Goal: Task Accomplishment & Management: Manage account settings

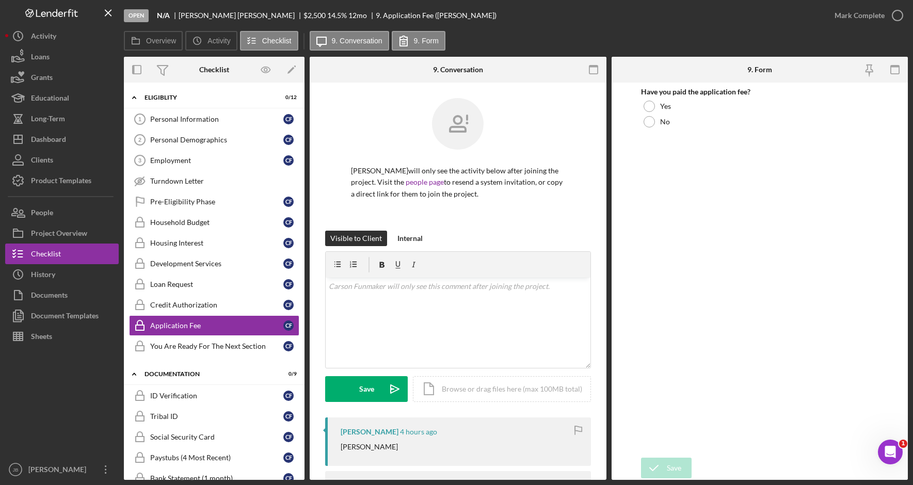
click at [99, 141] on button "Icon/Dashboard Dashboard" at bounding box center [62, 139] width 114 height 21
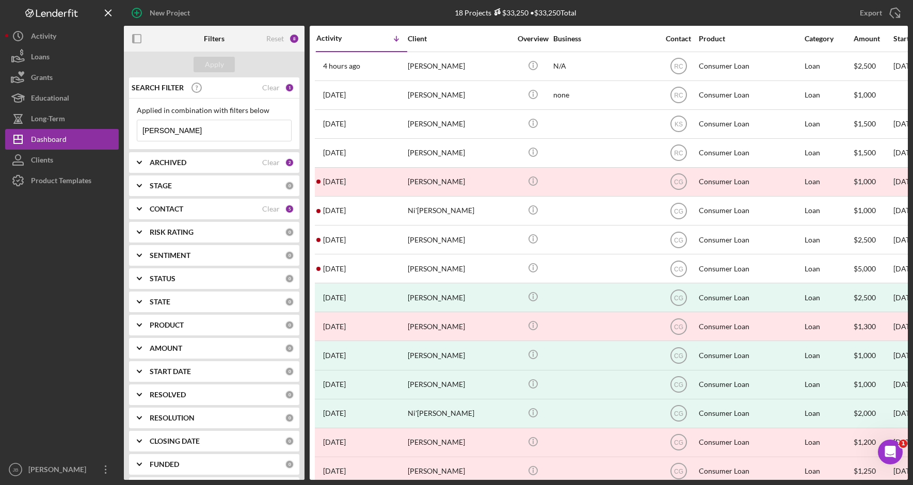
click at [242, 164] on div "ARCHIVED" at bounding box center [206, 162] width 113 height 8
click at [143, 222] on input "Archived" at bounding box center [142, 221] width 10 height 10
checkbox input "false"
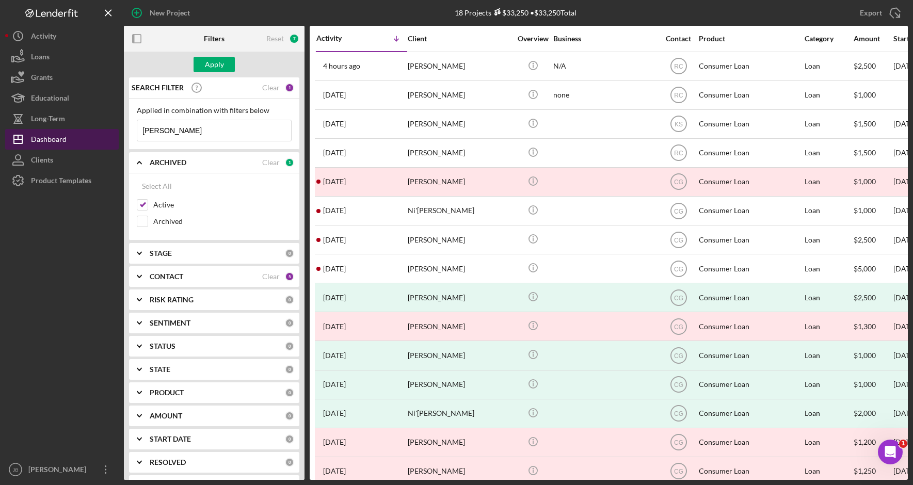
drag, startPoint x: 181, startPoint y: 125, endPoint x: 86, endPoint y: 134, distance: 95.3
click at [86, 134] on div "New Project 18 Projects $33,250 • $33,250 Total [PERSON_NAME] Export Icon/Expor…" at bounding box center [456, 240] width 903 height 480
click at [229, 73] on div "Apply" at bounding box center [214, 65] width 181 height 26
click at [227, 69] on button "Apply" at bounding box center [214, 64] width 41 height 15
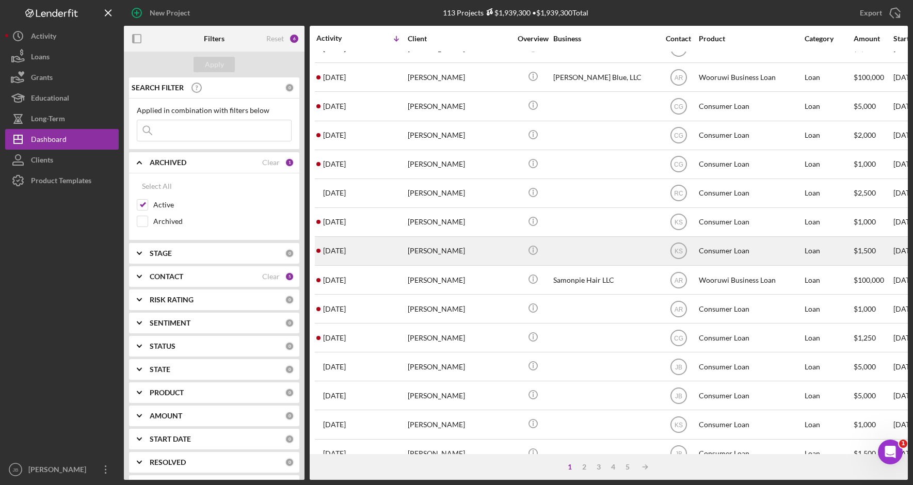
scroll to position [334, 0]
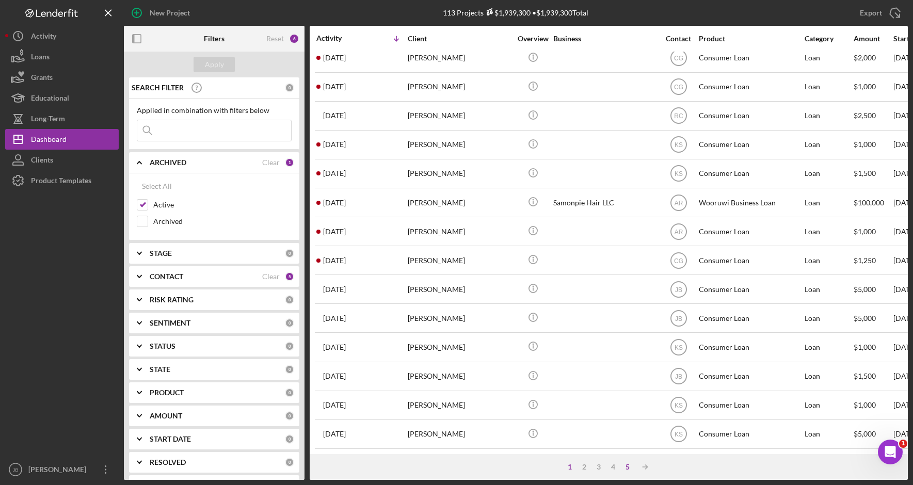
click at [626, 469] on div "5" at bounding box center [627, 467] width 14 height 8
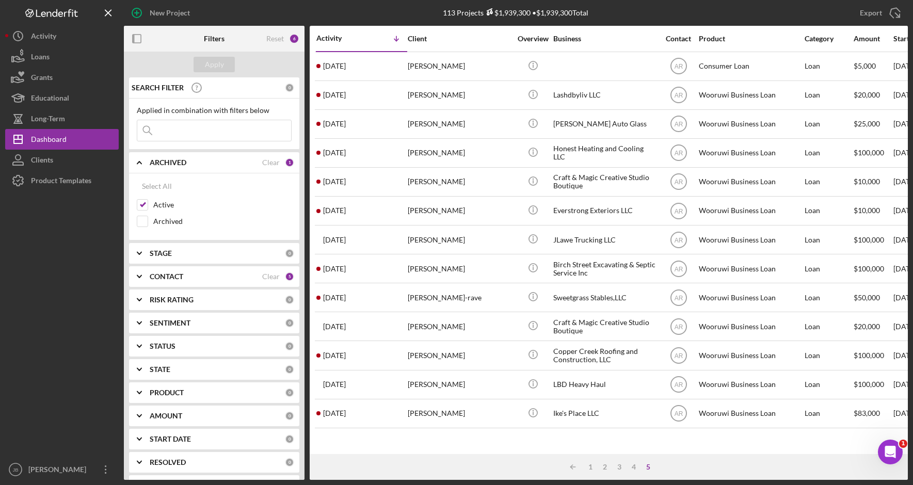
scroll to position [0, 0]
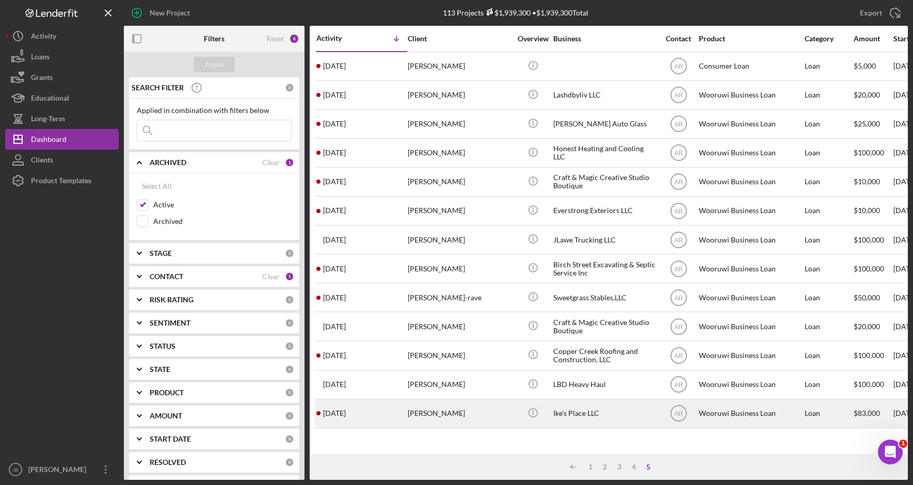
click at [503, 415] on div "[PERSON_NAME]" at bounding box center [459, 413] width 103 height 27
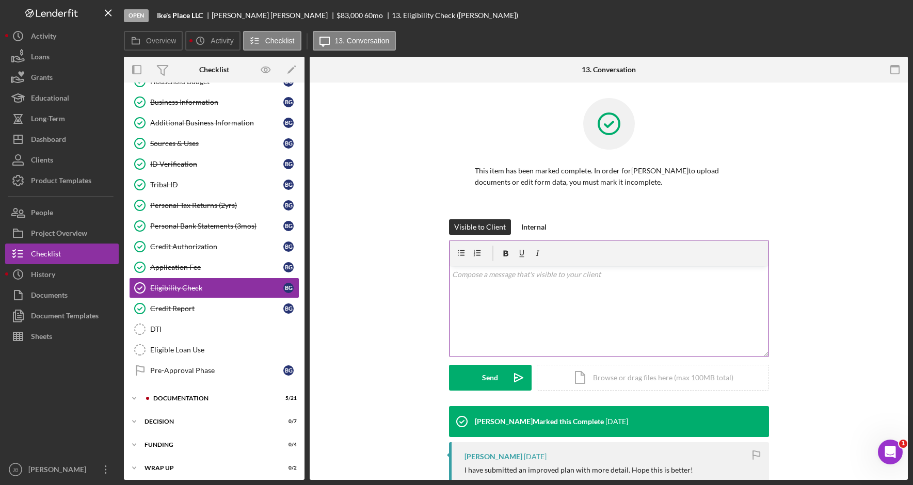
scroll to position [82, 0]
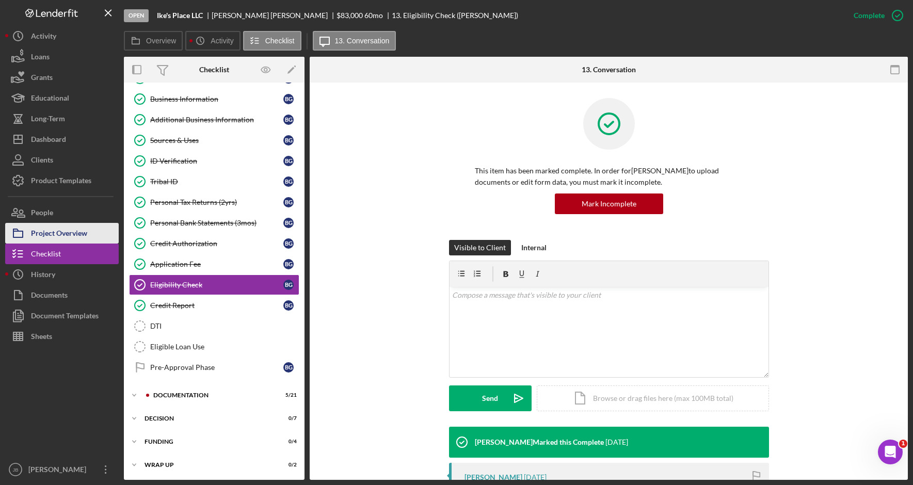
click at [91, 235] on button "Project Overview" at bounding box center [62, 233] width 114 height 21
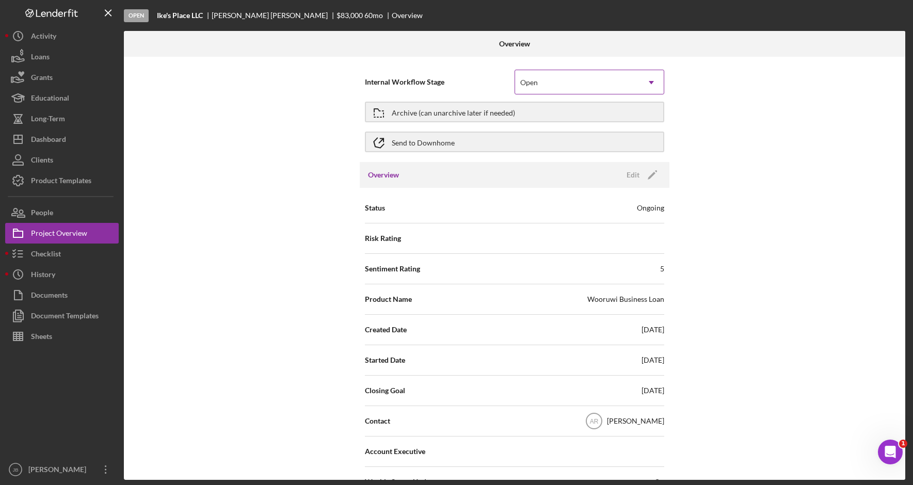
click at [648, 82] on icon "Icon/Dropdown Arrow" at bounding box center [651, 82] width 25 height 25
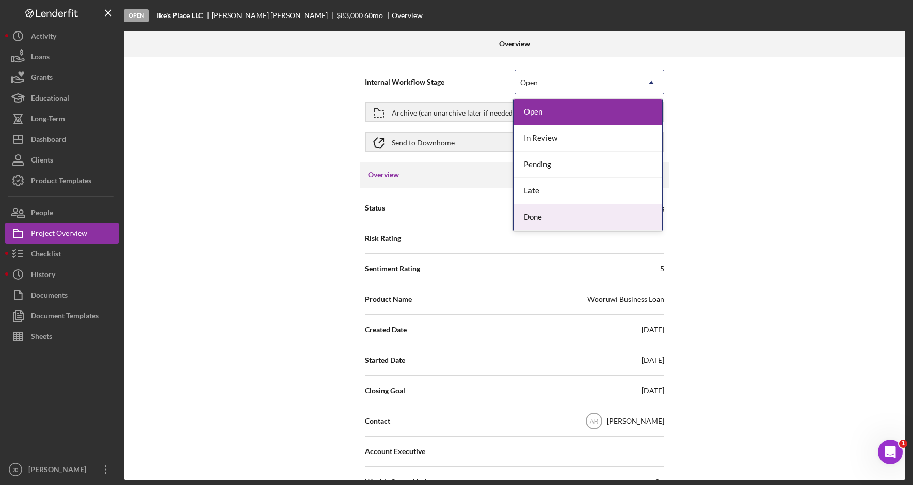
click at [618, 224] on div "Done" at bounding box center [588, 217] width 149 height 26
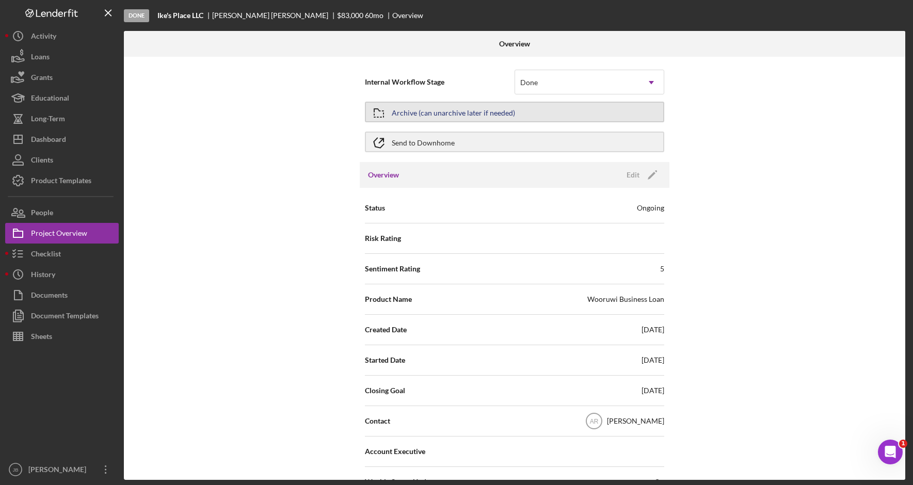
click at [614, 117] on button "Archive (can unarchive later if needed)" at bounding box center [514, 112] width 299 height 21
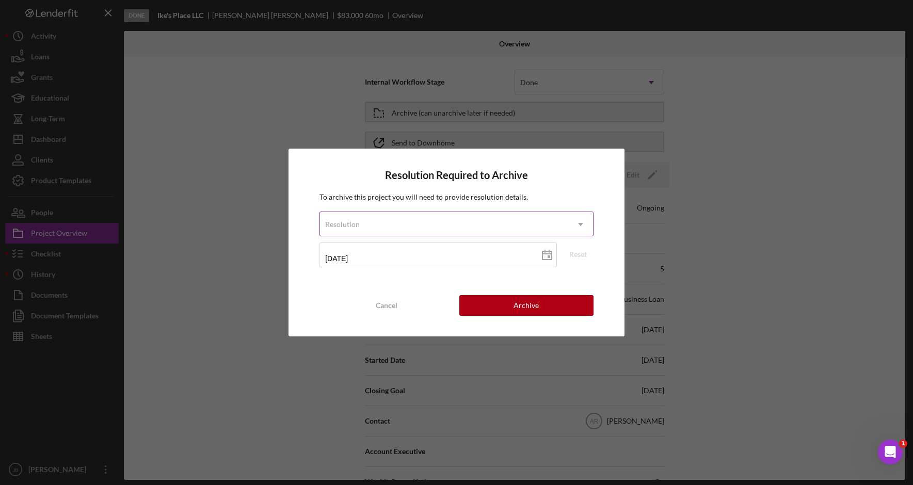
click at [580, 223] on use at bounding box center [580, 224] width 5 height 3
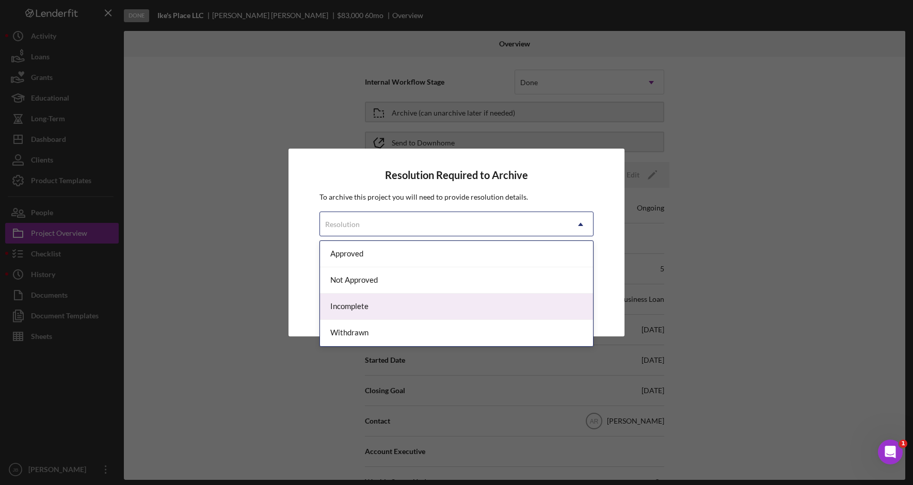
click at [534, 311] on div "Incomplete" at bounding box center [456, 307] width 273 height 26
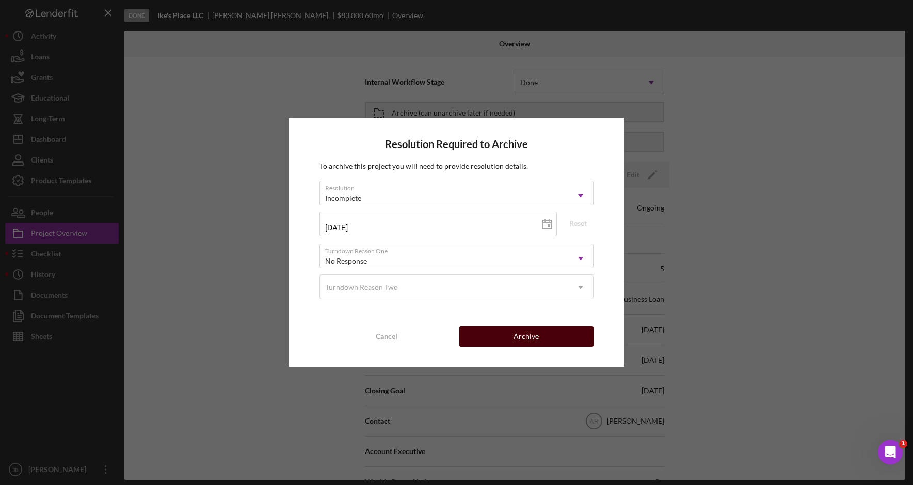
click at [547, 336] on button "Archive" at bounding box center [526, 336] width 134 height 21
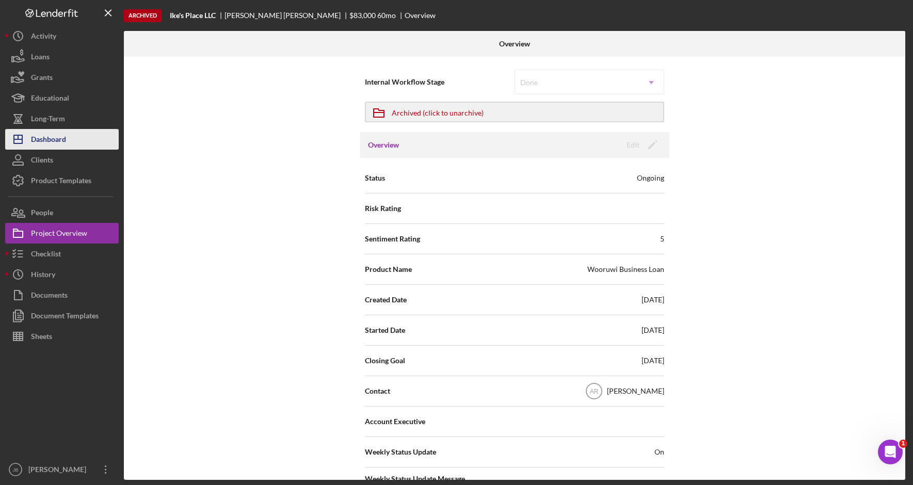
click at [79, 144] on button "Icon/Dashboard Dashboard" at bounding box center [62, 139] width 114 height 21
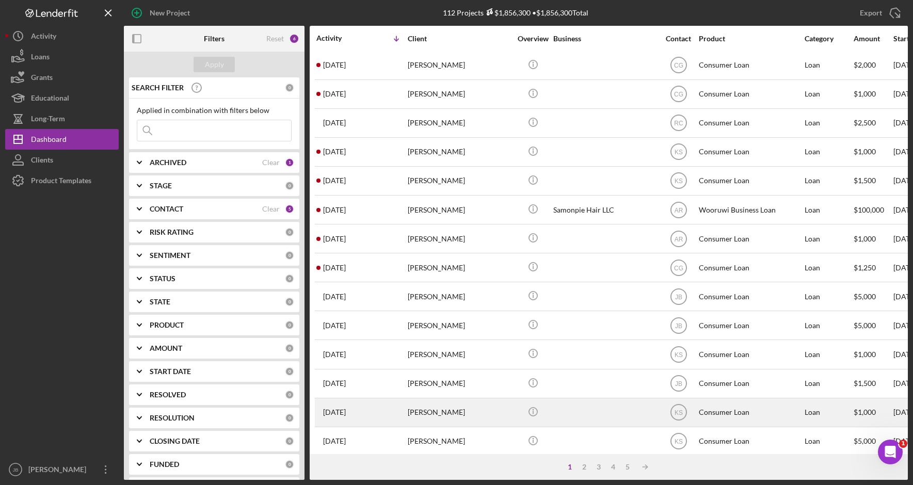
scroll to position [334, 0]
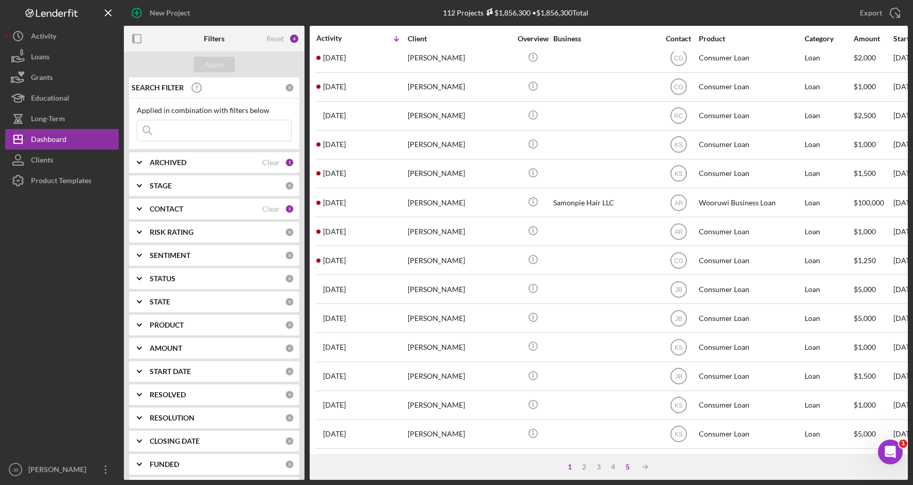
click at [627, 469] on div "5" at bounding box center [627, 467] width 14 height 8
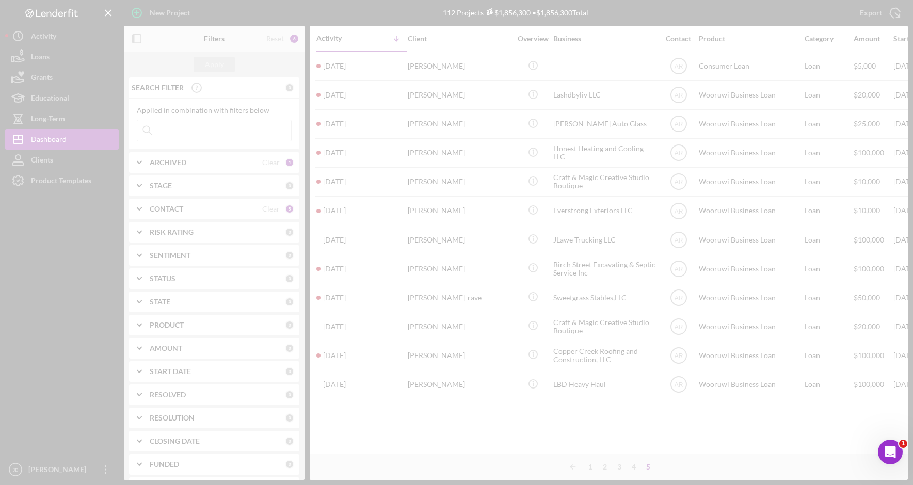
scroll to position [0, 0]
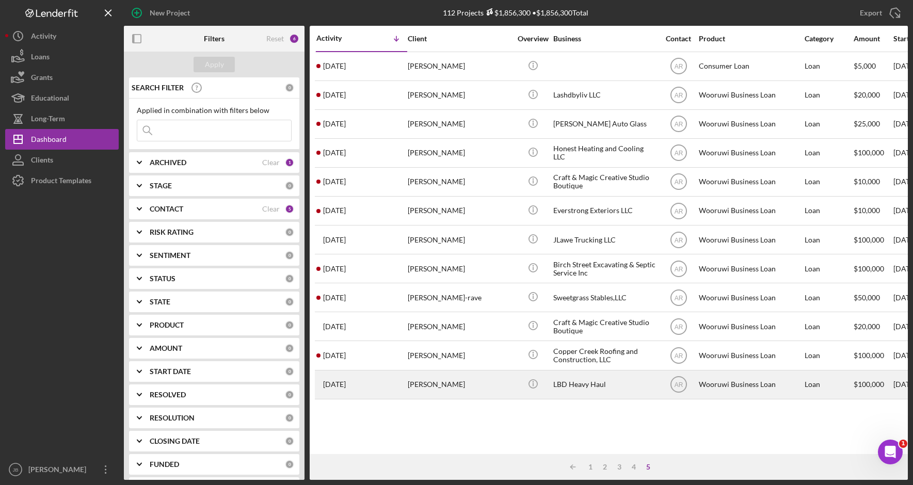
click at [468, 392] on div "[PERSON_NAME]" at bounding box center [459, 384] width 103 height 27
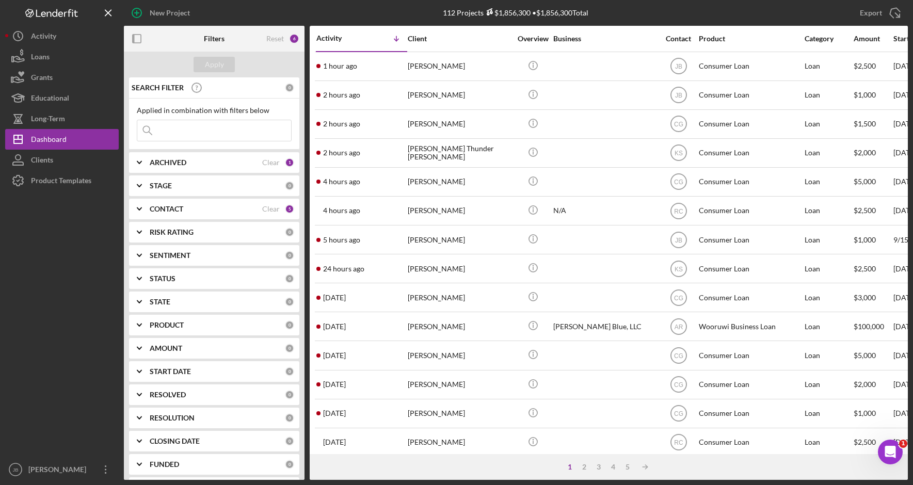
click at [631, 472] on div "1 2 3 4 5 Icon/Table Sort Arrow" at bounding box center [609, 467] width 598 height 26
click at [626, 470] on div "5" at bounding box center [627, 467] width 14 height 8
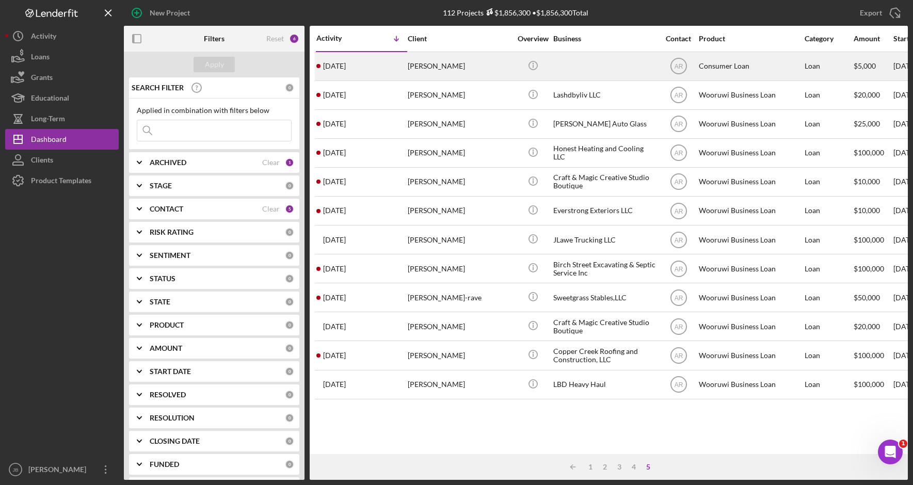
click at [500, 73] on div "[PERSON_NAME]" at bounding box center [459, 66] width 103 height 27
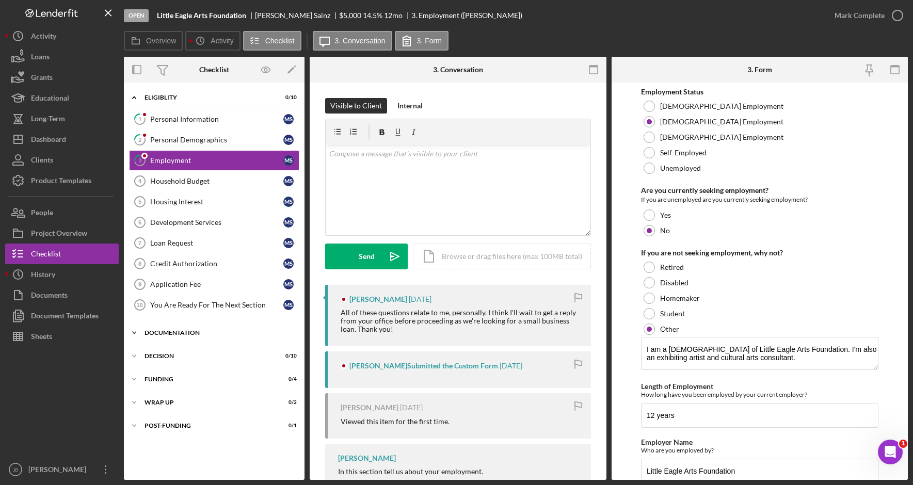
click at [234, 335] on div "Documentation" at bounding box center [218, 333] width 147 height 6
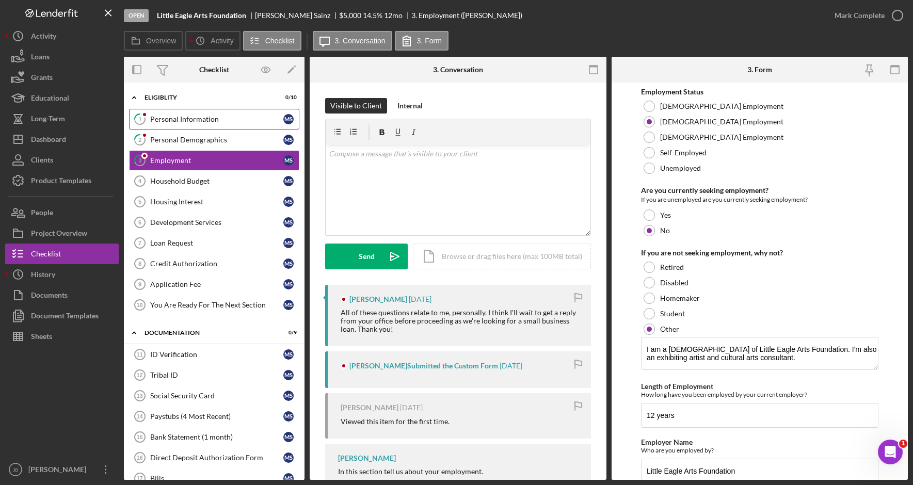
click at [208, 115] on div "Personal Information" at bounding box center [216, 119] width 133 height 8
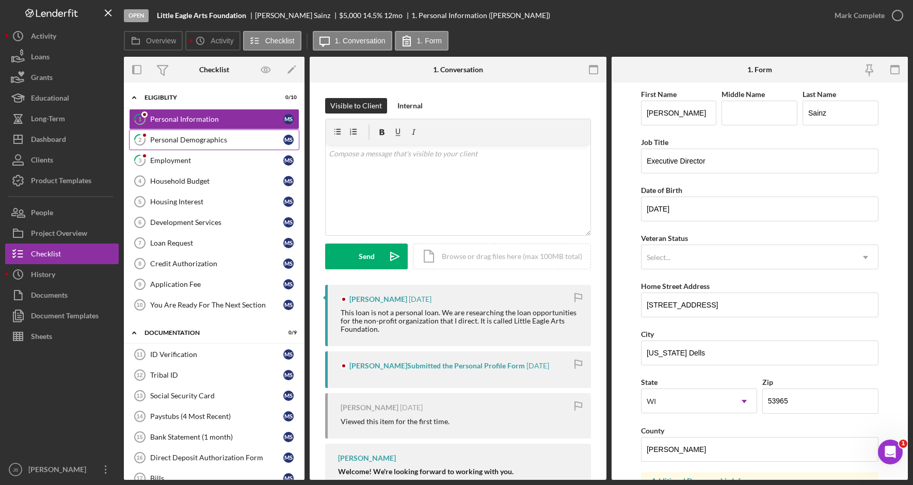
click at [210, 137] on div "Personal Demographics" at bounding box center [216, 140] width 133 height 8
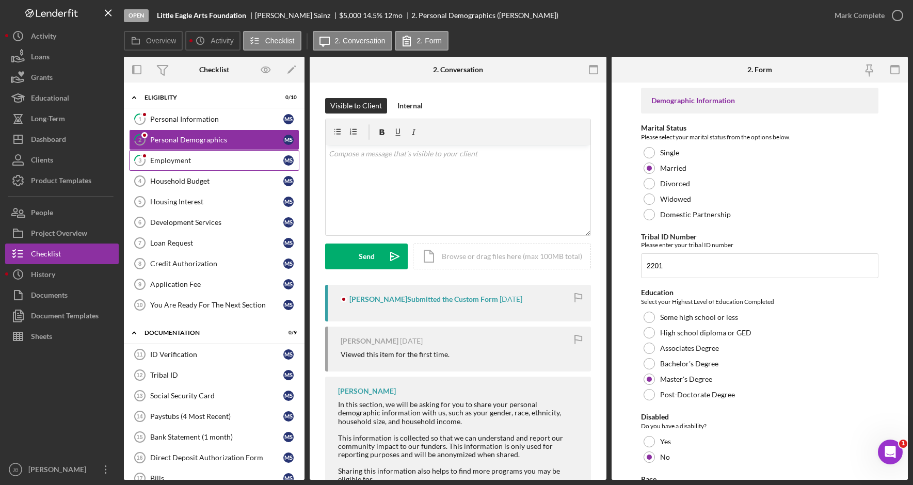
click at [195, 159] on div "Employment" at bounding box center [216, 160] width 133 height 8
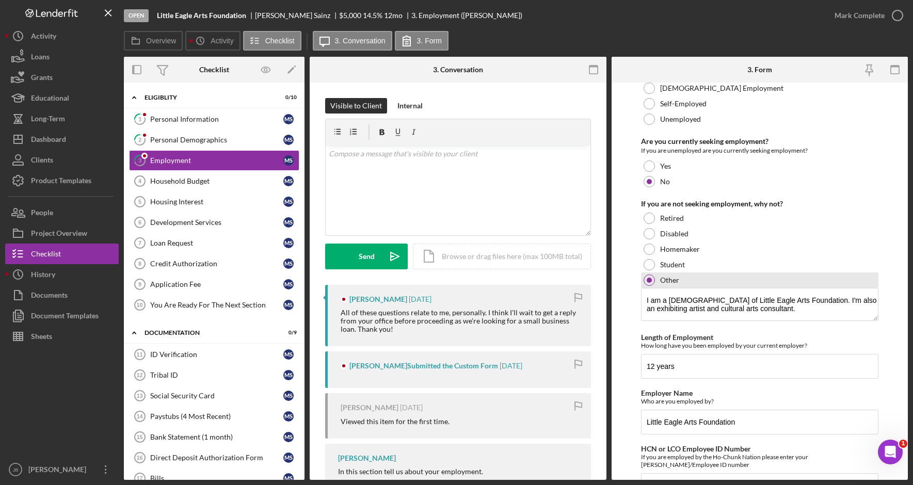
scroll to position [105, 0]
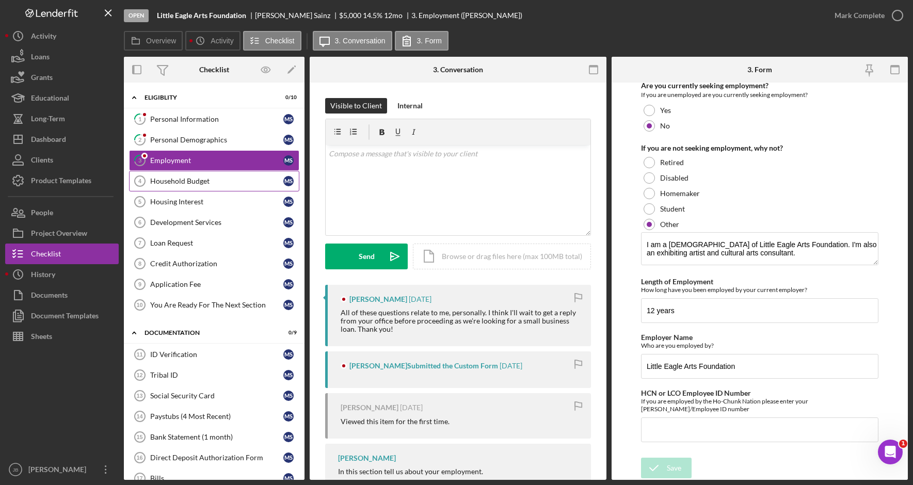
click at [229, 182] on div "Household Budget" at bounding box center [216, 181] width 133 height 8
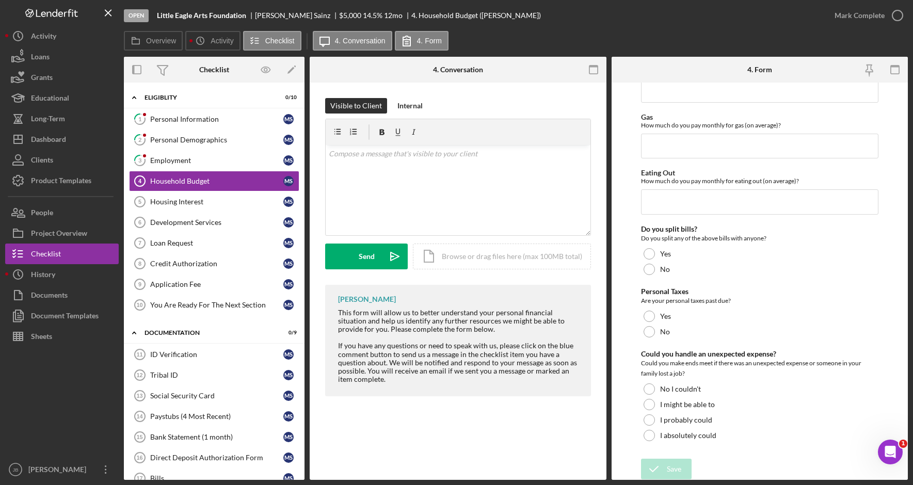
scroll to position [675, 0]
click at [202, 195] on link "Housing Interest 5 Housing Interest M S" at bounding box center [214, 201] width 170 height 21
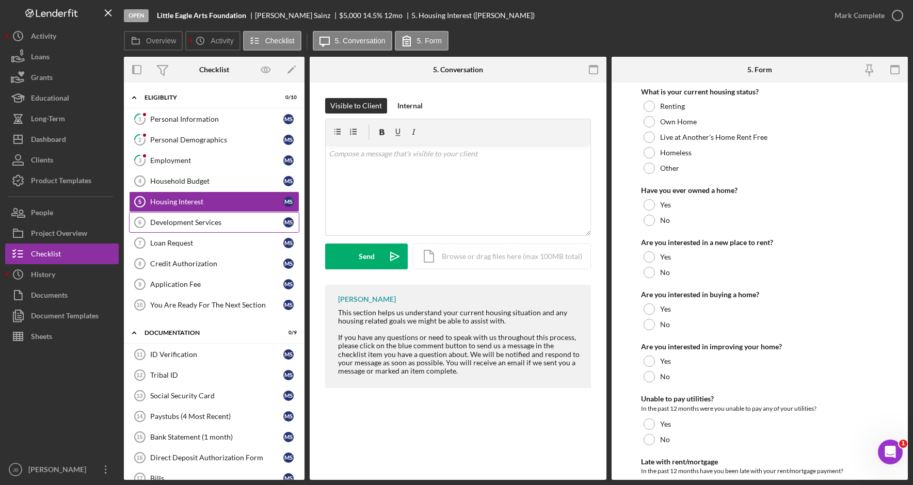
click at [207, 223] on div "Development Services" at bounding box center [216, 222] width 133 height 8
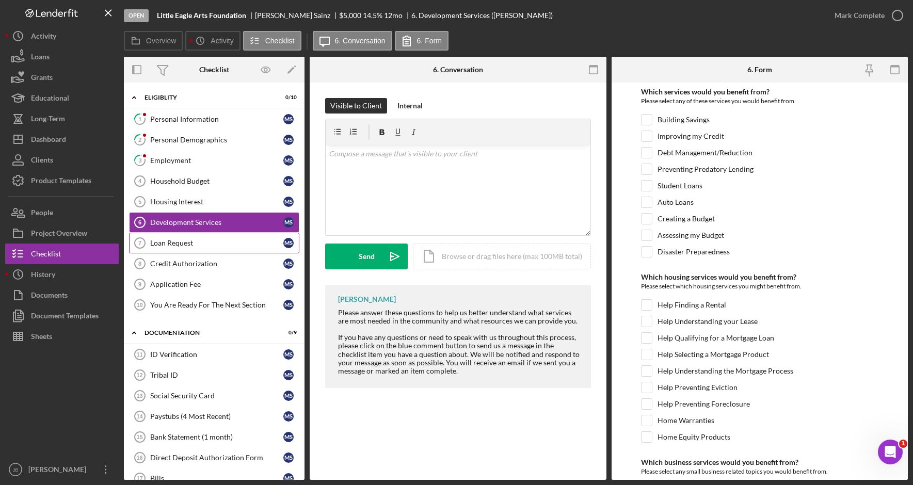
click at [205, 242] on div "Loan Request" at bounding box center [216, 243] width 133 height 8
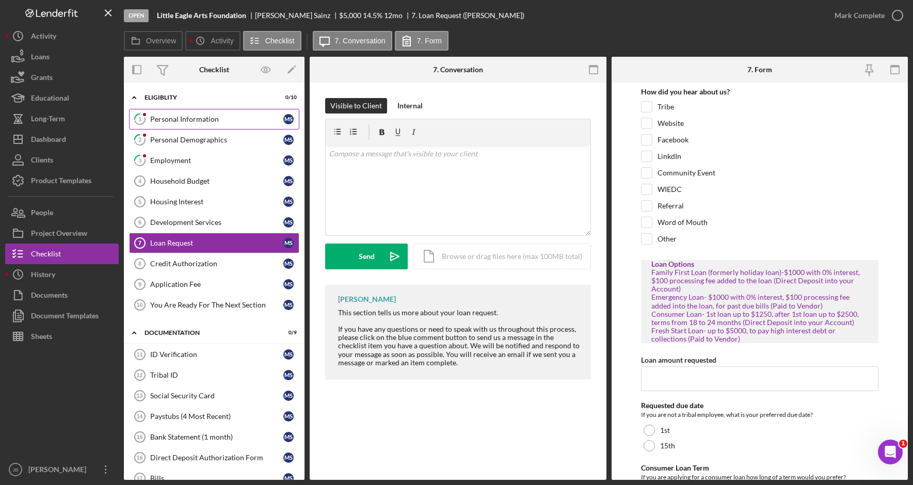
click at [219, 122] on div "Personal Information" at bounding box center [216, 119] width 133 height 8
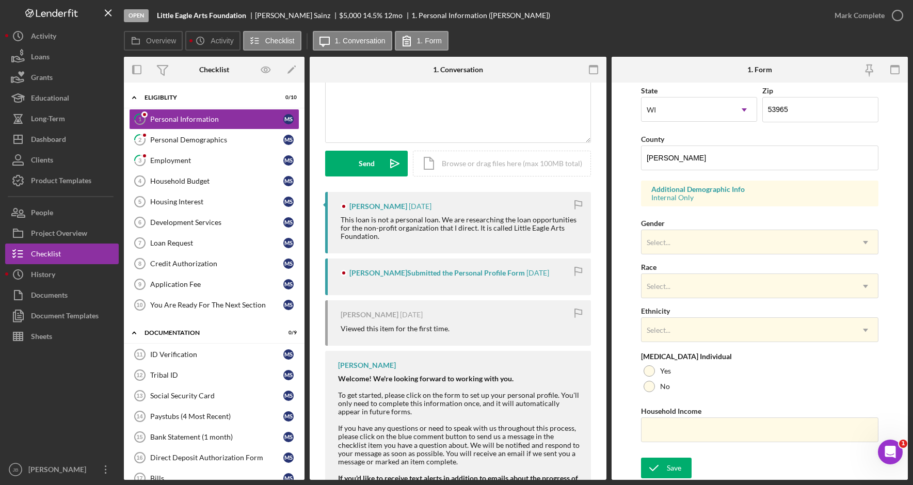
scroll to position [84, 0]
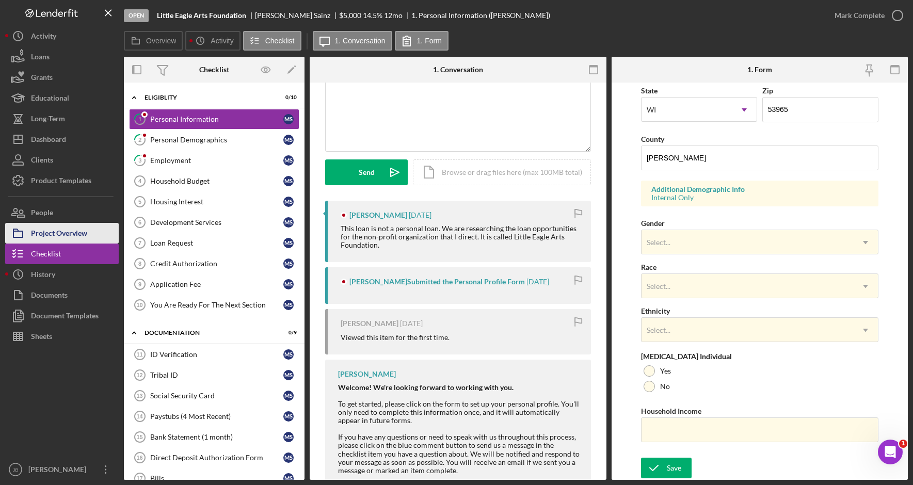
click at [92, 232] on button "Project Overview" at bounding box center [62, 233] width 114 height 21
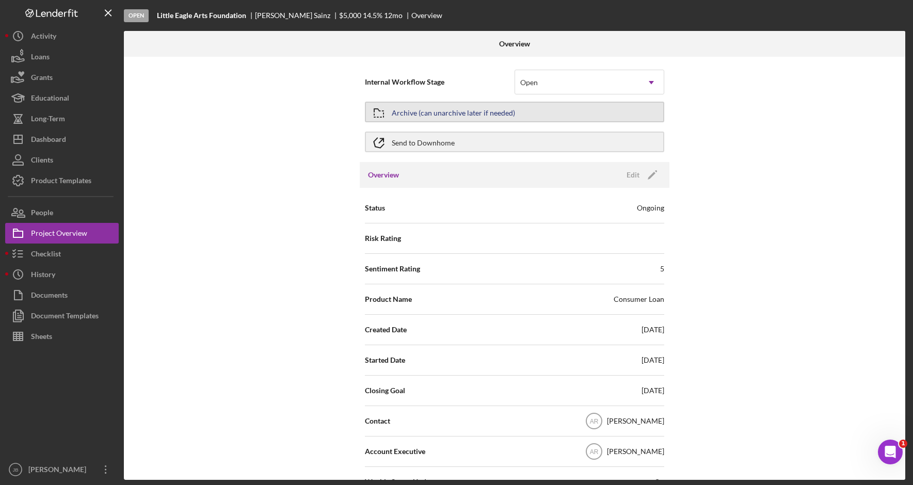
click at [528, 115] on button "Archive (can unarchive later if needed)" at bounding box center [514, 112] width 299 height 21
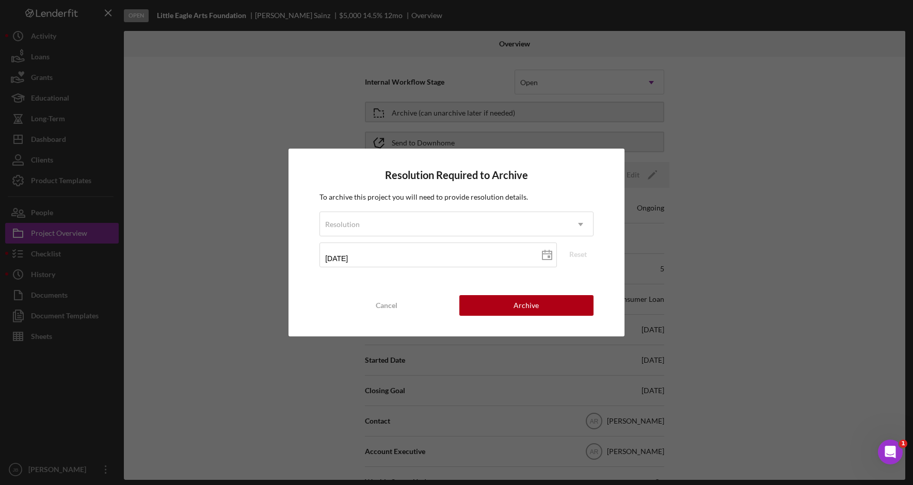
click at [614, 152] on div "Resolution Required to Archive To archive this project you will need to provide…" at bounding box center [457, 242] width 336 height 187
drag, startPoint x: 388, startPoint y: 301, endPoint x: 537, endPoint y: 219, distance: 169.8
click at [390, 300] on div "Cancel" at bounding box center [387, 305] width 22 height 21
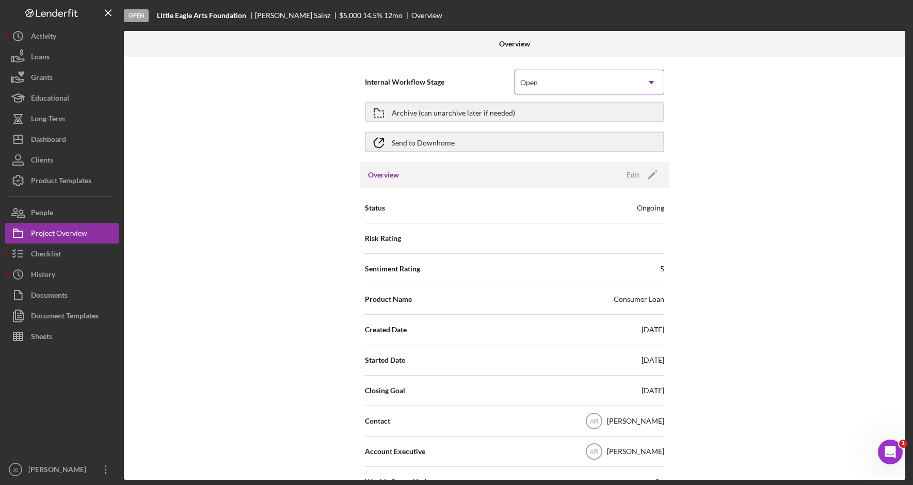
click at [644, 78] on icon "Icon/Dropdown Arrow" at bounding box center [651, 82] width 25 height 25
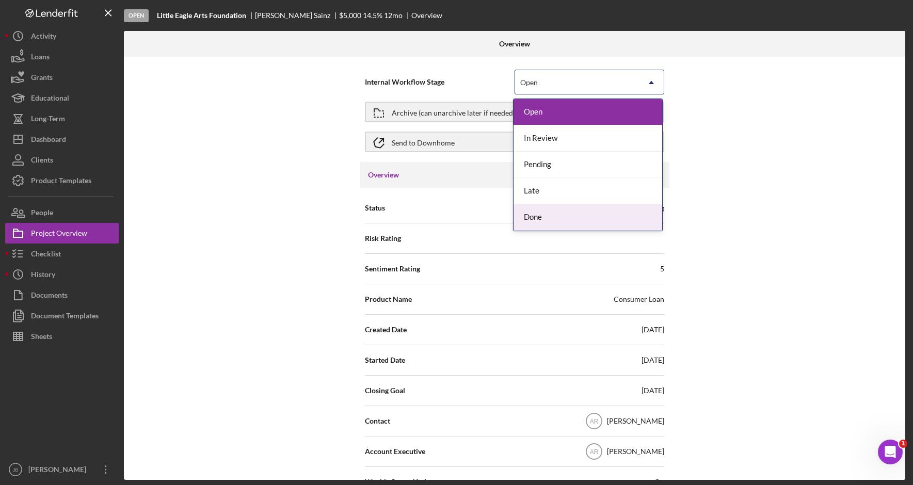
click at [589, 219] on div "Done" at bounding box center [588, 217] width 149 height 26
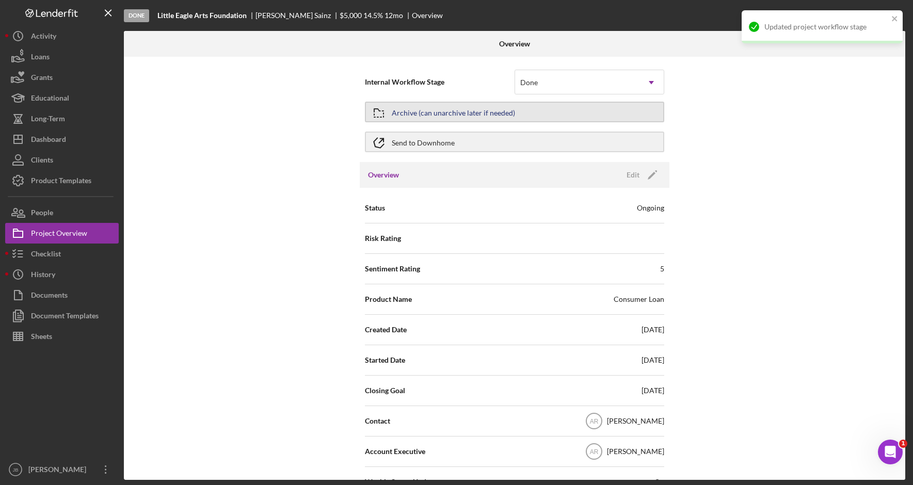
click at [569, 113] on button "Archive (can unarchive later if needed)" at bounding box center [514, 112] width 299 height 21
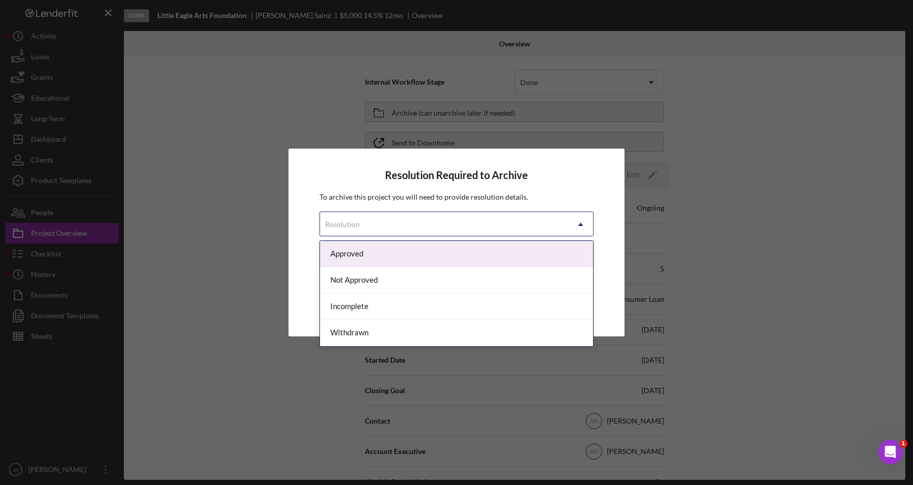
click at [584, 228] on icon "Icon/Dropdown Arrow" at bounding box center [580, 224] width 25 height 25
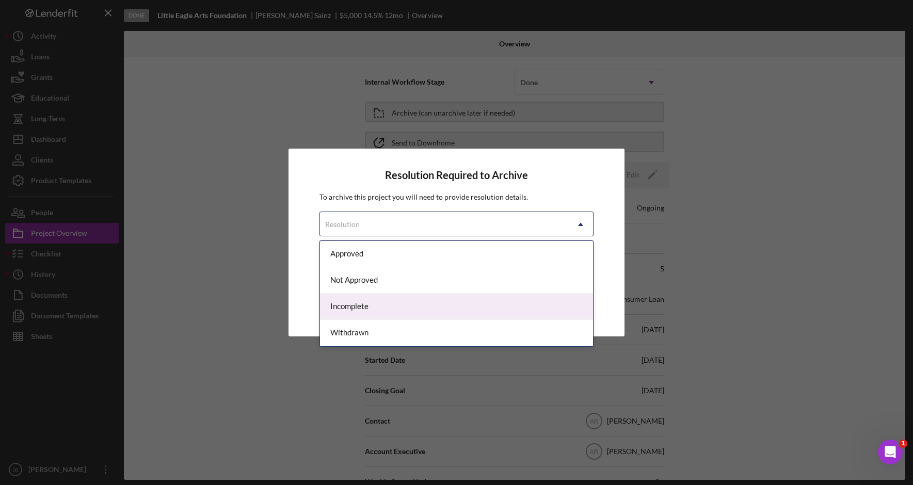
click at [547, 301] on div "Incomplete" at bounding box center [456, 307] width 273 height 26
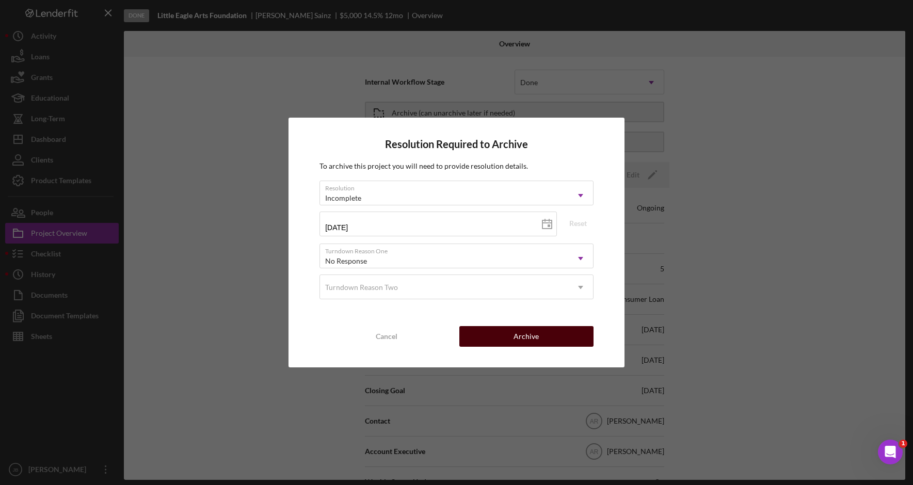
click at [533, 330] on div "Archive" at bounding box center [526, 336] width 25 height 21
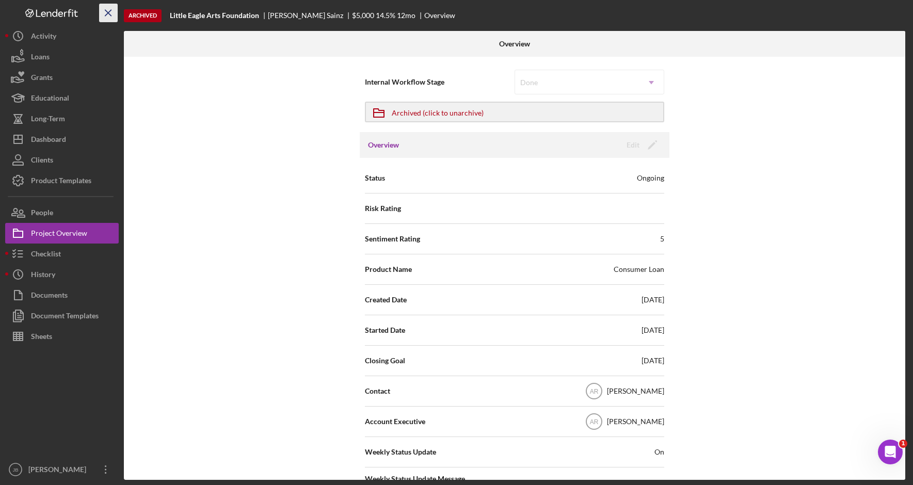
click at [108, 14] on icon "Icon/Menu Close" at bounding box center [108, 13] width 23 height 23
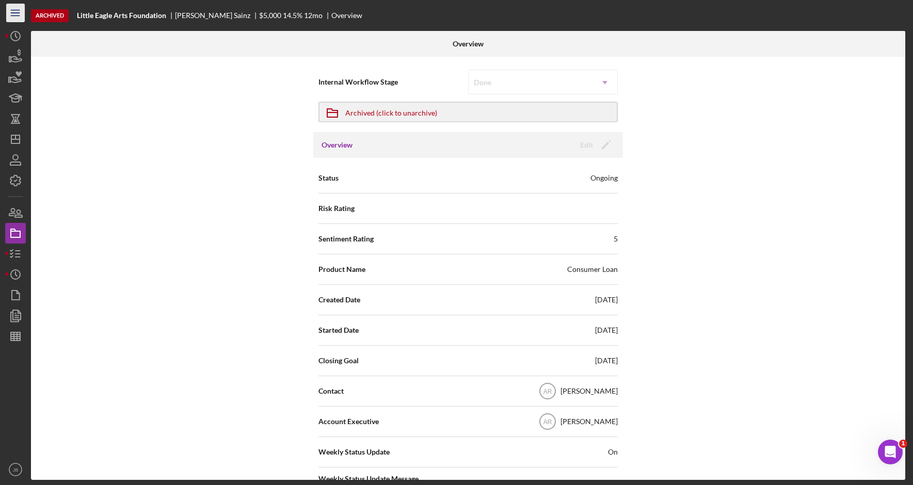
click at [8, 7] on icon "Icon/Menu" at bounding box center [15, 13] width 23 height 23
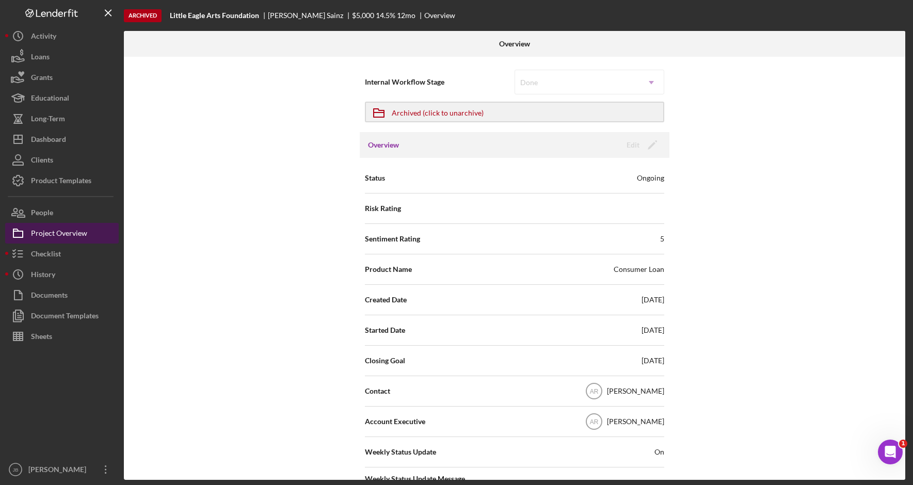
click at [95, 232] on button "Project Overview" at bounding box center [62, 233] width 114 height 21
click at [92, 234] on button "Project Overview" at bounding box center [62, 233] width 114 height 21
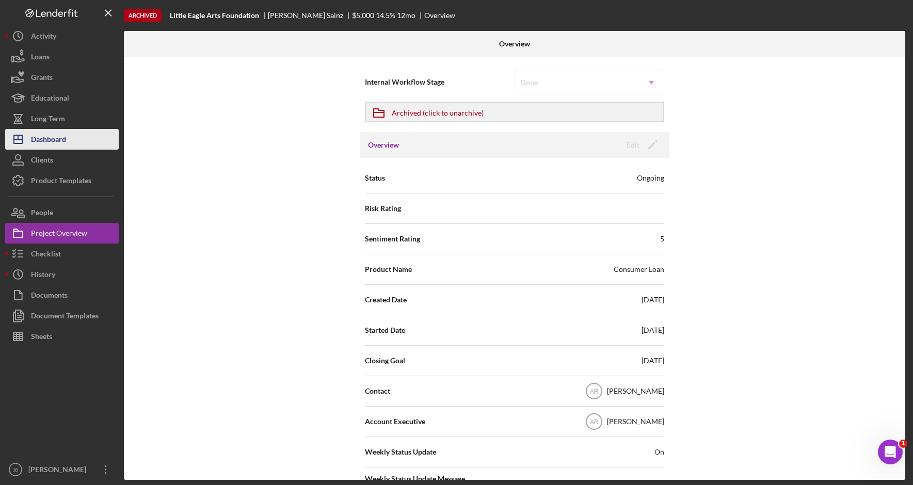
click at [86, 138] on button "Icon/Dashboard Dashboard" at bounding box center [62, 139] width 114 height 21
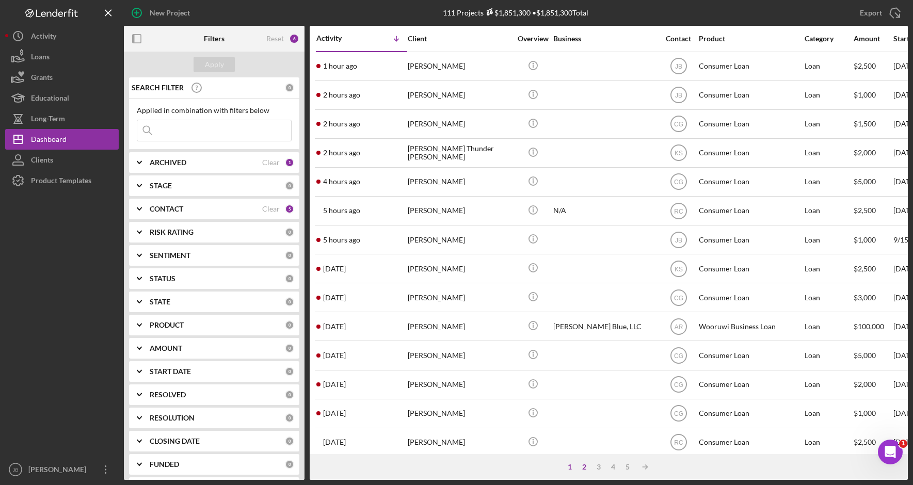
click at [587, 468] on div "2" at bounding box center [584, 467] width 14 height 8
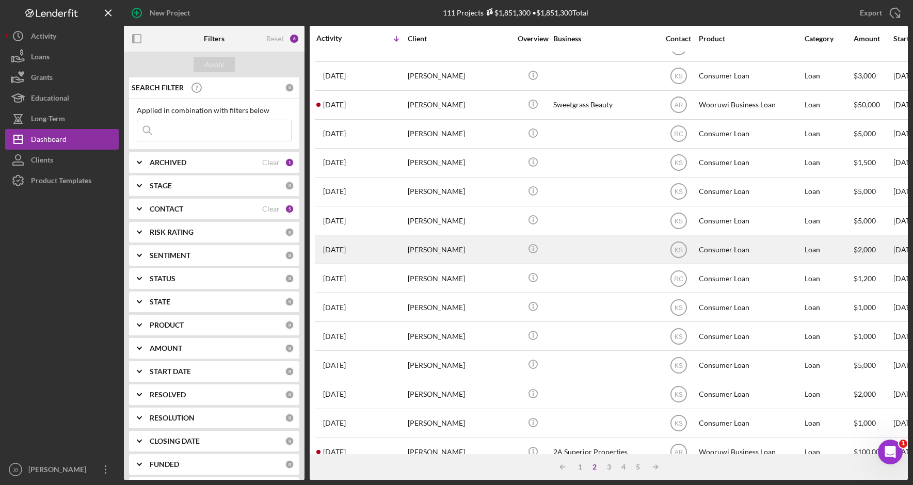
scroll to position [334, 0]
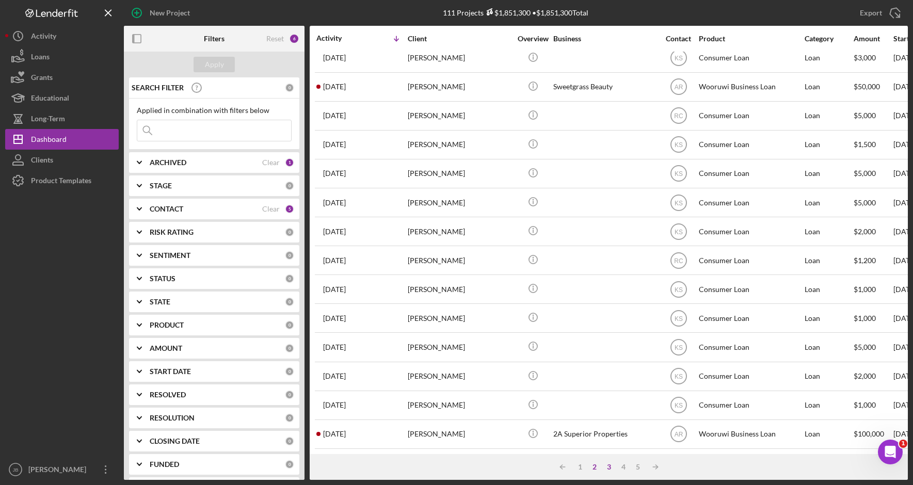
click at [607, 469] on div "3" at bounding box center [609, 467] width 14 height 8
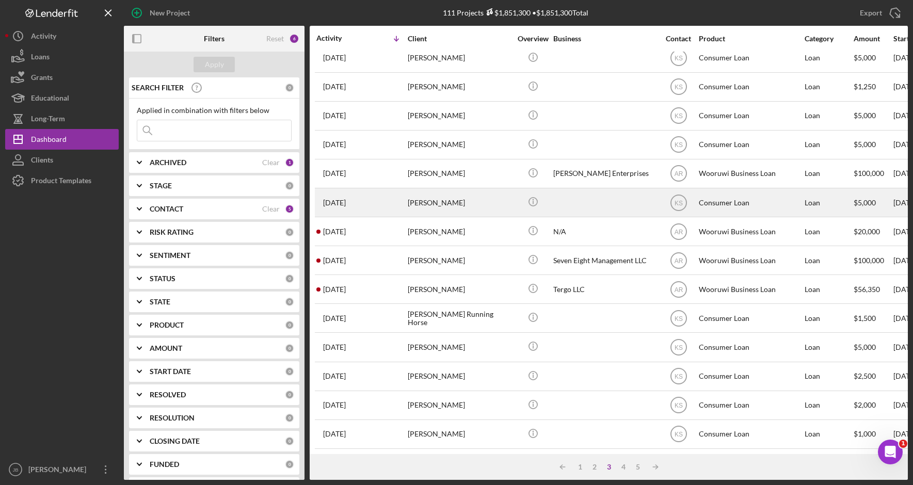
click at [453, 202] on div "[PERSON_NAME]" at bounding box center [459, 202] width 103 height 27
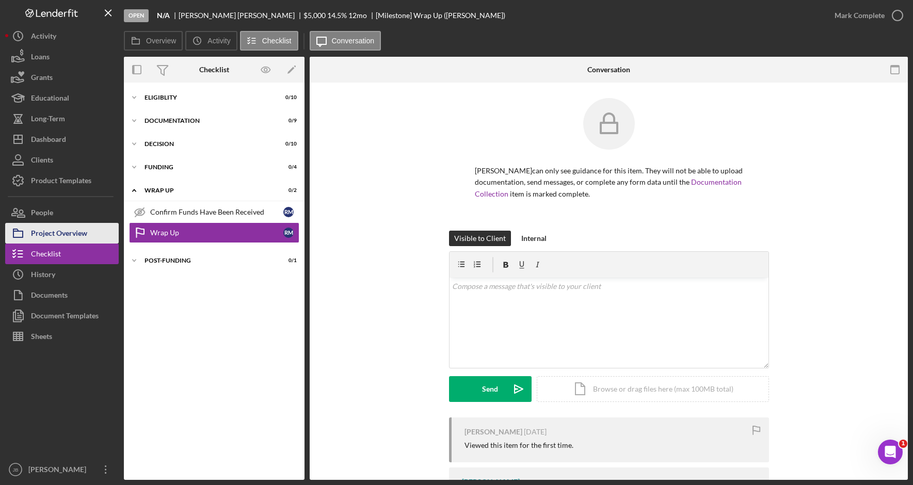
click at [81, 230] on div "Project Overview" at bounding box center [59, 234] width 56 height 23
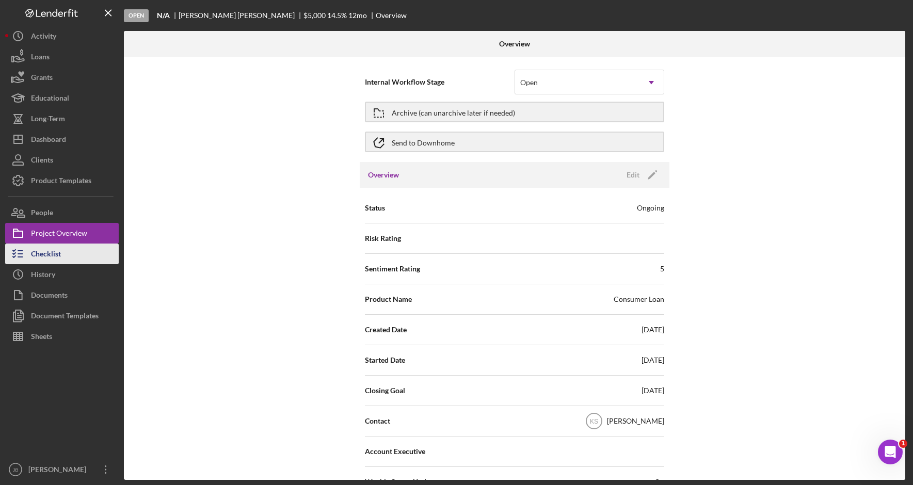
click at [84, 252] on button "Checklist" at bounding box center [62, 254] width 114 height 21
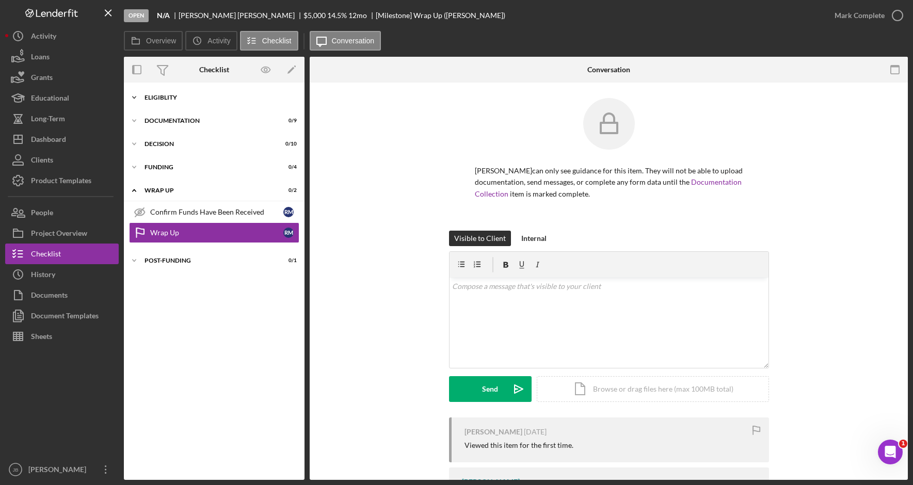
click at [249, 99] on div "Eligiblity" at bounding box center [218, 97] width 147 height 6
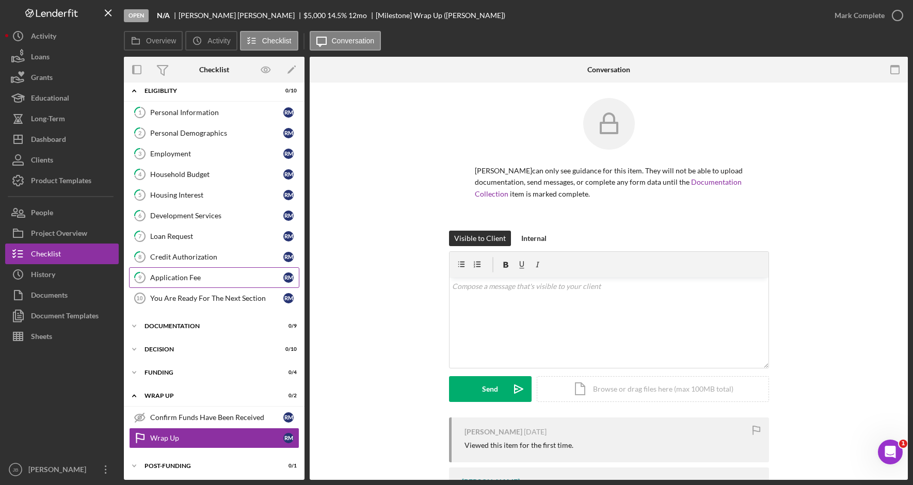
scroll to position [9, 0]
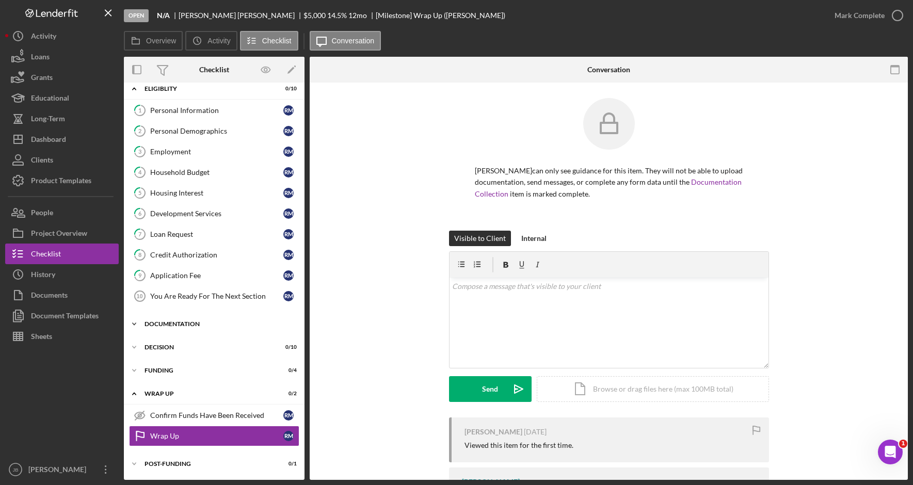
click at [233, 318] on div "Icon/Expander Documentation 0 / 9" at bounding box center [214, 324] width 181 height 21
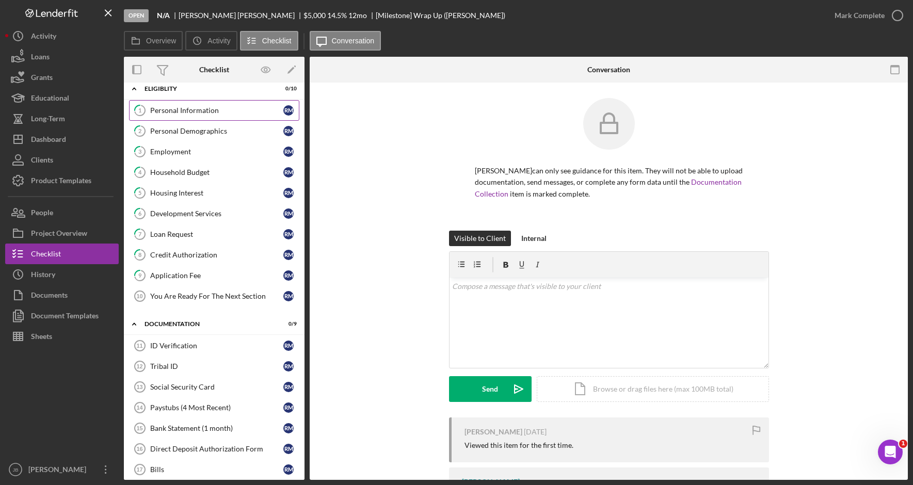
click at [266, 117] on link "1 Personal Information R M" at bounding box center [214, 110] width 170 height 21
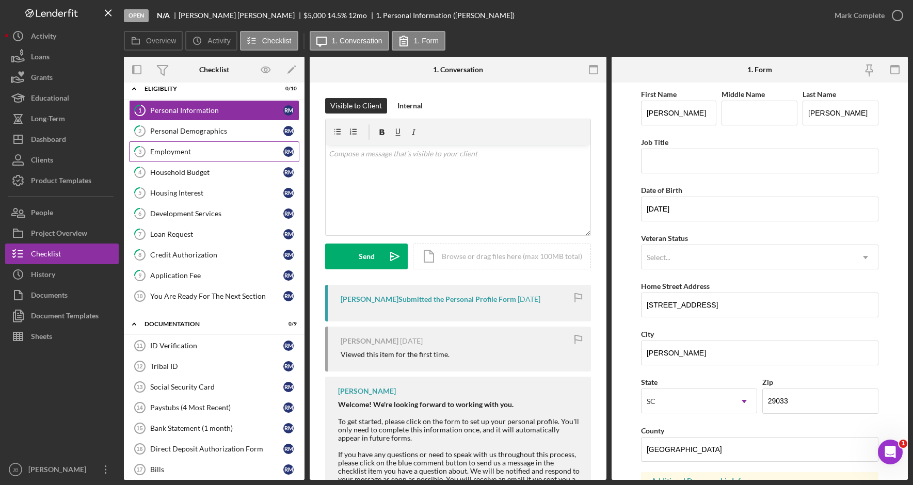
click at [250, 144] on link "3 Employment R M" at bounding box center [214, 151] width 170 height 21
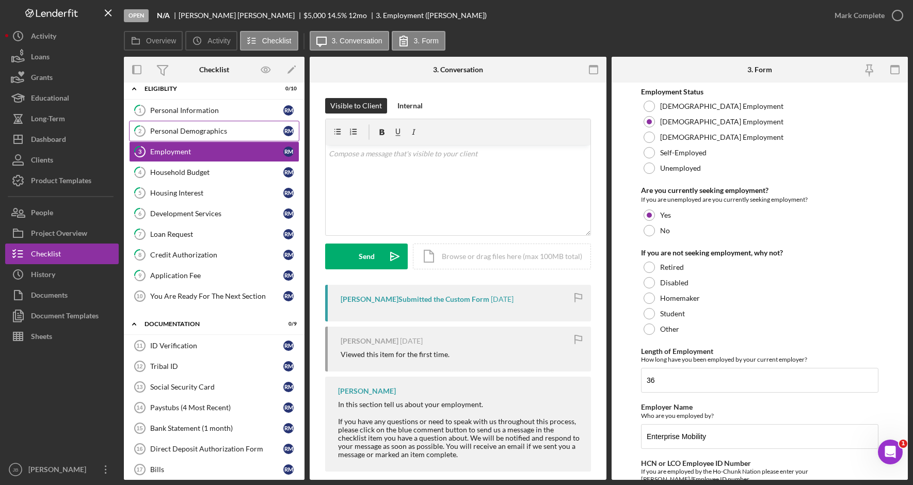
click at [254, 123] on link "2 Personal Demographics R M" at bounding box center [214, 131] width 170 height 21
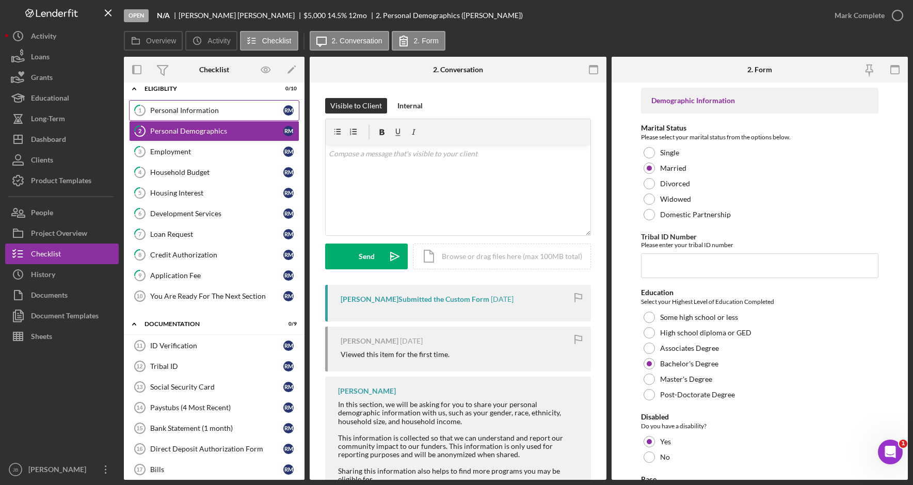
click at [252, 109] on div "Personal Information" at bounding box center [216, 110] width 133 height 8
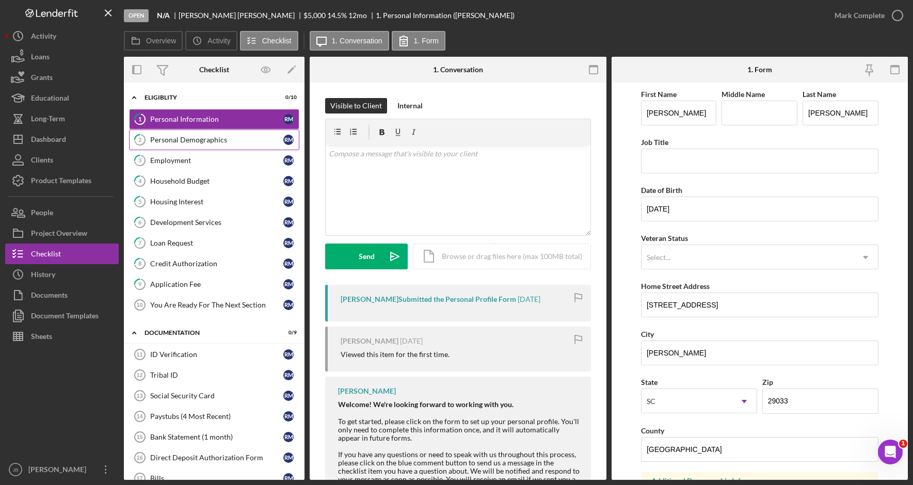
click at [234, 137] on div "Personal Demographics" at bounding box center [216, 140] width 133 height 8
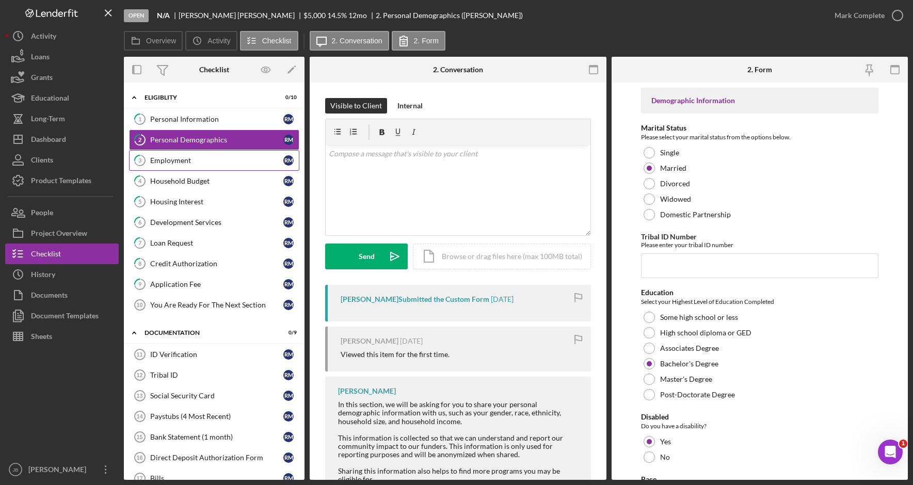
click at [230, 162] on div "Employment" at bounding box center [216, 160] width 133 height 8
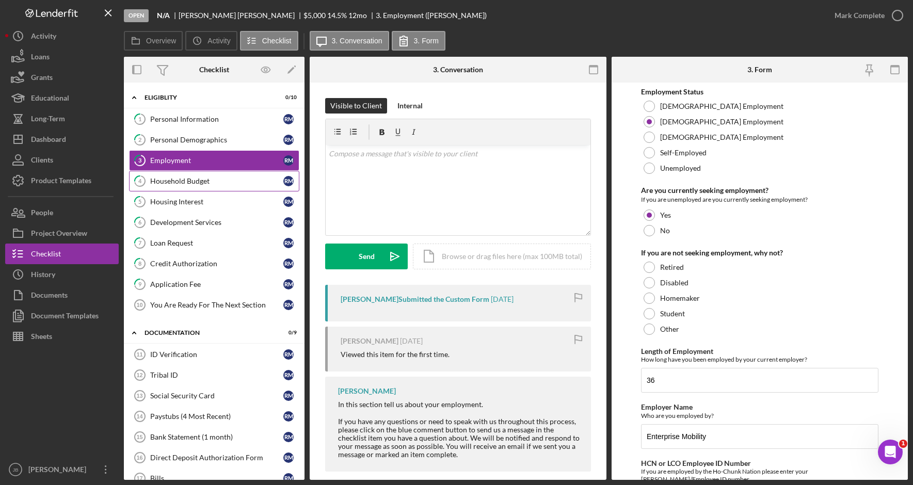
click at [229, 179] on div "Household Budget" at bounding box center [216, 181] width 133 height 8
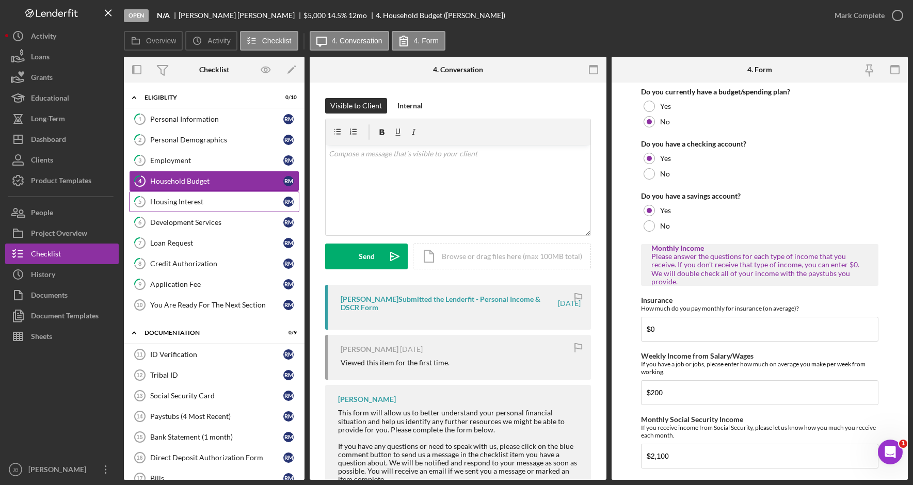
click at [233, 206] on div "Housing Interest" at bounding box center [216, 202] width 133 height 8
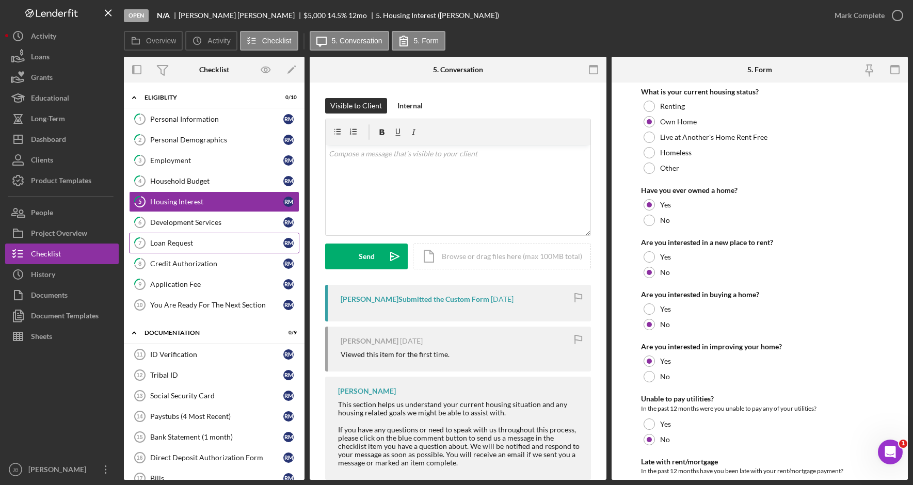
click at [236, 242] on div "Loan Request" at bounding box center [216, 243] width 133 height 8
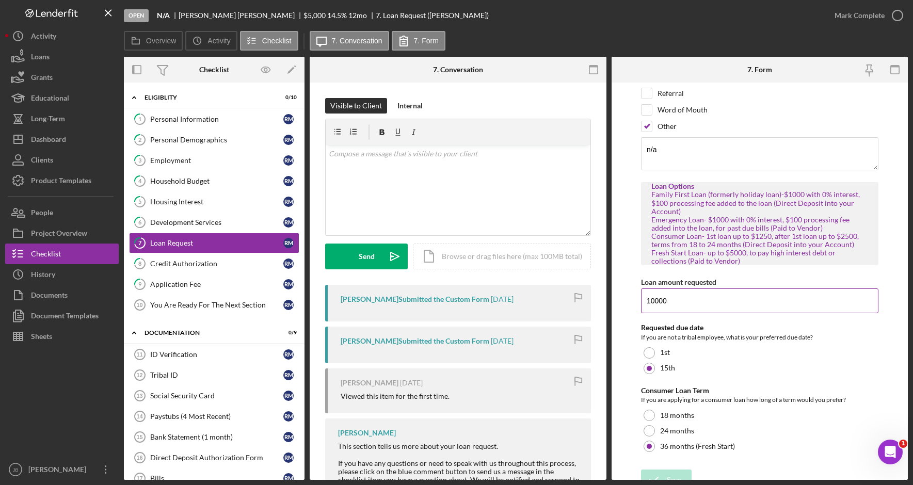
scroll to position [124, 0]
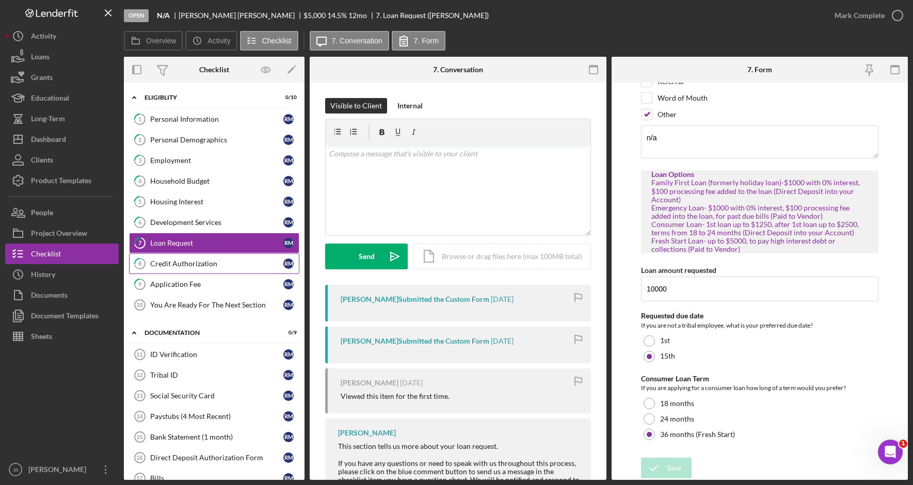
click at [228, 266] on div "Credit Authorization" at bounding box center [216, 264] width 133 height 8
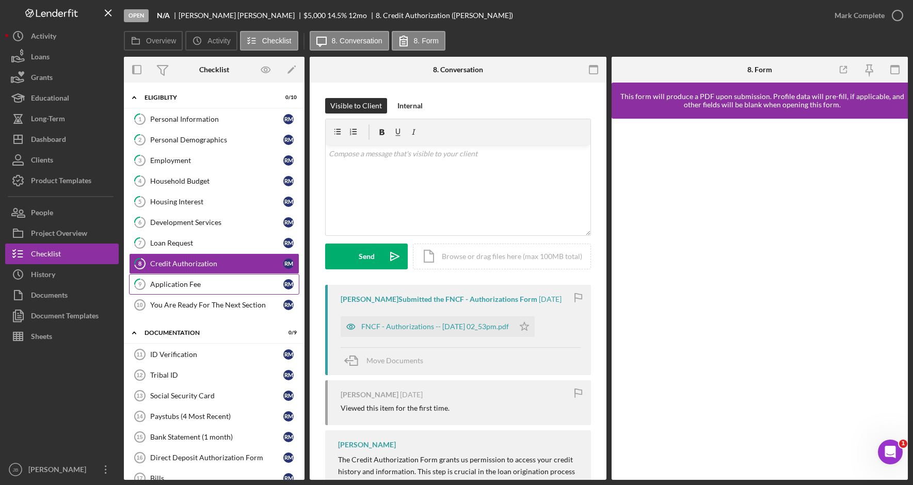
click at [209, 283] on div "Application Fee" at bounding box center [216, 284] width 133 height 8
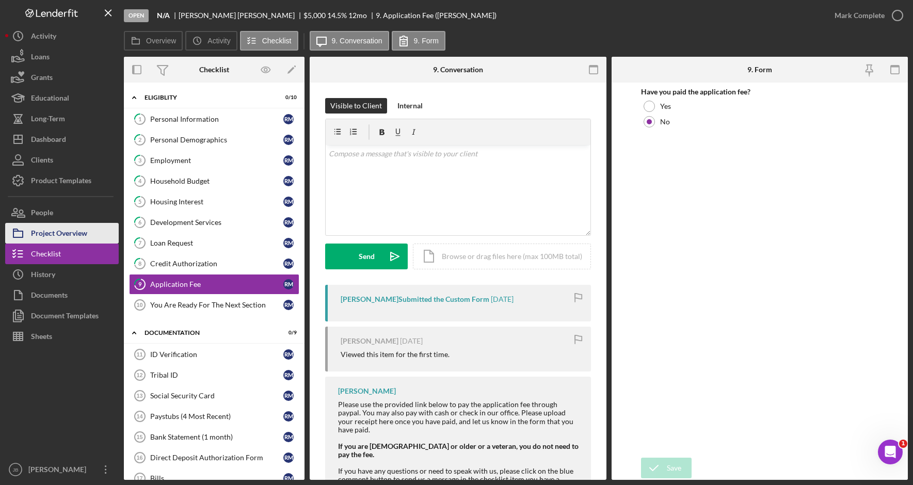
click at [79, 231] on div "Project Overview" at bounding box center [59, 234] width 56 height 23
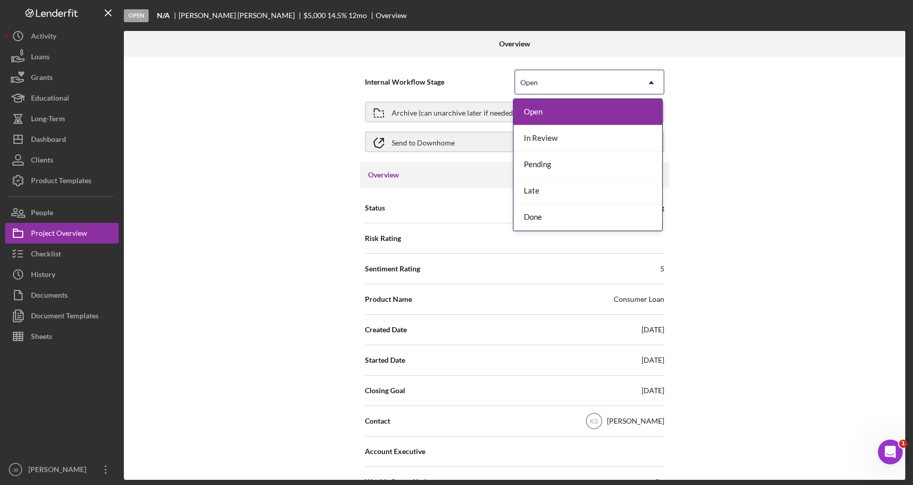
click at [617, 84] on div "Open" at bounding box center [577, 83] width 124 height 24
click at [570, 223] on div "Done" at bounding box center [588, 217] width 149 height 26
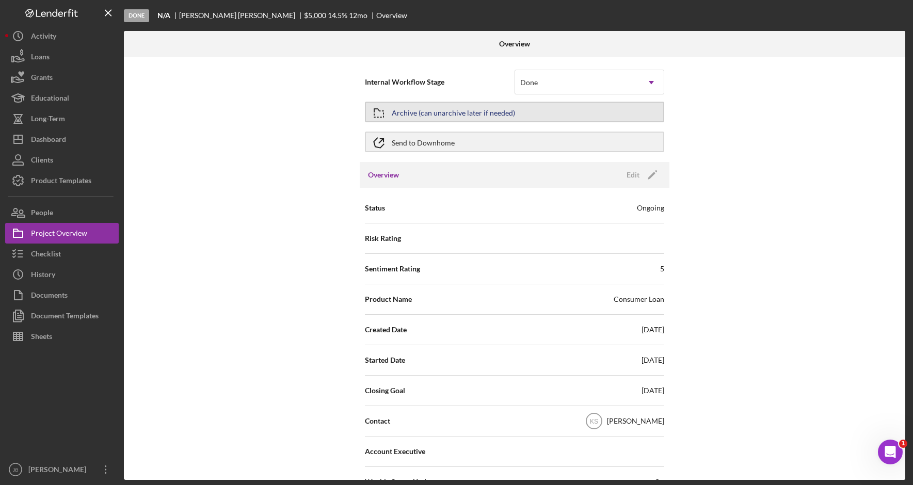
click at [536, 114] on button "Archive (can unarchive later if needed)" at bounding box center [514, 112] width 299 height 21
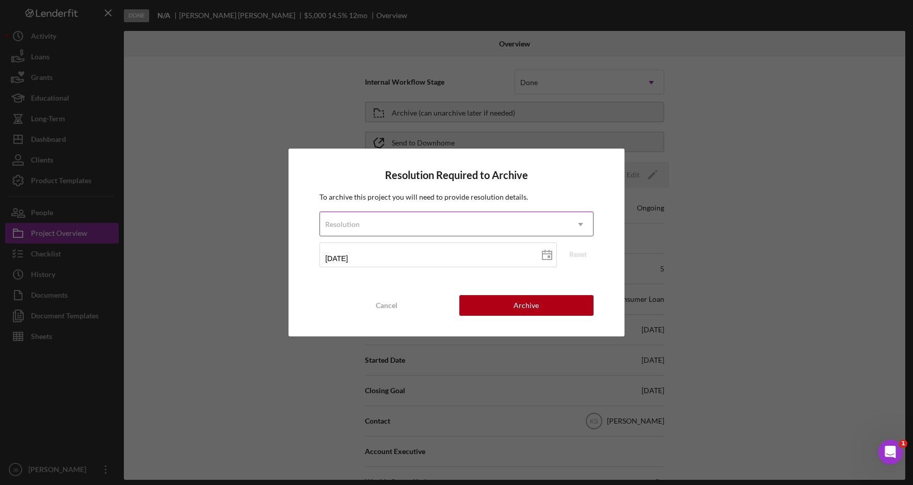
click at [582, 220] on icon "Icon/Dropdown Arrow" at bounding box center [580, 224] width 25 height 25
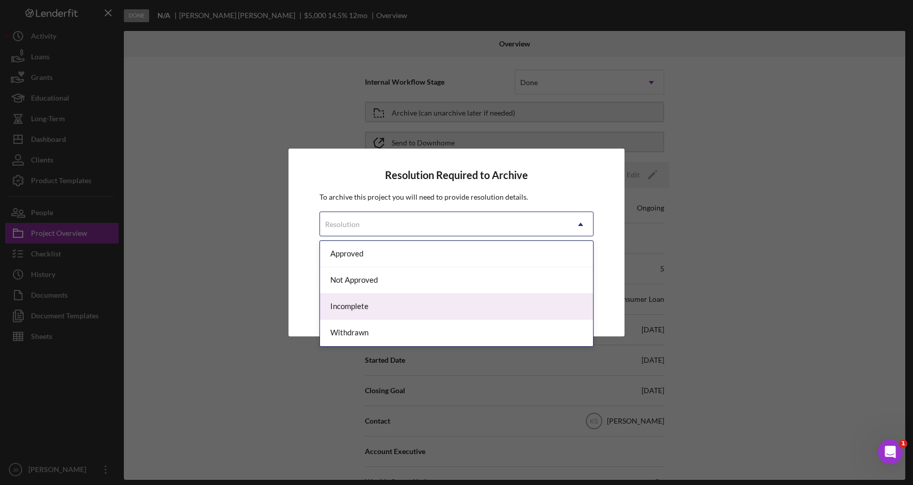
click at [545, 303] on div "Incomplete" at bounding box center [456, 307] width 273 height 26
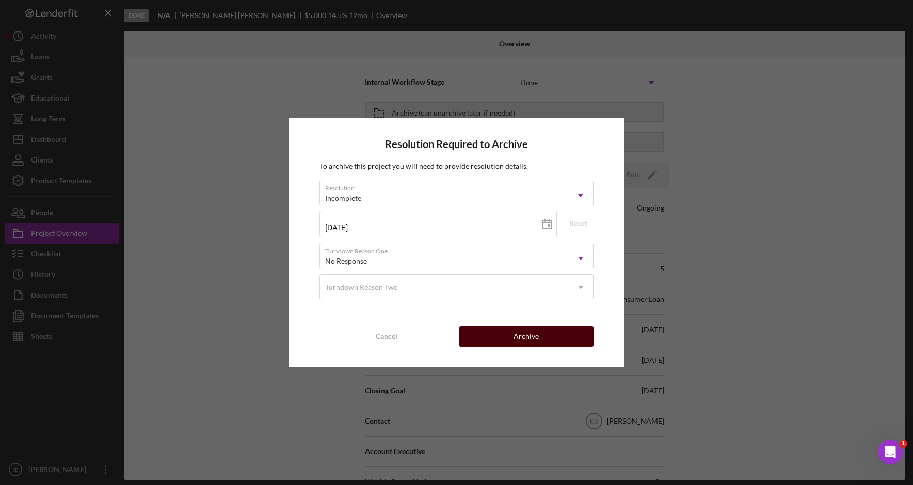
click at [548, 335] on button "Archive" at bounding box center [526, 336] width 134 height 21
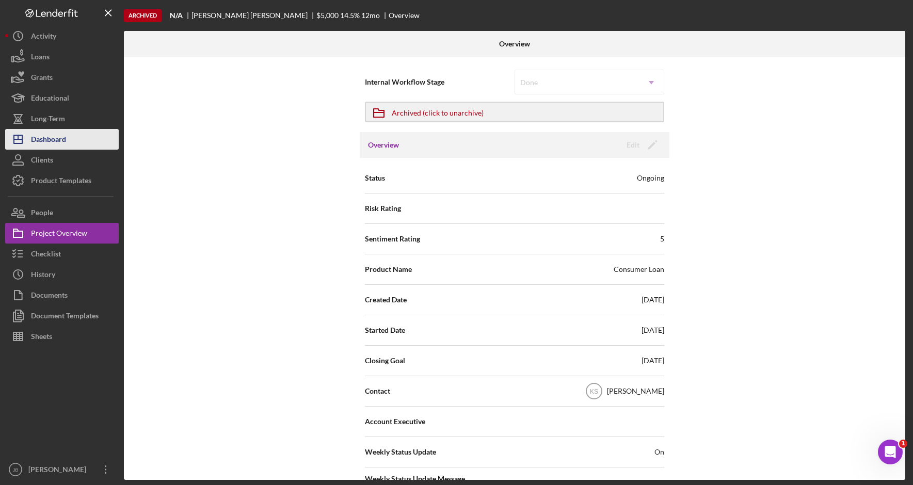
click at [92, 141] on button "Icon/Dashboard Dashboard" at bounding box center [62, 139] width 114 height 21
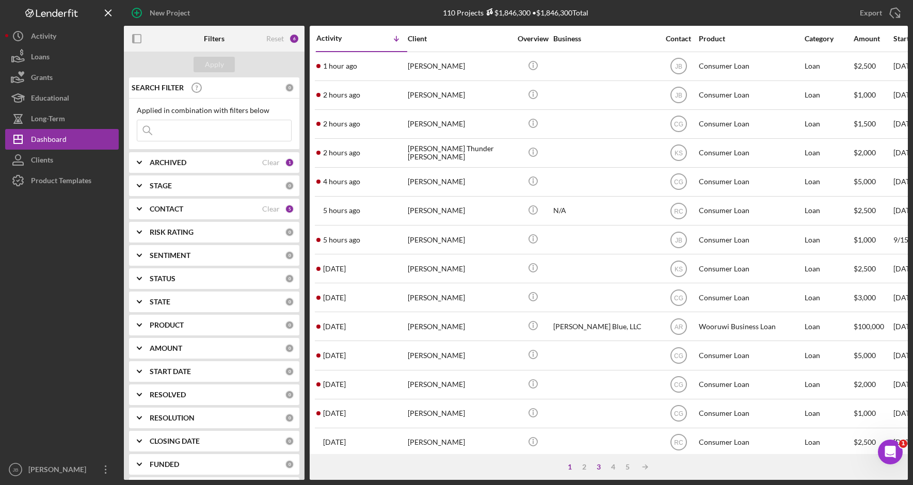
click at [600, 469] on div "3" at bounding box center [598, 467] width 14 height 8
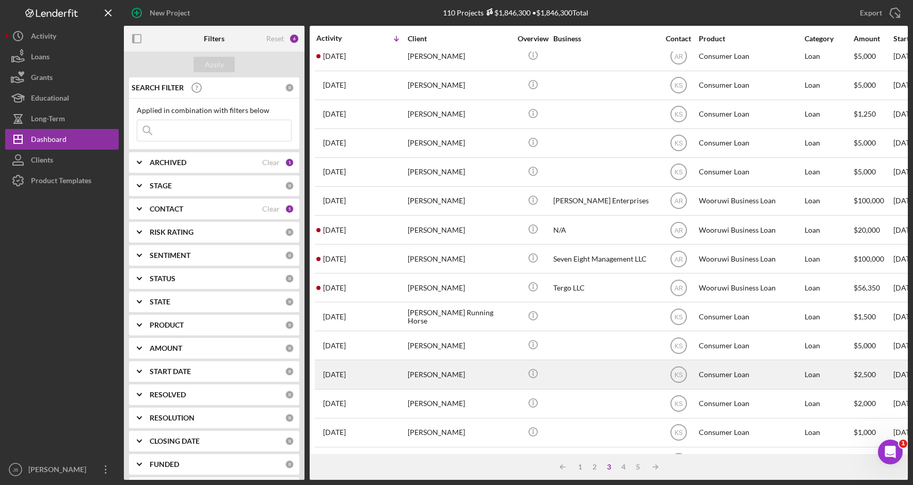
scroll to position [283, 0]
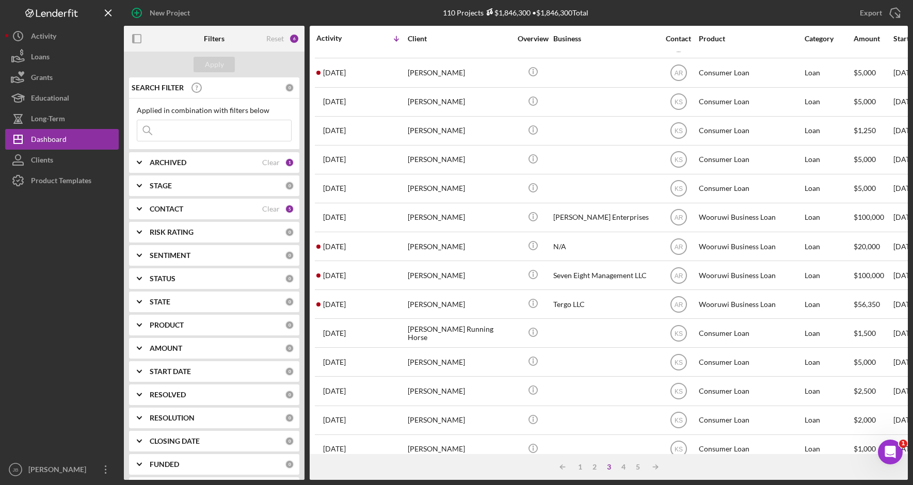
click at [211, 184] on div "STAGE" at bounding box center [217, 186] width 135 height 8
click at [150, 168] on icon "Icon/Expander" at bounding box center [139, 163] width 26 height 26
click at [146, 168] on icon "Icon/Expander" at bounding box center [139, 163] width 26 height 26
click at [190, 326] on div "PRODUCT" at bounding box center [217, 325] width 135 height 8
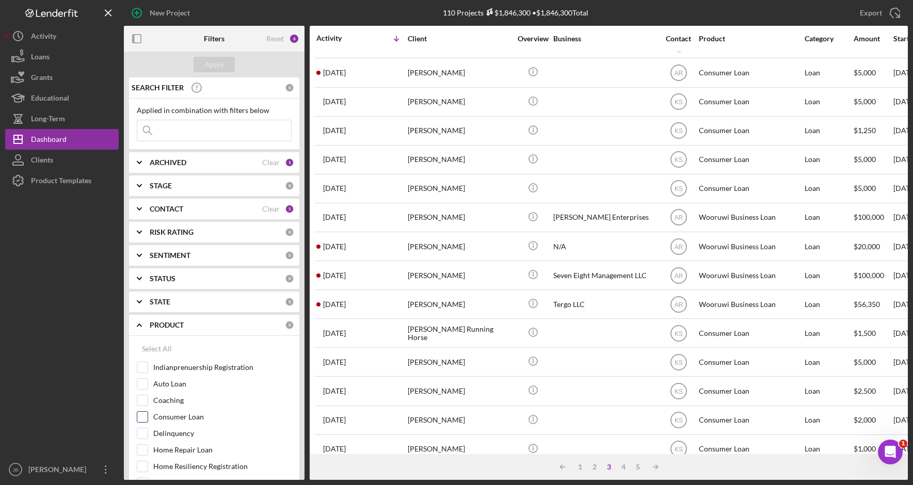
click at [184, 417] on label "Consumer Loan" at bounding box center [222, 417] width 138 height 10
click at [148, 417] on input "Consumer Loan" at bounding box center [142, 417] width 10 height 10
checkbox input "true"
click at [209, 64] on div "Apply" at bounding box center [214, 64] width 19 height 15
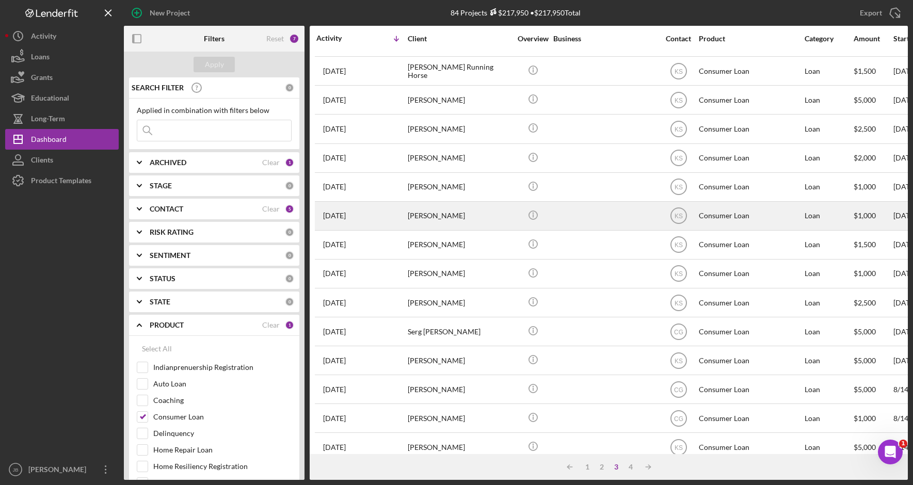
scroll to position [286, 0]
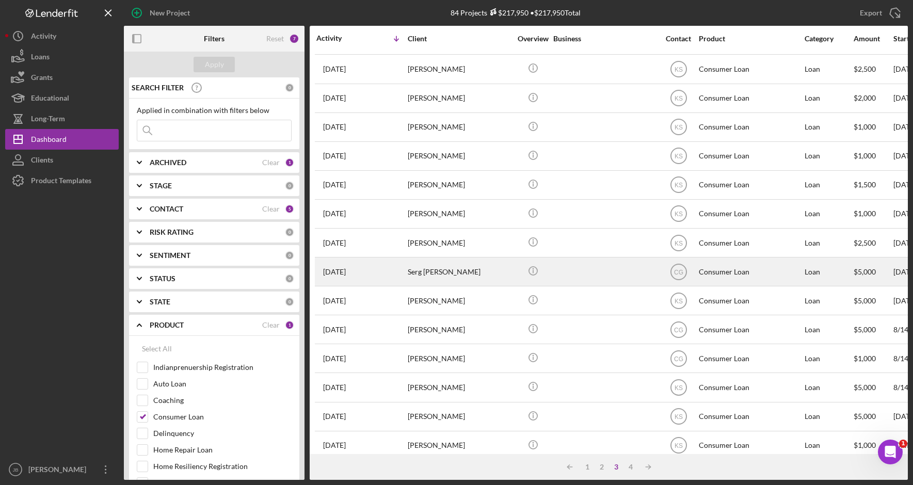
click at [482, 267] on div "Serg [PERSON_NAME]" at bounding box center [459, 271] width 103 height 27
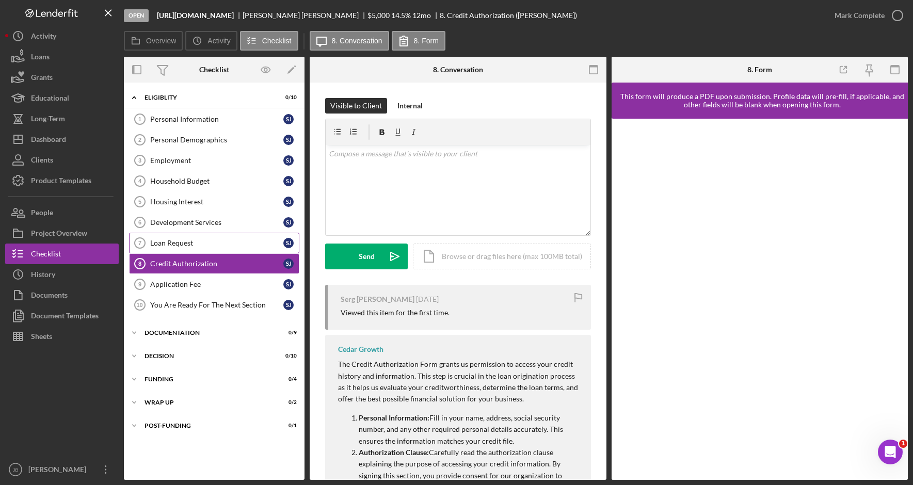
click at [200, 242] on div "Loan Request" at bounding box center [216, 243] width 133 height 8
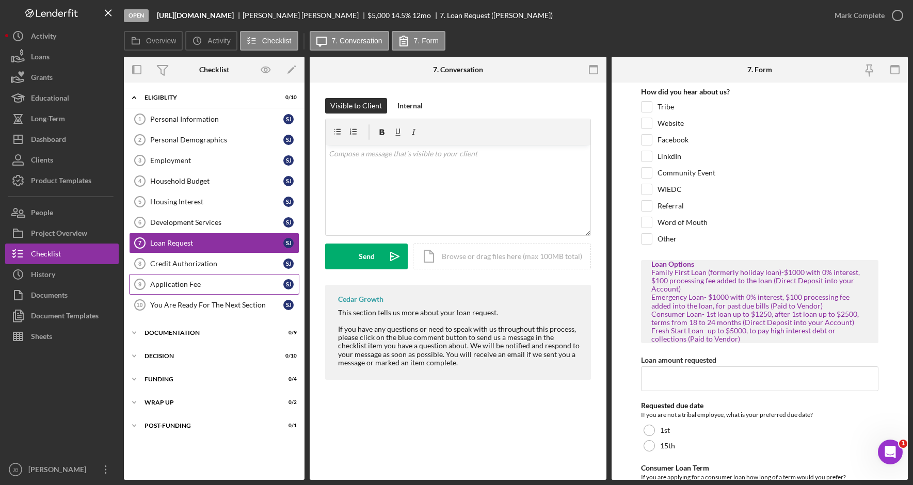
click at [199, 282] on div "Application Fee" at bounding box center [216, 284] width 133 height 8
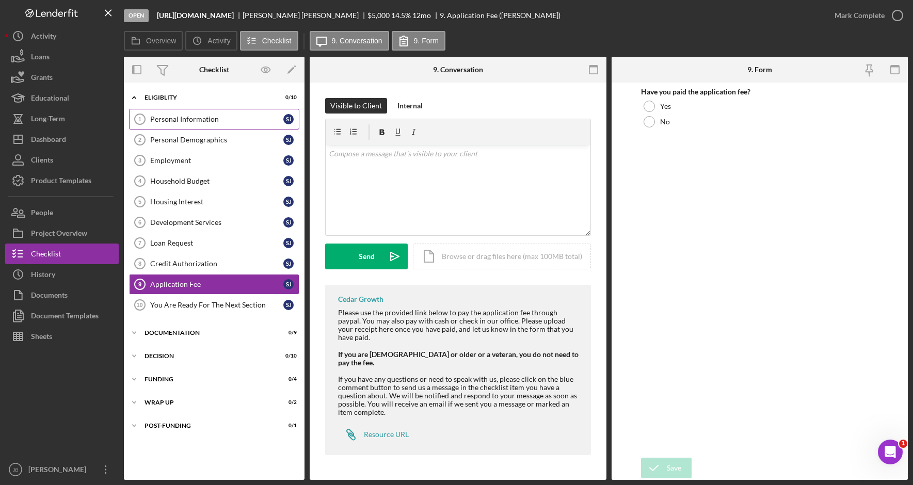
click at [250, 118] on div "Personal Information" at bounding box center [216, 119] width 133 height 8
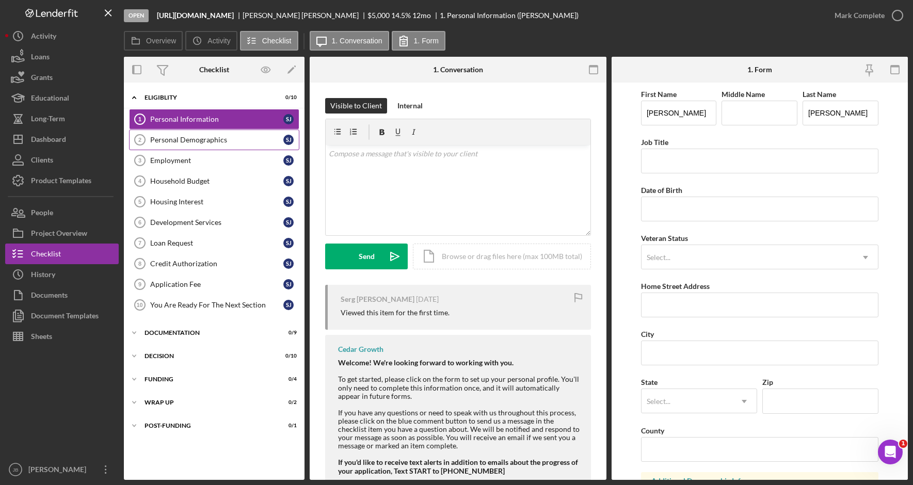
click at [239, 142] on div "Personal Demographics" at bounding box center [216, 140] width 133 height 8
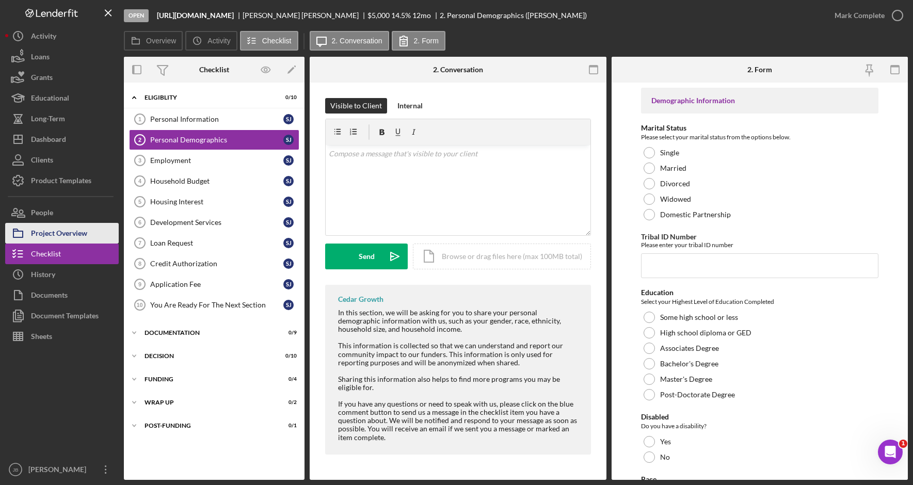
click at [98, 231] on button "Project Overview" at bounding box center [62, 233] width 114 height 21
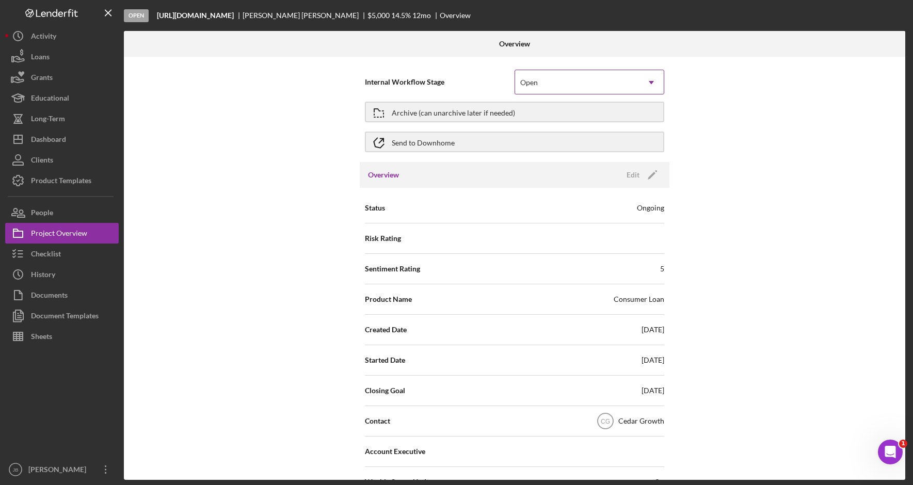
click at [639, 81] on icon "Icon/Dropdown Arrow" at bounding box center [651, 82] width 25 height 25
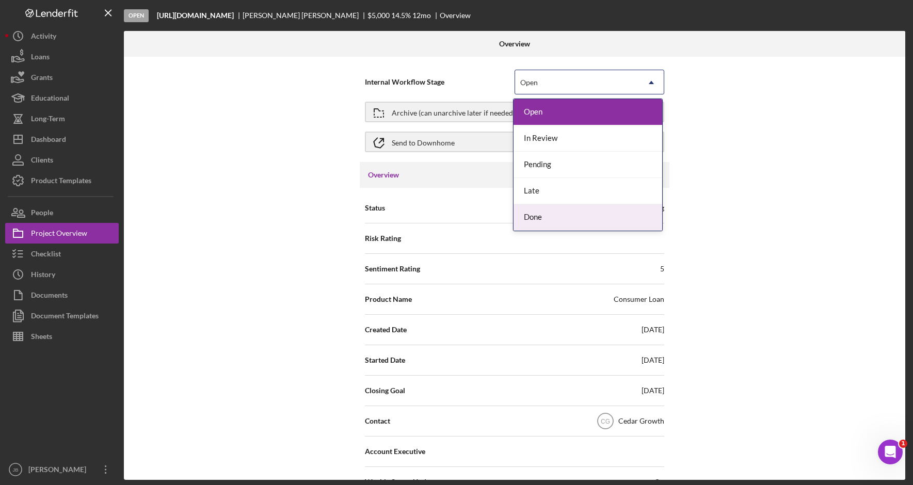
click at [593, 217] on div "Done" at bounding box center [588, 217] width 149 height 26
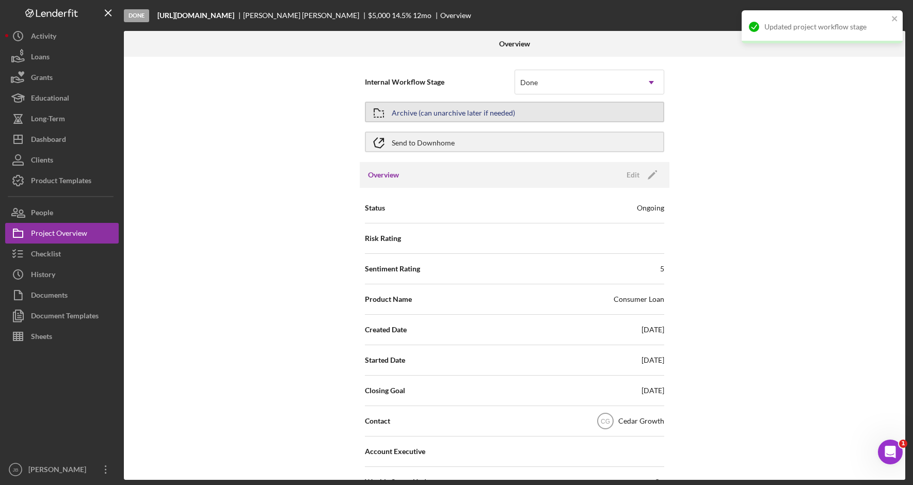
click at [580, 113] on button "Archive (can unarchive later if needed)" at bounding box center [514, 112] width 299 height 21
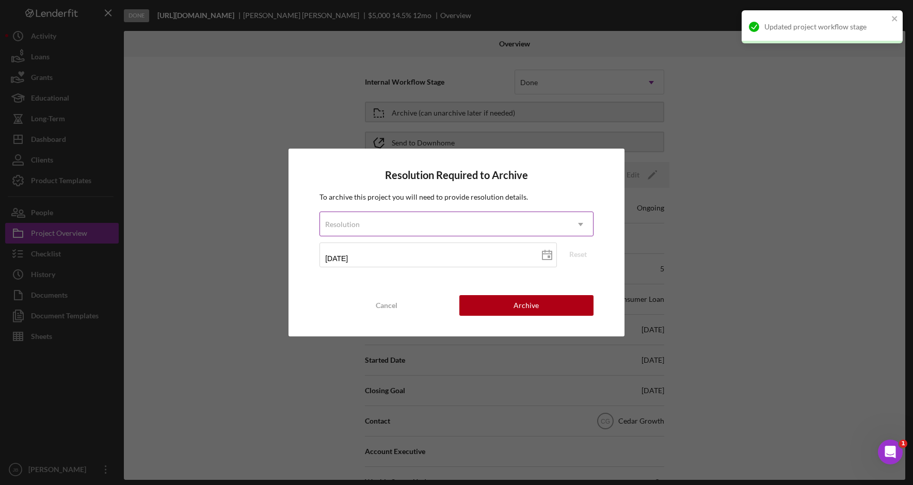
click at [577, 225] on icon "Icon/Dropdown Arrow" at bounding box center [580, 224] width 25 height 25
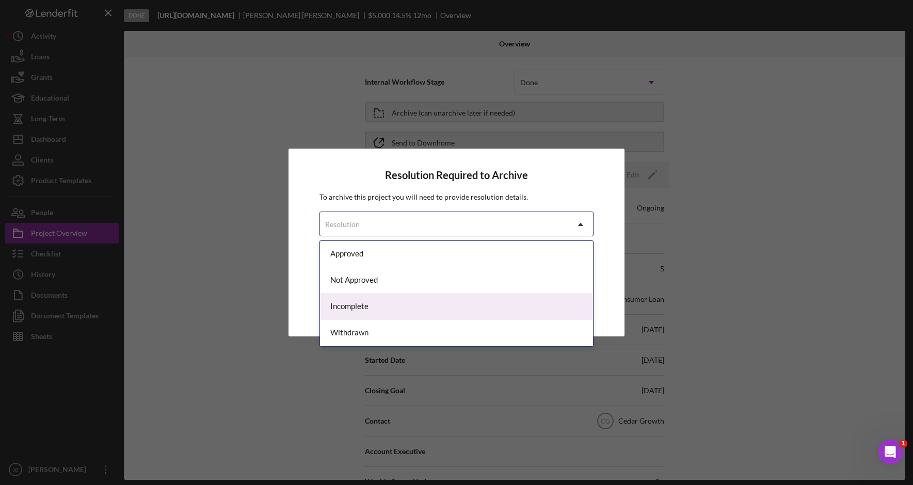
click at [485, 314] on div "Incomplete" at bounding box center [456, 307] width 273 height 26
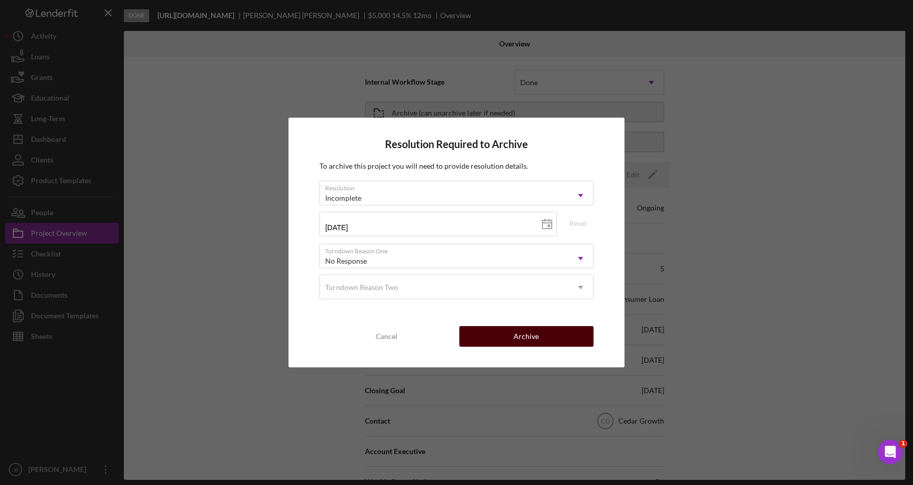
click at [519, 346] on div "Resolution Required to Archive To archive this project you will need to provide…" at bounding box center [457, 242] width 336 height 249
click at [520, 338] on div "Archive" at bounding box center [526, 336] width 25 height 21
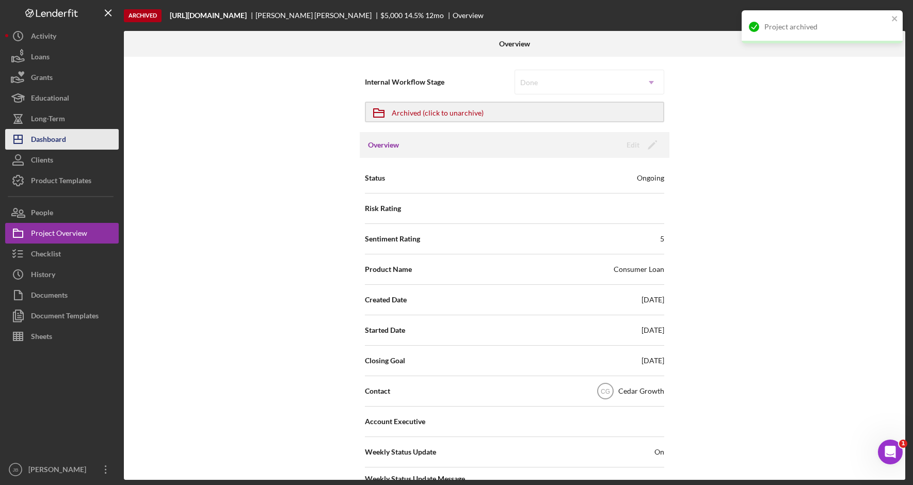
click at [93, 131] on button "Icon/Dashboard Dashboard" at bounding box center [62, 139] width 114 height 21
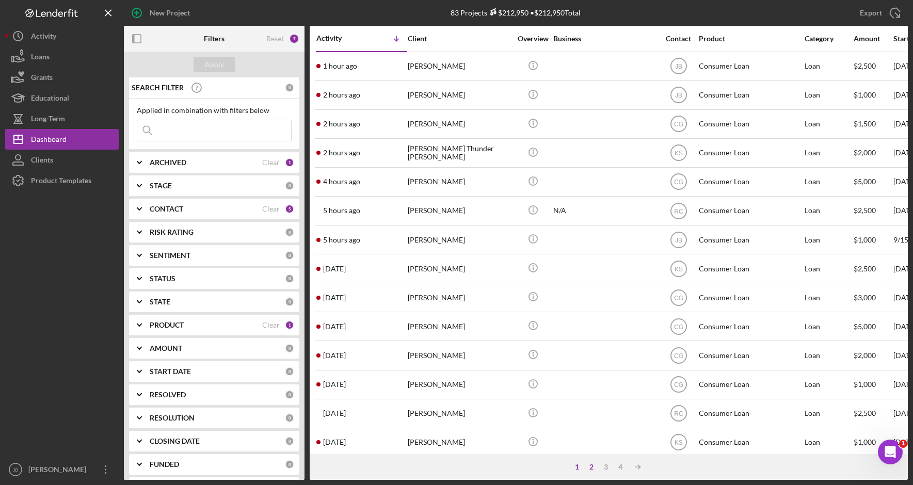
click at [592, 467] on div "2" at bounding box center [591, 467] width 14 height 8
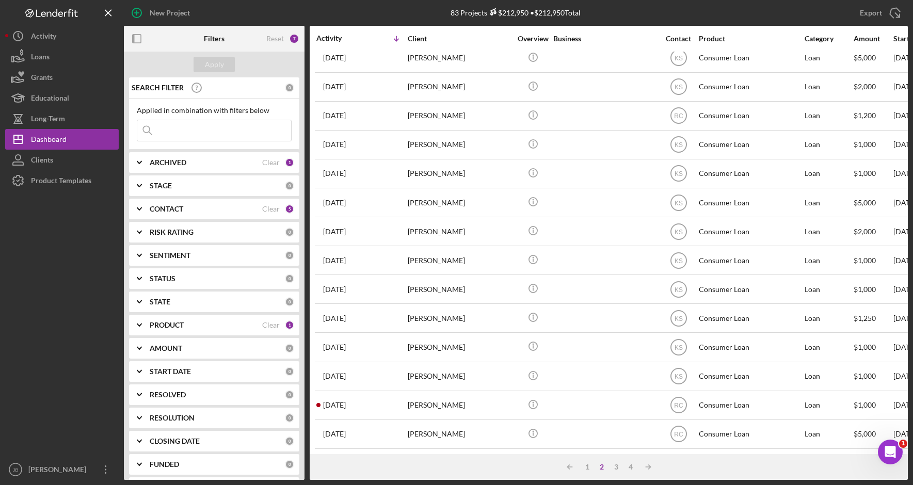
scroll to position [334, 0]
click at [619, 471] on div "3" at bounding box center [616, 467] width 14 height 8
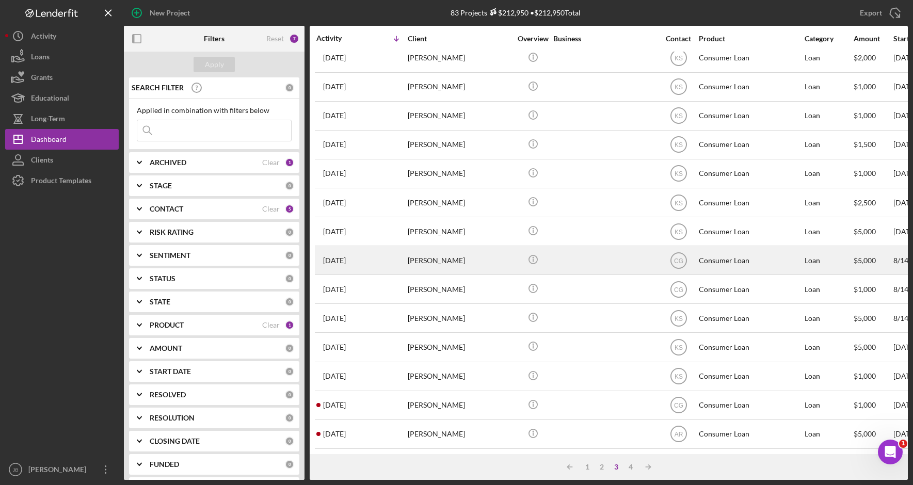
click at [481, 248] on div "[PERSON_NAME]" at bounding box center [459, 260] width 103 height 27
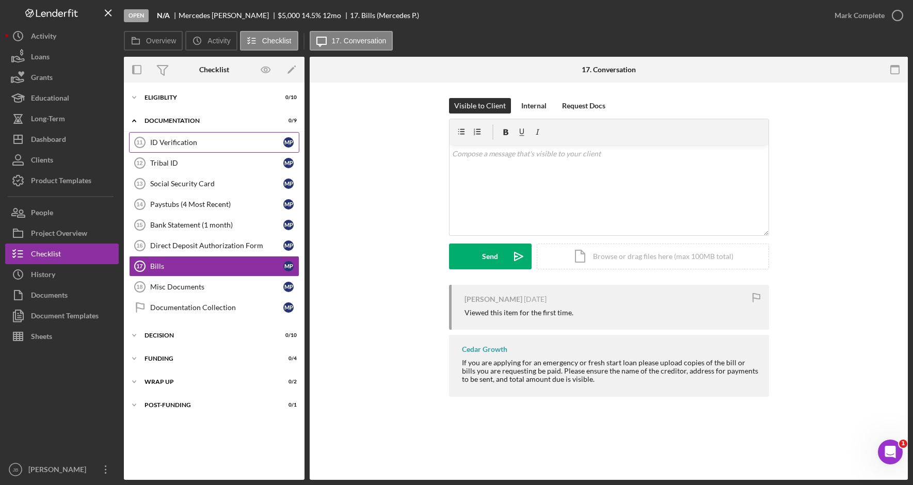
click at [234, 143] on div "ID Verification" at bounding box center [216, 142] width 133 height 8
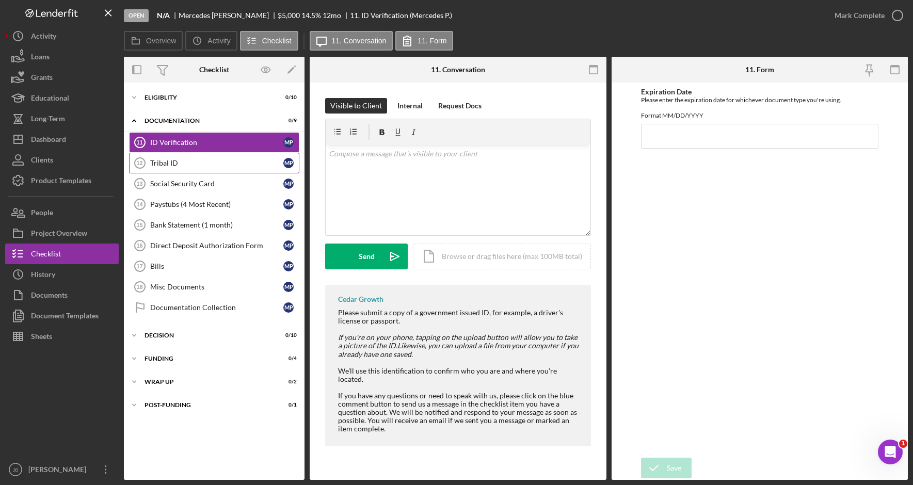
click at [233, 162] on div "Tribal ID" at bounding box center [216, 163] width 133 height 8
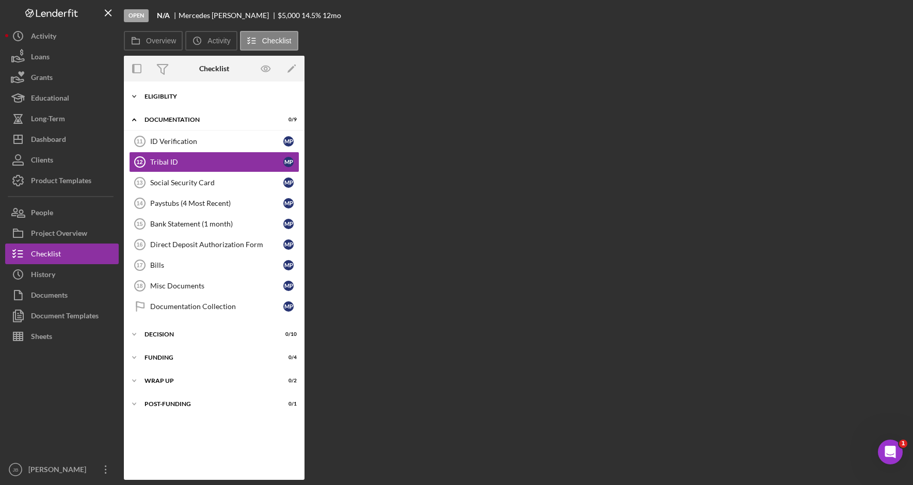
click at [212, 102] on div "Icon/Expander Eligiblity 0 / 10" at bounding box center [214, 96] width 181 height 21
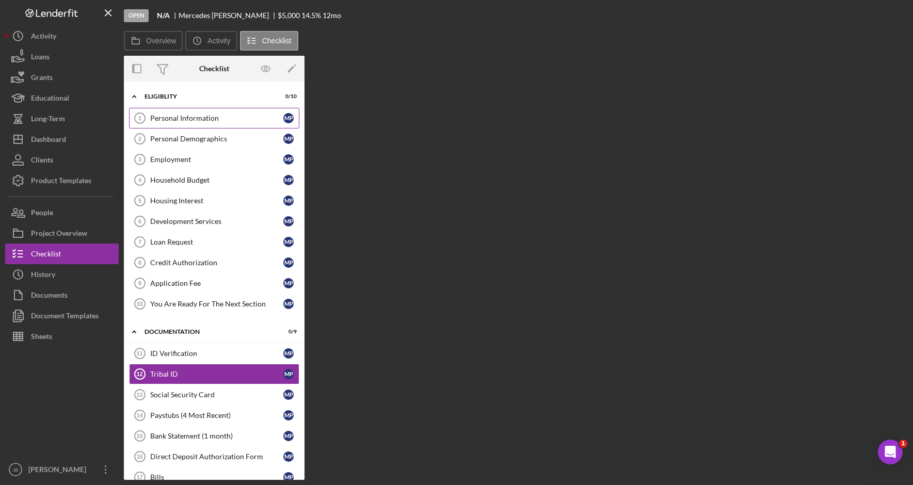
click at [212, 122] on div "Personal Information" at bounding box center [216, 118] width 133 height 8
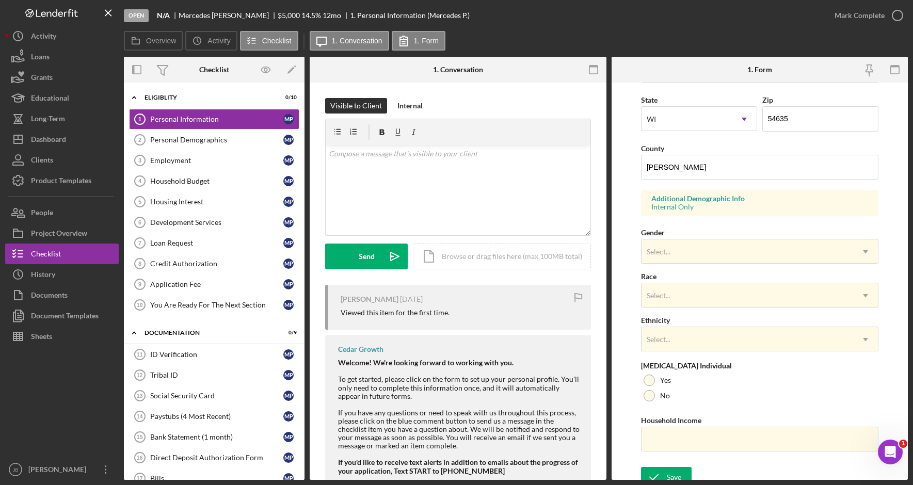
scroll to position [292, 0]
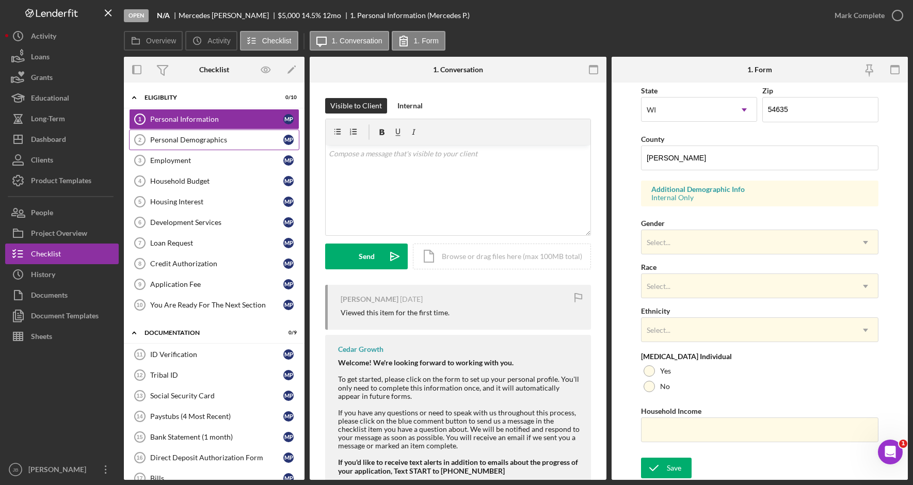
click at [223, 146] on link "Personal Demographics 2 Personal Demographics M P" at bounding box center [214, 140] width 170 height 21
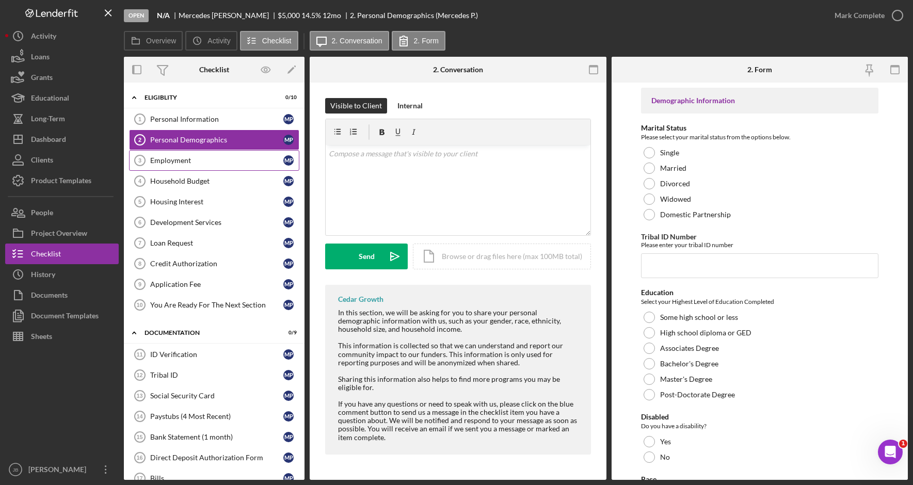
click at [221, 159] on div "Employment" at bounding box center [216, 160] width 133 height 8
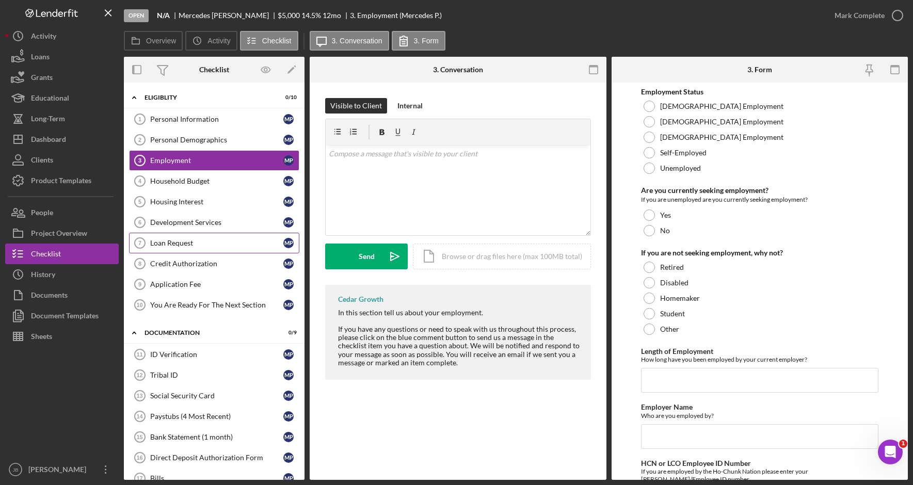
click at [223, 244] on div "Loan Request" at bounding box center [216, 243] width 133 height 8
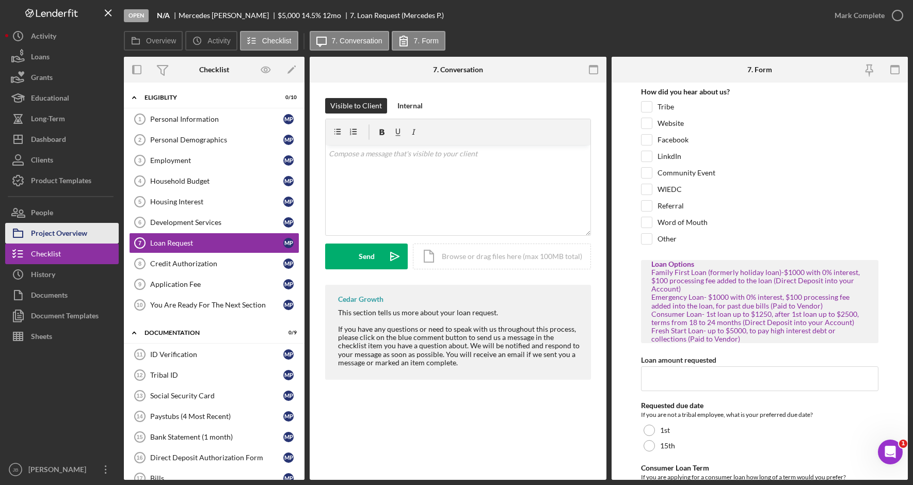
click at [84, 233] on div "Project Overview" at bounding box center [59, 234] width 56 height 23
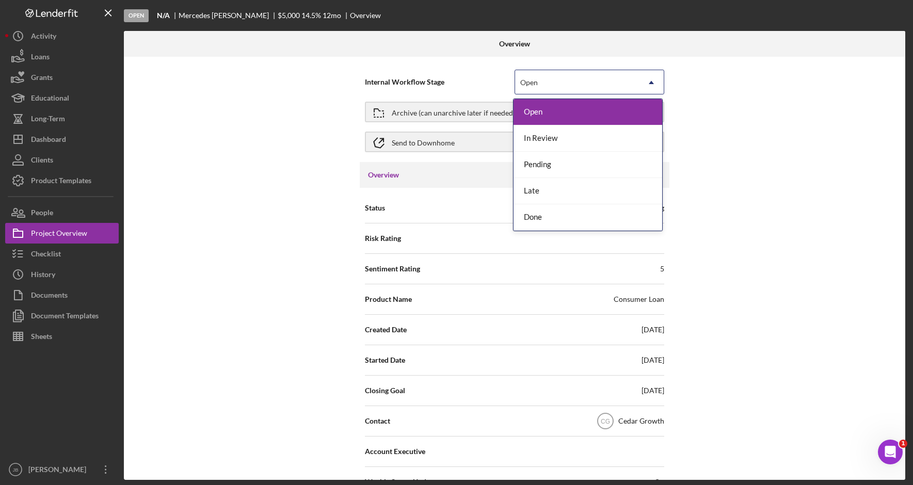
click at [625, 85] on div "Open" at bounding box center [577, 83] width 124 height 24
click at [594, 221] on div "Done" at bounding box center [588, 217] width 149 height 26
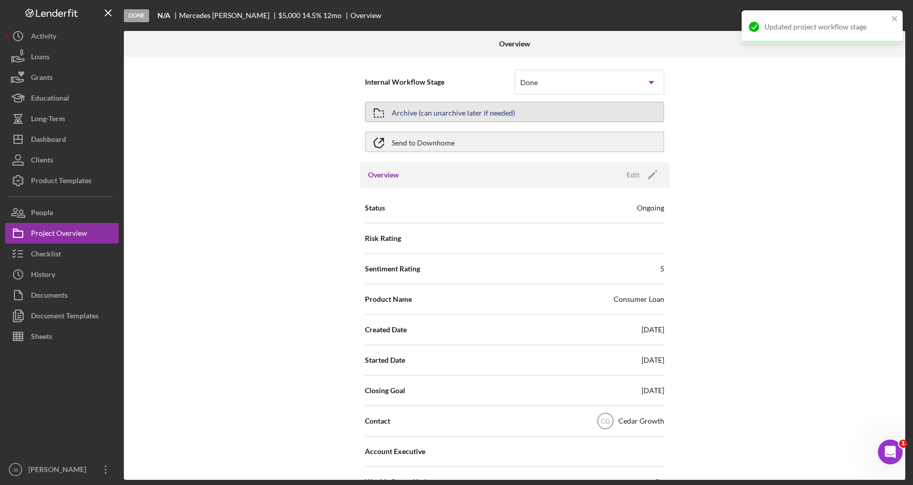
click at [580, 115] on button "Archive (can unarchive later if needed)" at bounding box center [514, 112] width 299 height 21
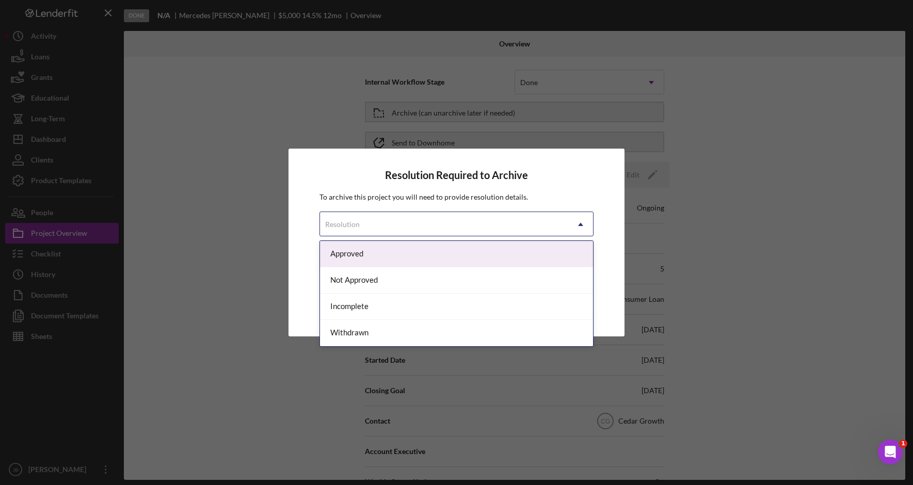
drag, startPoint x: 582, startPoint y: 228, endPoint x: 565, endPoint y: 233, distance: 17.3
click at [582, 228] on icon "Icon/Dropdown Arrow" at bounding box center [580, 224] width 25 height 25
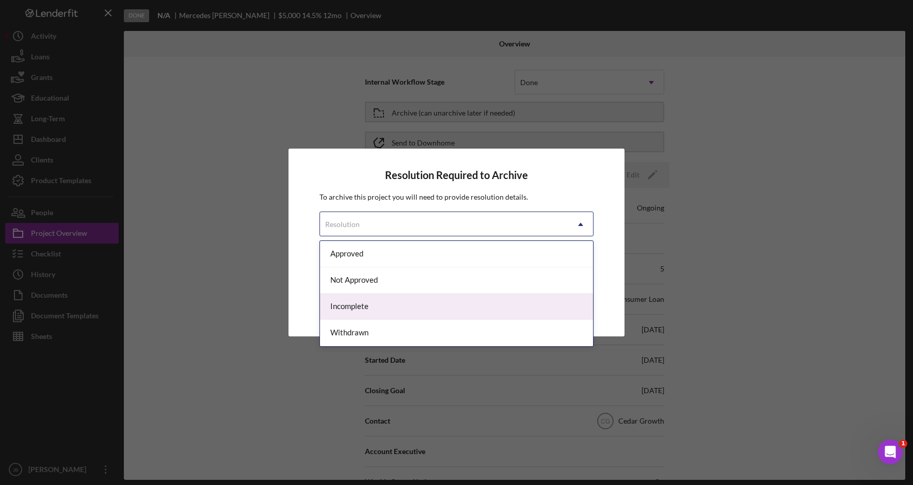
click at [502, 311] on div "Incomplete" at bounding box center [456, 307] width 273 height 26
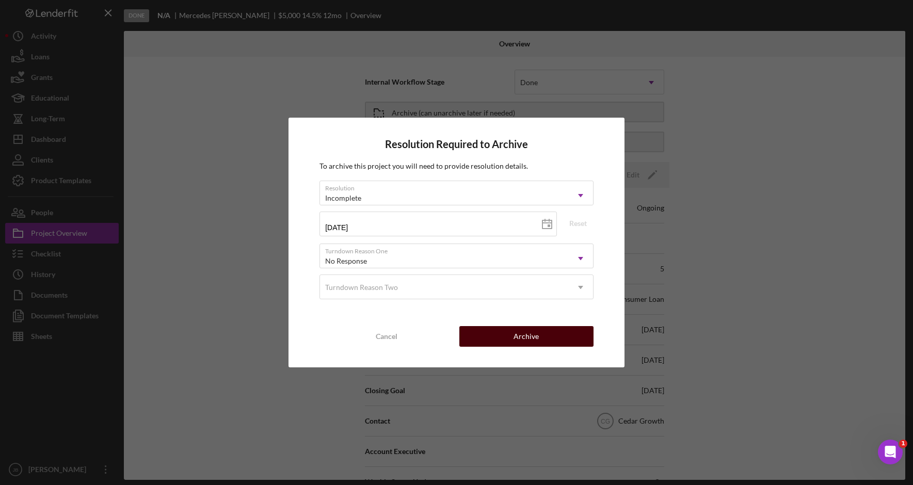
click at [527, 337] on div "Archive" at bounding box center [526, 336] width 25 height 21
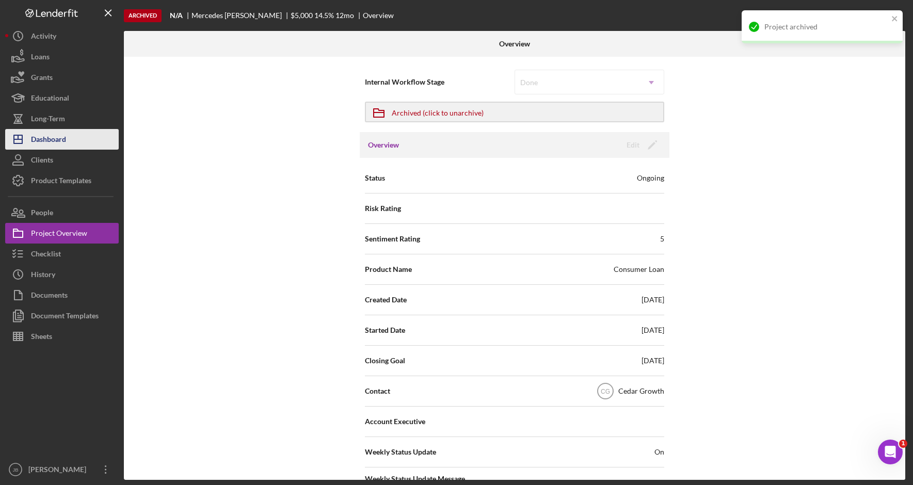
click at [82, 136] on button "Icon/Dashboard Dashboard" at bounding box center [62, 139] width 114 height 21
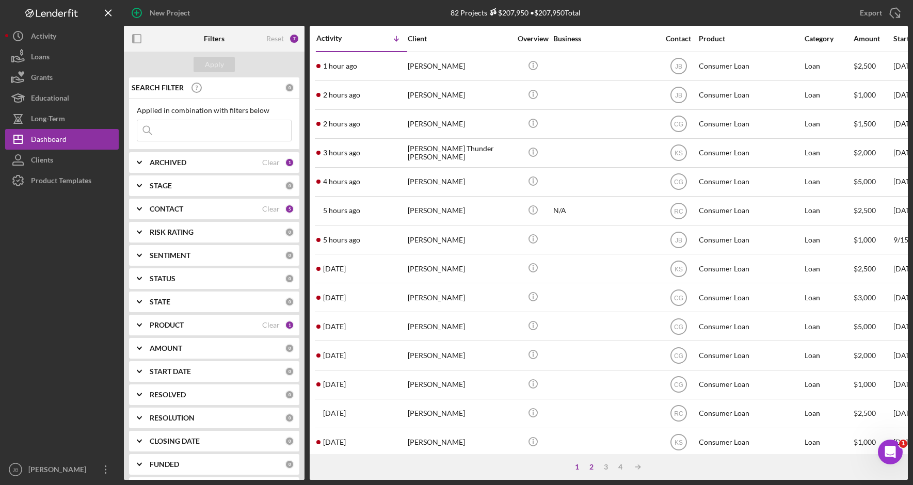
click at [596, 469] on div "2" at bounding box center [591, 467] width 14 height 8
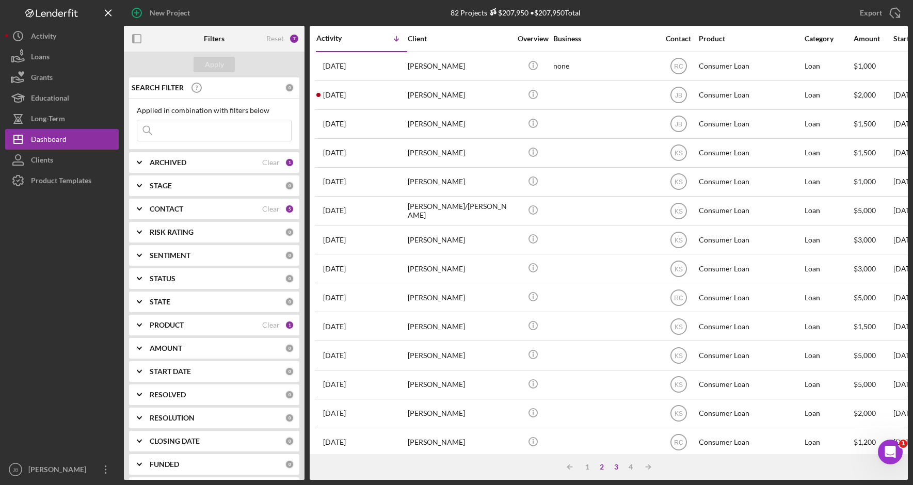
click at [615, 469] on div "3" at bounding box center [616, 467] width 14 height 8
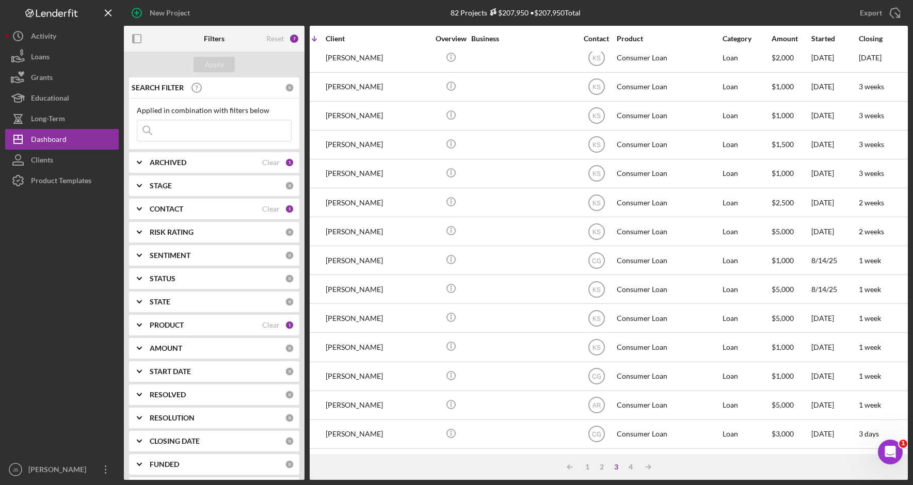
scroll to position [334, 0]
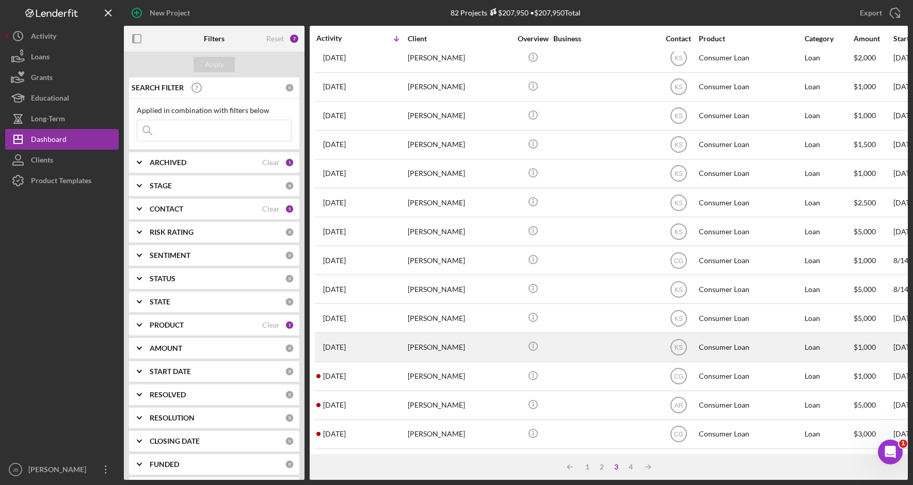
click at [437, 336] on div "[PERSON_NAME]" at bounding box center [459, 346] width 103 height 27
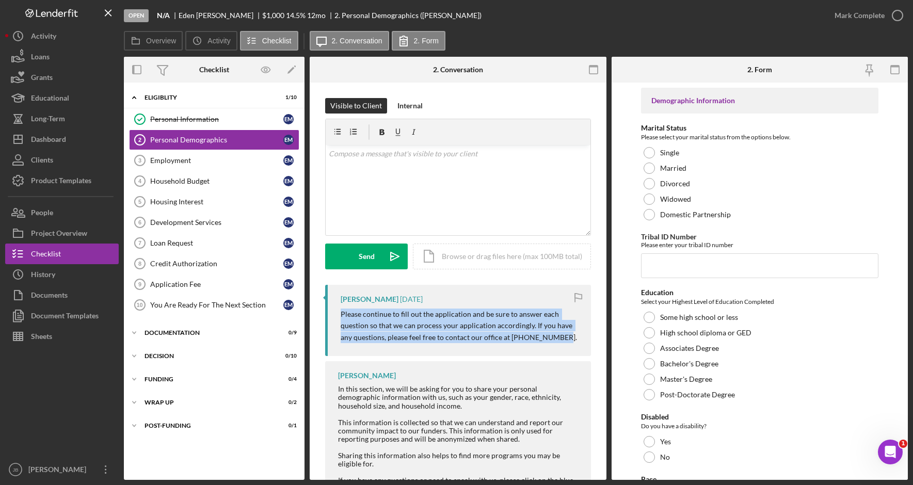
drag, startPoint x: 557, startPoint y: 337, endPoint x: 337, endPoint y: 311, distance: 222.0
click at [337, 311] on div "[PERSON_NAME] [DATE] Please continue to fill out the application and be sure to…" at bounding box center [458, 320] width 266 height 71
copy p "Please continue to fill out the application and be sure to answer each question…"
click at [85, 236] on div "Project Overview" at bounding box center [59, 234] width 56 height 23
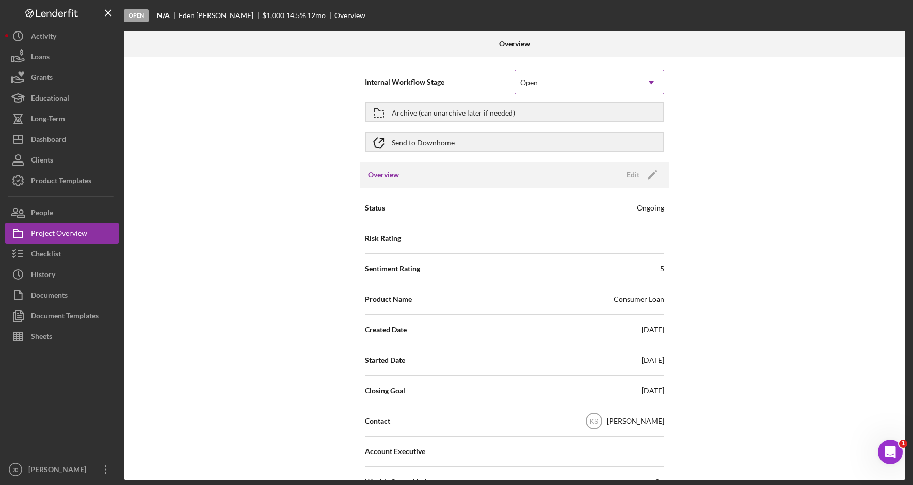
click at [584, 78] on div "Open" at bounding box center [577, 83] width 124 height 24
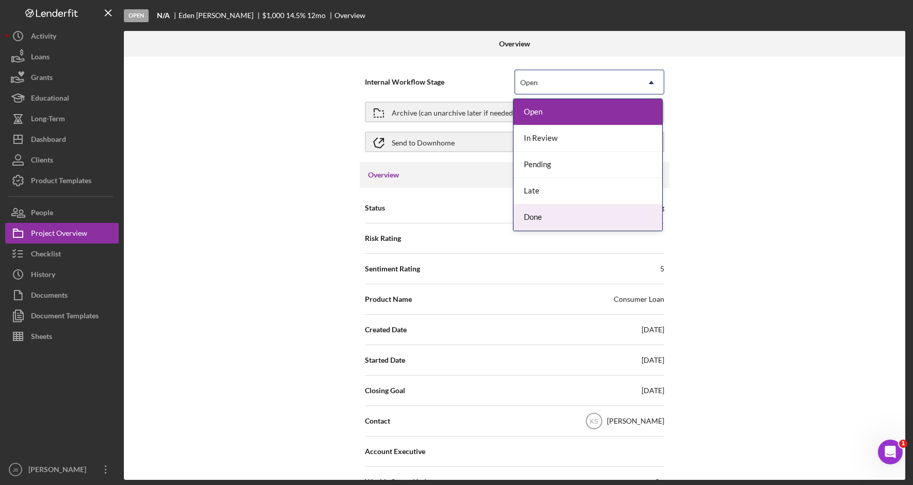
click at [583, 217] on div "Done" at bounding box center [588, 217] width 149 height 26
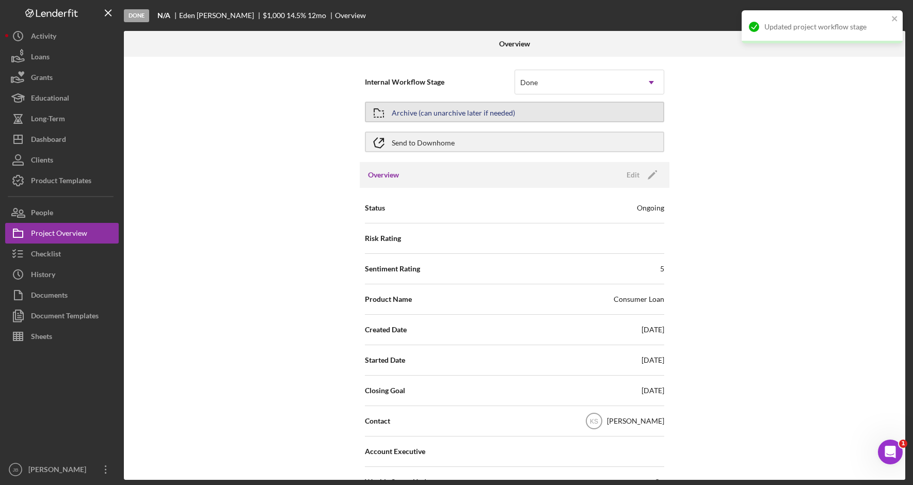
click at [562, 113] on button "Archive (can unarchive later if needed)" at bounding box center [514, 112] width 299 height 21
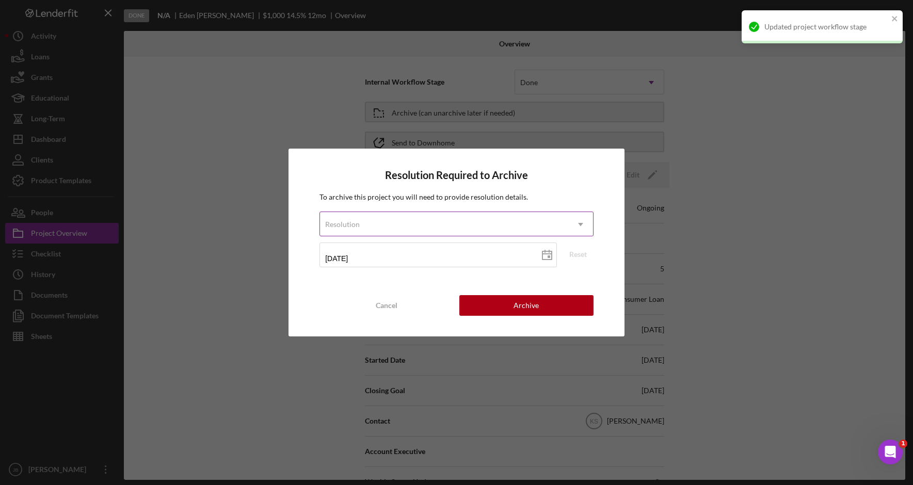
click at [575, 225] on icon "Icon/Dropdown Arrow" at bounding box center [580, 224] width 25 height 25
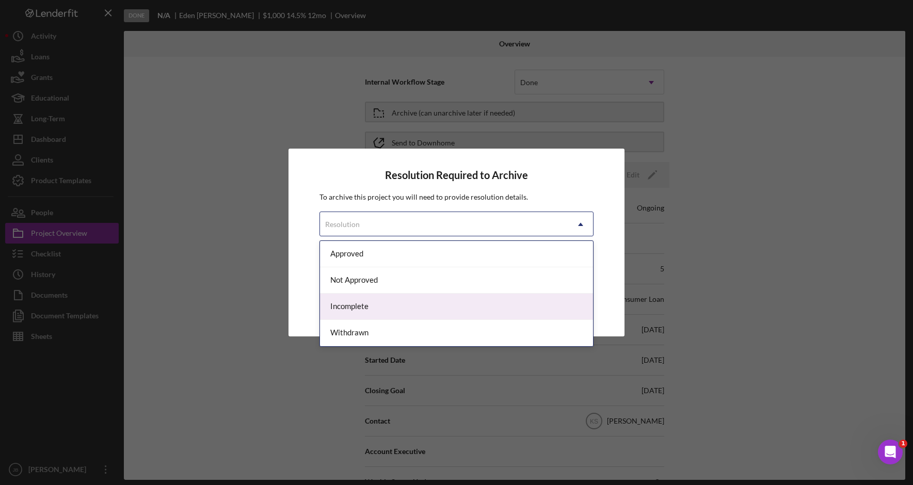
click at [491, 312] on div "Incomplete" at bounding box center [456, 307] width 273 height 26
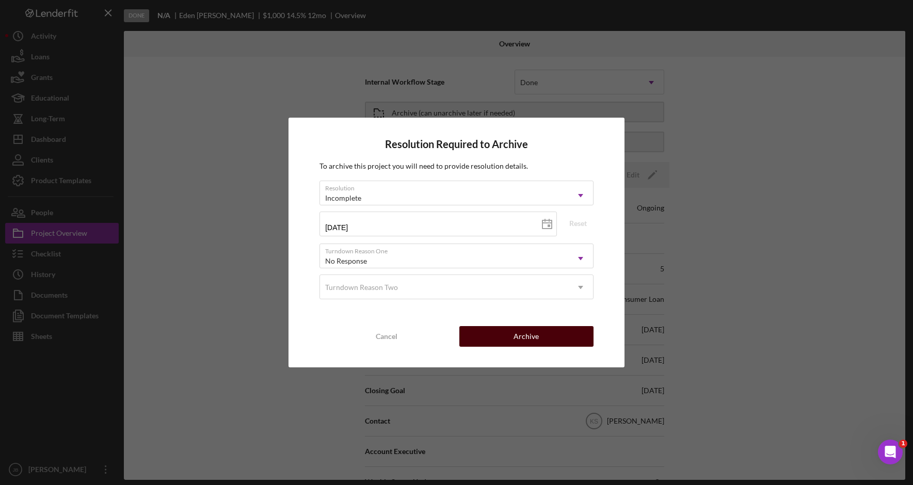
click at [551, 333] on button "Archive" at bounding box center [526, 336] width 134 height 21
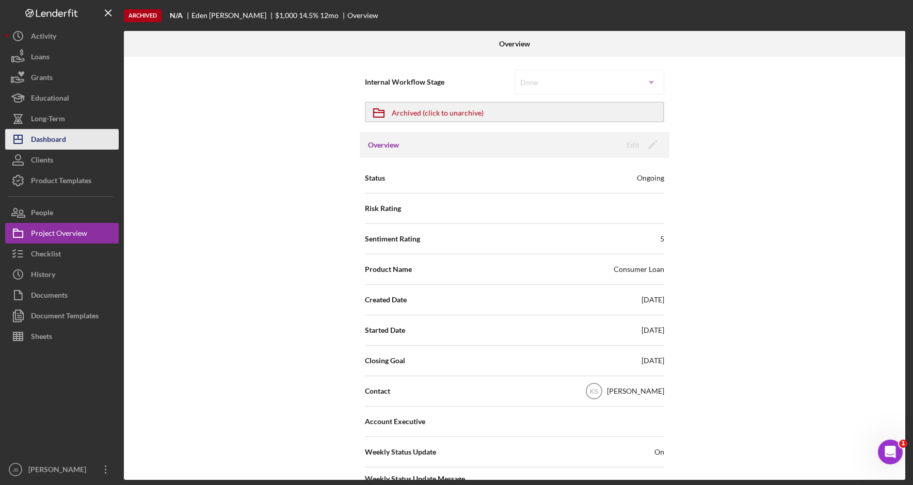
click at [89, 141] on button "Icon/Dashboard Dashboard" at bounding box center [62, 139] width 114 height 21
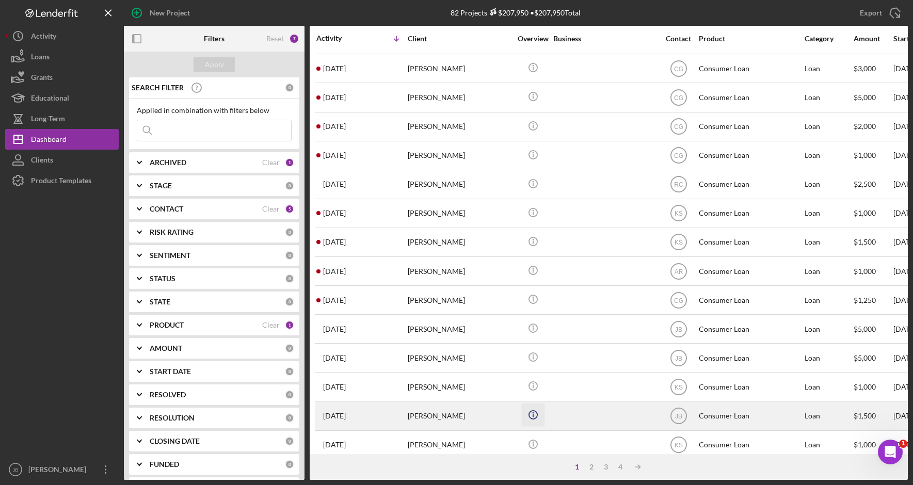
scroll to position [334, 0]
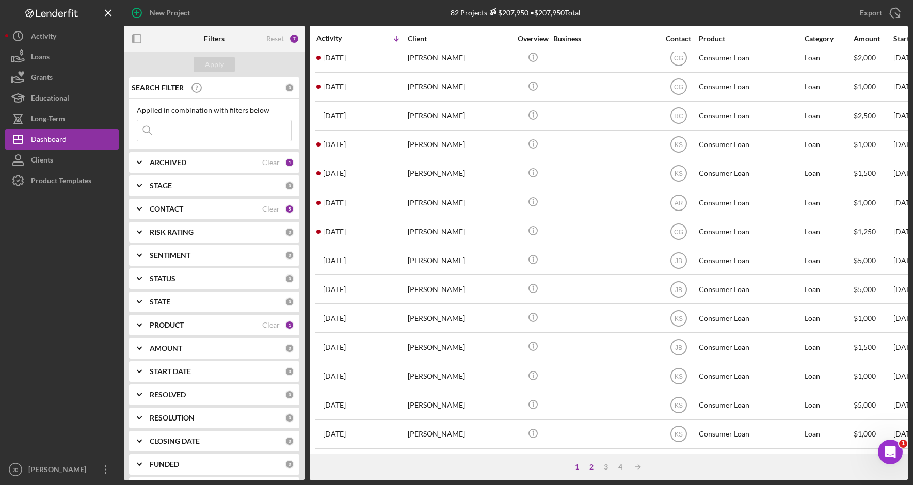
click at [593, 469] on div "2" at bounding box center [591, 467] width 14 height 8
click at [615, 469] on div "3" at bounding box center [616, 467] width 14 height 8
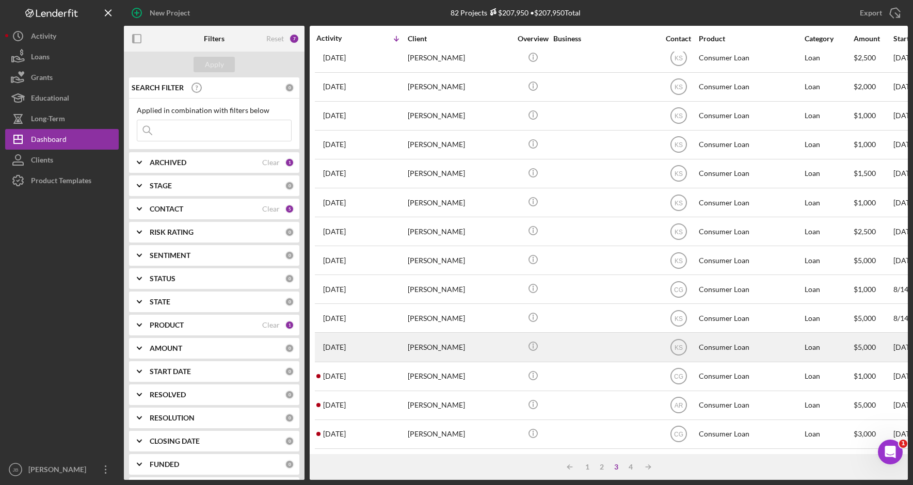
click at [460, 346] on div "[PERSON_NAME]" at bounding box center [459, 346] width 103 height 27
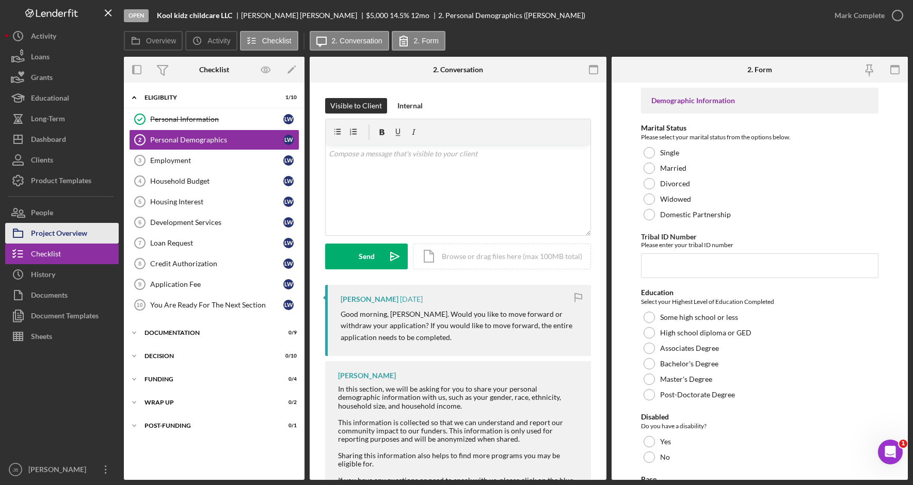
click at [90, 230] on button "Project Overview" at bounding box center [62, 233] width 114 height 21
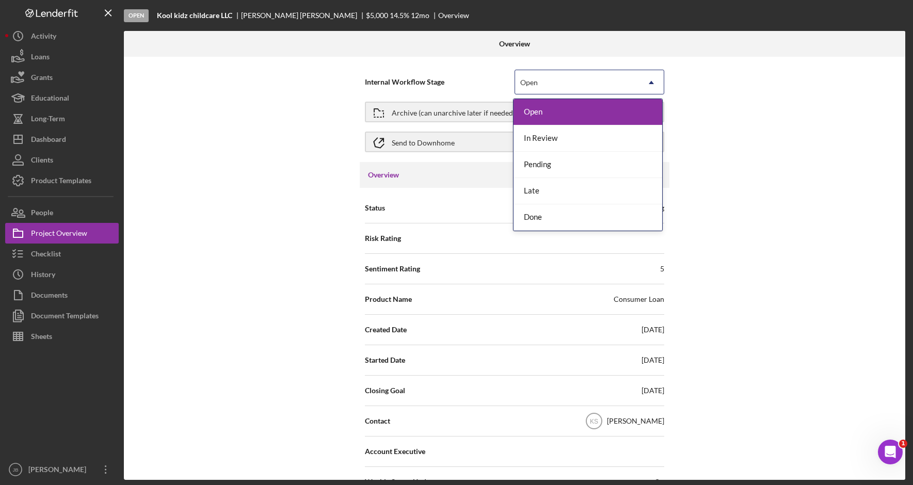
click at [583, 87] on div "Open" at bounding box center [577, 83] width 124 height 24
click at [575, 186] on div "Late" at bounding box center [588, 191] width 149 height 26
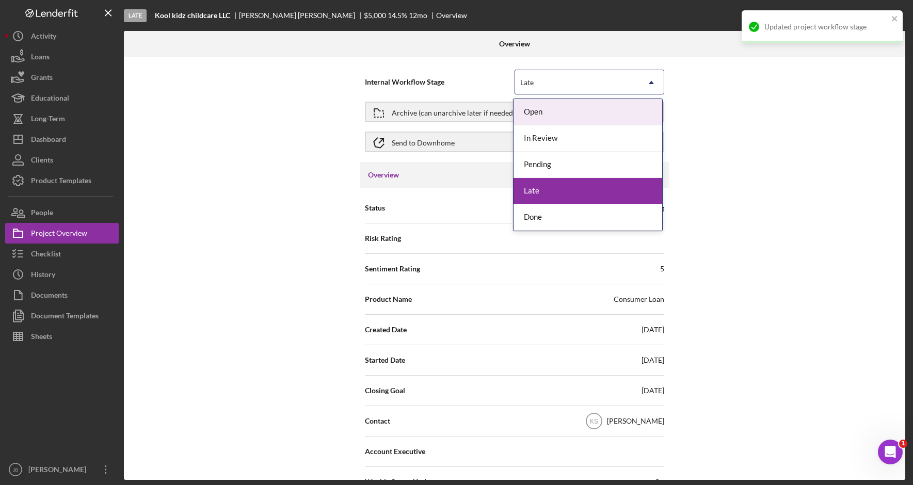
click at [543, 76] on div "Late" at bounding box center [577, 83] width 124 height 24
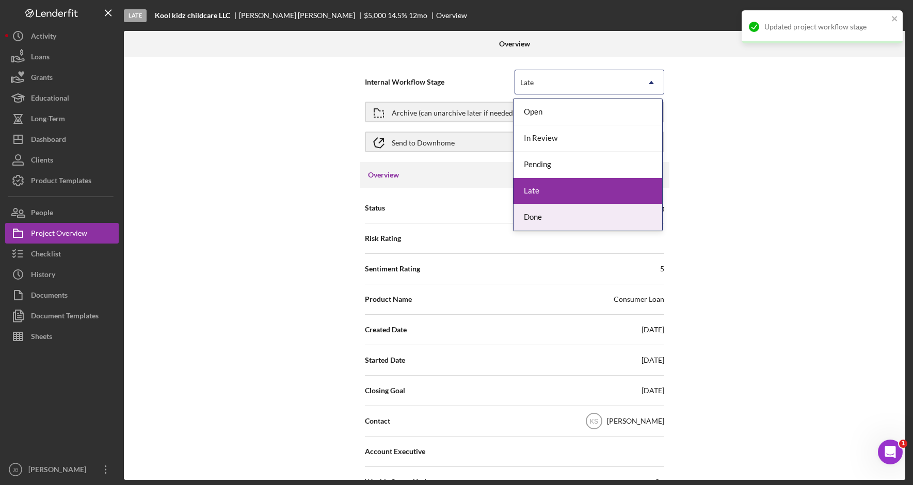
click at [546, 215] on div "Done" at bounding box center [588, 217] width 149 height 26
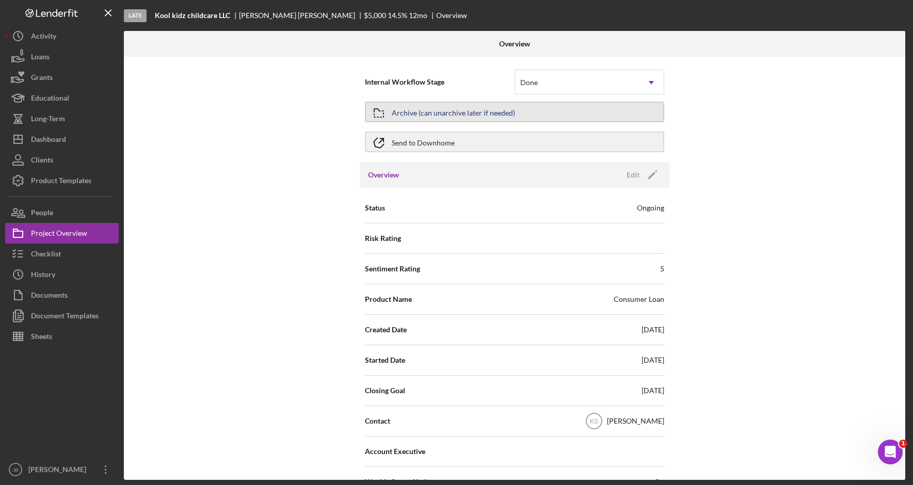
click at [534, 111] on button "Archive (can unarchive later if needed)" at bounding box center [514, 112] width 299 height 21
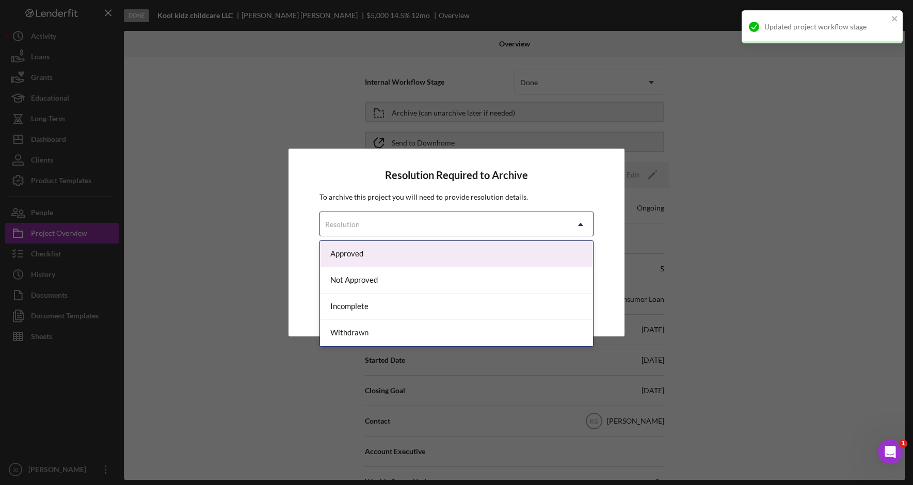
click at [587, 228] on icon "Icon/Dropdown Arrow" at bounding box center [580, 224] width 25 height 25
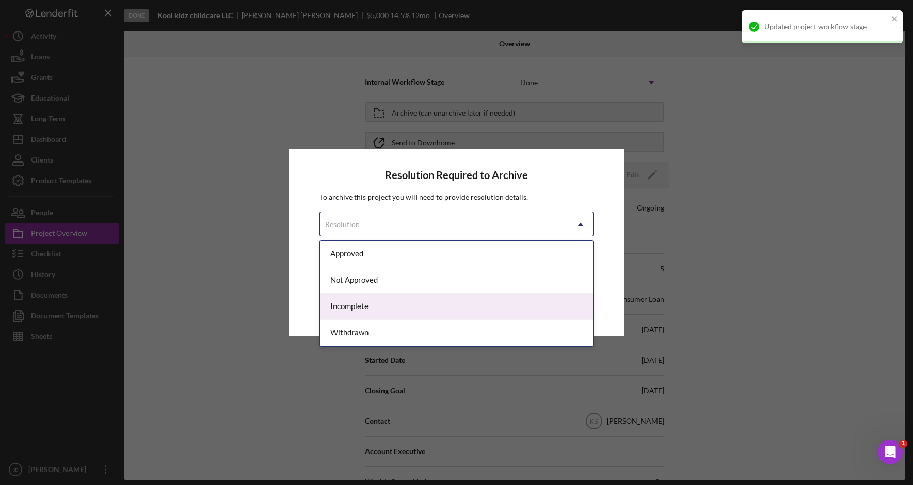
click at [527, 302] on div "Incomplete" at bounding box center [456, 307] width 273 height 26
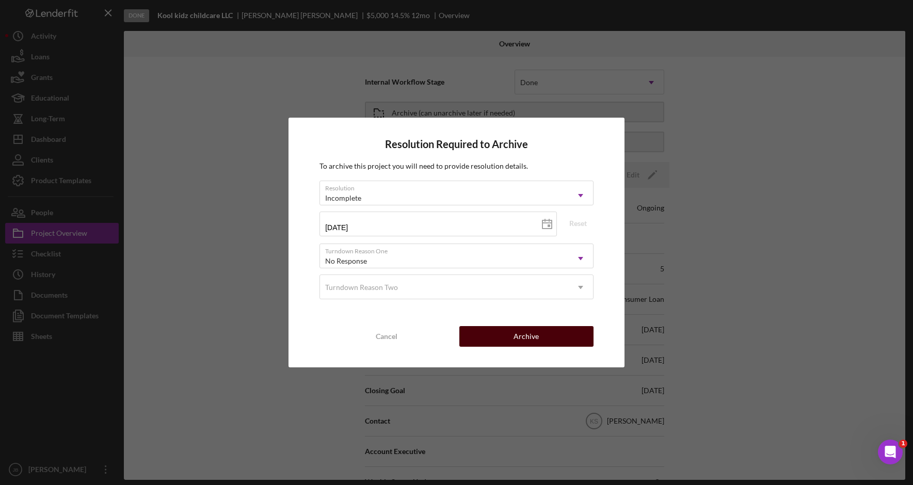
click at [535, 337] on div "Archive" at bounding box center [526, 336] width 25 height 21
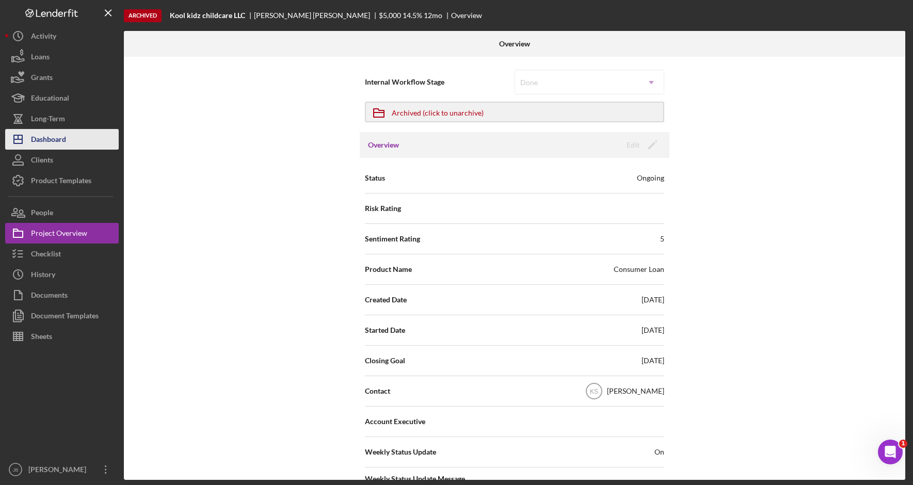
click at [74, 142] on button "Icon/Dashboard Dashboard" at bounding box center [62, 139] width 114 height 21
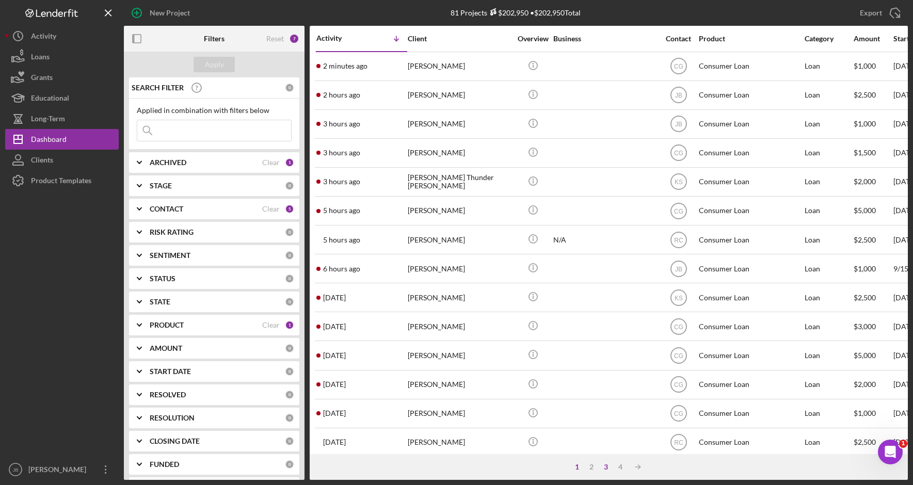
click at [612, 470] on div "3" at bounding box center [606, 467] width 14 height 8
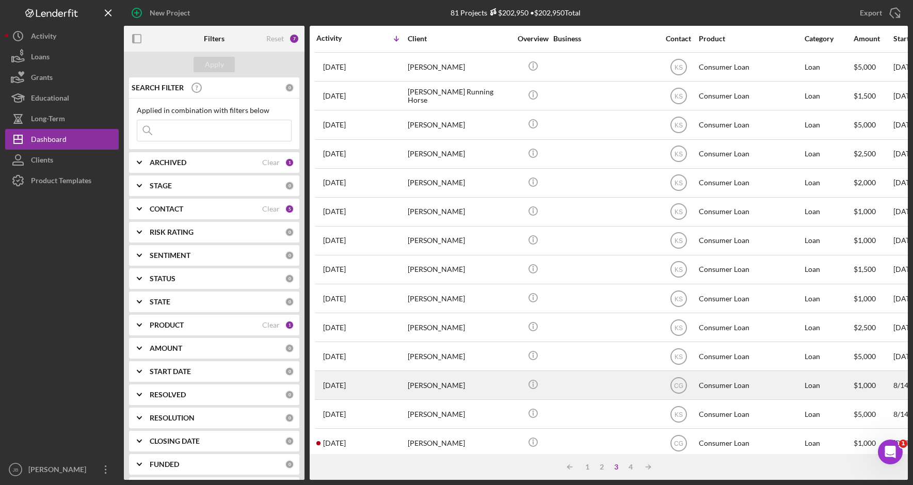
scroll to position [258, 0]
click at [492, 388] on div "[PERSON_NAME]" at bounding box center [459, 386] width 103 height 27
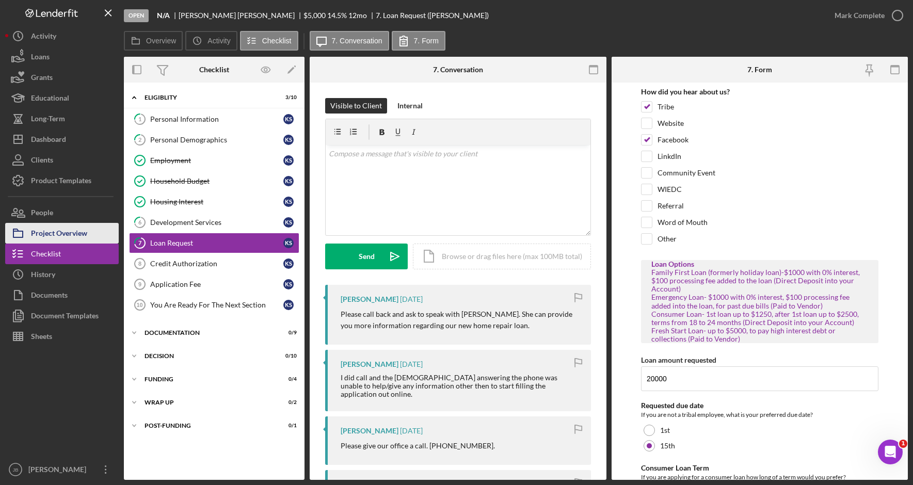
click at [92, 237] on button "Project Overview" at bounding box center [62, 233] width 114 height 21
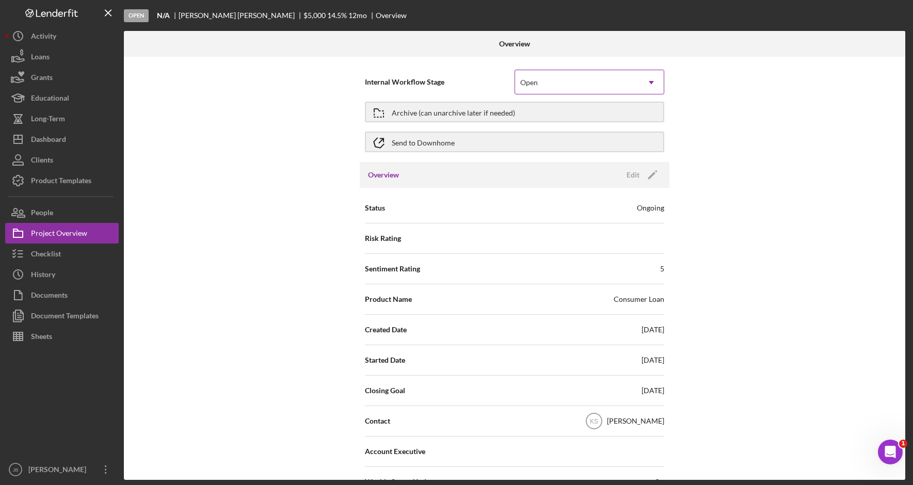
click at [622, 84] on div "Open" at bounding box center [577, 83] width 124 height 24
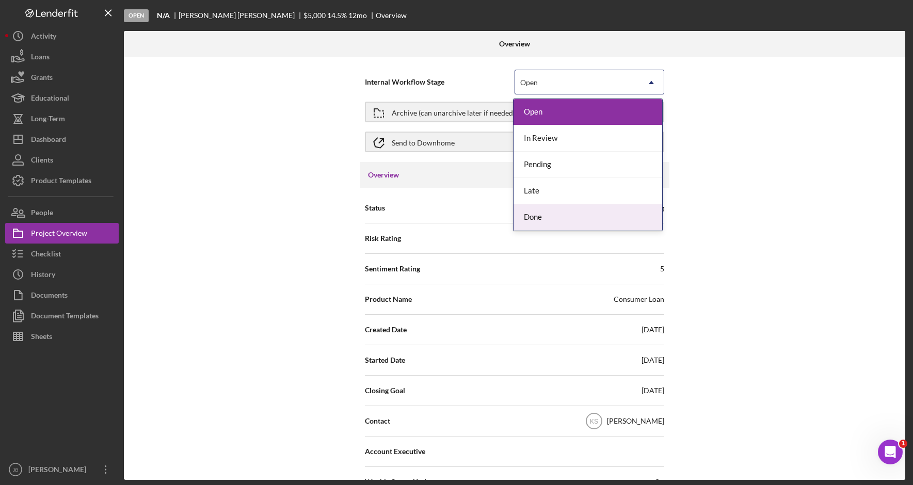
click at [613, 217] on div "Done" at bounding box center [588, 217] width 149 height 26
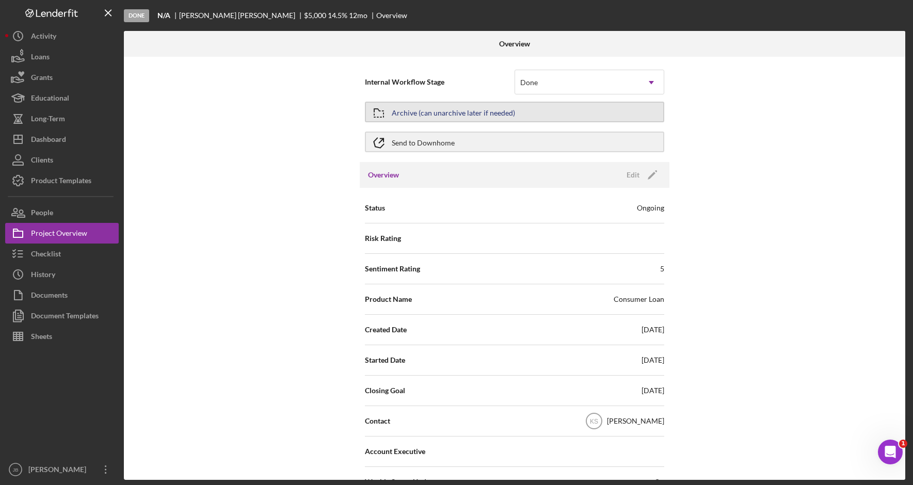
click at [585, 117] on button "Archive (can unarchive later if needed)" at bounding box center [514, 112] width 299 height 21
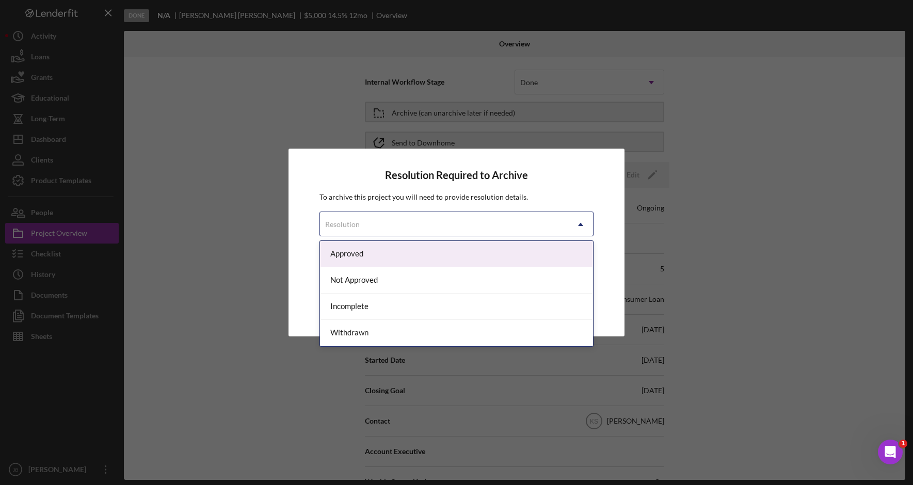
click at [577, 219] on icon "Icon/Dropdown Arrow" at bounding box center [580, 224] width 25 height 25
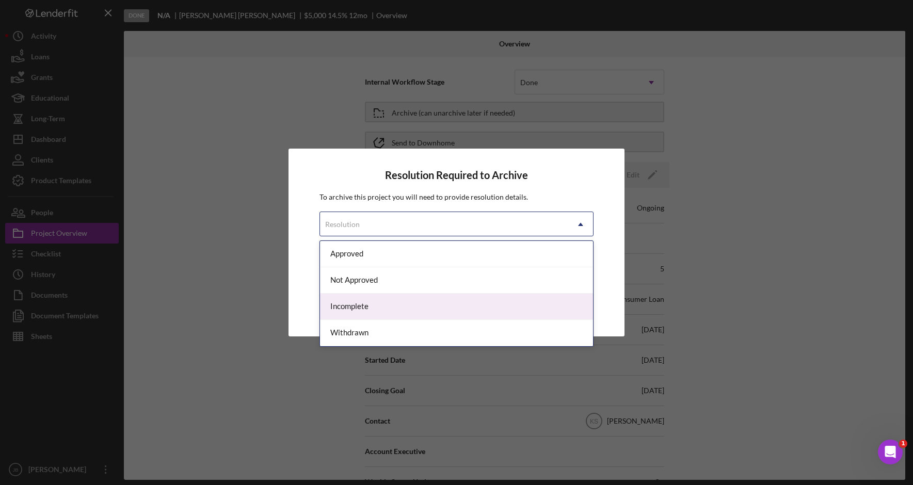
click at [495, 305] on div "Incomplete" at bounding box center [456, 307] width 273 height 26
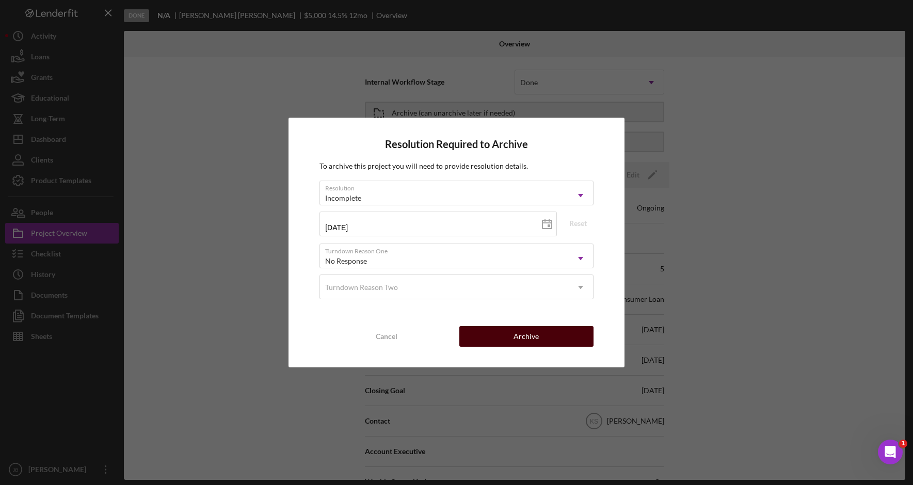
click at [526, 331] on div "Archive" at bounding box center [526, 336] width 25 height 21
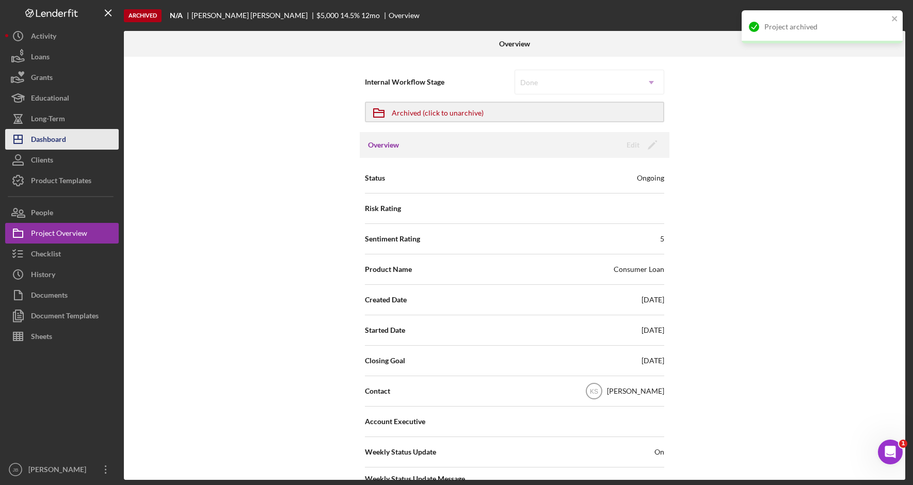
click at [61, 133] on div "Dashboard" at bounding box center [48, 140] width 35 height 23
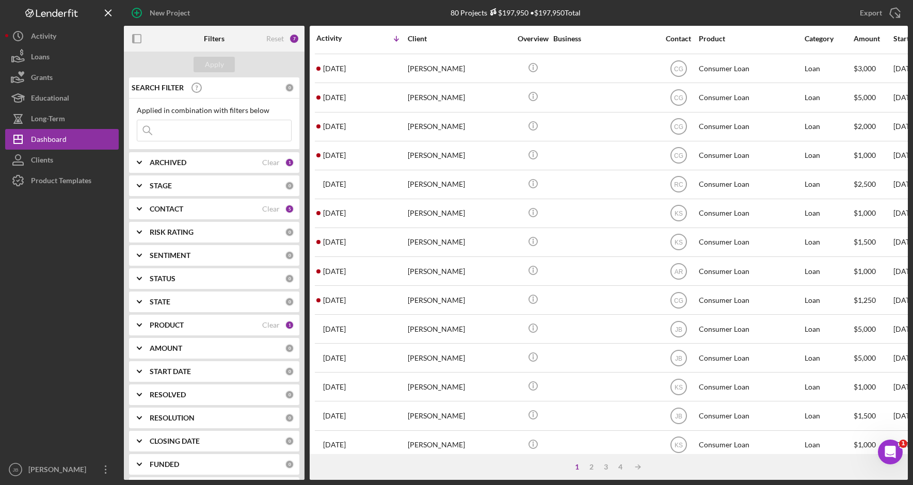
scroll to position [334, 0]
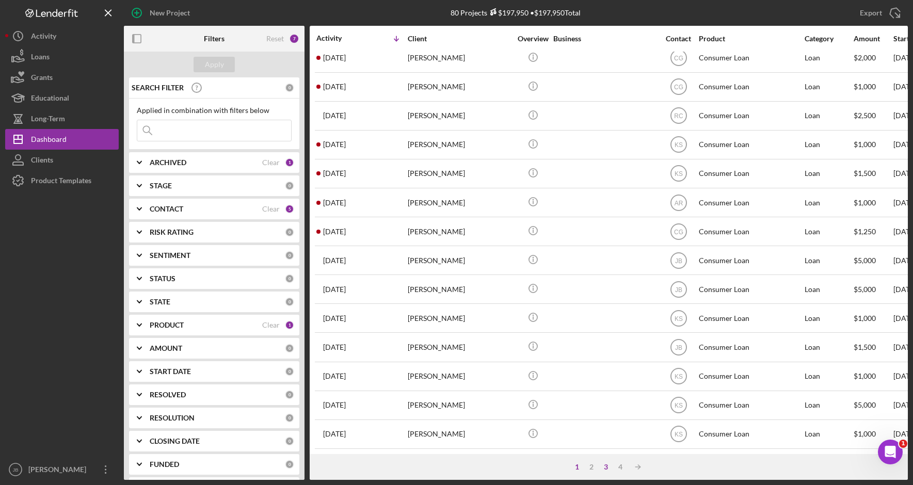
click at [610, 468] on div "3" at bounding box center [606, 467] width 14 height 8
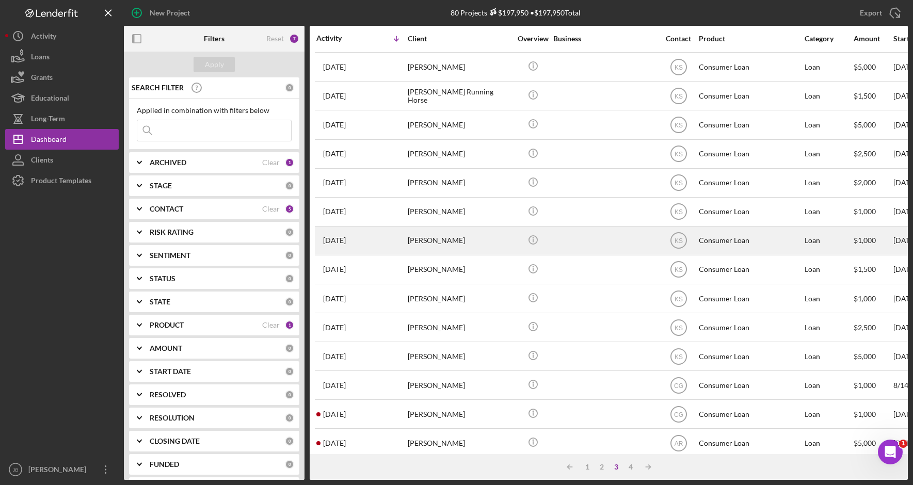
scroll to position [231, 0]
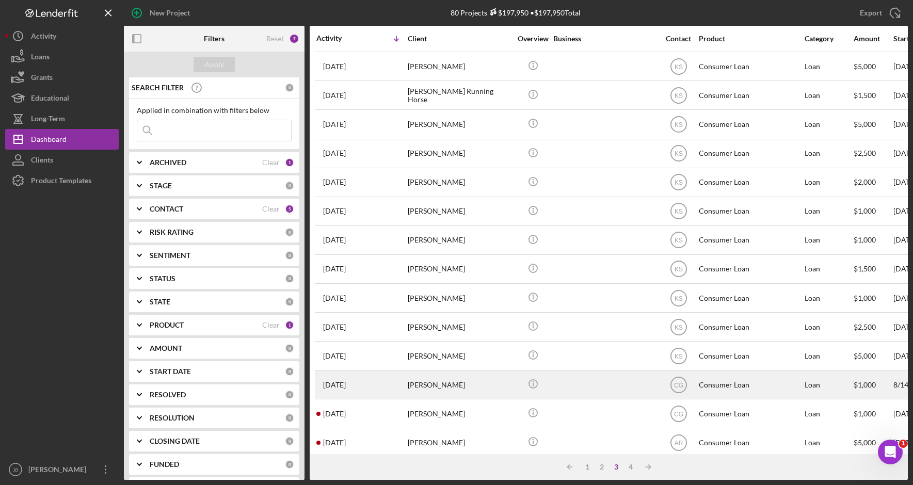
click at [454, 383] on div "[PERSON_NAME]" at bounding box center [459, 384] width 103 height 27
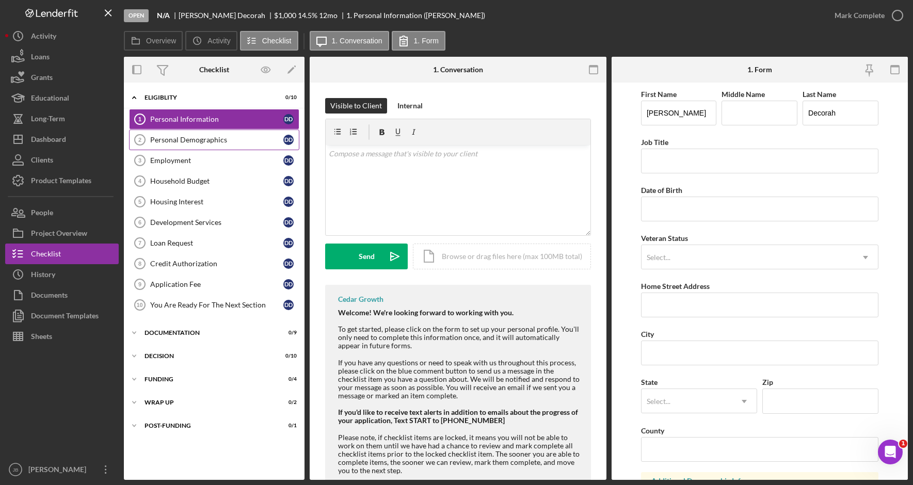
click at [223, 143] on div "Personal Demographics" at bounding box center [216, 140] width 133 height 8
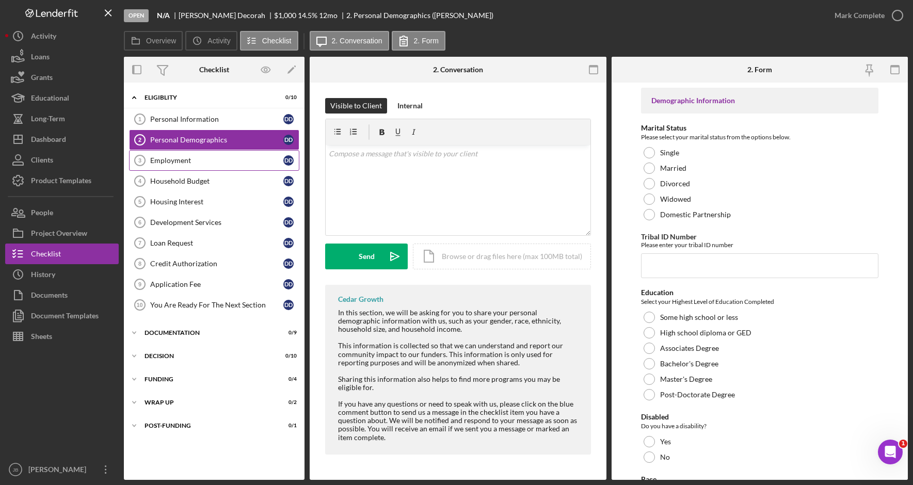
click at [230, 166] on link "Employment 3 Employment D D" at bounding box center [214, 160] width 170 height 21
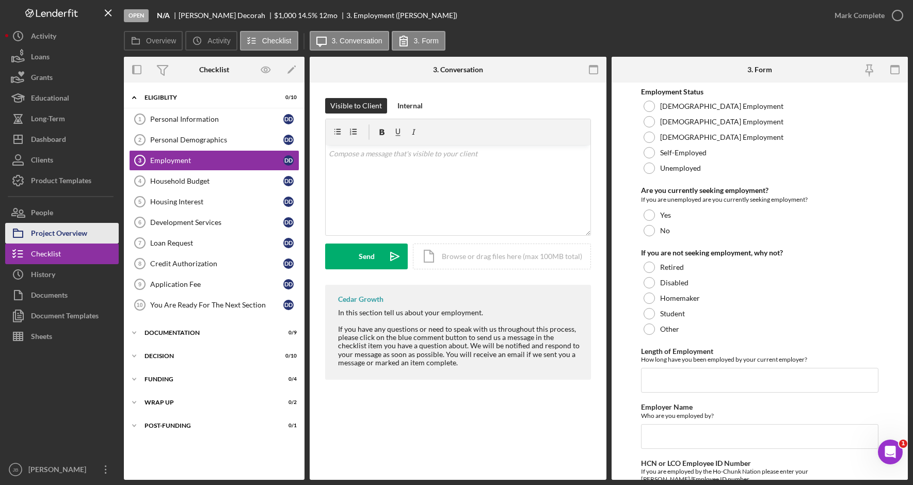
click at [92, 236] on button "Project Overview" at bounding box center [62, 233] width 114 height 21
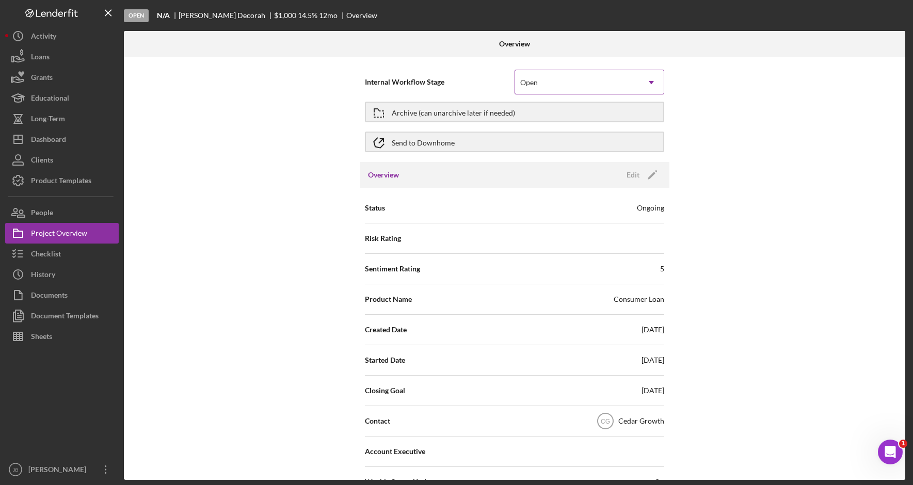
click at [646, 94] on icon "Icon/Dropdown Arrow" at bounding box center [651, 82] width 25 height 25
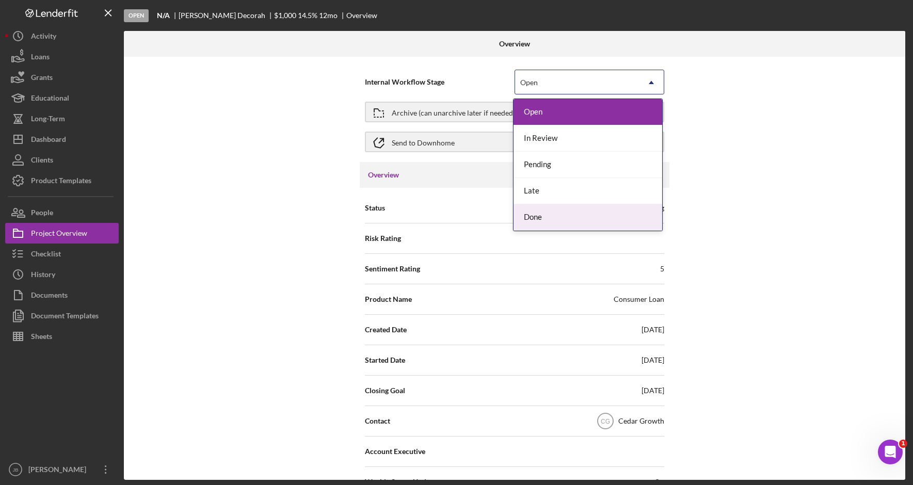
click at [613, 210] on div "Done" at bounding box center [588, 217] width 149 height 26
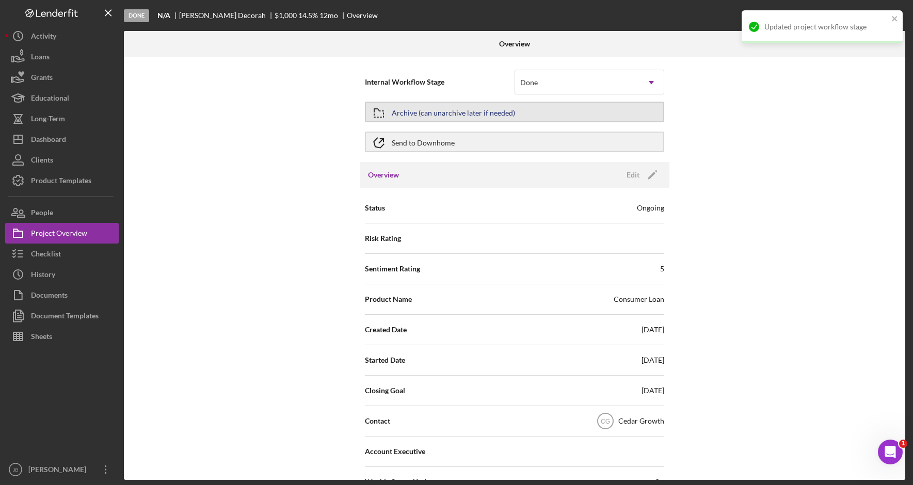
click at [559, 112] on button "Archive (can unarchive later if needed)" at bounding box center [514, 112] width 299 height 21
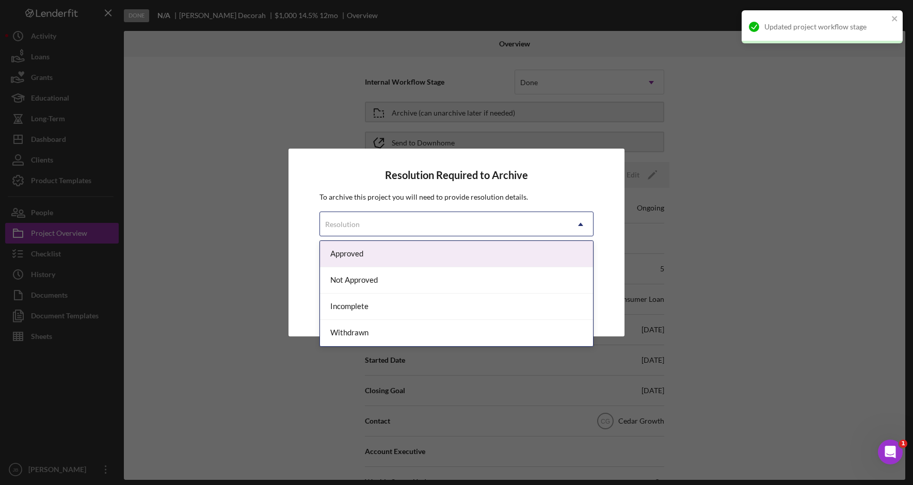
click at [582, 226] on icon "Icon/Dropdown Arrow" at bounding box center [580, 224] width 25 height 25
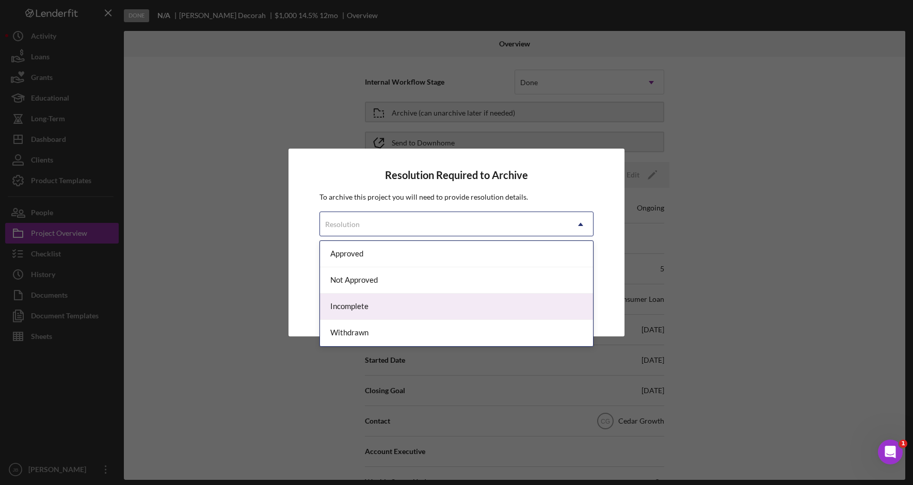
click at [555, 316] on div "Incomplete" at bounding box center [456, 307] width 273 height 26
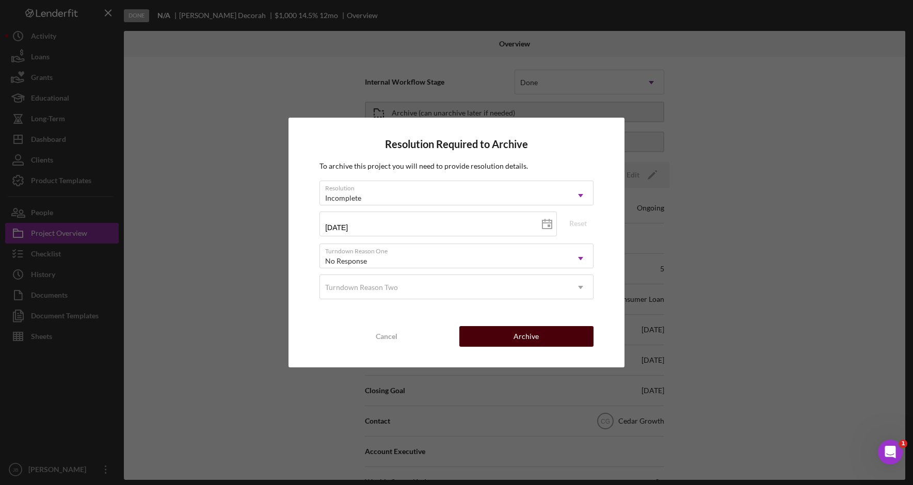
click at [569, 337] on button "Archive" at bounding box center [526, 336] width 134 height 21
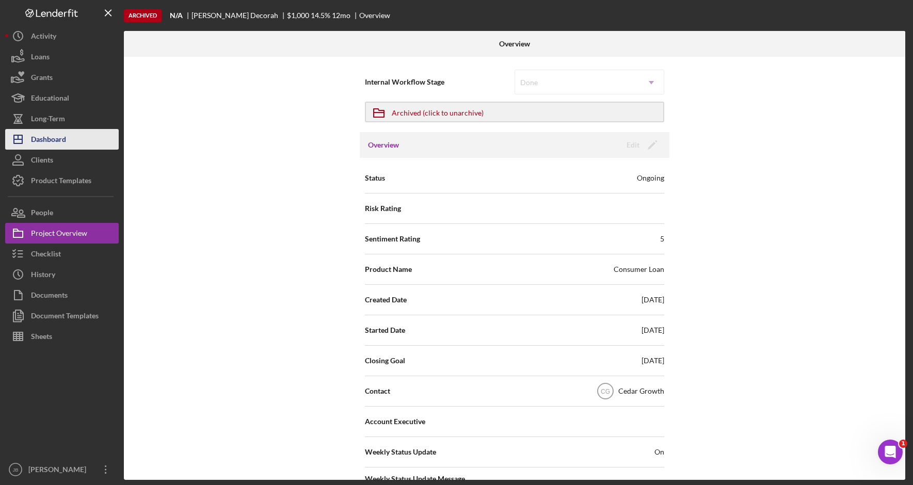
click at [87, 142] on button "Icon/Dashboard Dashboard" at bounding box center [62, 139] width 114 height 21
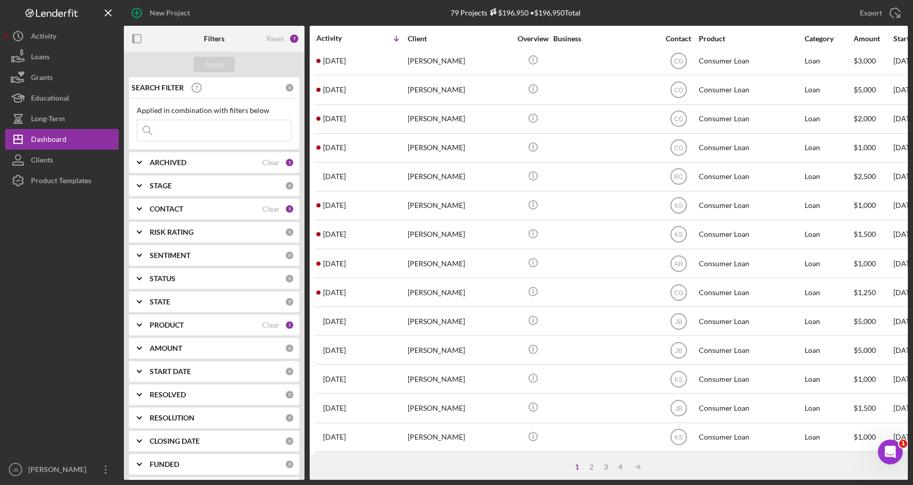
scroll to position [334, 0]
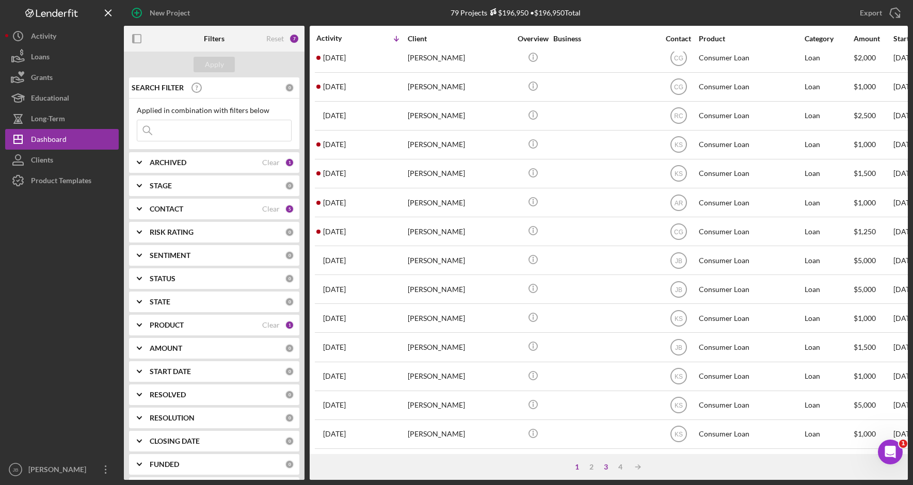
click at [607, 468] on div "3" at bounding box center [606, 467] width 14 height 8
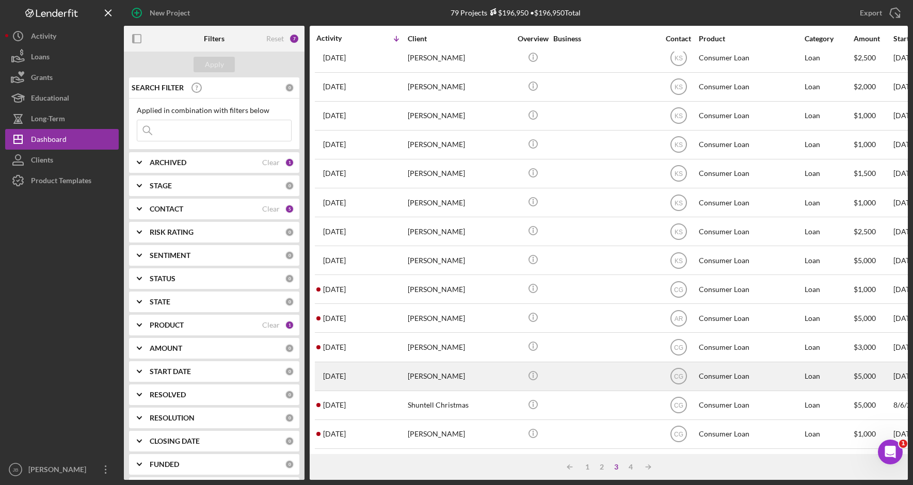
click at [491, 371] on div "[PERSON_NAME]" at bounding box center [459, 376] width 103 height 27
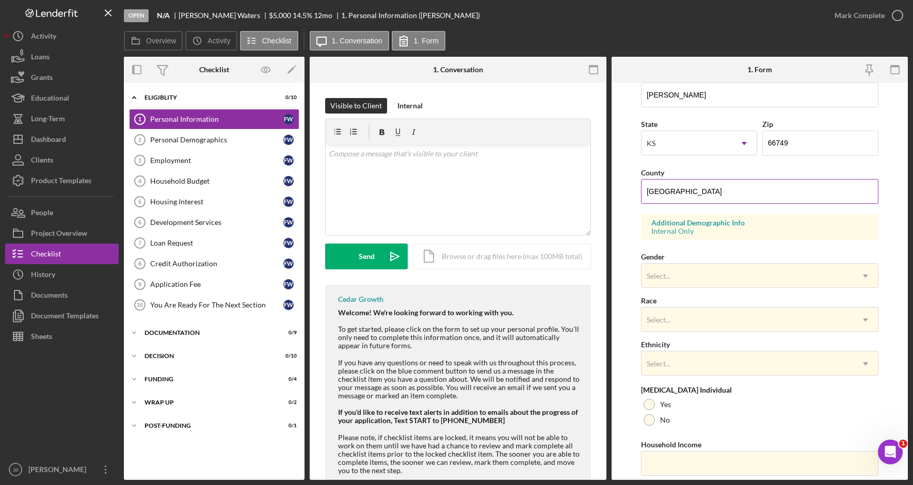
scroll to position [292, 0]
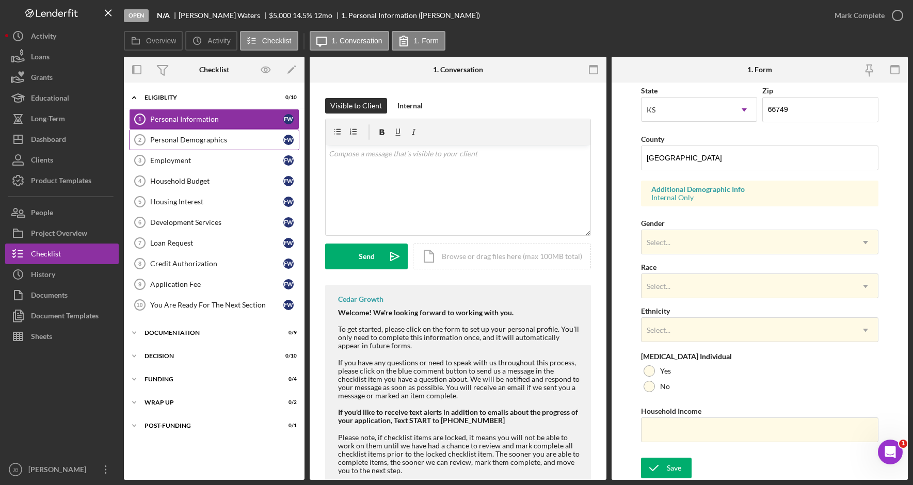
click at [242, 143] on div "Personal Demographics" at bounding box center [216, 140] width 133 height 8
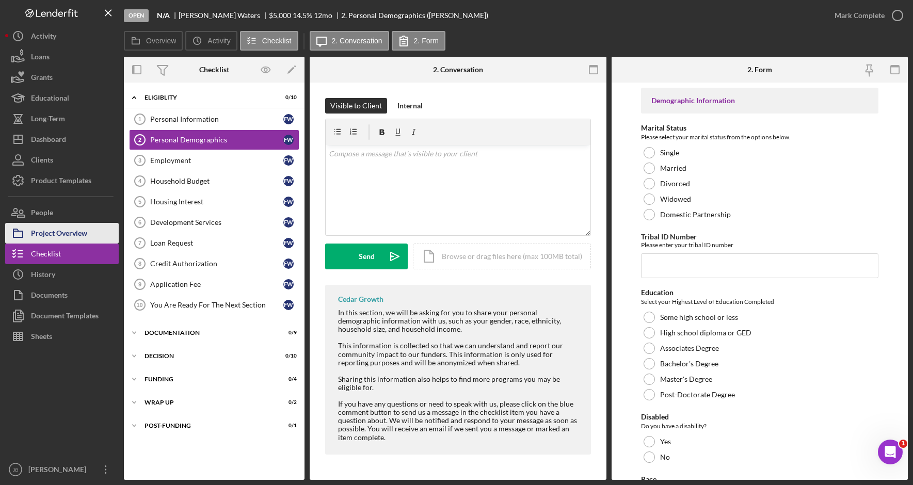
click at [91, 239] on button "Project Overview" at bounding box center [62, 233] width 114 height 21
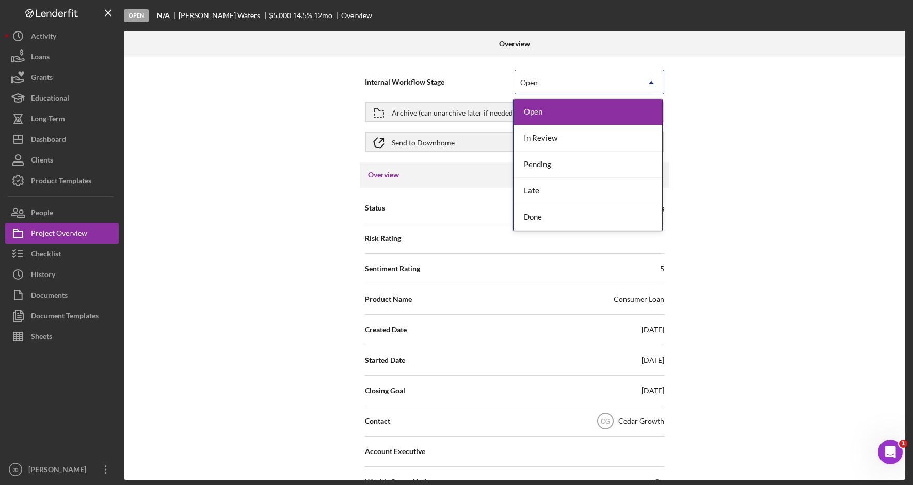
click at [652, 82] on icon "Icon/Dropdown Arrow" at bounding box center [651, 82] width 25 height 25
click at [619, 190] on div "Late" at bounding box center [588, 191] width 149 height 26
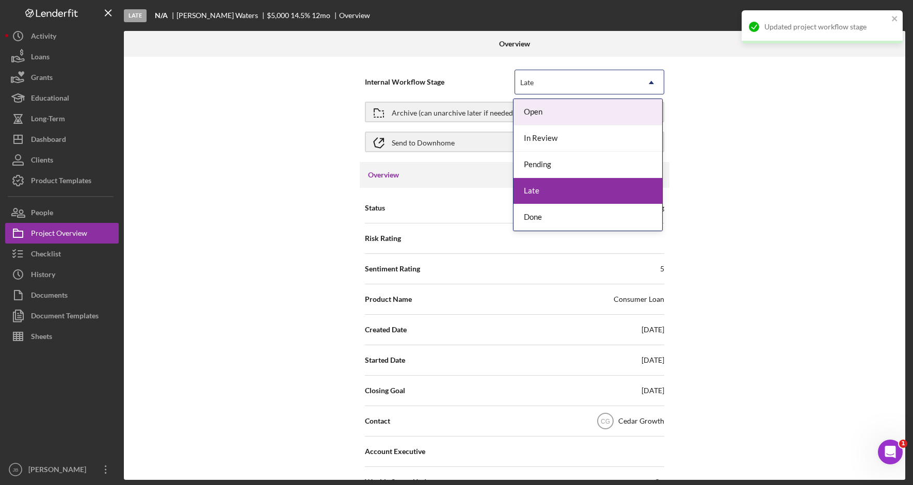
click at [646, 84] on icon "Icon/Dropdown Arrow" at bounding box center [651, 82] width 25 height 25
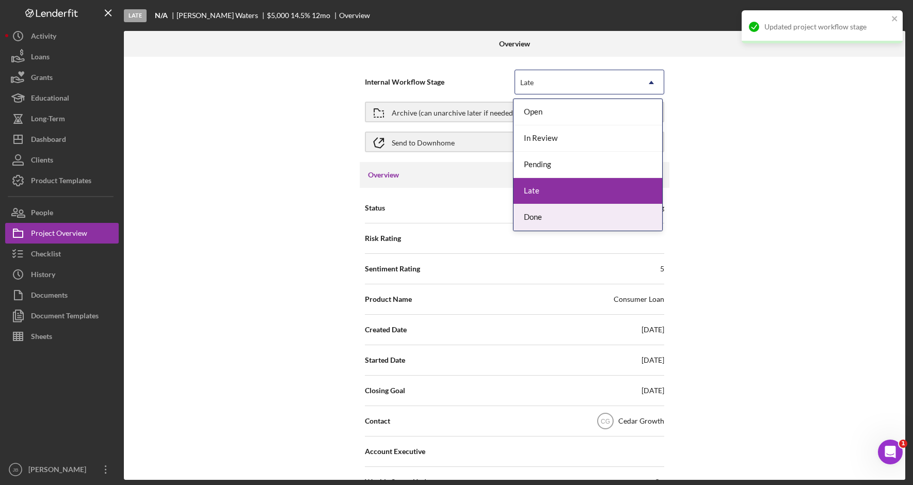
click at [601, 211] on div "Done" at bounding box center [588, 217] width 149 height 26
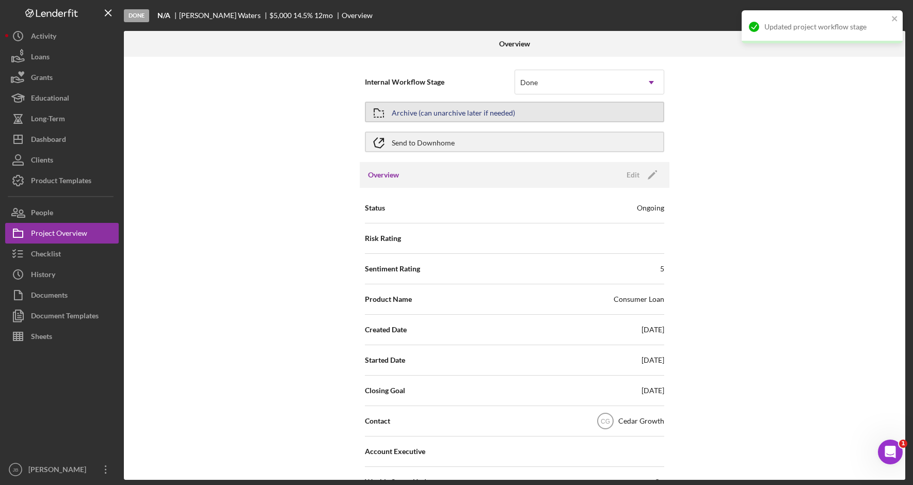
click at [572, 117] on button "Archive (can unarchive later if needed)" at bounding box center [514, 112] width 299 height 21
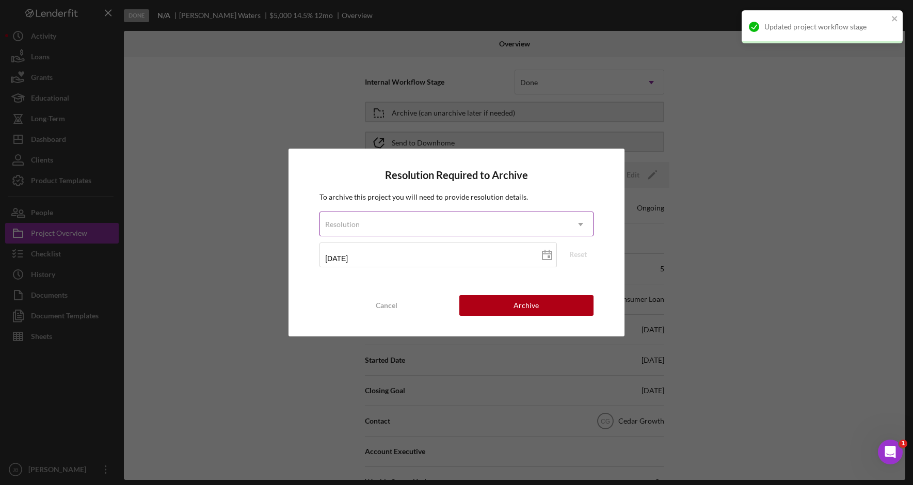
click at [576, 223] on icon "Icon/Dropdown Arrow" at bounding box center [580, 224] width 25 height 25
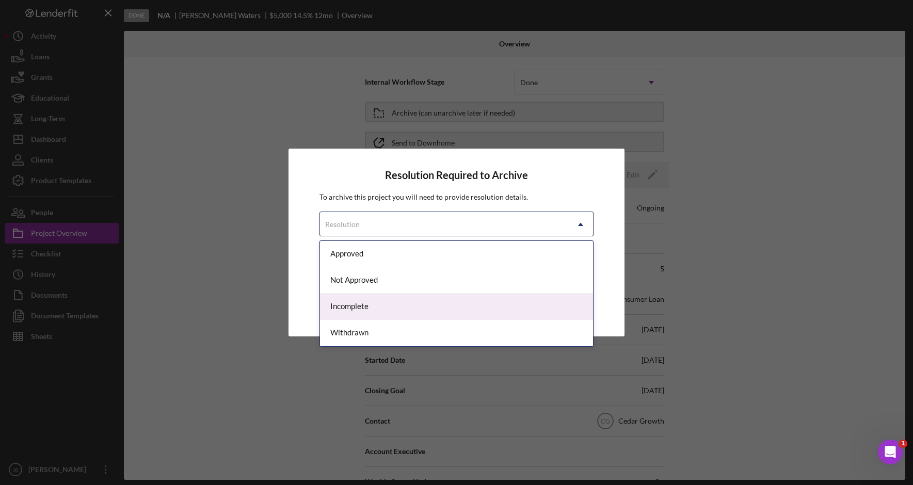
click at [540, 304] on div "Incomplete" at bounding box center [456, 307] width 273 height 26
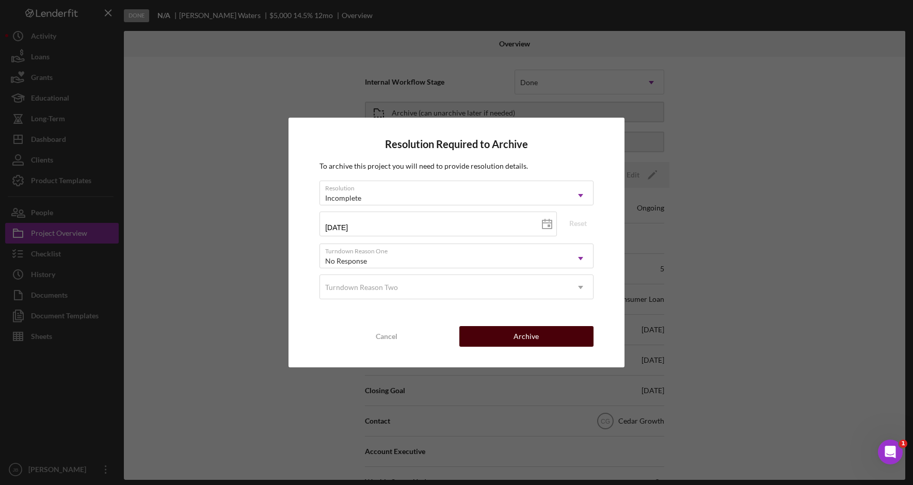
click at [547, 330] on button "Archive" at bounding box center [526, 336] width 134 height 21
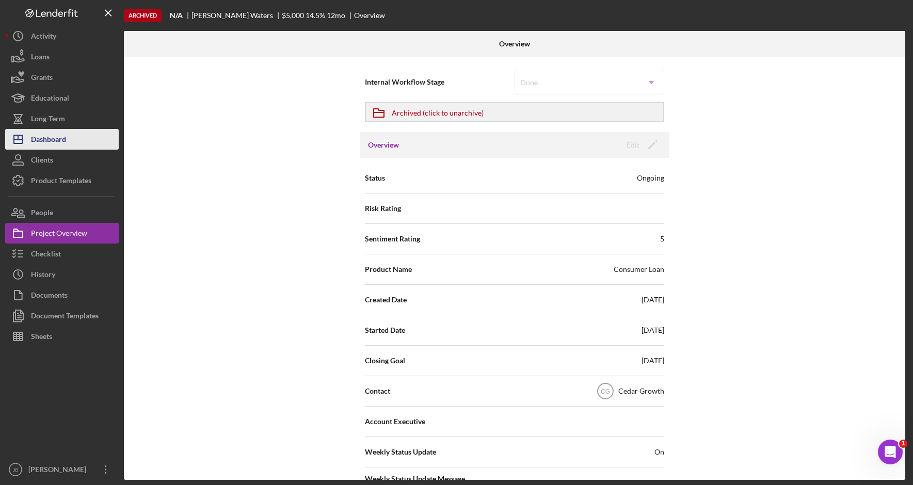
click at [87, 135] on button "Icon/Dashboard Dashboard" at bounding box center [62, 139] width 114 height 21
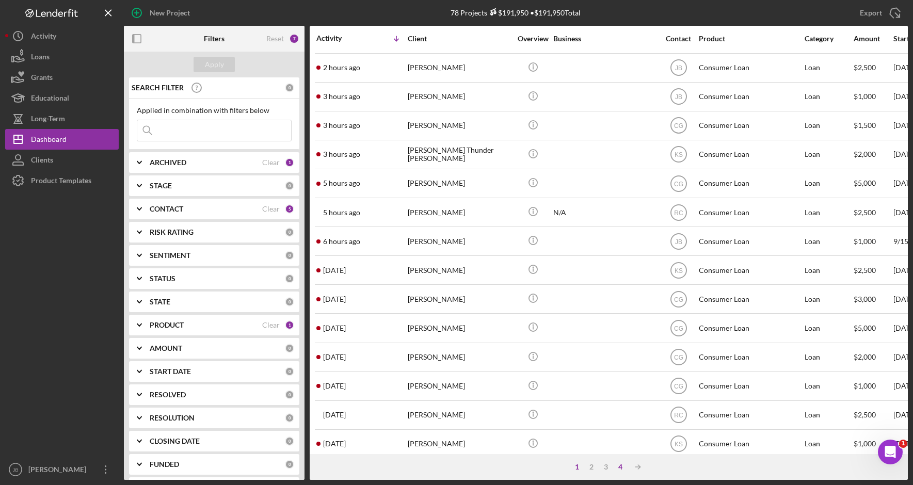
scroll to position [52, 0]
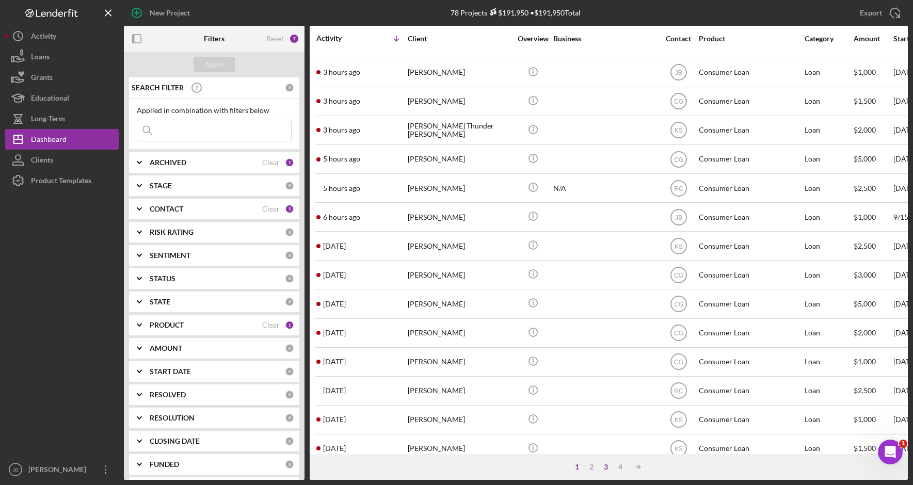
click at [611, 469] on div "3" at bounding box center [606, 467] width 14 height 8
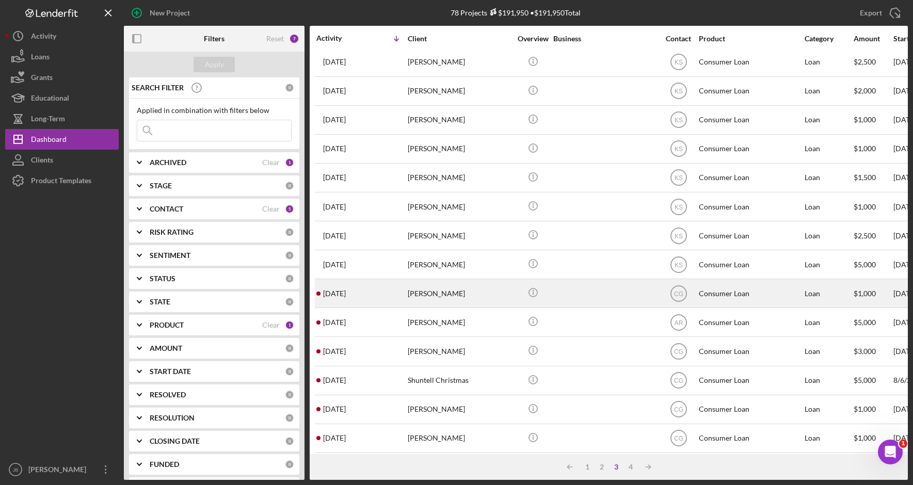
scroll to position [334, 0]
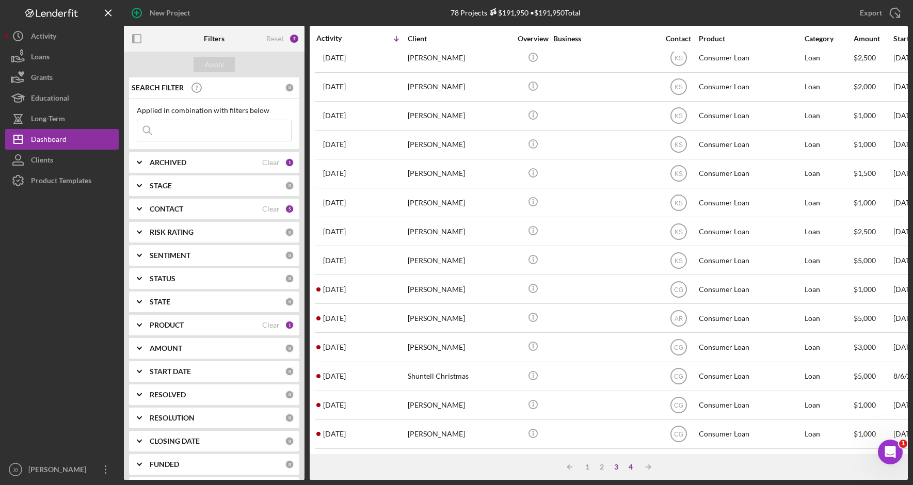
click at [629, 469] on div "4" at bounding box center [630, 467] width 14 height 8
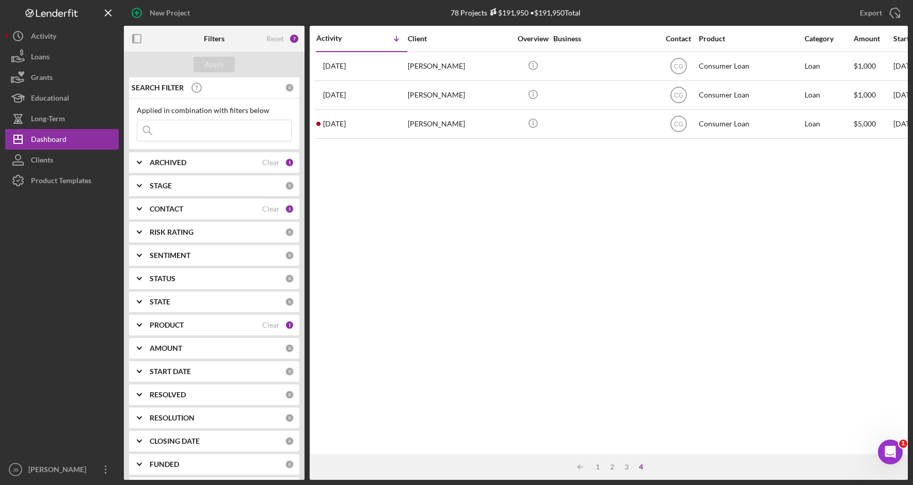
scroll to position [0, 0]
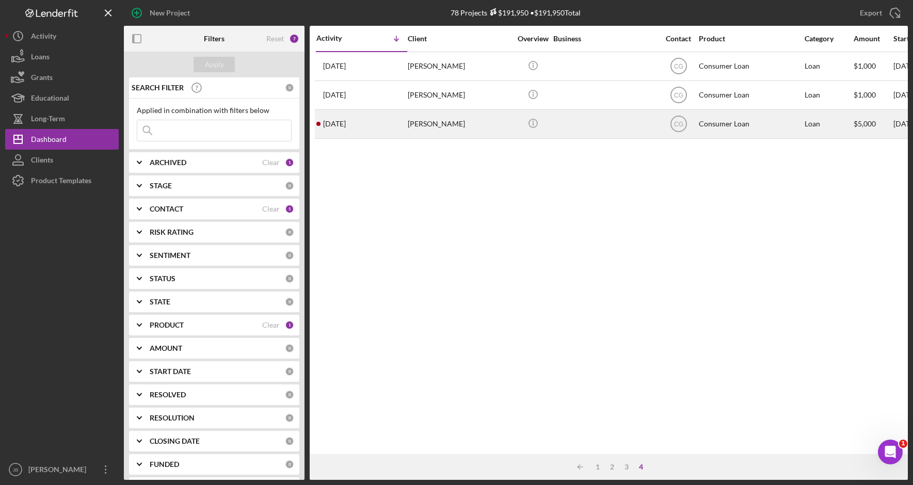
click at [462, 128] on div "[PERSON_NAME]" at bounding box center [459, 123] width 103 height 27
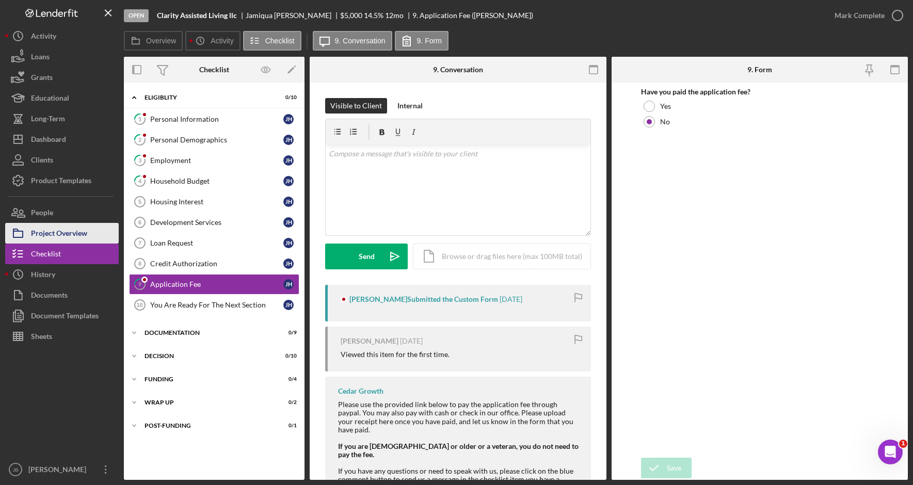
click at [92, 230] on button "Project Overview" at bounding box center [62, 233] width 114 height 21
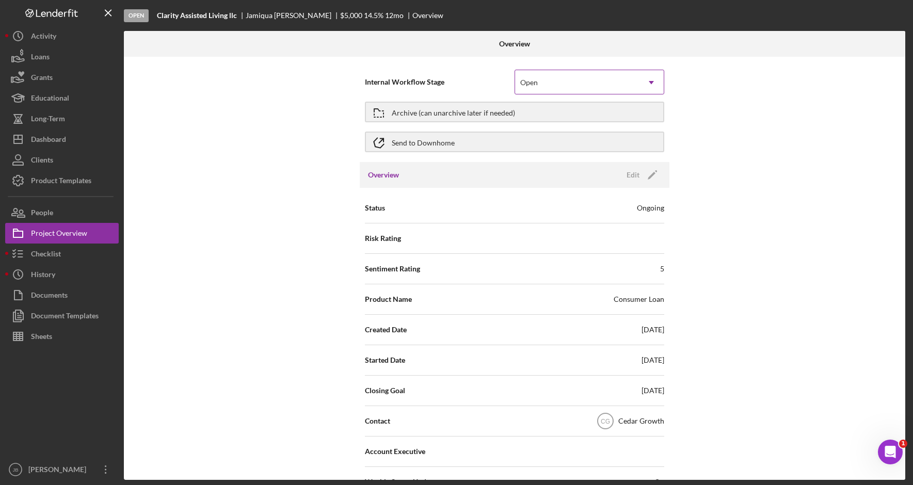
click at [567, 82] on div "Open" at bounding box center [577, 83] width 124 height 24
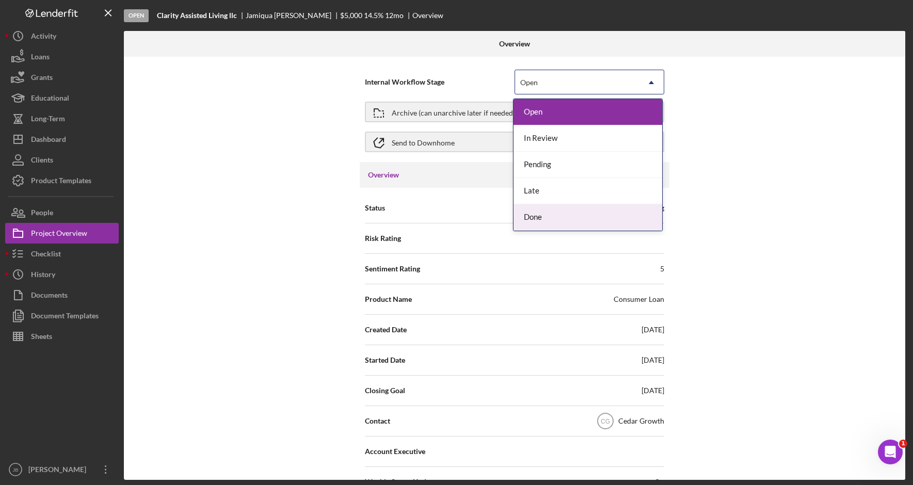
click at [543, 218] on div "Done" at bounding box center [588, 217] width 149 height 26
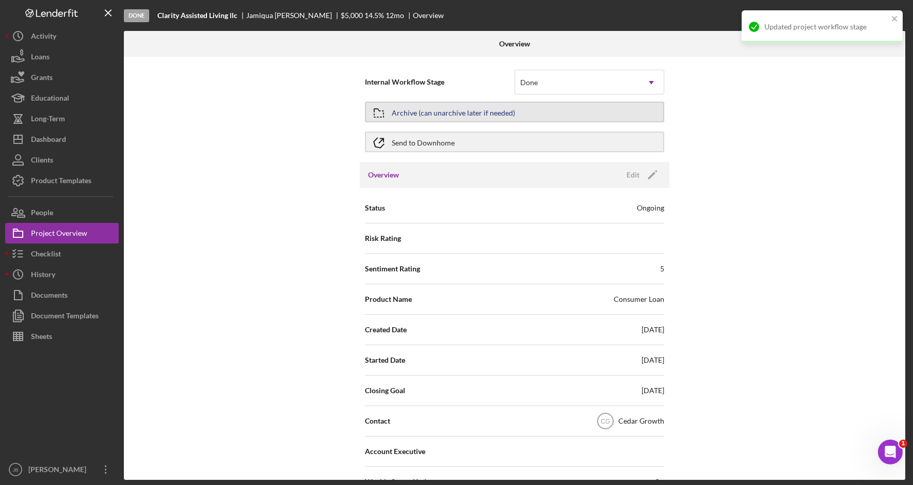
click at [550, 109] on button "Archive (can unarchive later if needed)" at bounding box center [514, 112] width 299 height 21
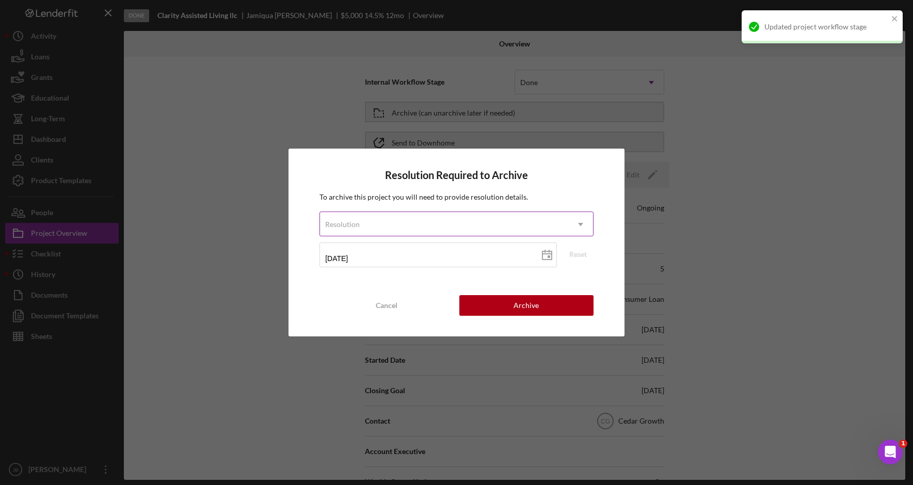
click at [586, 229] on icon "Icon/Dropdown Arrow" at bounding box center [580, 224] width 25 height 25
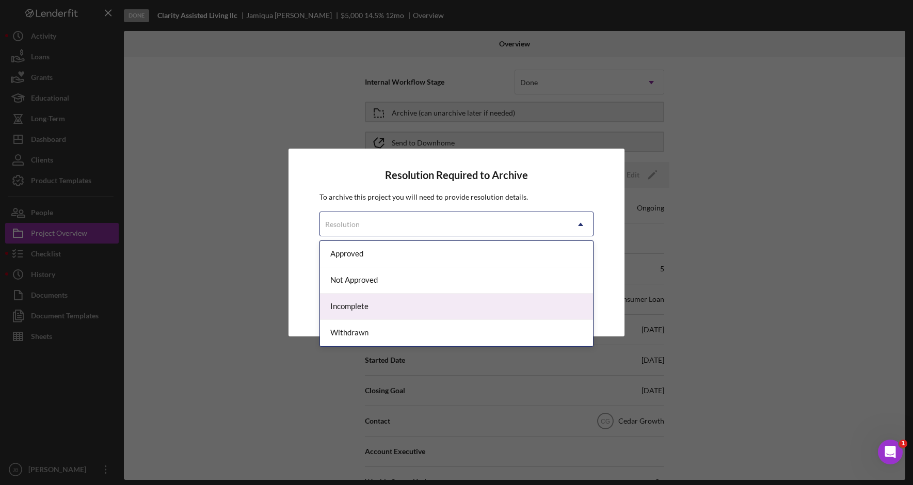
click at [535, 300] on div "Incomplete" at bounding box center [456, 307] width 273 height 26
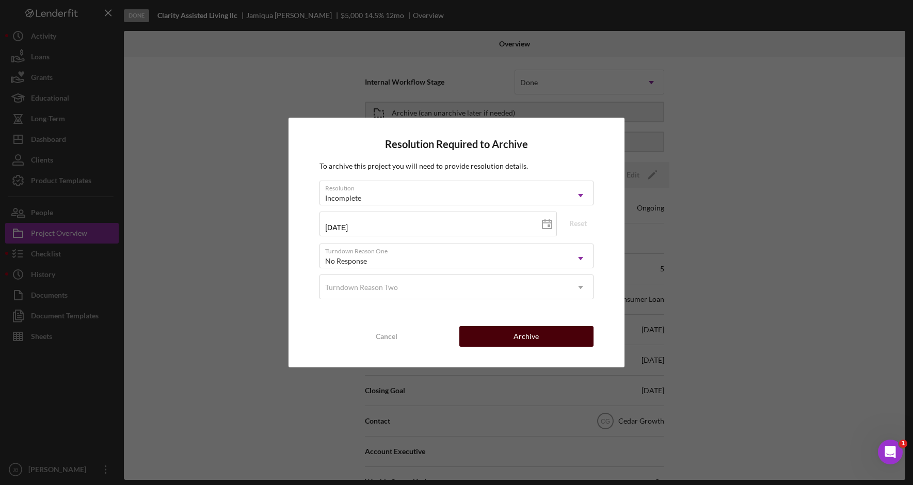
click at [542, 335] on button "Archive" at bounding box center [526, 336] width 134 height 21
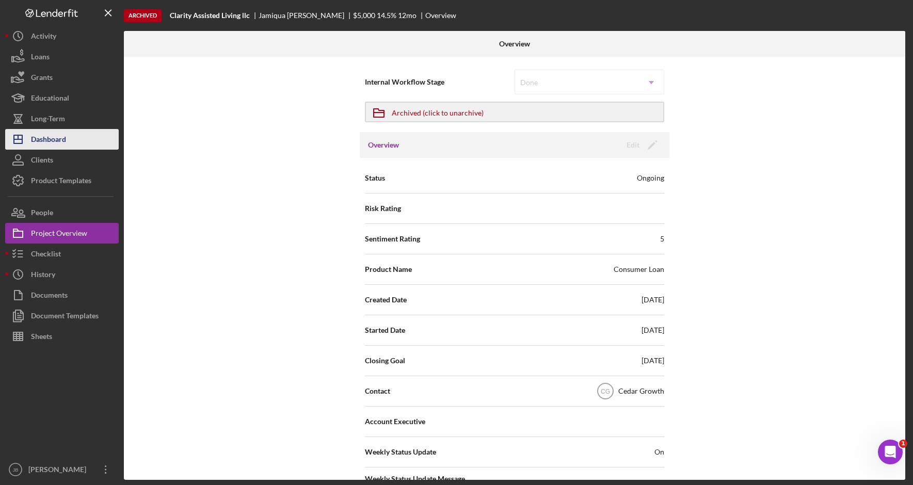
click at [73, 146] on button "Icon/Dashboard Dashboard" at bounding box center [62, 139] width 114 height 21
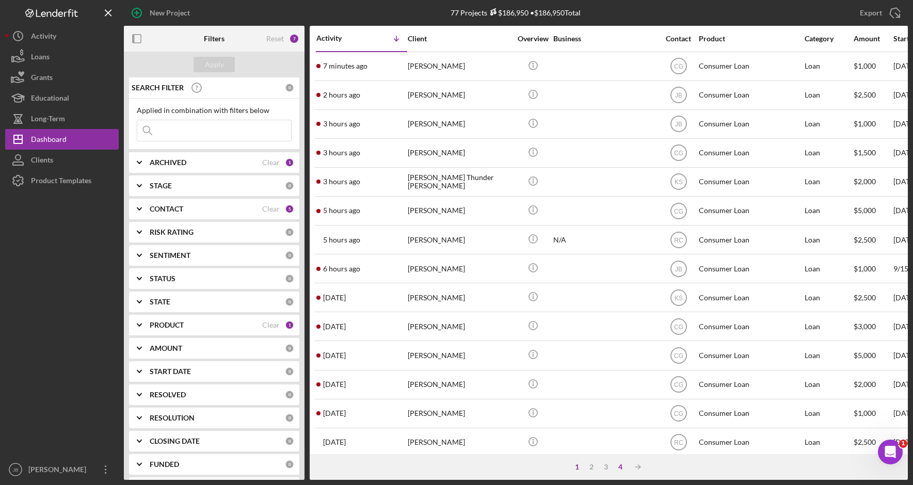
click at [624, 470] on div "4" at bounding box center [620, 467] width 14 height 8
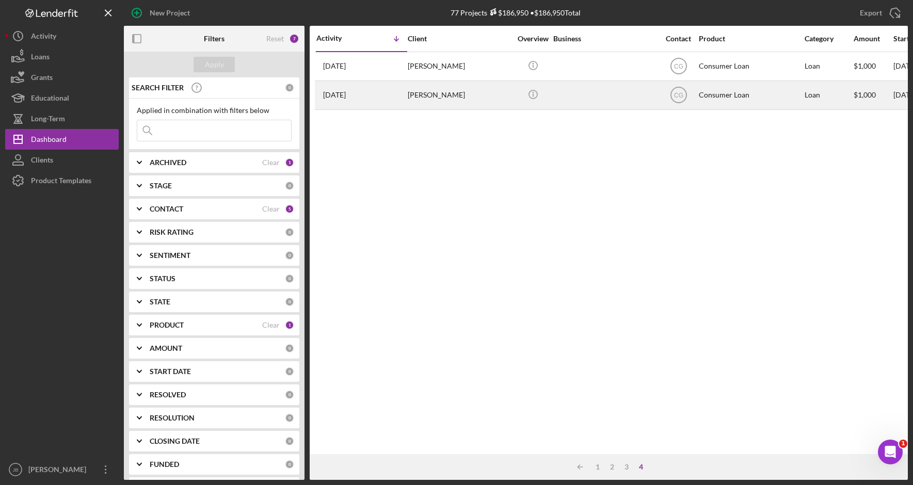
click at [457, 105] on div "[PERSON_NAME]" at bounding box center [459, 95] width 103 height 27
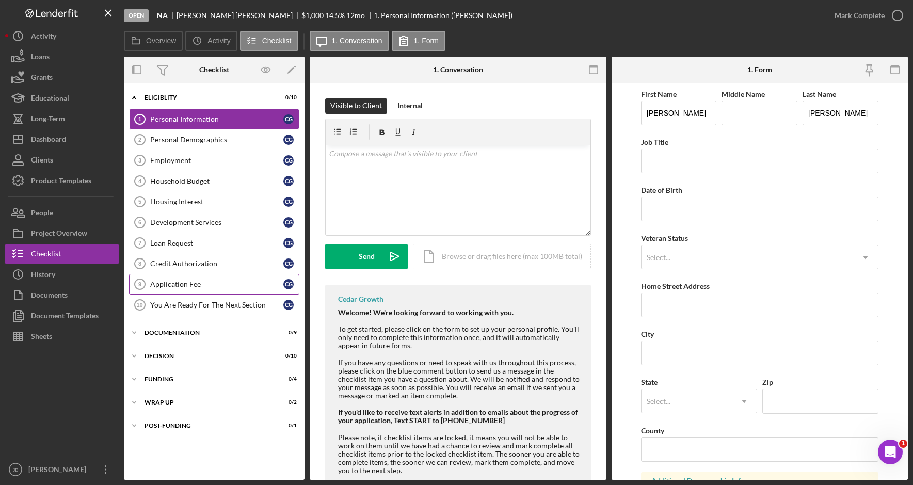
click at [223, 285] on div "Application Fee" at bounding box center [216, 284] width 133 height 8
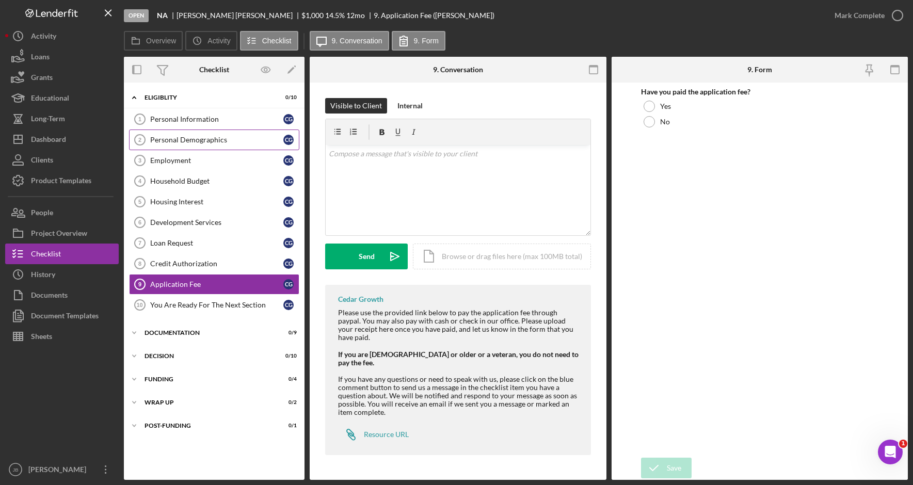
click at [228, 140] on div "Personal Demographics" at bounding box center [216, 140] width 133 height 8
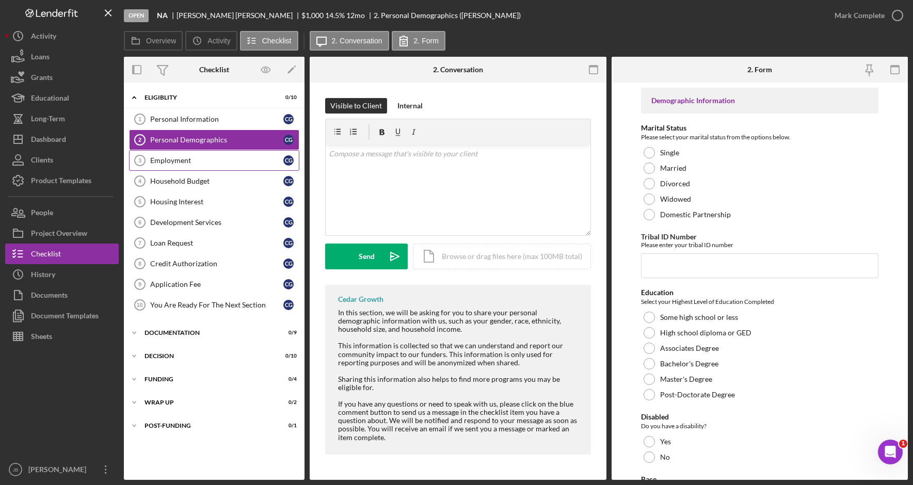
click at [222, 161] on div "Employment" at bounding box center [216, 160] width 133 height 8
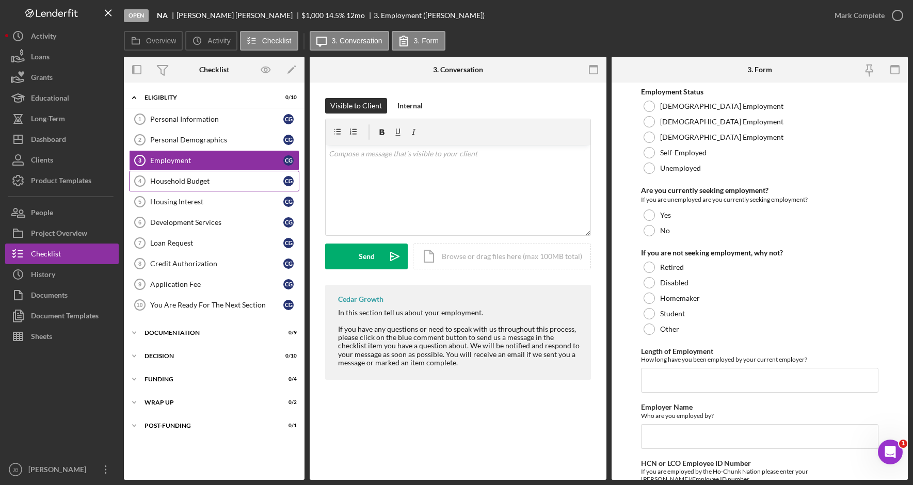
click at [222, 186] on link "Household Budget 4 Household Budget C G" at bounding box center [214, 181] width 170 height 21
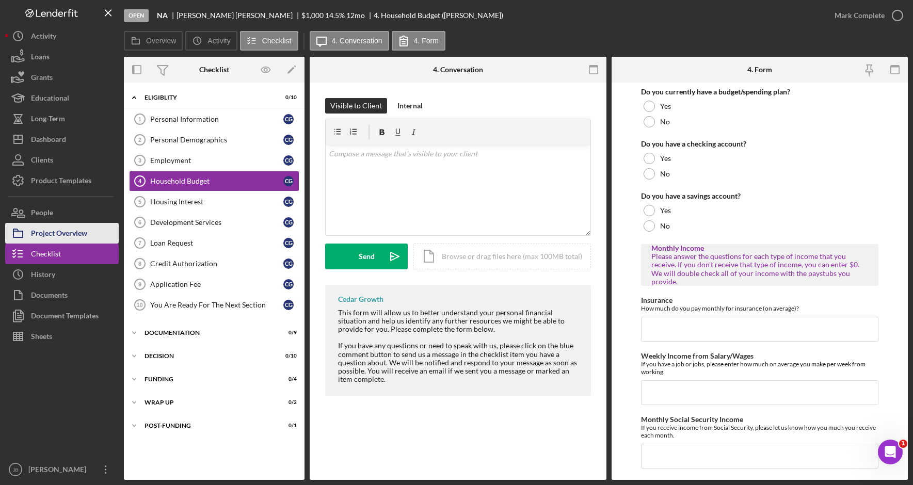
click at [97, 236] on button "Project Overview" at bounding box center [62, 233] width 114 height 21
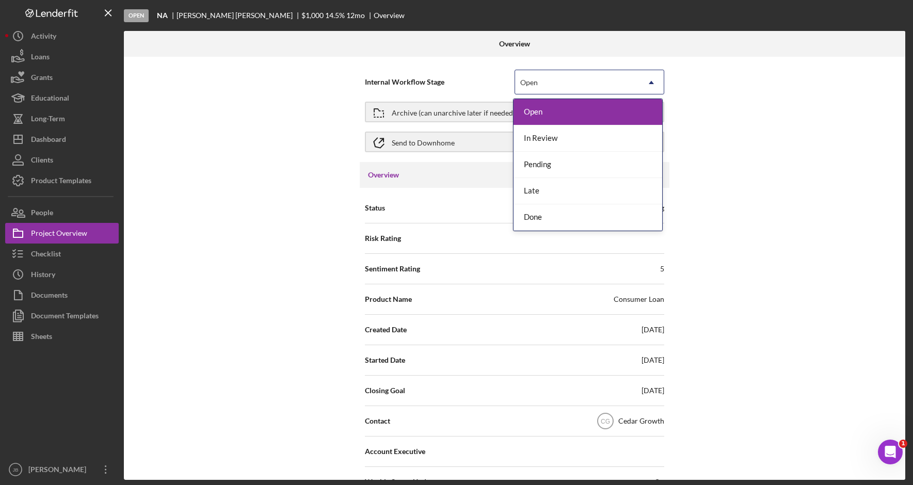
click at [590, 82] on div "Open" at bounding box center [577, 83] width 124 height 24
click at [561, 216] on div "Done" at bounding box center [588, 217] width 149 height 26
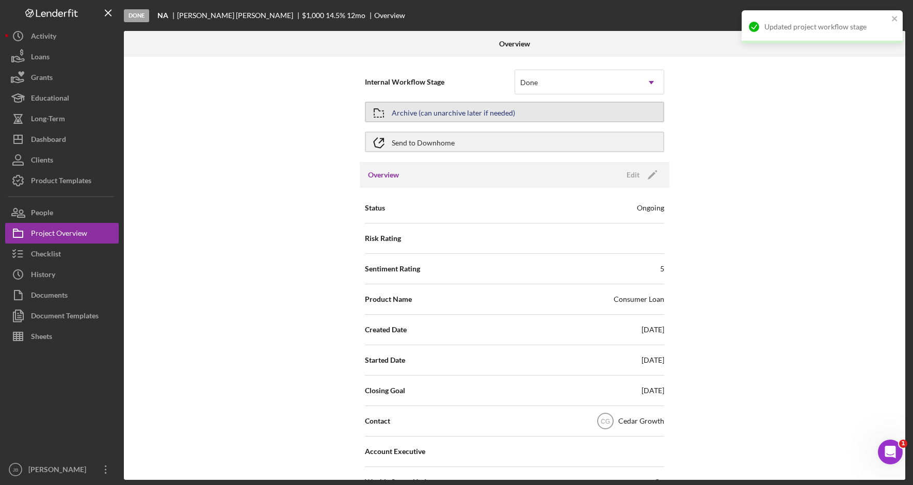
click at [518, 110] on button "Archive (can unarchive later if needed)" at bounding box center [514, 112] width 299 height 21
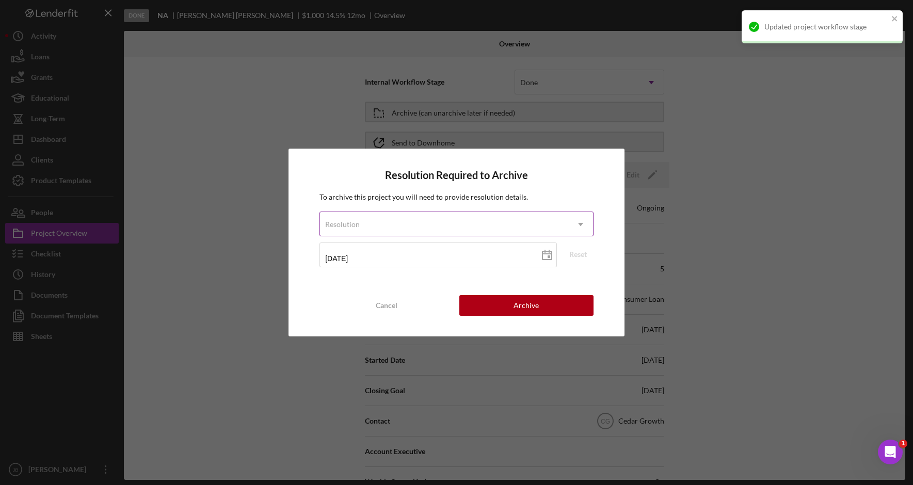
click at [493, 215] on div "Resolution" at bounding box center [444, 225] width 248 height 24
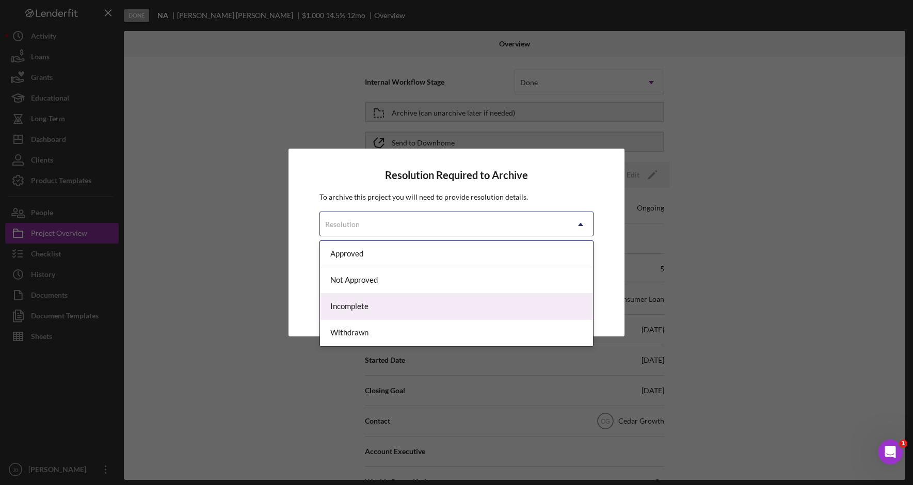
click at [482, 305] on div "Incomplete" at bounding box center [456, 307] width 273 height 26
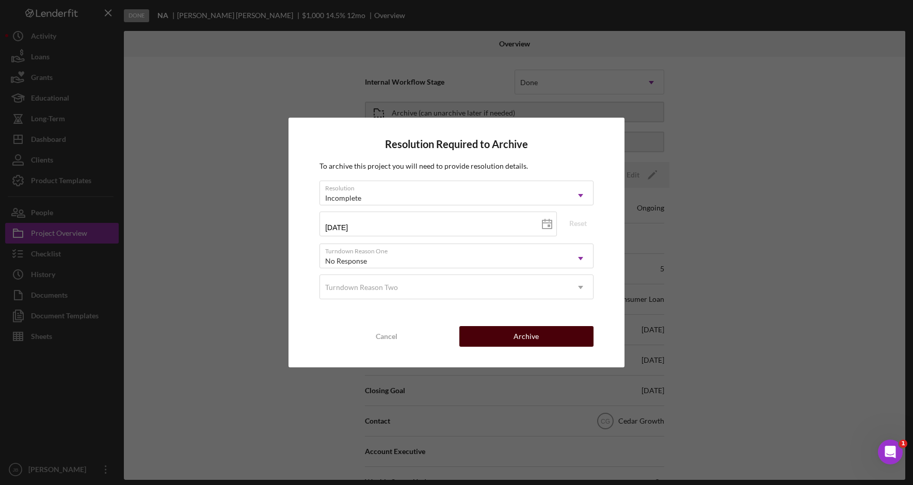
click at [540, 339] on button "Archive" at bounding box center [526, 336] width 134 height 21
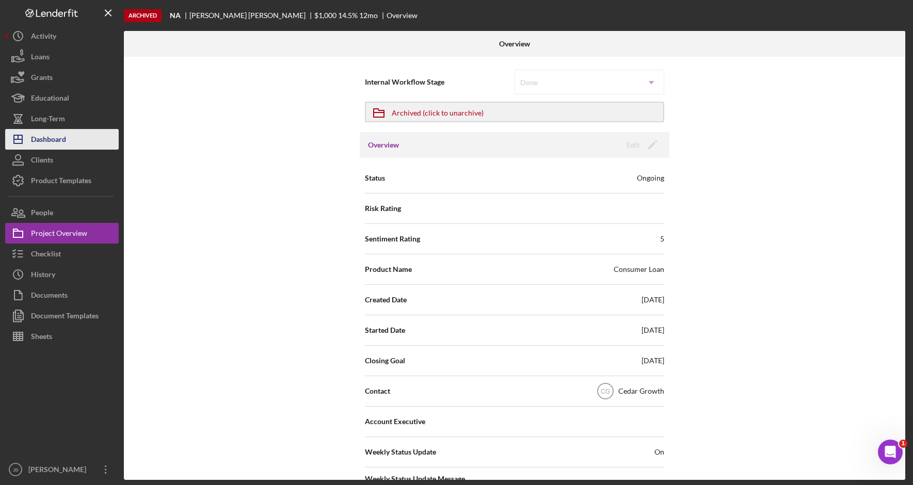
click at [97, 143] on button "Icon/Dashboard Dashboard" at bounding box center [62, 139] width 114 height 21
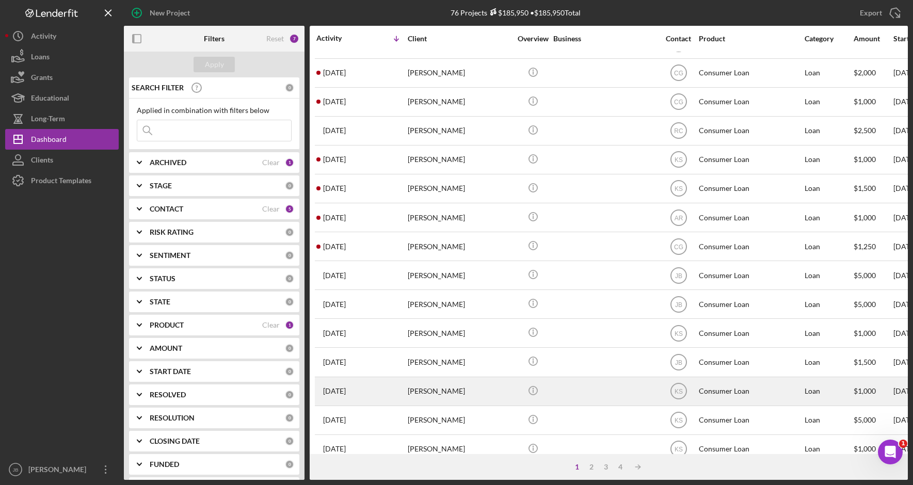
scroll to position [334, 0]
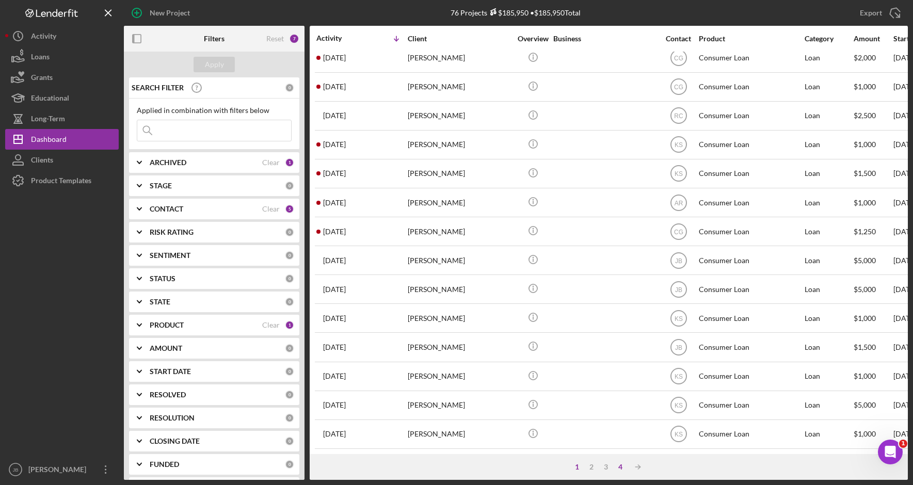
click at [622, 470] on div "4" at bounding box center [620, 467] width 14 height 8
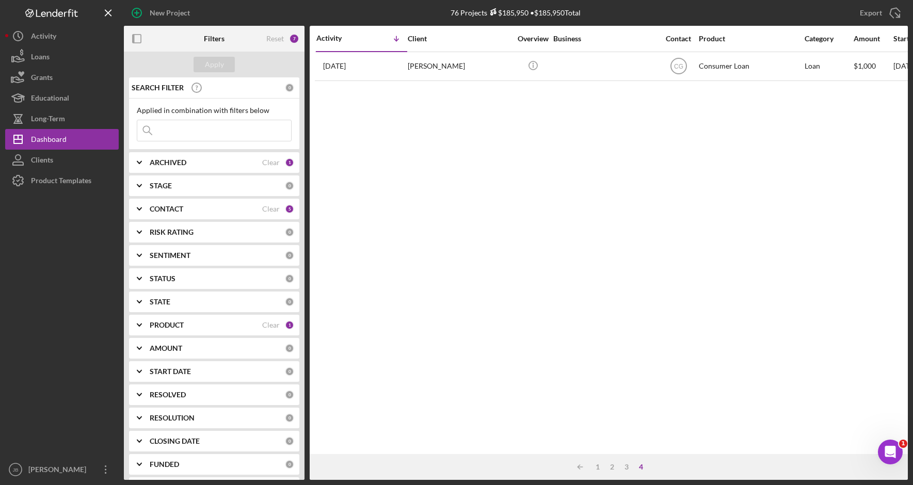
scroll to position [0, 0]
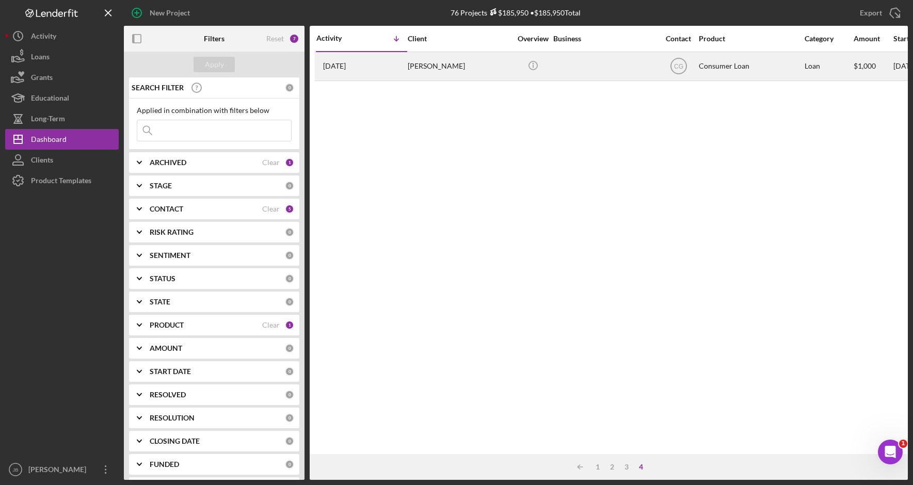
click at [467, 73] on div "[PERSON_NAME]" at bounding box center [459, 66] width 103 height 27
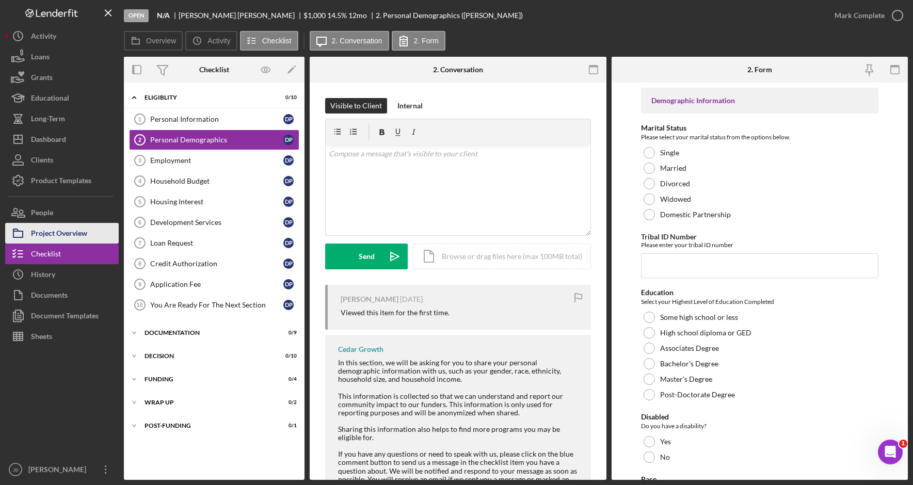
click at [84, 236] on div "Project Overview" at bounding box center [59, 234] width 56 height 23
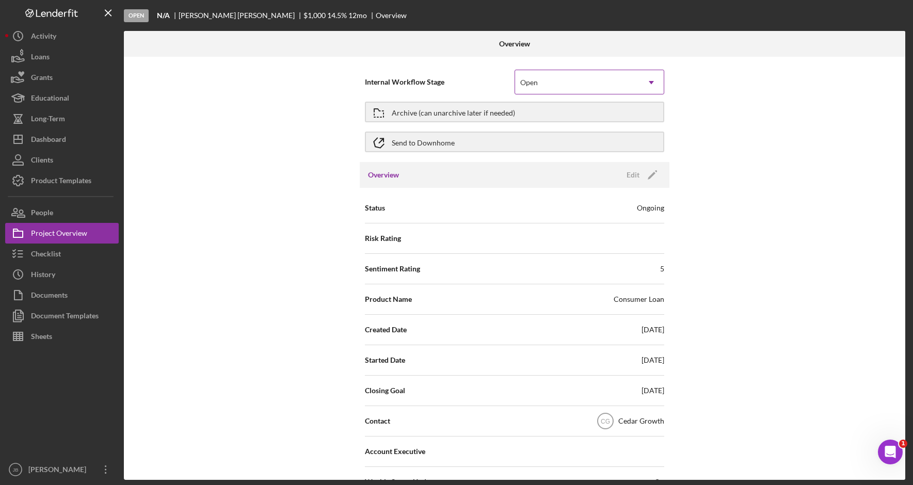
click at [572, 86] on div "Open" at bounding box center [577, 83] width 124 height 24
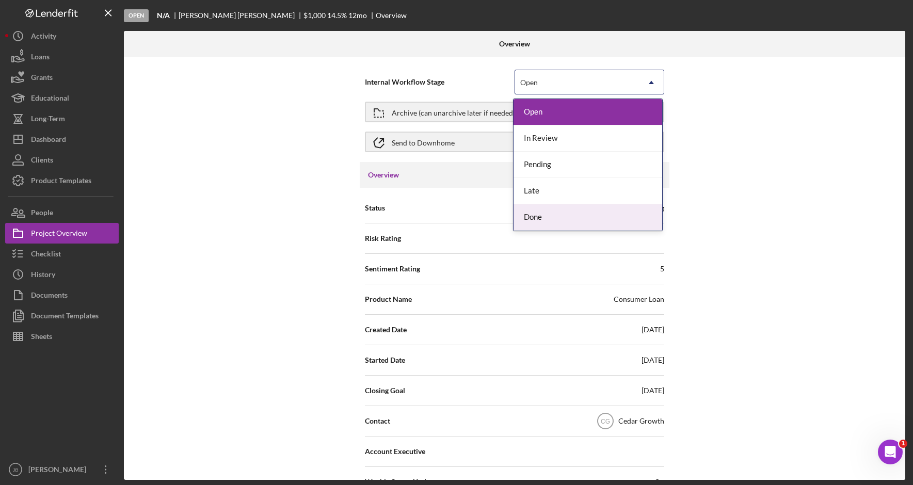
click at [562, 216] on div "Done" at bounding box center [588, 217] width 149 height 26
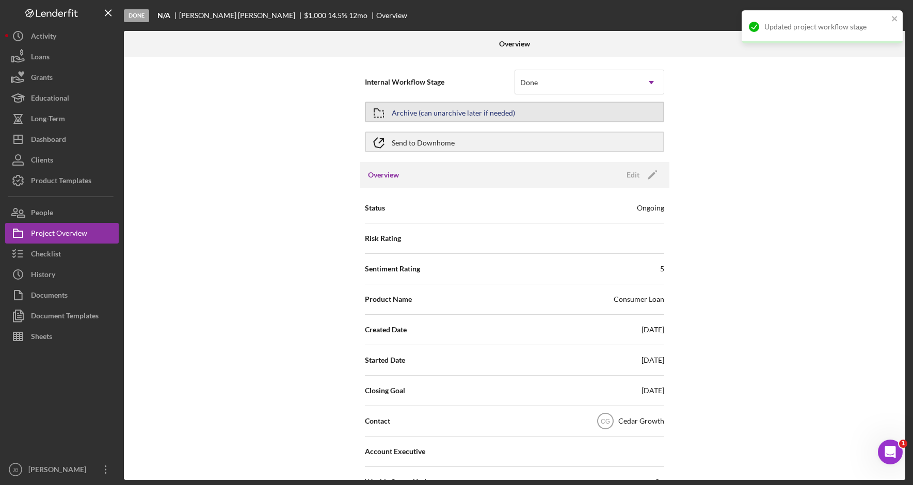
click at [521, 111] on button "Archive (can unarchive later if needed)" at bounding box center [514, 112] width 299 height 21
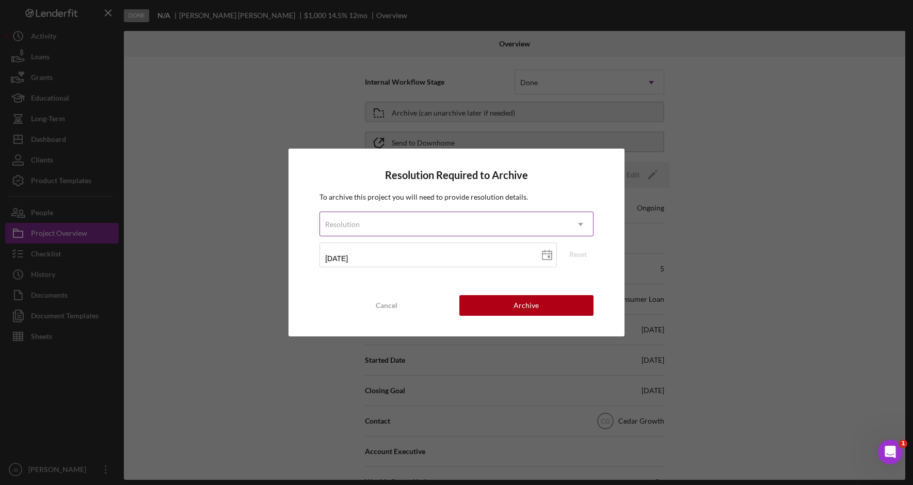
click at [582, 226] on icon "Icon/Dropdown Arrow" at bounding box center [580, 224] width 25 height 25
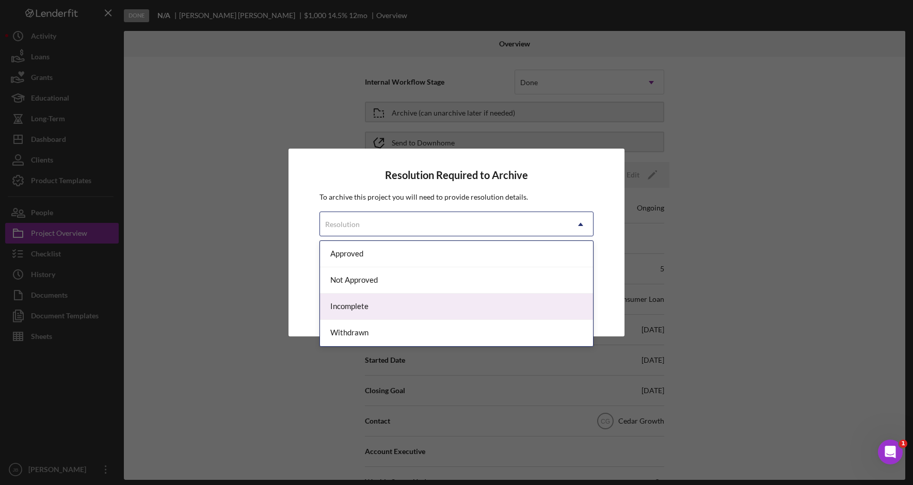
click at [500, 302] on div "Incomplete" at bounding box center [456, 307] width 273 height 26
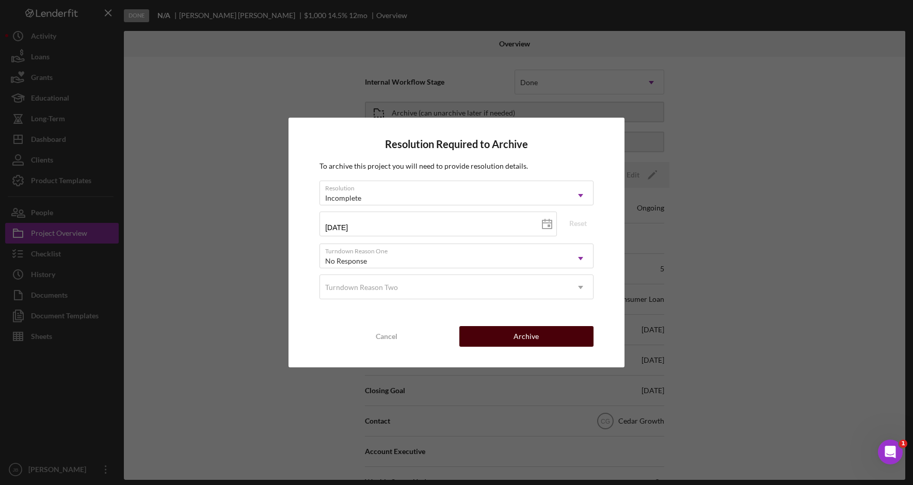
click at [525, 336] on div "Archive" at bounding box center [526, 336] width 25 height 21
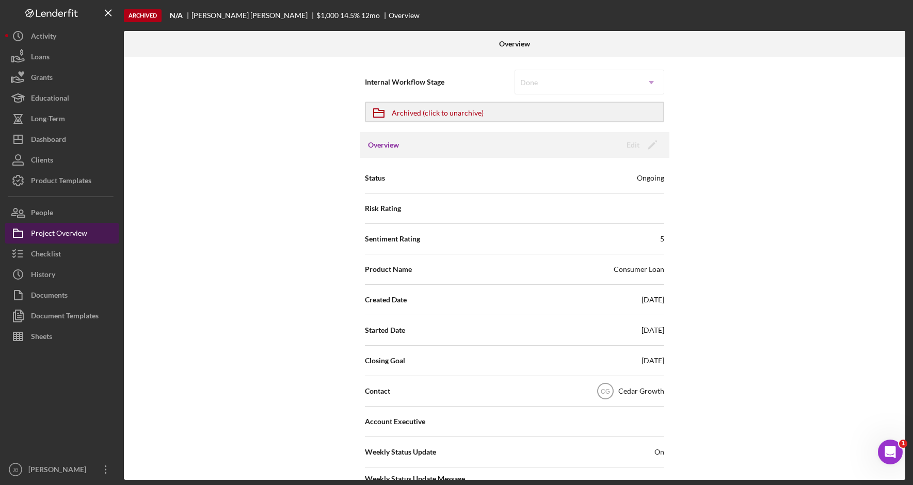
click at [92, 237] on button "Project Overview" at bounding box center [62, 233] width 114 height 21
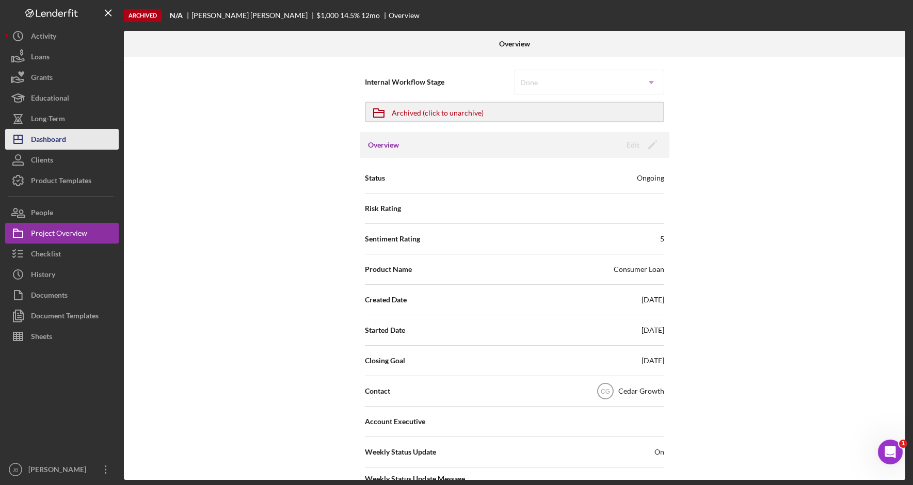
click at [56, 135] on div "Dashboard" at bounding box center [48, 140] width 35 height 23
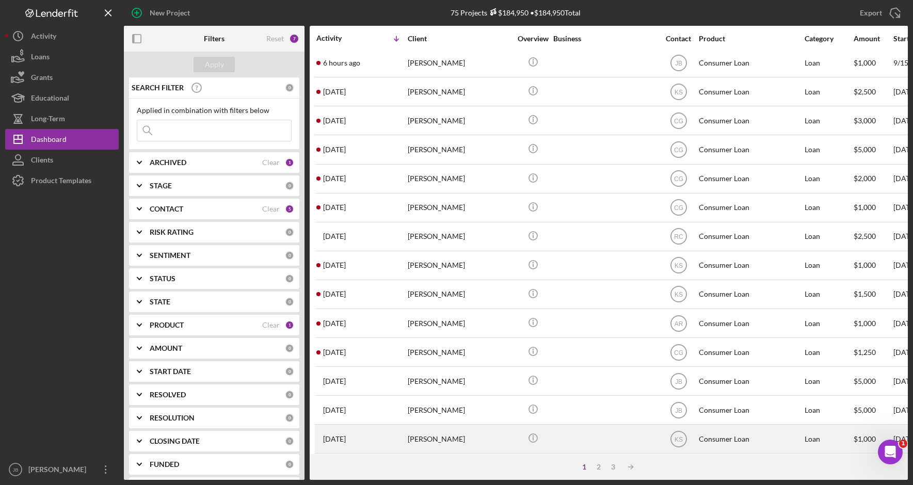
scroll to position [206, 0]
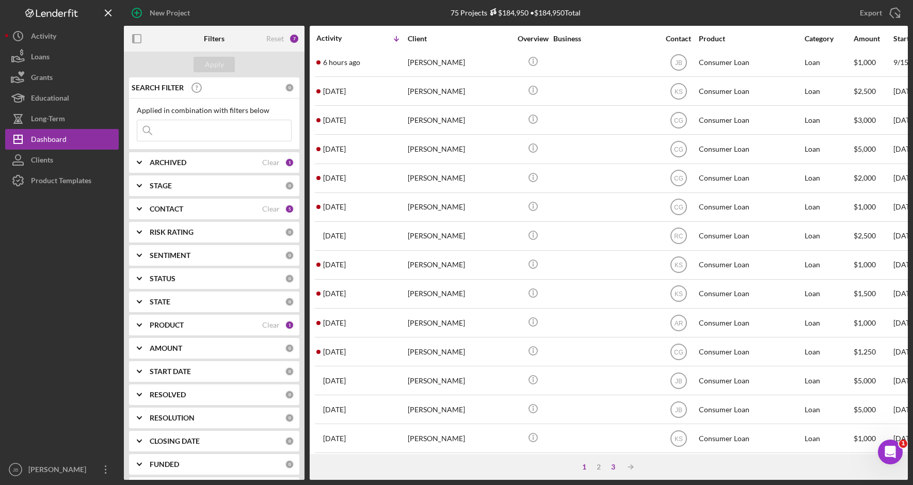
click at [611, 466] on div "3" at bounding box center [613, 467] width 14 height 8
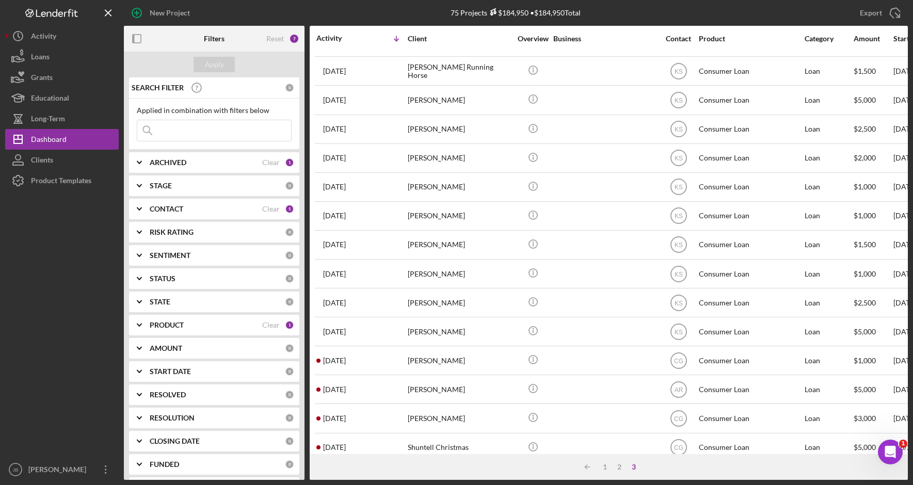
scroll to position [334, 0]
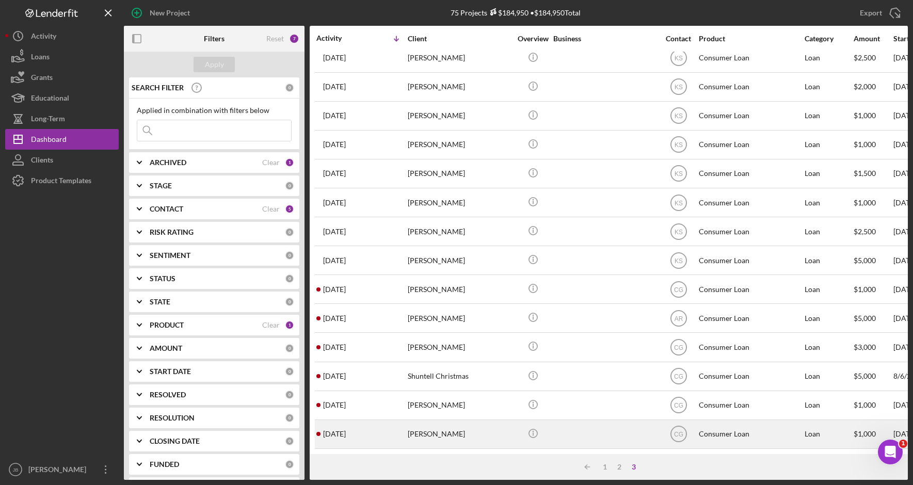
click at [475, 427] on div "[PERSON_NAME]" at bounding box center [459, 434] width 103 height 27
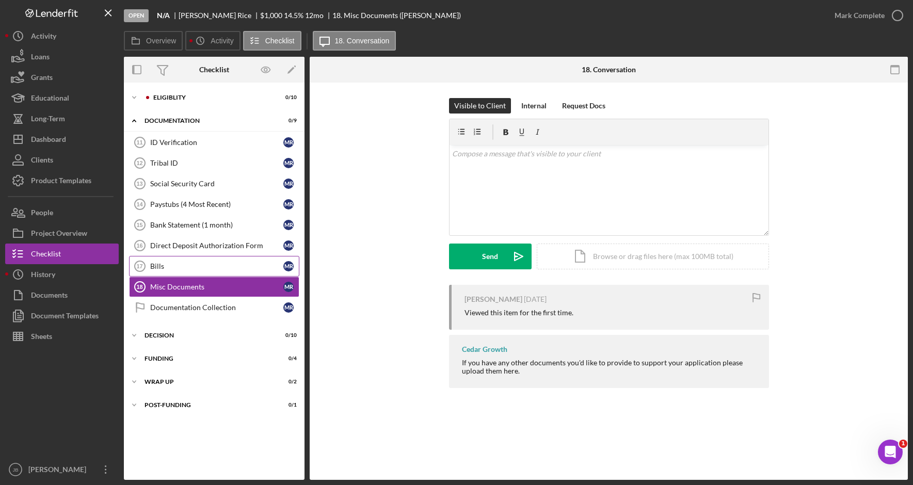
click at [229, 267] on div "Bills" at bounding box center [216, 266] width 133 height 8
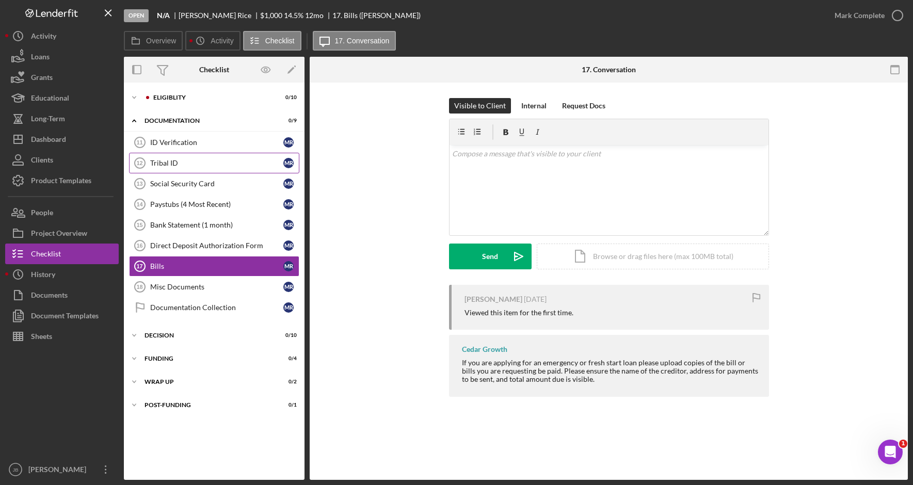
click at [209, 163] on div "Tribal ID" at bounding box center [216, 163] width 133 height 8
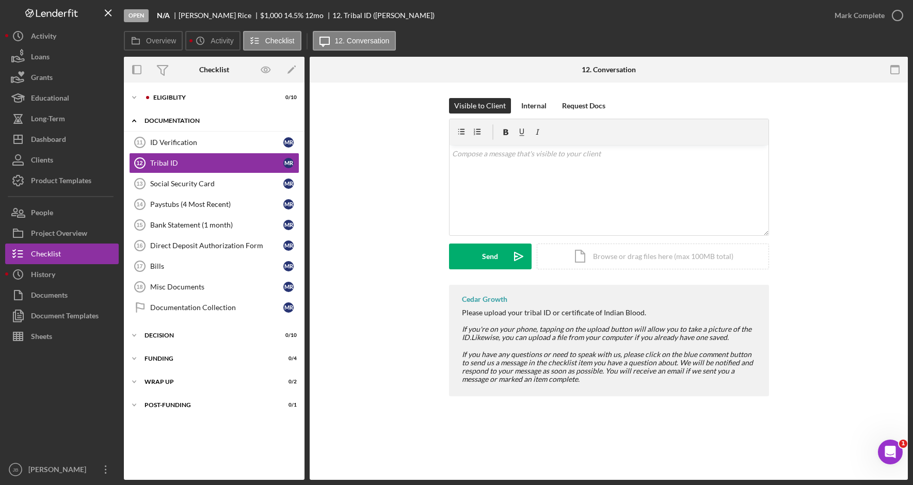
click at [221, 129] on div "Icon/Expander Documentation 0 / 9" at bounding box center [214, 120] width 181 height 21
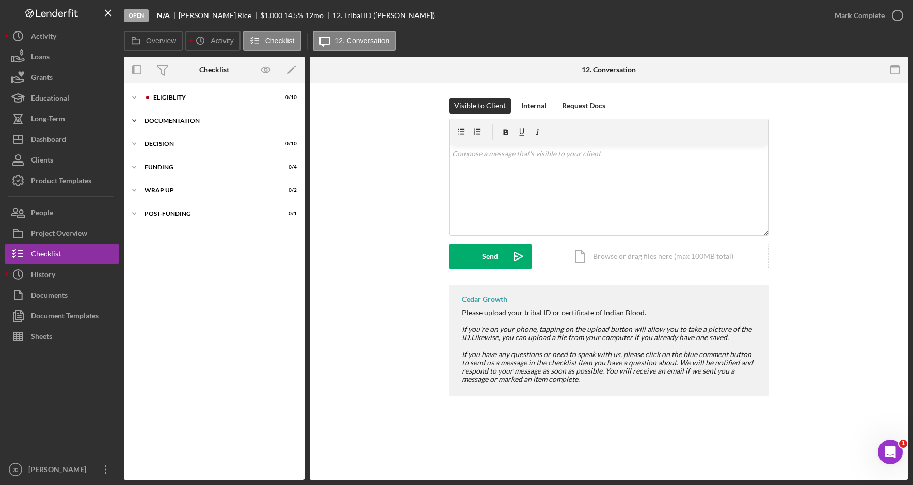
click at [220, 122] on div "Documentation" at bounding box center [218, 121] width 147 height 6
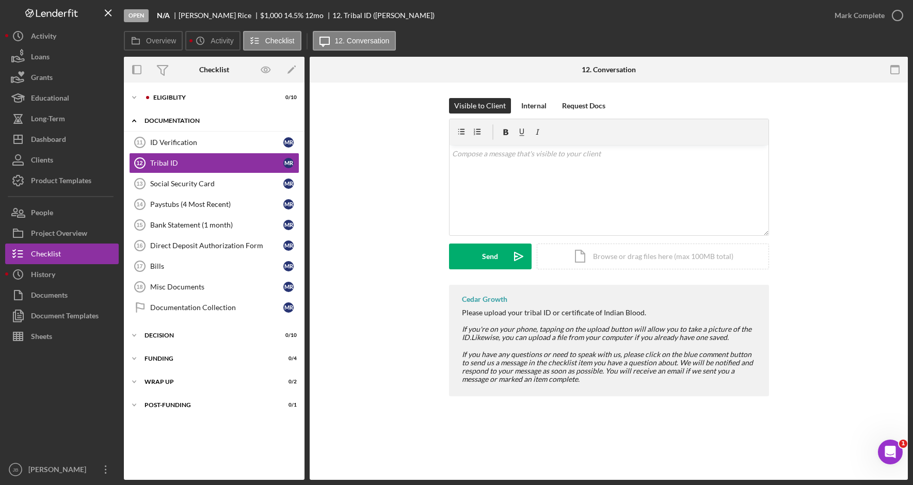
click at [198, 119] on div "Documentation" at bounding box center [218, 121] width 147 height 6
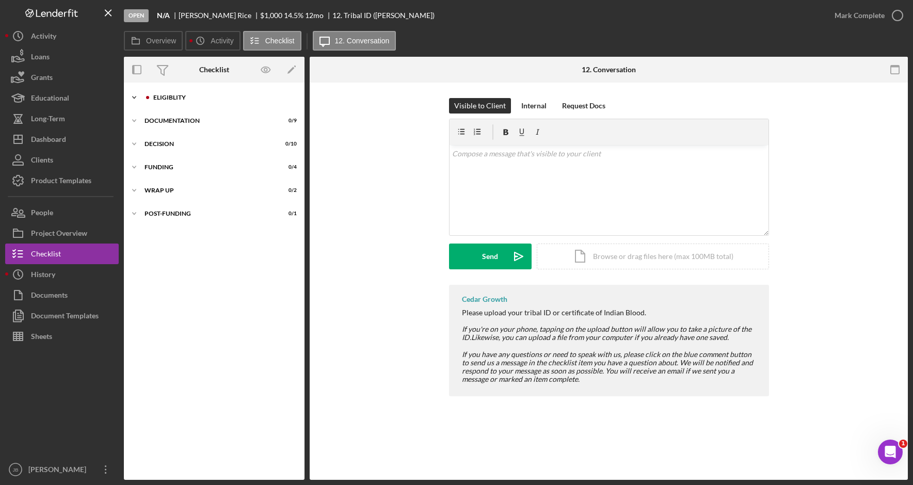
click at [198, 94] on div "Icon/Expander Eligiblity 0 / 10" at bounding box center [214, 97] width 181 height 21
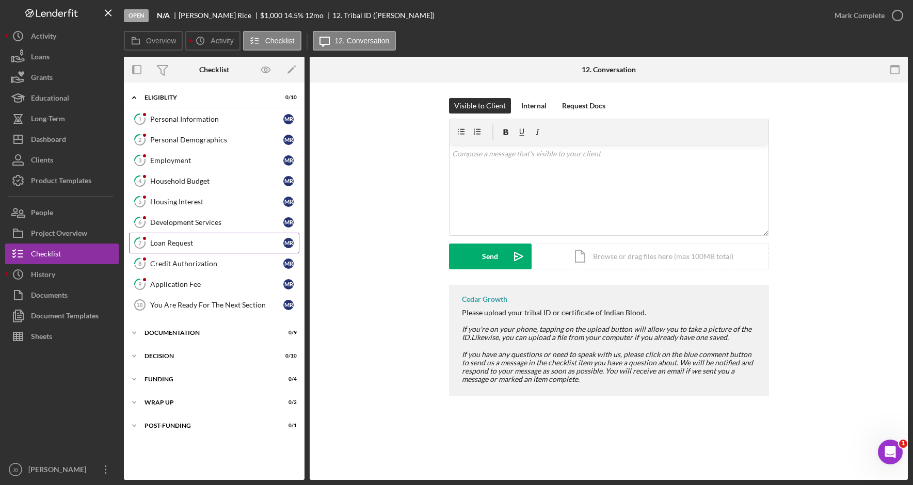
click at [236, 251] on link "7 Loan Request M R" at bounding box center [214, 243] width 170 height 21
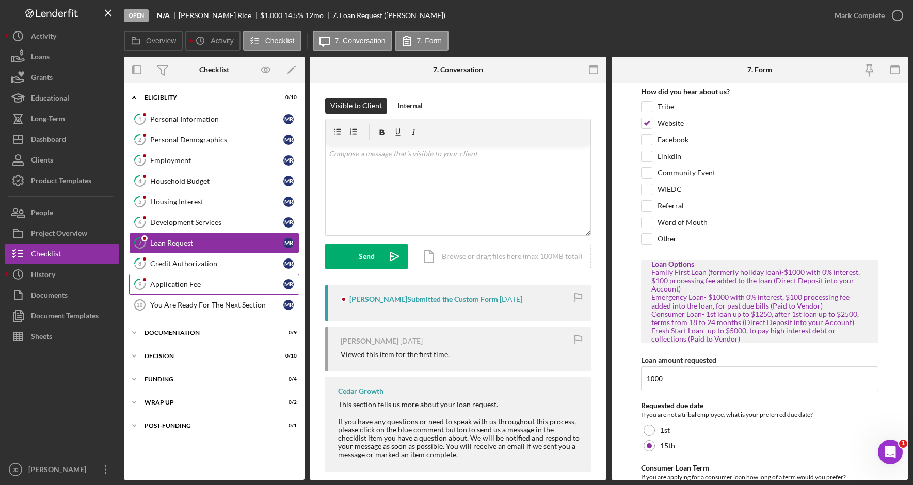
click at [232, 280] on div "Application Fee" at bounding box center [216, 284] width 133 height 8
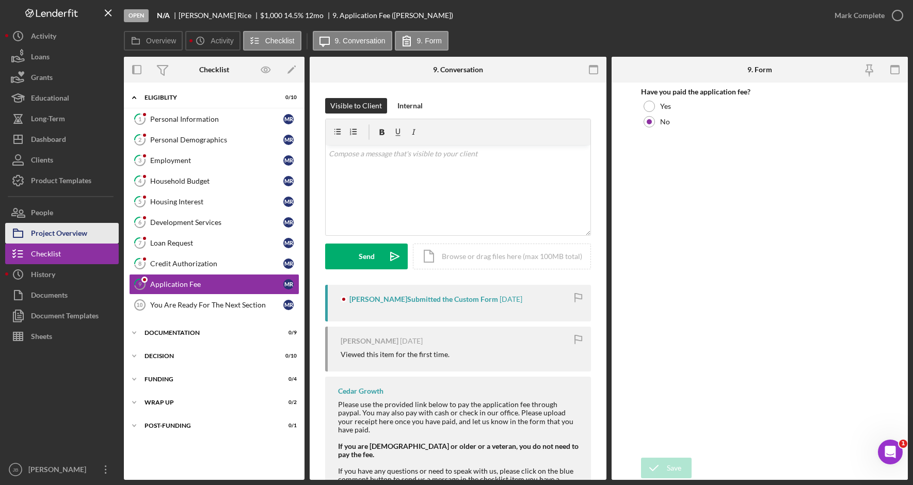
click at [83, 234] on div "Project Overview" at bounding box center [59, 234] width 56 height 23
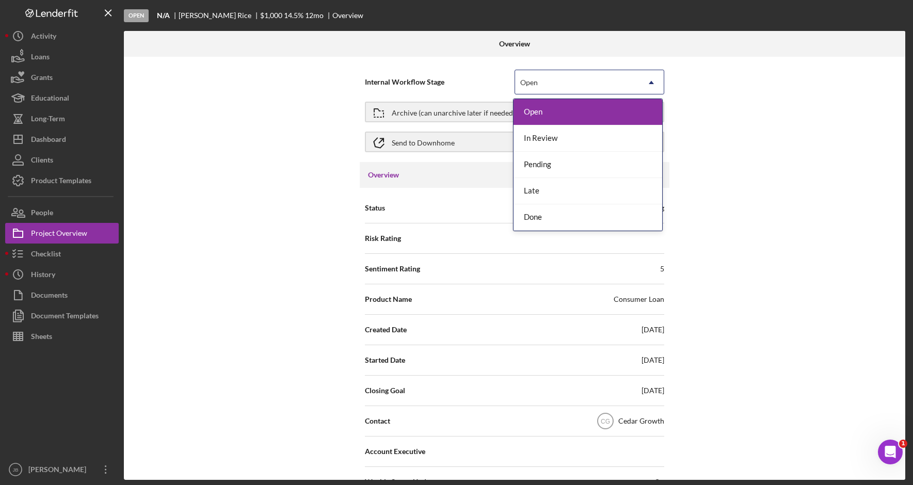
click at [584, 86] on div "Open" at bounding box center [577, 83] width 124 height 24
drag, startPoint x: 572, startPoint y: 195, endPoint x: 569, endPoint y: 214, distance: 19.3
click at [569, 214] on div "Open In Review Pending Late Done" at bounding box center [588, 165] width 149 height 132
click at [555, 214] on div "Done" at bounding box center [588, 217] width 149 height 26
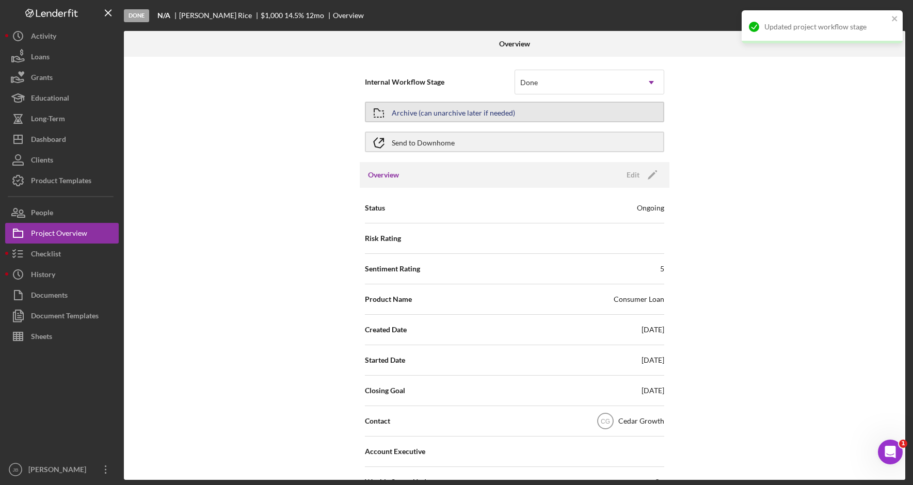
click at [563, 113] on button "Archive (can unarchive later if needed)" at bounding box center [514, 112] width 299 height 21
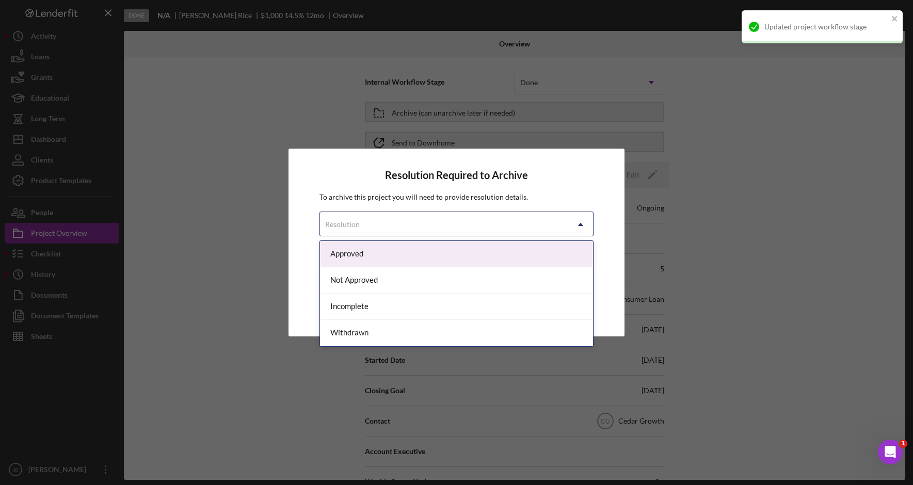
click at [572, 223] on icon "Icon/Dropdown Arrow" at bounding box center [580, 224] width 25 height 25
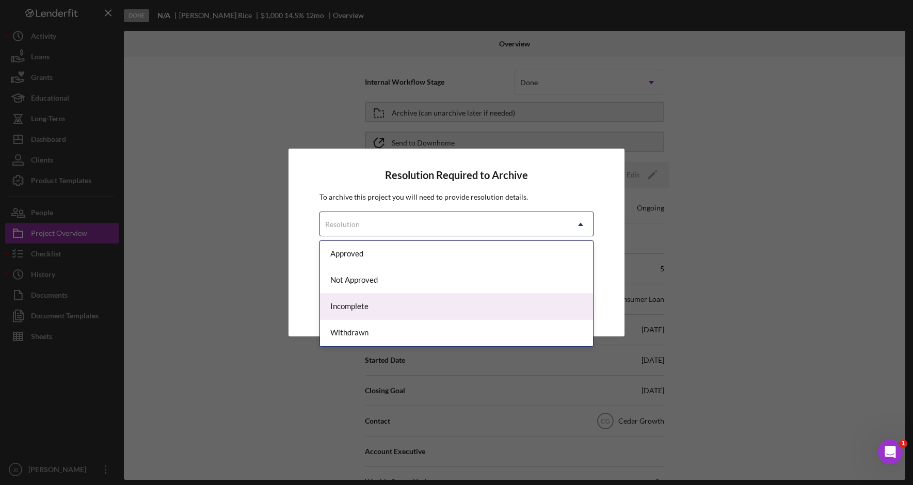
click at [465, 311] on div "Incomplete" at bounding box center [456, 307] width 273 height 26
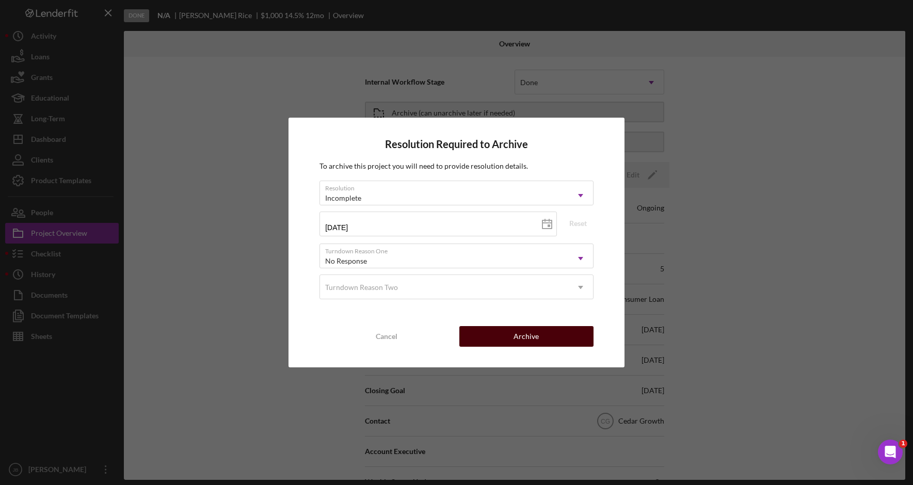
click at [536, 341] on div "Archive" at bounding box center [526, 336] width 25 height 21
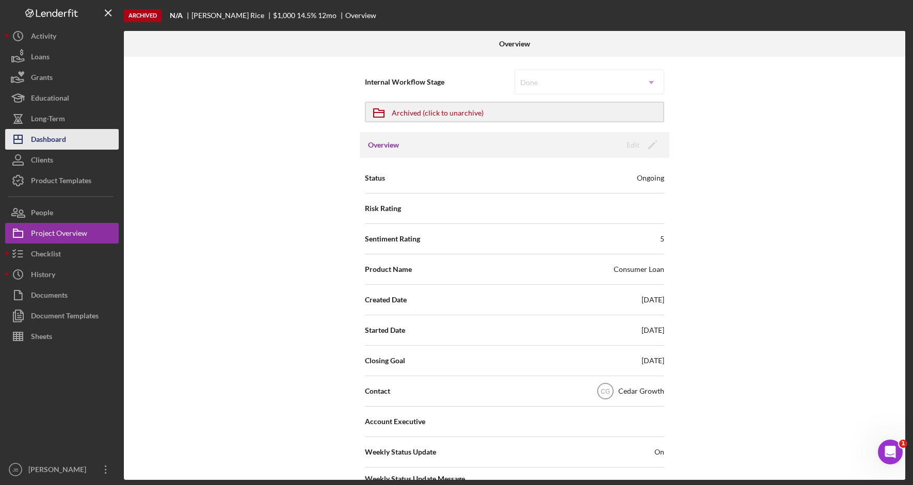
click at [68, 139] on button "Icon/Dashboard Dashboard" at bounding box center [62, 139] width 114 height 21
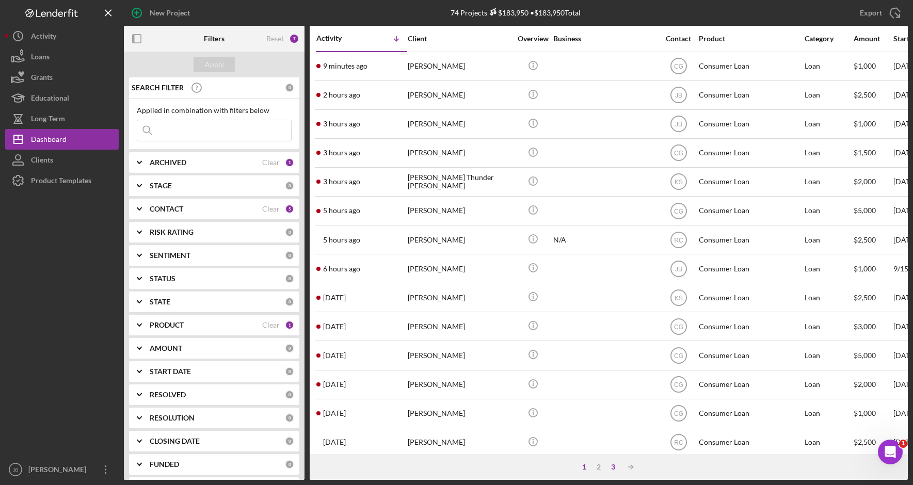
click at [618, 471] on div "3" at bounding box center [613, 467] width 14 height 8
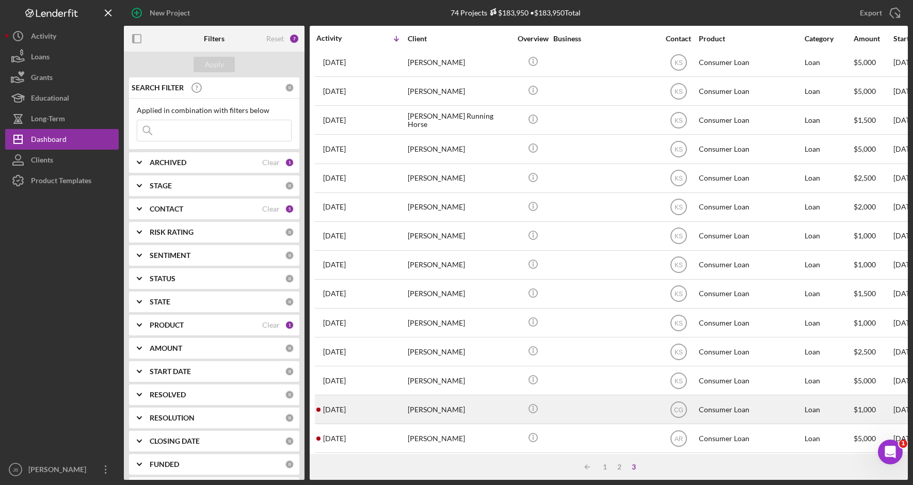
scroll to position [306, 0]
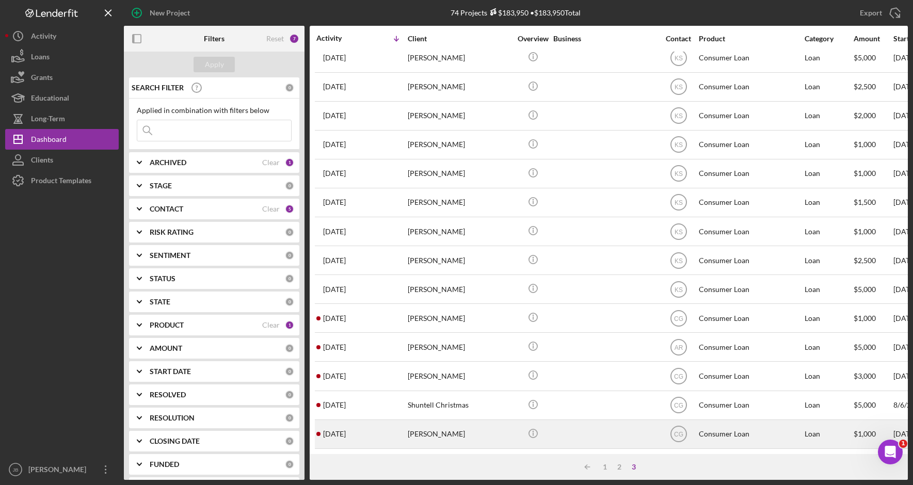
click at [504, 423] on div "[PERSON_NAME]" at bounding box center [459, 434] width 103 height 27
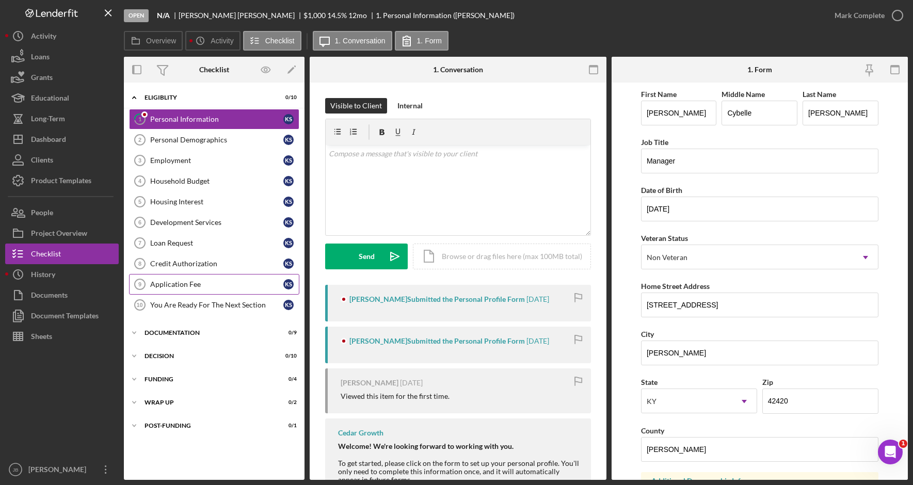
click at [252, 280] on div "Application Fee" at bounding box center [216, 284] width 133 height 8
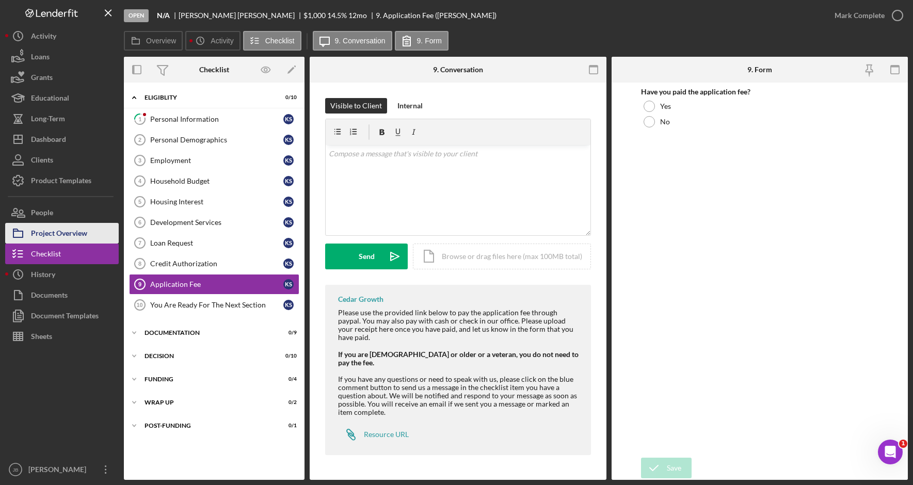
click at [100, 236] on button "Project Overview" at bounding box center [62, 233] width 114 height 21
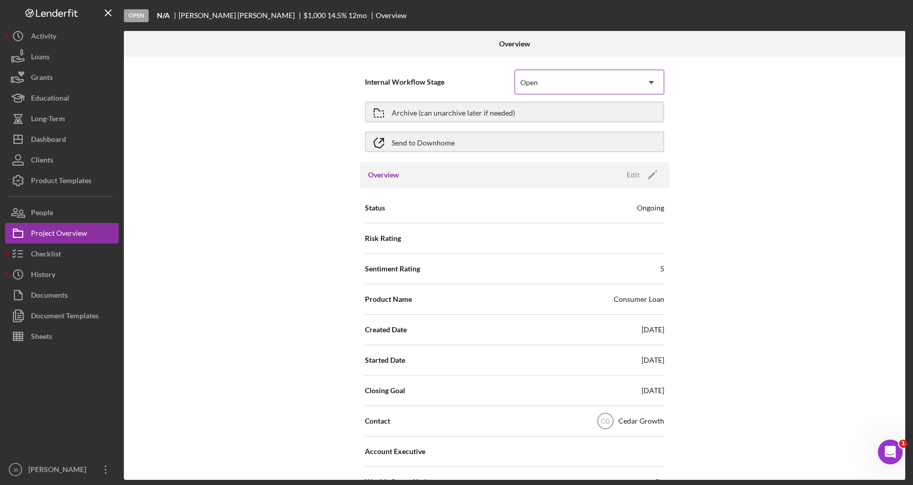
click at [609, 91] on div "Open" at bounding box center [577, 83] width 124 height 24
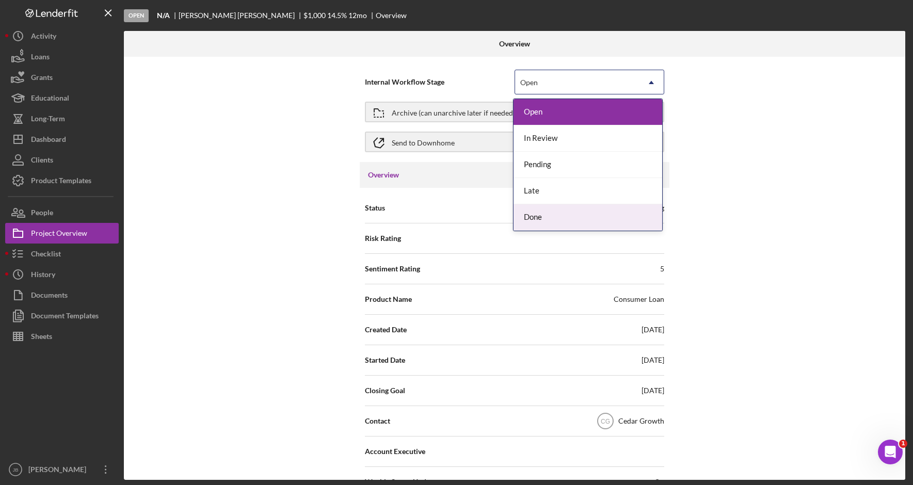
click at [595, 219] on div "Done" at bounding box center [588, 217] width 149 height 26
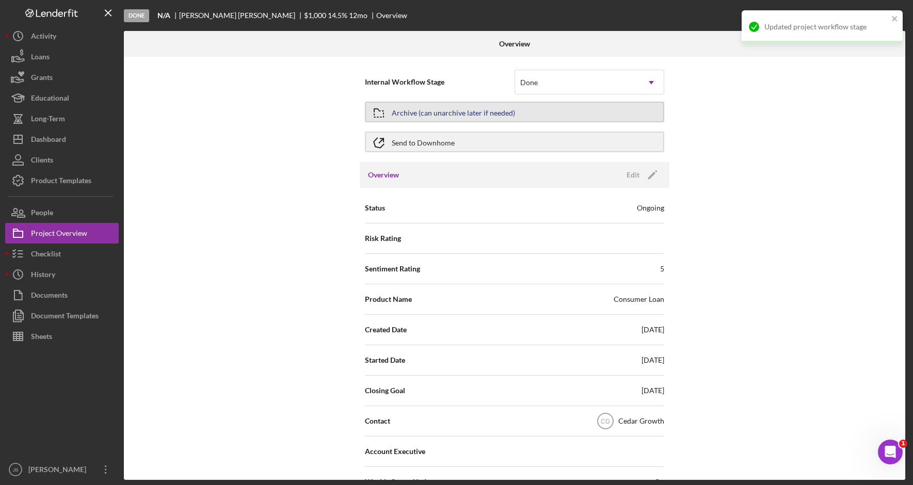
click at [570, 115] on button "Archive (can unarchive later if needed)" at bounding box center [514, 112] width 299 height 21
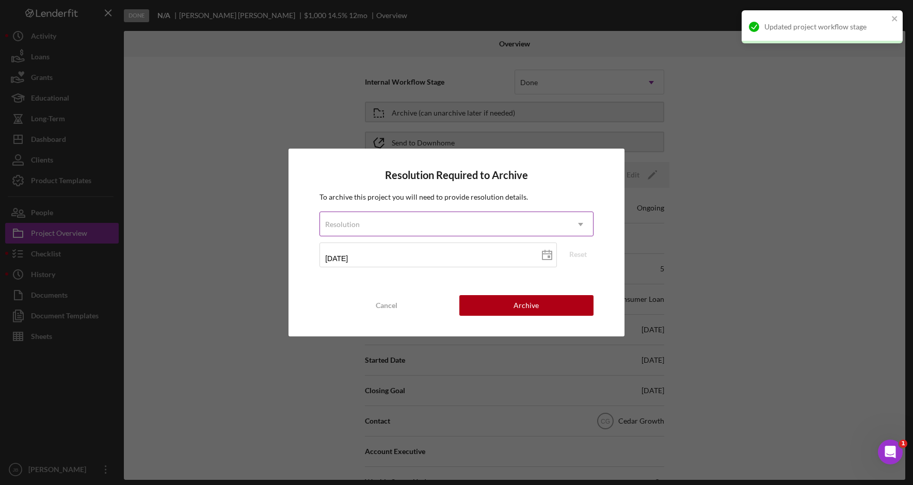
click at [579, 221] on icon "Icon/Dropdown Arrow" at bounding box center [580, 224] width 25 height 25
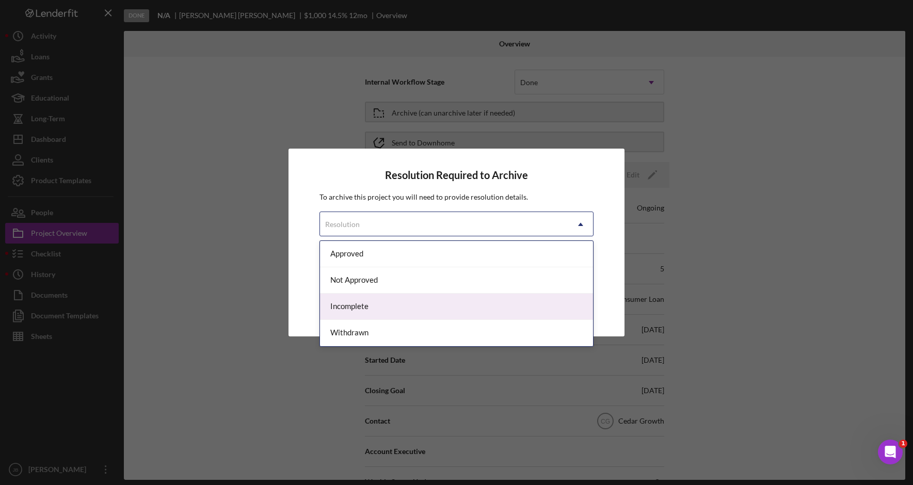
click at [490, 305] on div "Incomplete" at bounding box center [456, 307] width 273 height 26
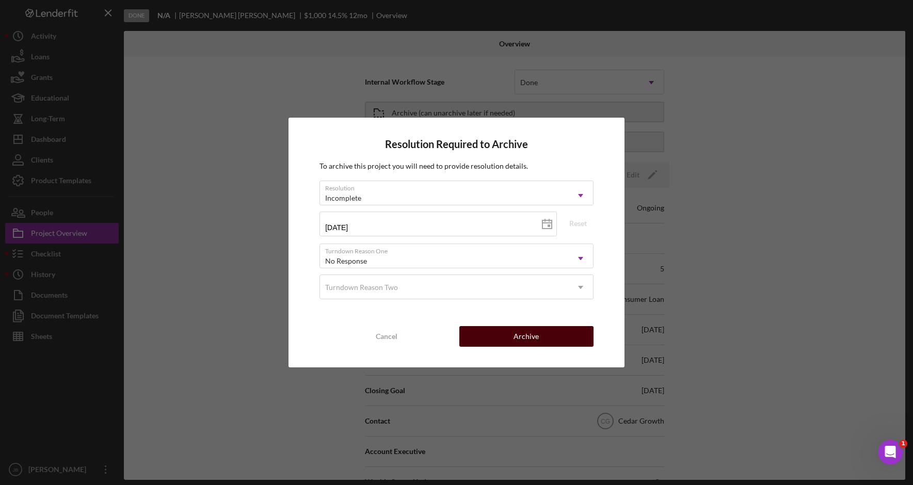
click at [549, 335] on button "Archive" at bounding box center [526, 336] width 134 height 21
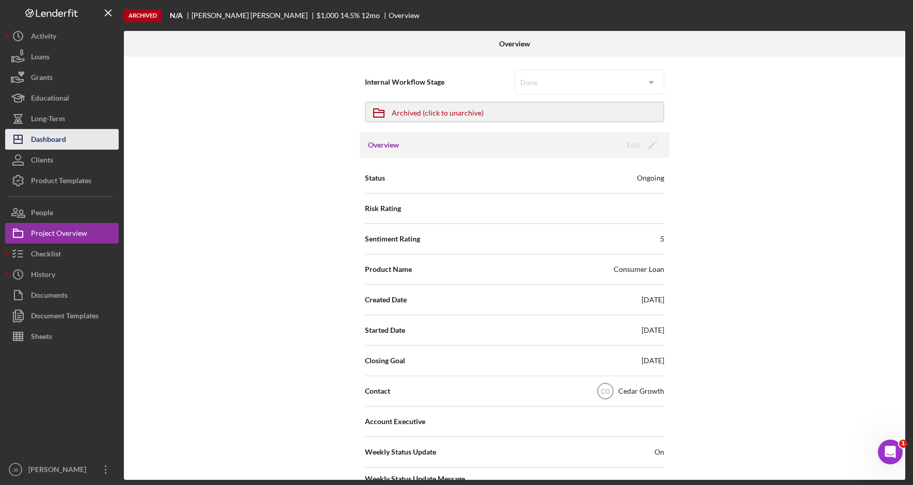
click at [100, 137] on button "Icon/Dashboard Dashboard" at bounding box center [62, 139] width 114 height 21
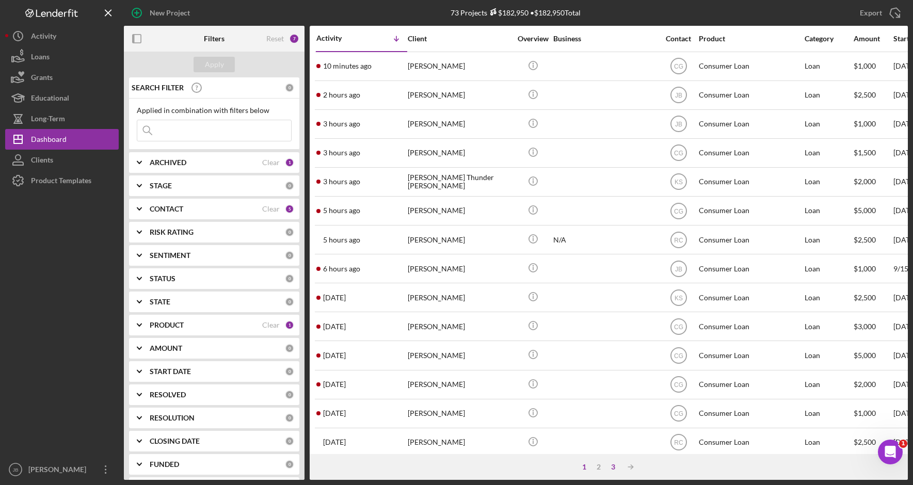
click at [612, 470] on div "3" at bounding box center [613, 467] width 14 height 8
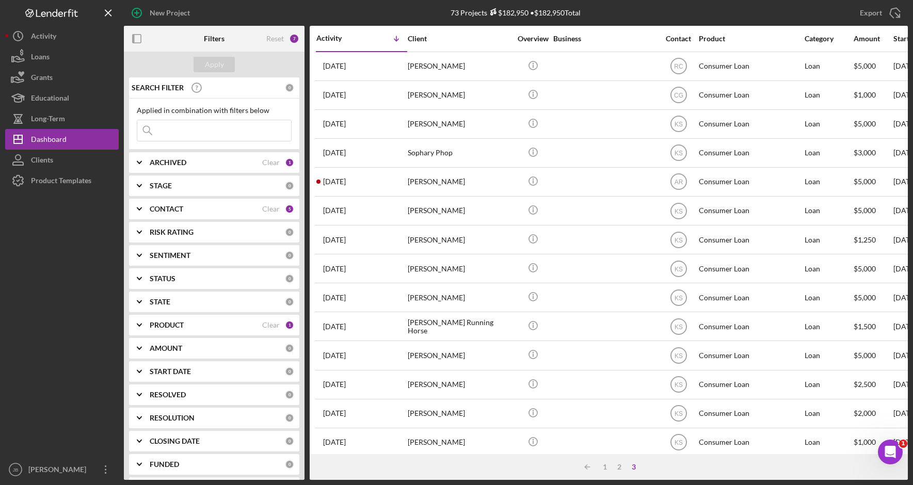
click at [684, 476] on div "Icon/Table Sort Arrow 1 2 3" at bounding box center [609, 467] width 598 height 26
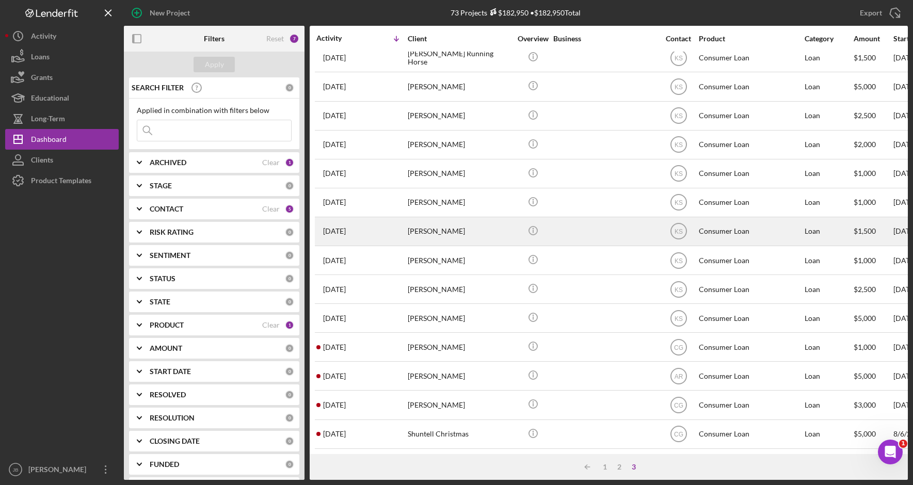
scroll to position [277, 0]
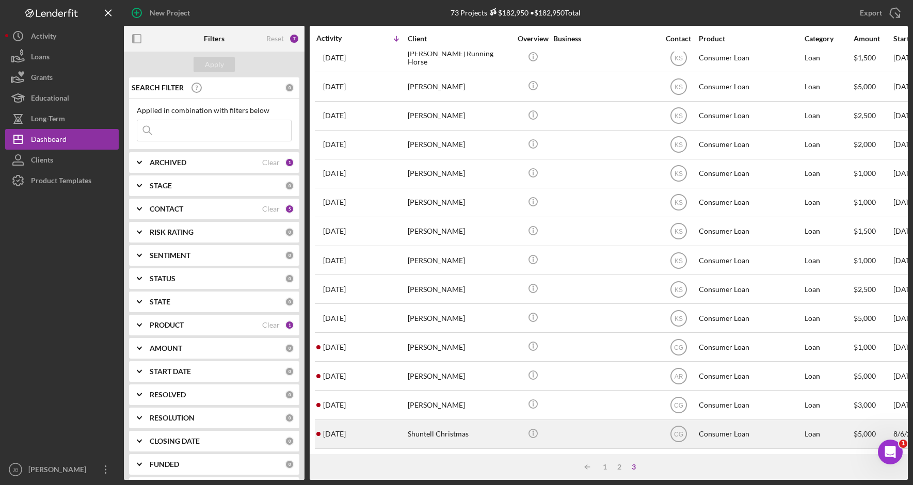
click at [477, 435] on div "Shuntell Christmas" at bounding box center [459, 434] width 103 height 27
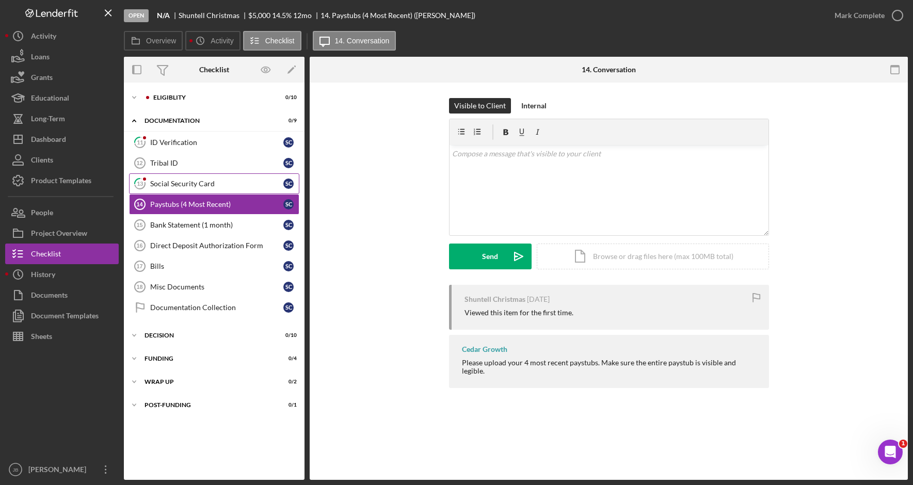
click at [243, 184] on div "Social Security Card" at bounding box center [216, 184] width 133 height 8
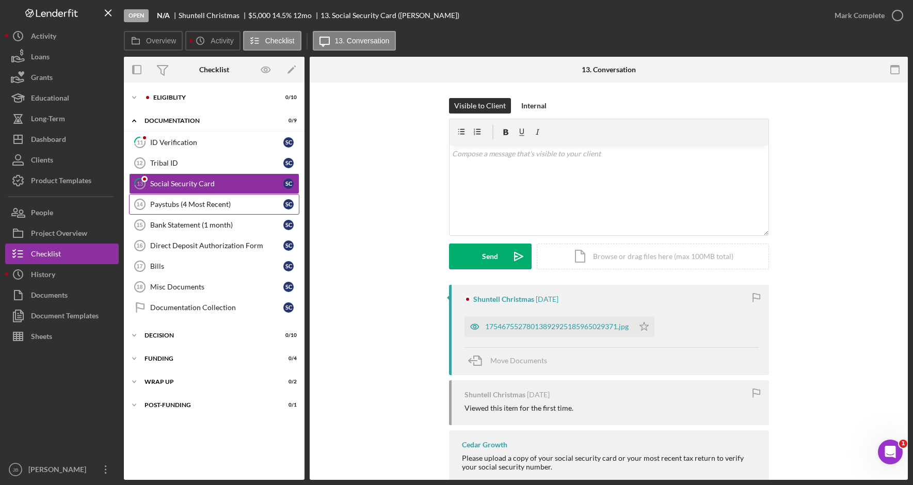
click at [241, 201] on div "Paystubs (4 Most Recent)" at bounding box center [216, 204] width 133 height 8
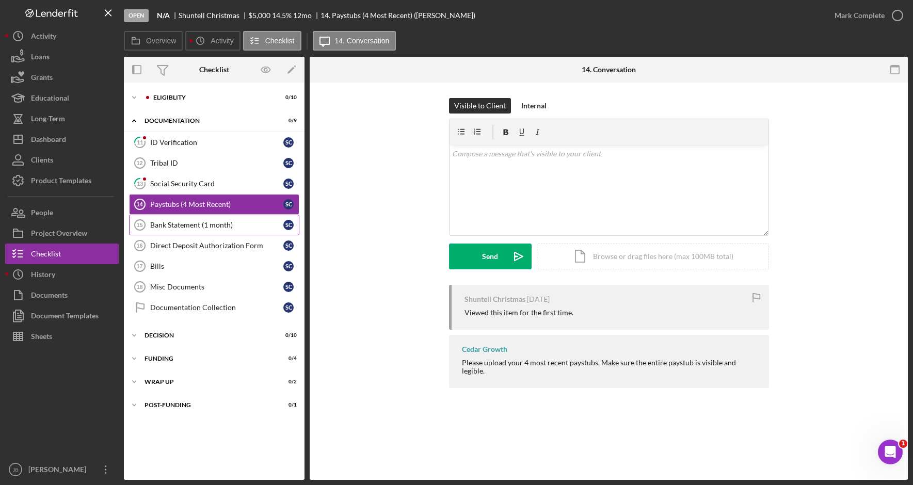
click at [237, 223] on div "Bank Statement (1 month)" at bounding box center [216, 225] width 133 height 8
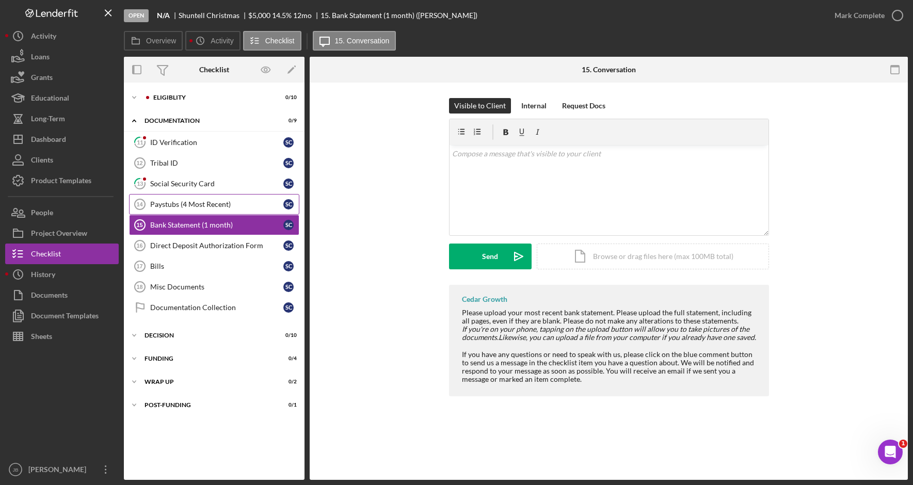
click at [236, 206] on div "Paystubs (4 Most Recent)" at bounding box center [216, 204] width 133 height 8
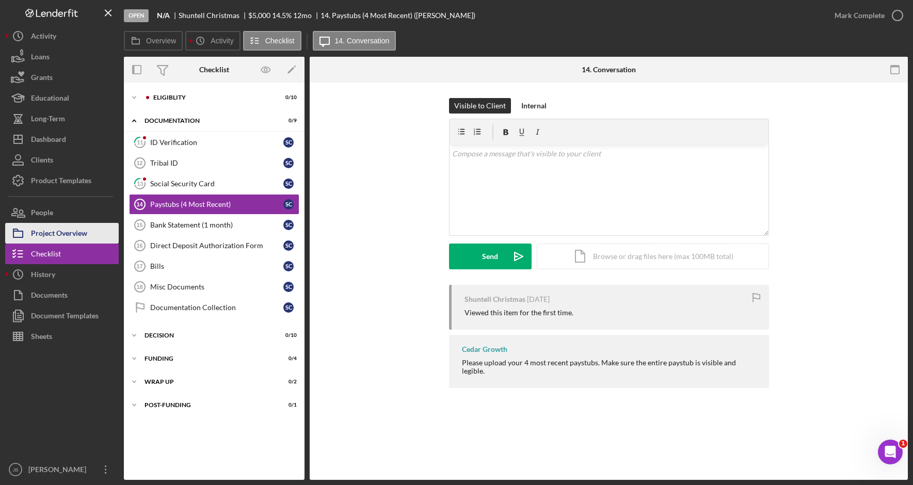
click at [93, 230] on button "Project Overview" at bounding box center [62, 233] width 114 height 21
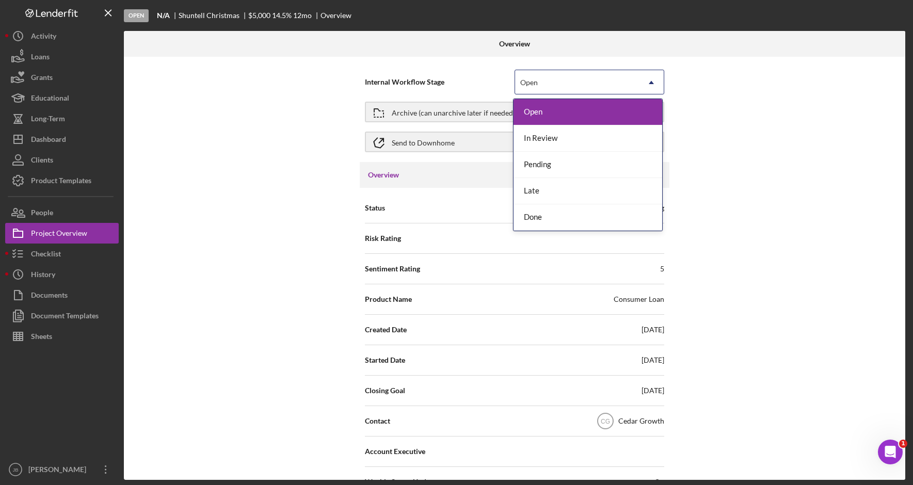
click at [601, 90] on div "Open" at bounding box center [577, 83] width 124 height 24
click at [589, 220] on div "Done" at bounding box center [588, 217] width 149 height 26
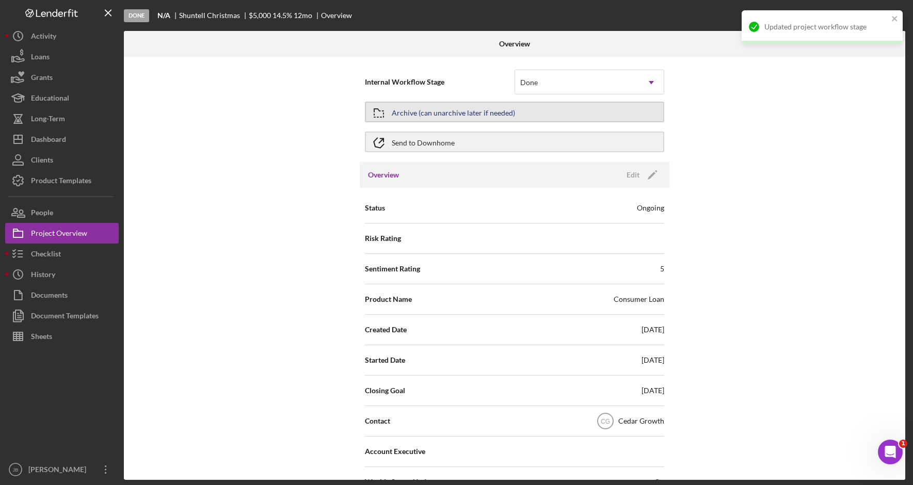
click at [537, 109] on button "Archive (can unarchive later if needed)" at bounding box center [514, 112] width 299 height 21
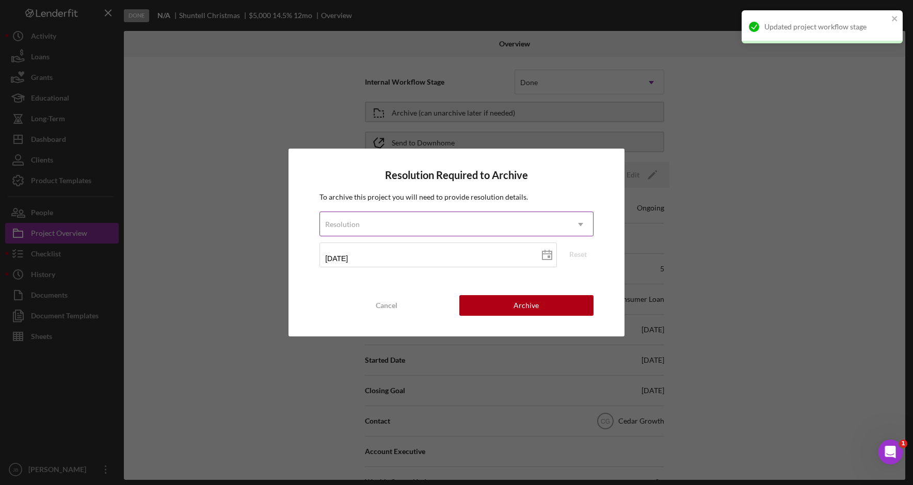
click at [512, 223] on div "Resolution" at bounding box center [444, 225] width 248 height 24
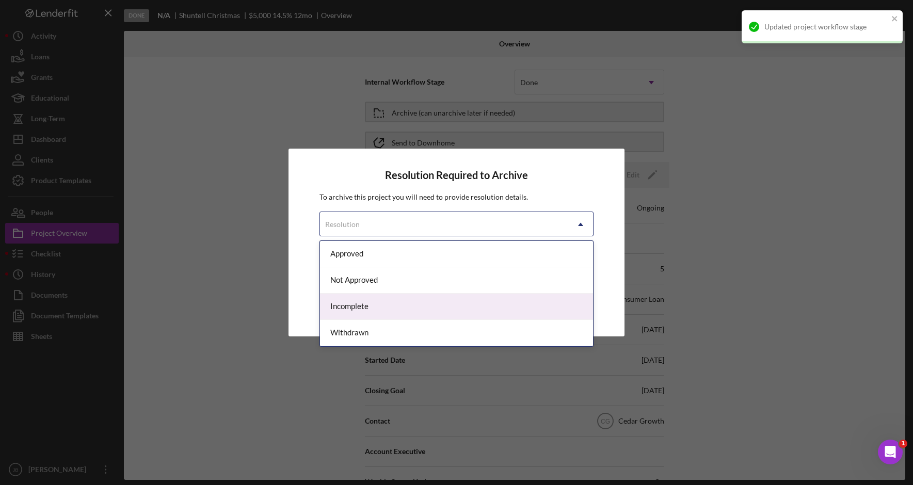
click at [489, 308] on div "Incomplete" at bounding box center [456, 307] width 273 height 26
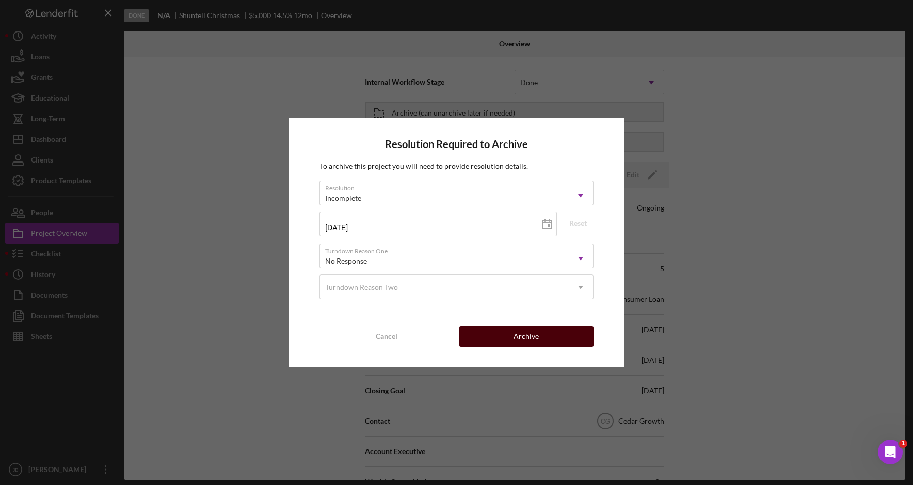
click at [537, 339] on div "Archive" at bounding box center [526, 336] width 25 height 21
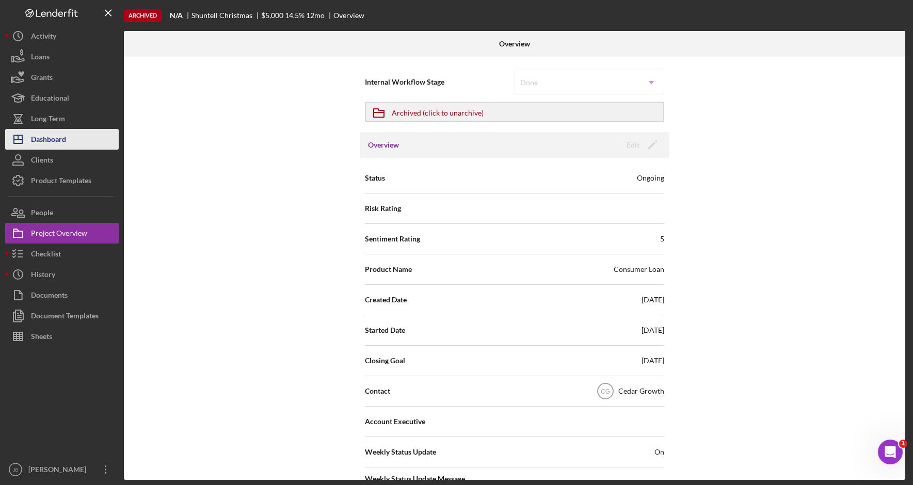
click at [78, 148] on button "Icon/Dashboard Dashboard" at bounding box center [62, 139] width 114 height 21
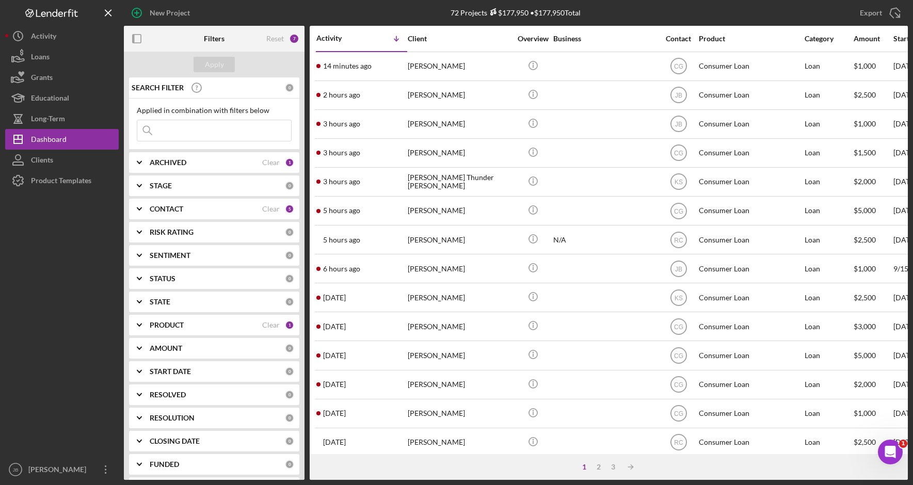
click at [616, 472] on div "1 2 3 Icon/Table Sort Arrow" at bounding box center [609, 467] width 598 height 26
click at [615, 468] on div "3" at bounding box center [613, 467] width 14 height 8
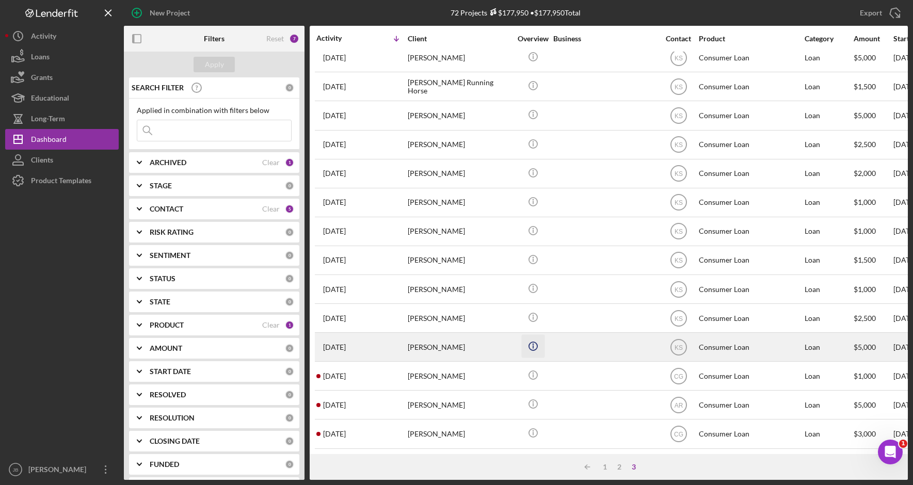
scroll to position [248, 0]
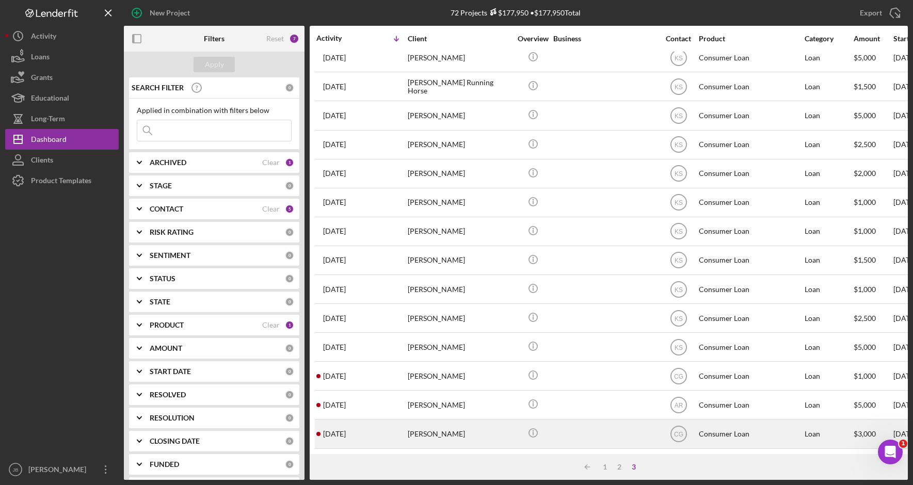
click at [498, 430] on div "[PERSON_NAME]" at bounding box center [459, 433] width 103 height 27
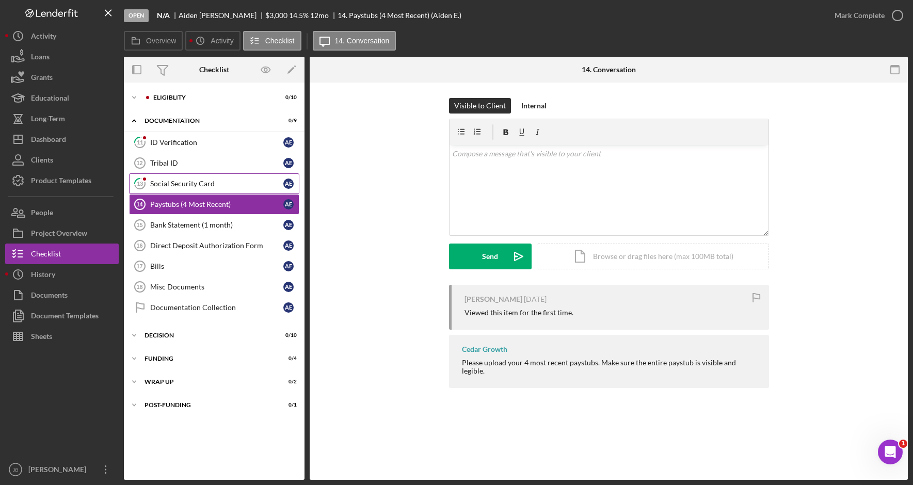
click at [230, 190] on link "13 Social Security Card A E" at bounding box center [214, 183] width 170 height 21
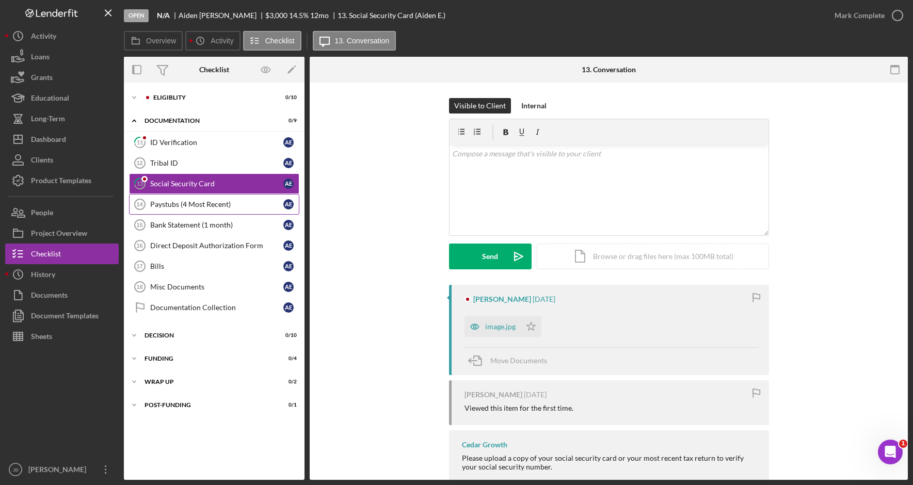
click at [222, 205] on div "Paystubs (4 Most Recent)" at bounding box center [216, 204] width 133 height 8
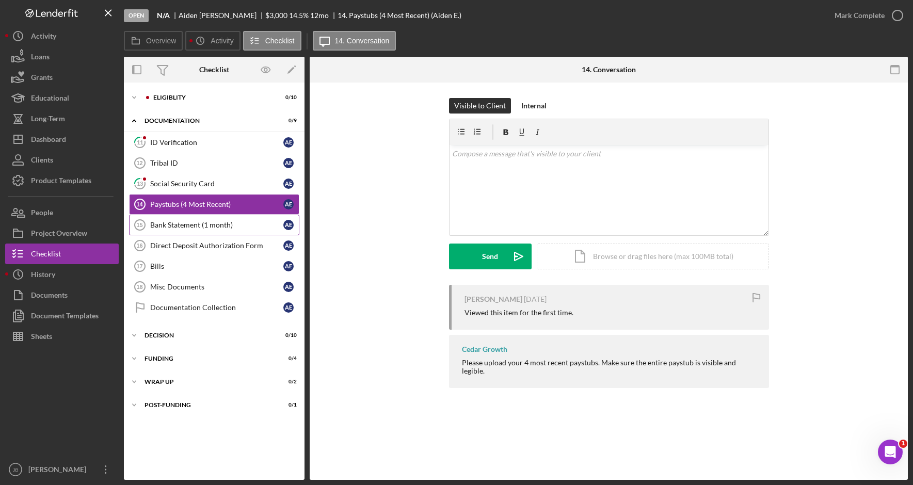
click at [220, 231] on link "Bank Statement (1 month) 15 Bank Statement (1 month) A E" at bounding box center [214, 225] width 170 height 21
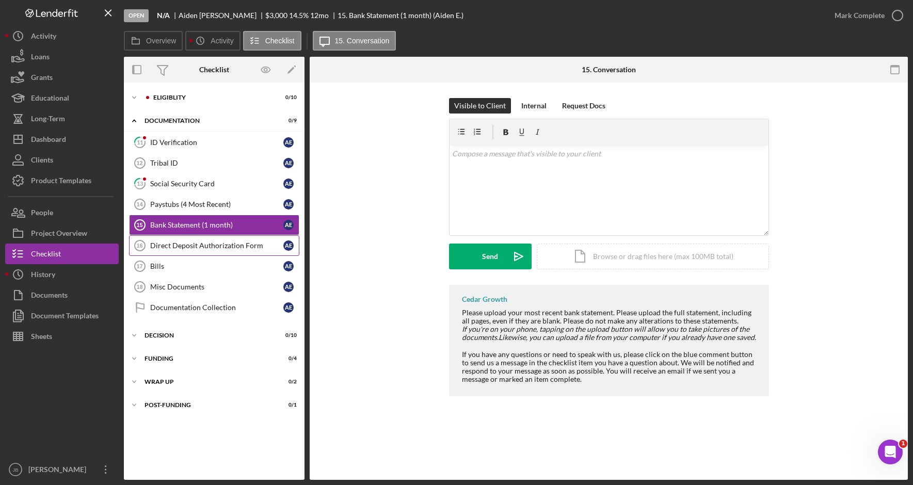
click at [215, 249] on div "Direct Deposit Authorization Form" at bounding box center [216, 246] width 133 height 8
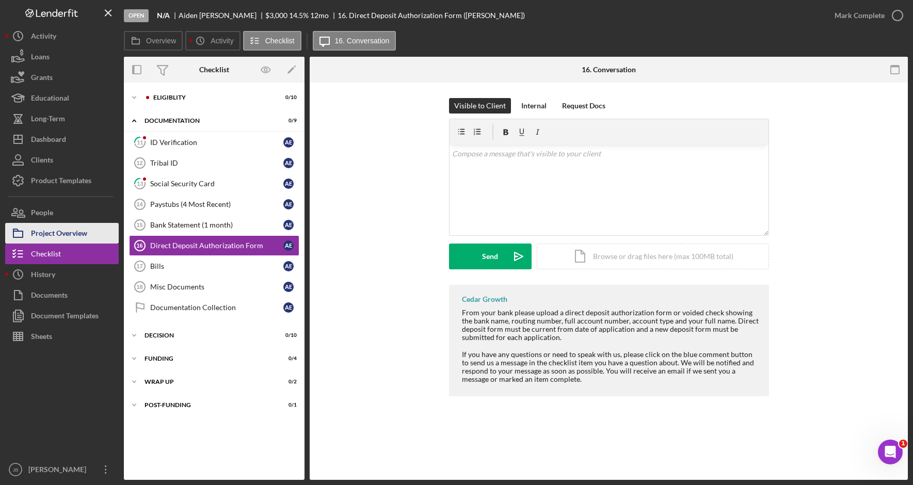
click at [84, 235] on div "Project Overview" at bounding box center [59, 234] width 56 height 23
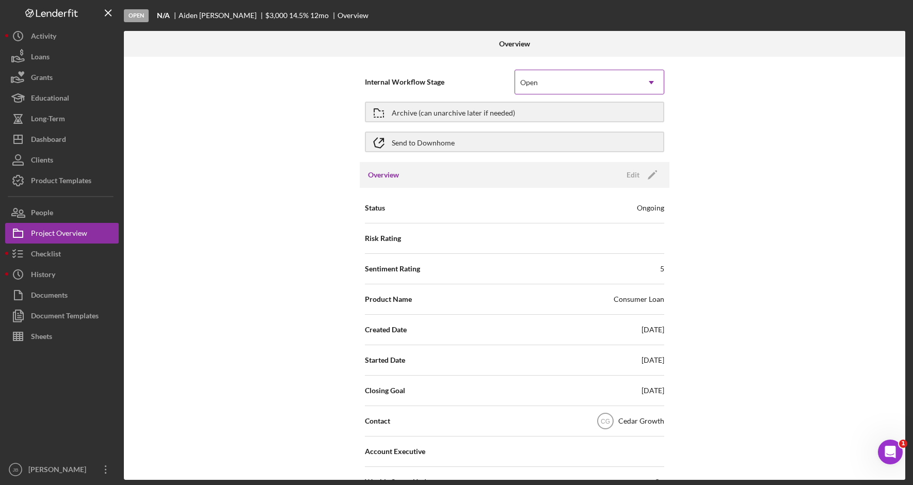
click at [615, 88] on div "Open" at bounding box center [577, 83] width 124 height 24
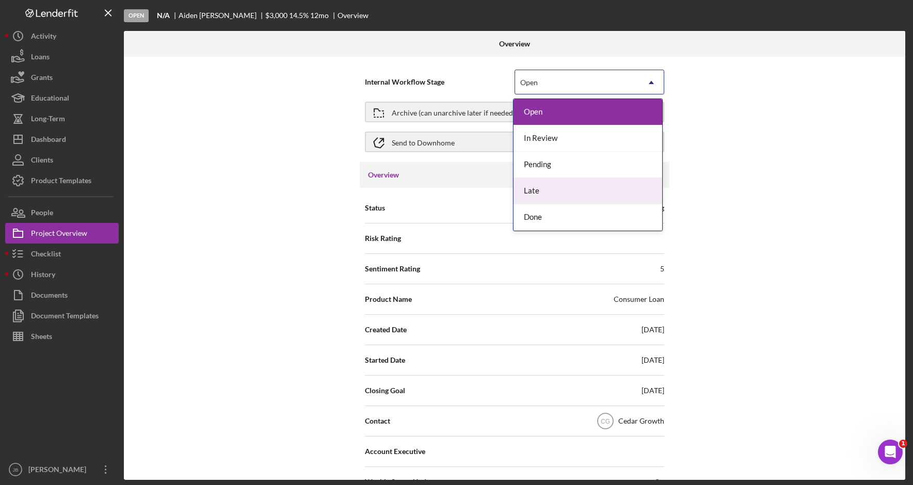
click at [569, 197] on div "Late" at bounding box center [588, 191] width 149 height 26
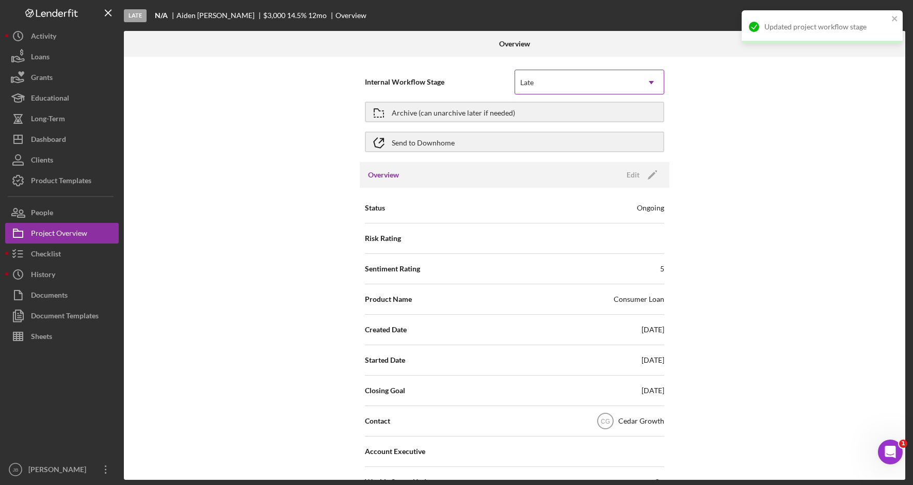
click at [588, 91] on div "Late" at bounding box center [577, 83] width 124 height 24
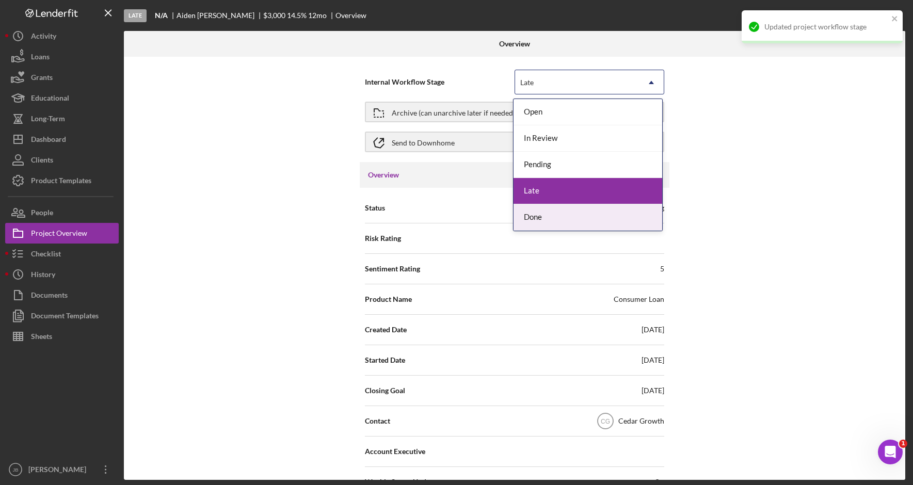
click at [583, 219] on div "Done" at bounding box center [588, 217] width 149 height 26
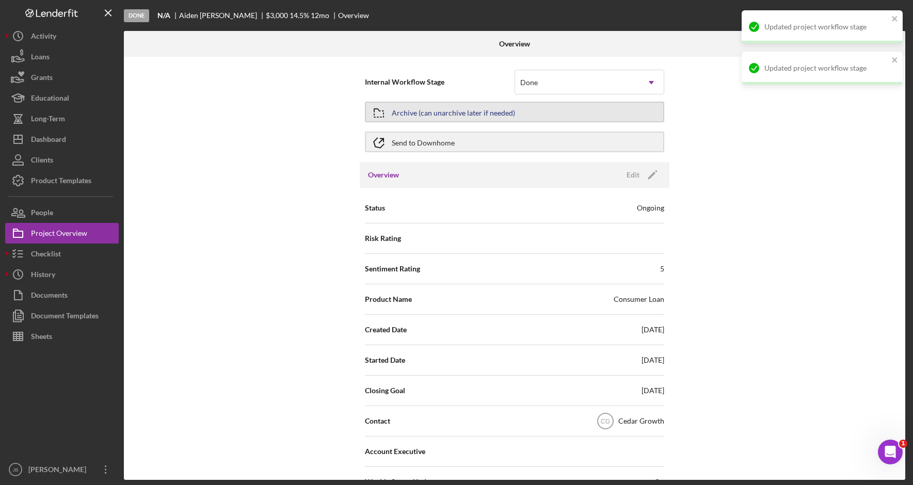
click at [534, 101] on div "Archive (can unarchive later if needed)" at bounding box center [514, 112] width 299 height 26
click at [537, 114] on button "Archive (can unarchive later if needed)" at bounding box center [514, 112] width 299 height 21
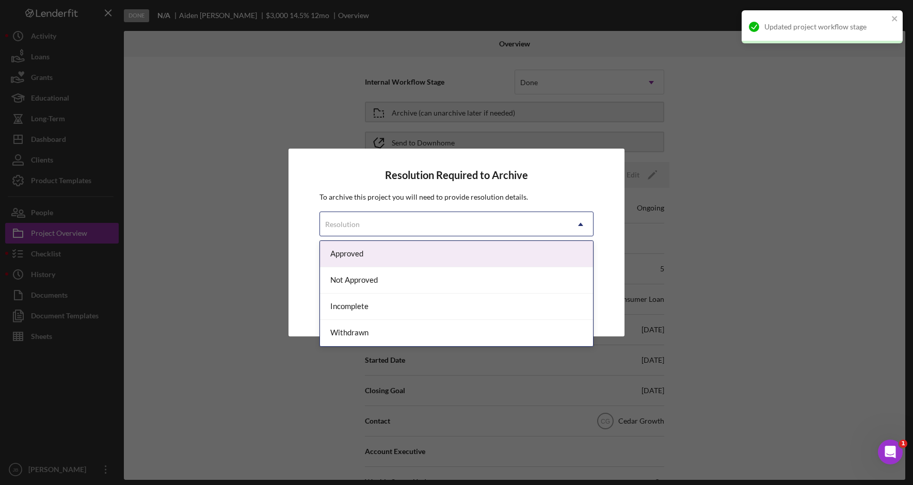
drag, startPoint x: 591, startPoint y: 225, endPoint x: 589, endPoint y: 233, distance: 8.0
click at [591, 231] on icon "Icon/Dropdown Arrow" at bounding box center [580, 224] width 25 height 25
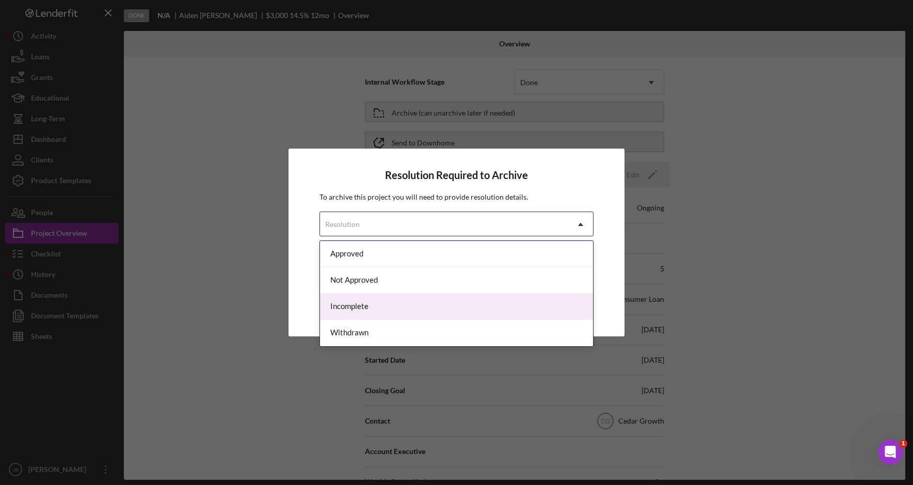
click at [536, 318] on div "Incomplete" at bounding box center [456, 307] width 273 height 26
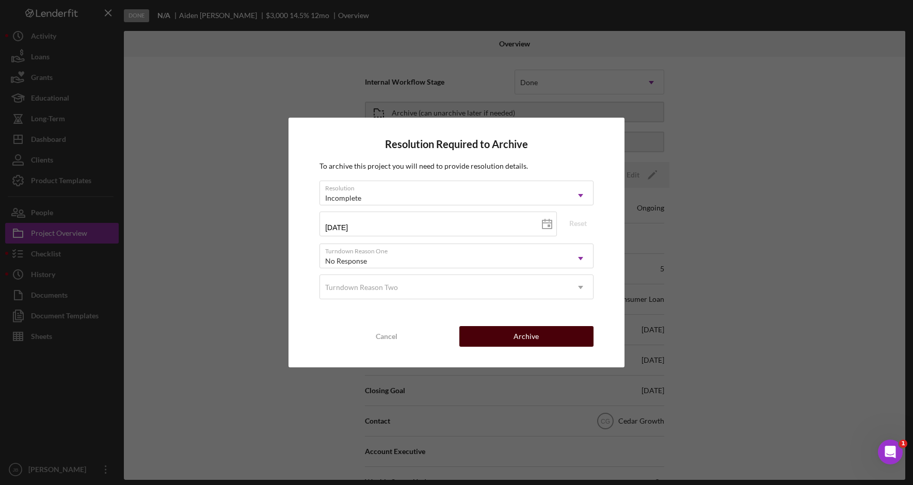
click at [567, 332] on button "Archive" at bounding box center [526, 336] width 134 height 21
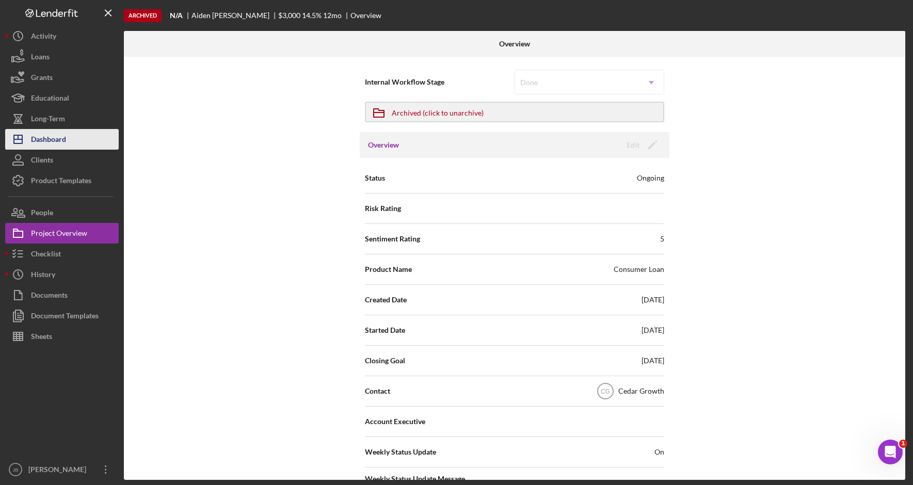
click at [94, 146] on button "Icon/Dashboard Dashboard" at bounding box center [62, 139] width 114 height 21
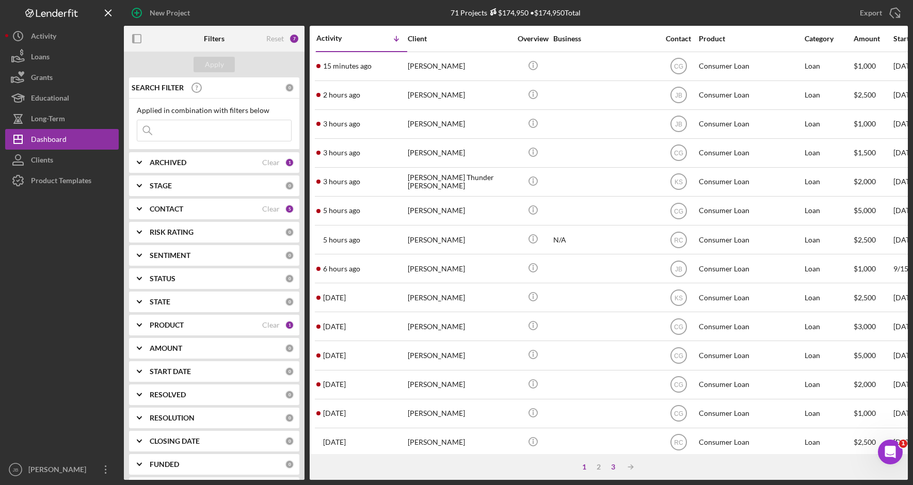
click at [616, 470] on div "3" at bounding box center [613, 467] width 14 height 8
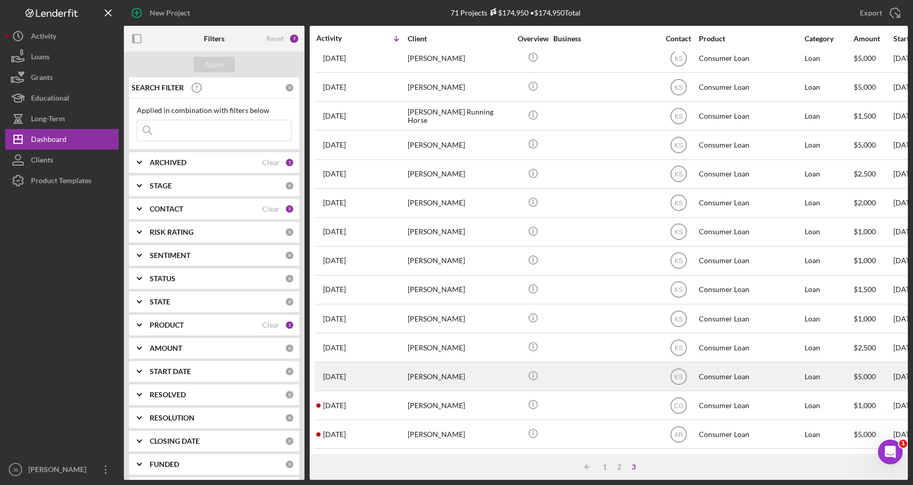
scroll to position [218, 0]
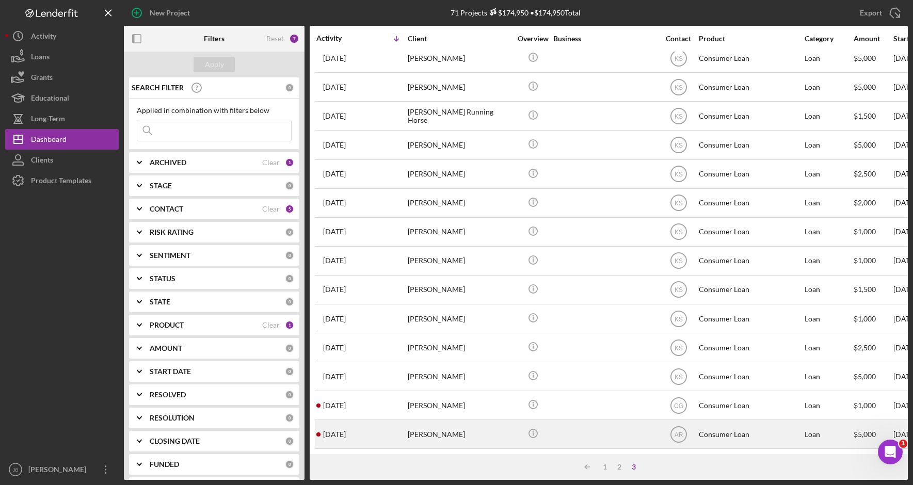
click at [489, 435] on div "[PERSON_NAME]" at bounding box center [459, 434] width 103 height 27
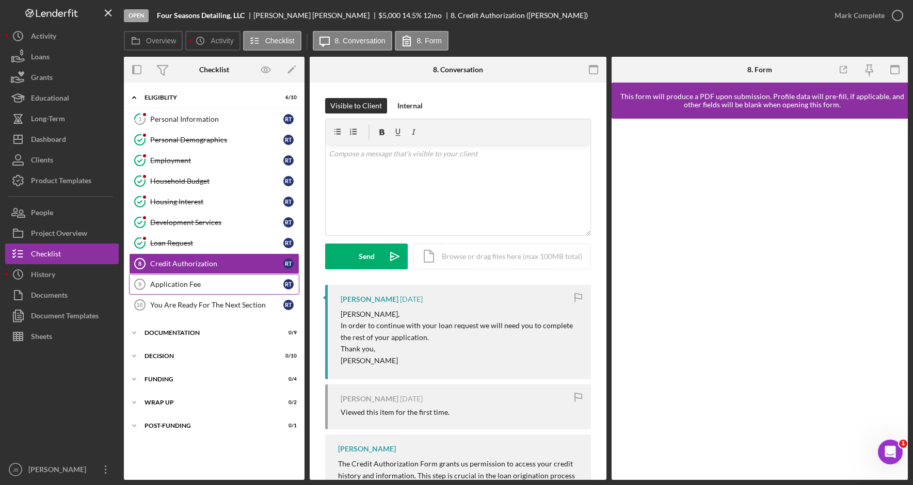
click at [182, 285] on div "Application Fee" at bounding box center [216, 284] width 133 height 8
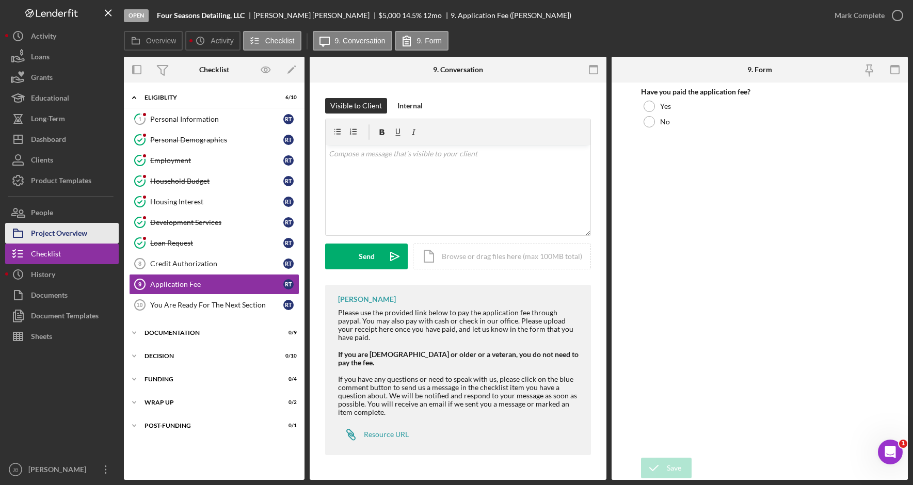
click at [75, 238] on div "Project Overview" at bounding box center [59, 234] width 56 height 23
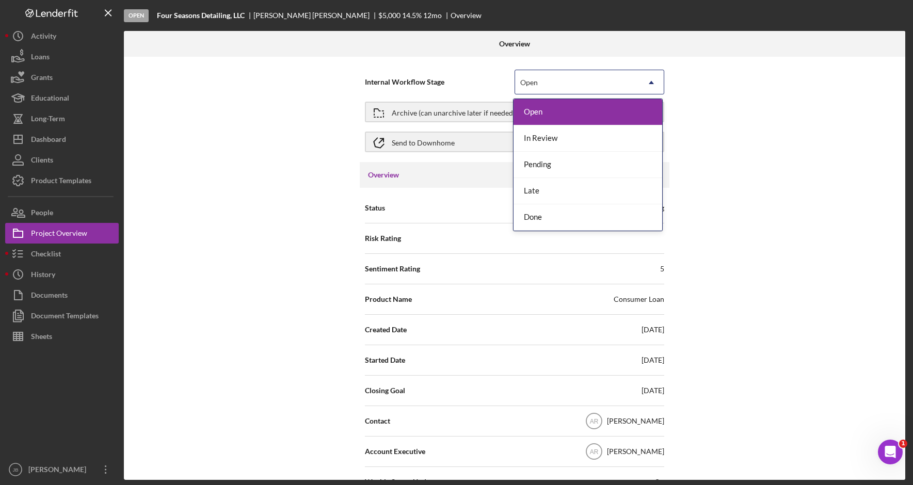
click at [608, 82] on div "Open" at bounding box center [577, 83] width 124 height 24
click at [568, 219] on div "Done" at bounding box center [588, 217] width 149 height 26
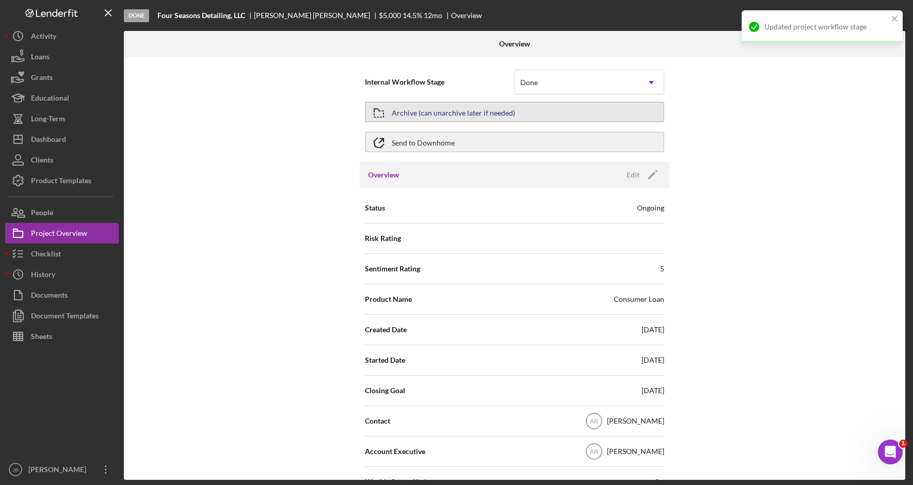
click at [504, 107] on div "Archive (can unarchive later if needed)" at bounding box center [453, 112] width 123 height 19
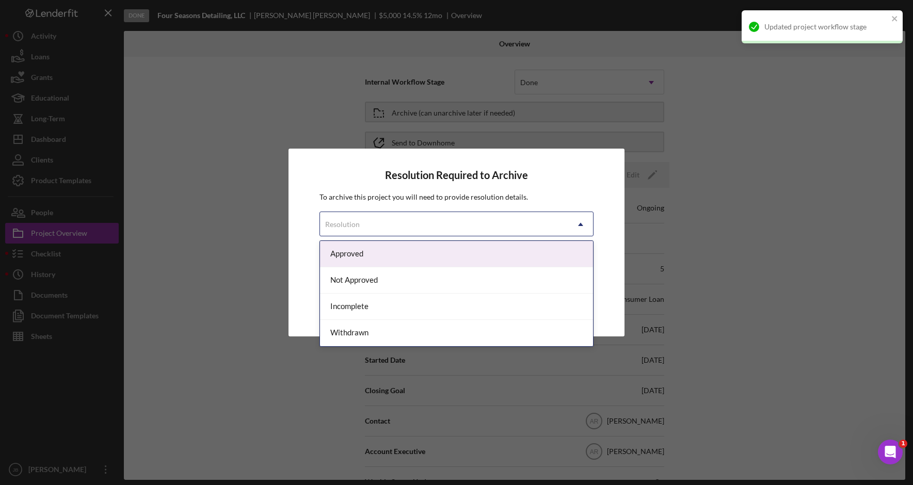
click at [582, 228] on icon "Icon/Dropdown Arrow" at bounding box center [580, 224] width 25 height 25
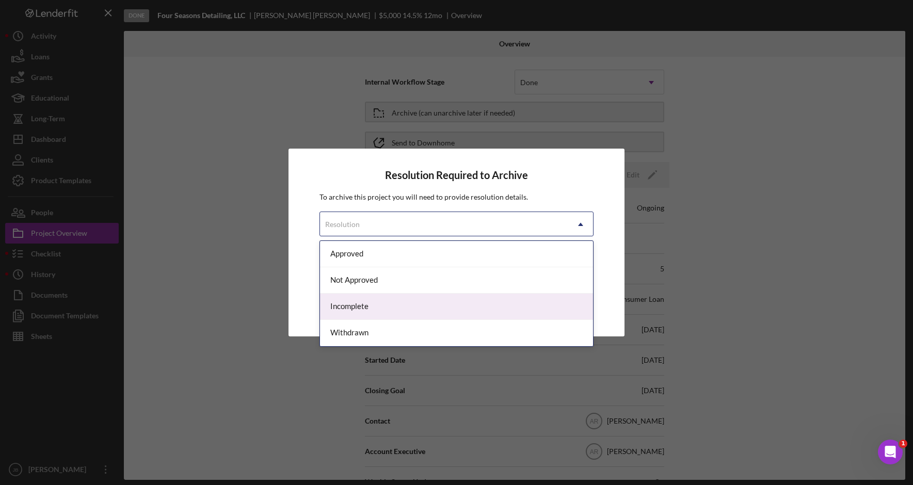
click at [518, 313] on div "Incomplete" at bounding box center [456, 307] width 273 height 26
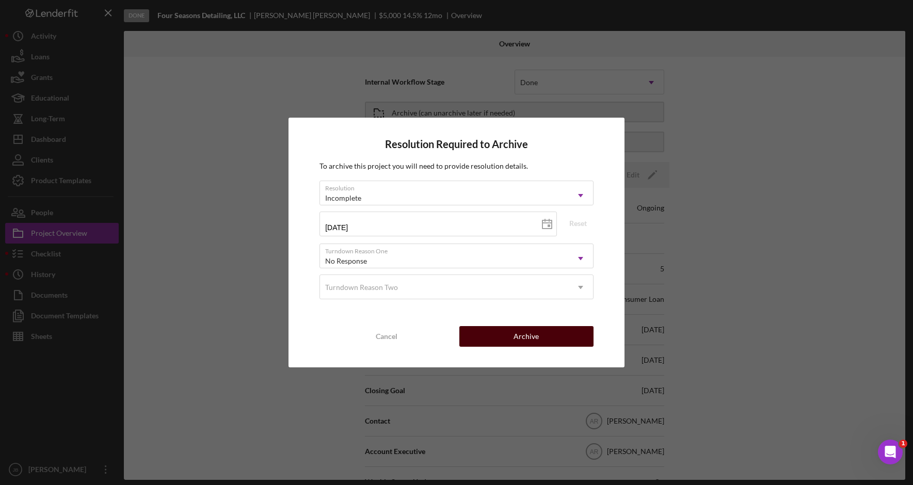
click at [571, 337] on button "Archive" at bounding box center [526, 336] width 134 height 21
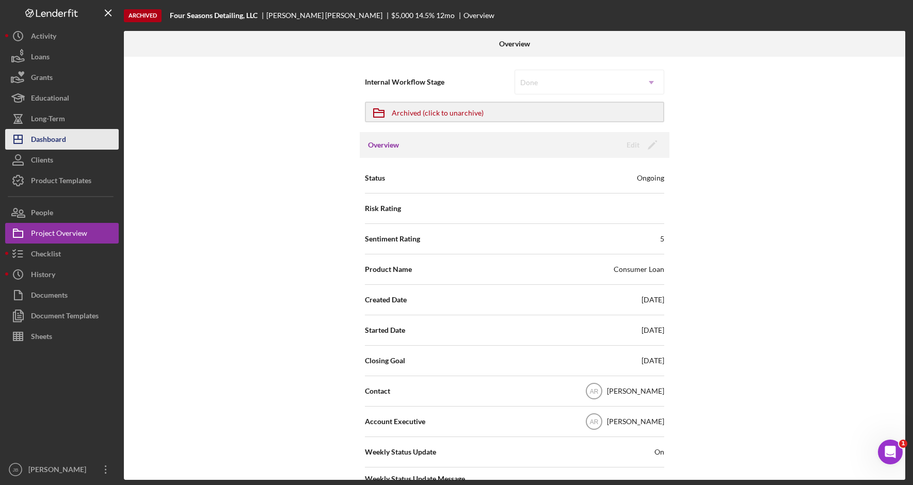
click at [48, 149] on div "Dashboard" at bounding box center [48, 140] width 35 height 23
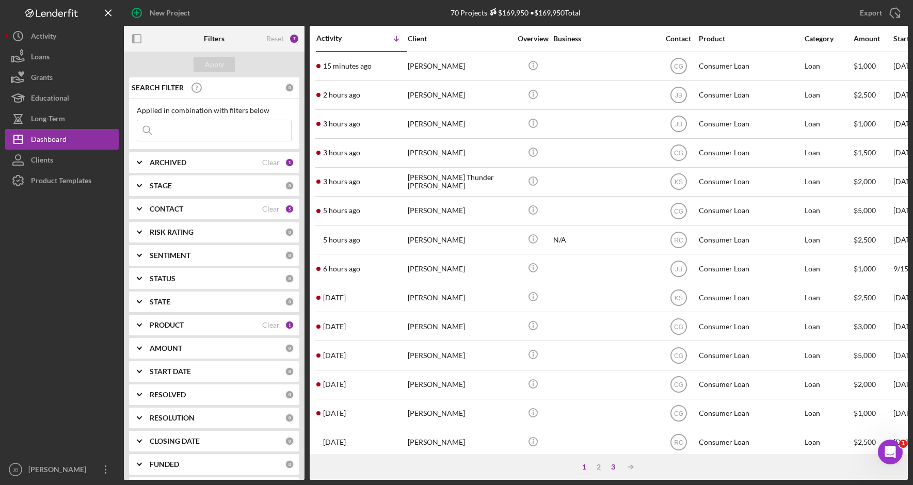
click at [616, 470] on div "3" at bounding box center [613, 467] width 14 height 8
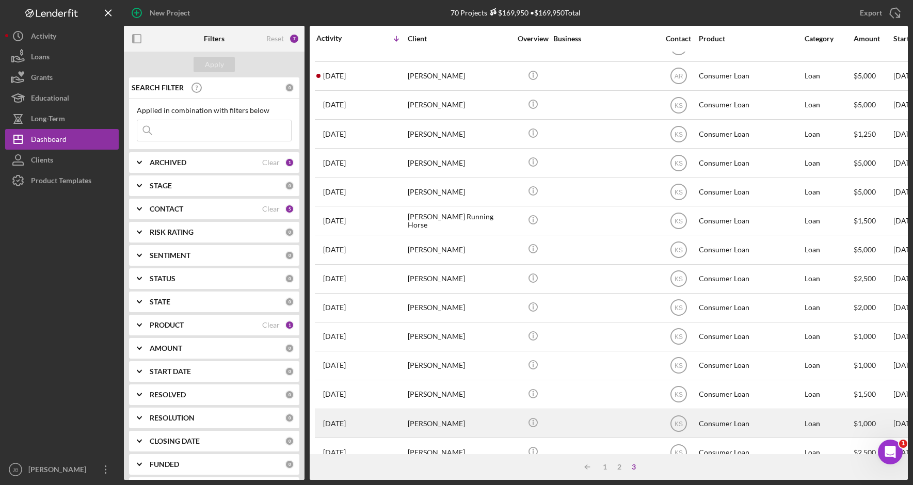
scroll to position [189, 0]
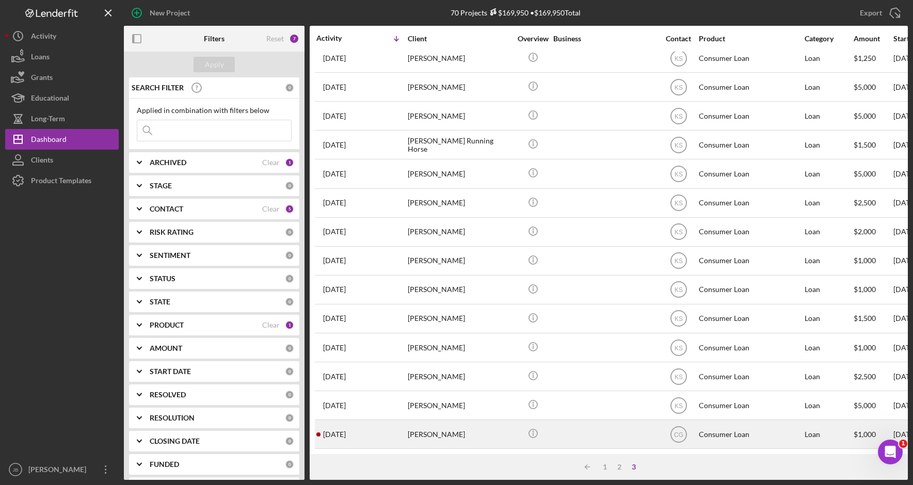
click at [498, 433] on div "[PERSON_NAME]" at bounding box center [459, 434] width 103 height 27
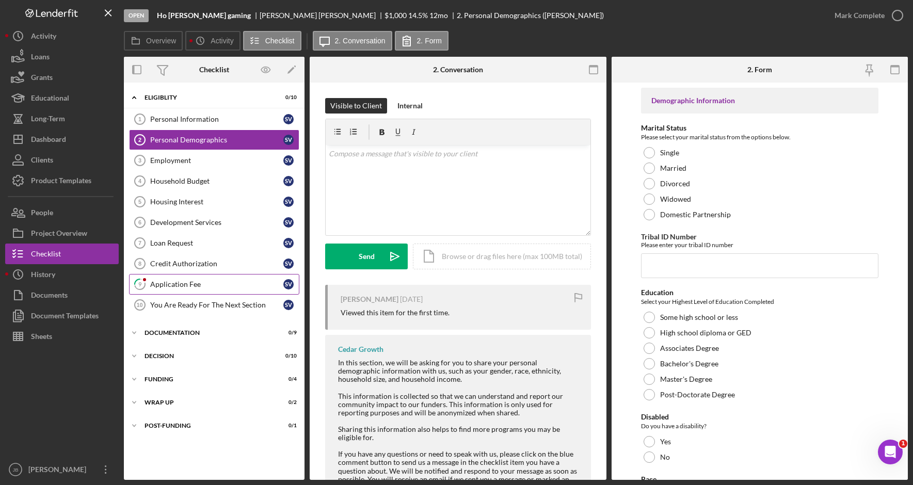
click at [231, 281] on div "Application Fee" at bounding box center [216, 284] width 133 height 8
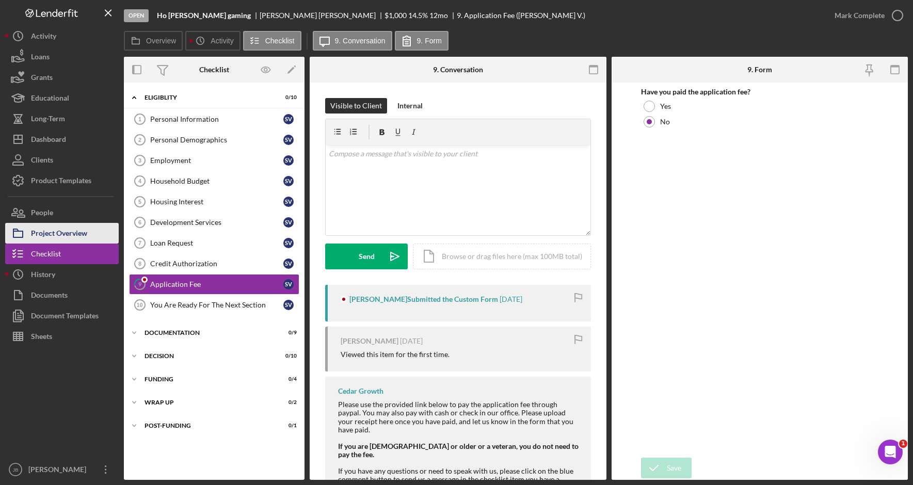
click at [97, 235] on button "Project Overview" at bounding box center [62, 233] width 114 height 21
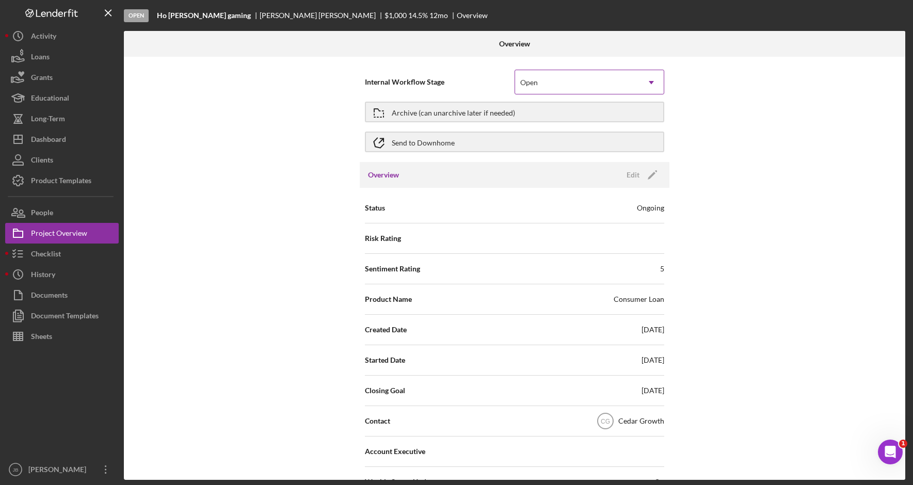
click at [596, 87] on div "Open" at bounding box center [577, 83] width 124 height 24
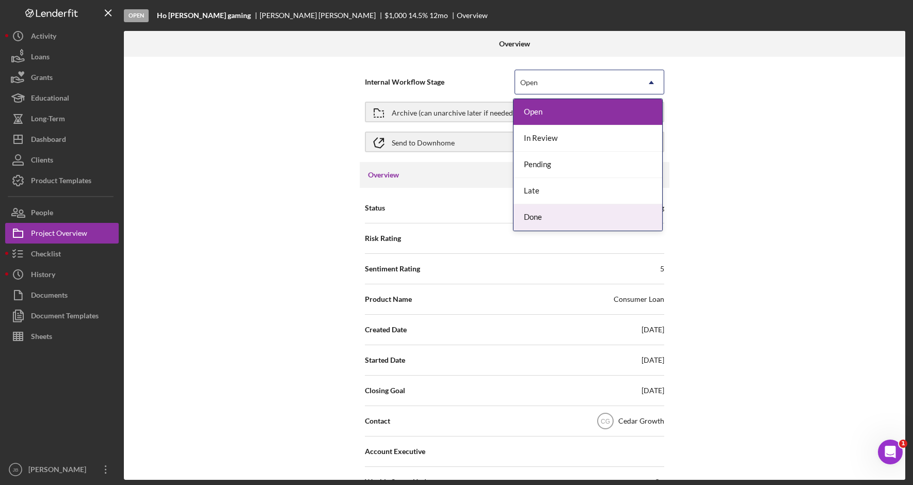
click at [564, 222] on div "Done" at bounding box center [588, 217] width 149 height 26
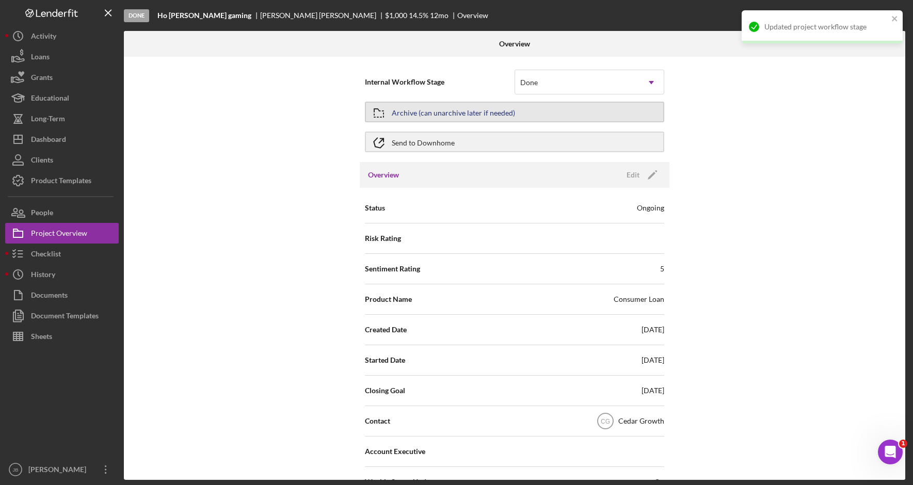
click at [518, 115] on button "Archive (can unarchive later if needed)" at bounding box center [514, 112] width 299 height 21
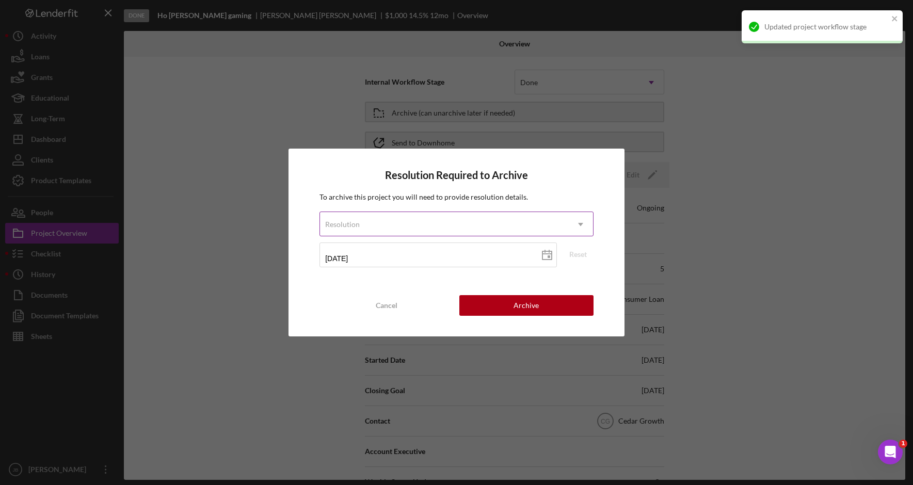
click at [534, 222] on div "Resolution" at bounding box center [444, 225] width 248 height 24
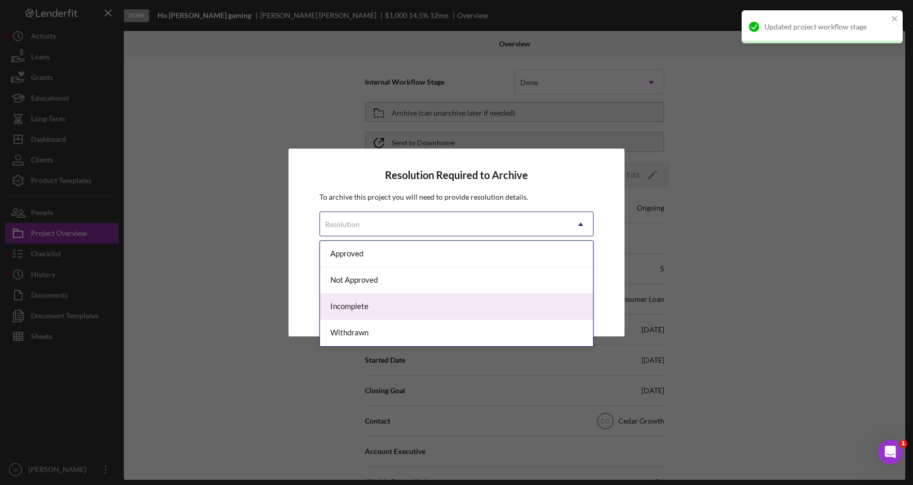
click at [482, 305] on div "Incomplete" at bounding box center [456, 307] width 273 height 26
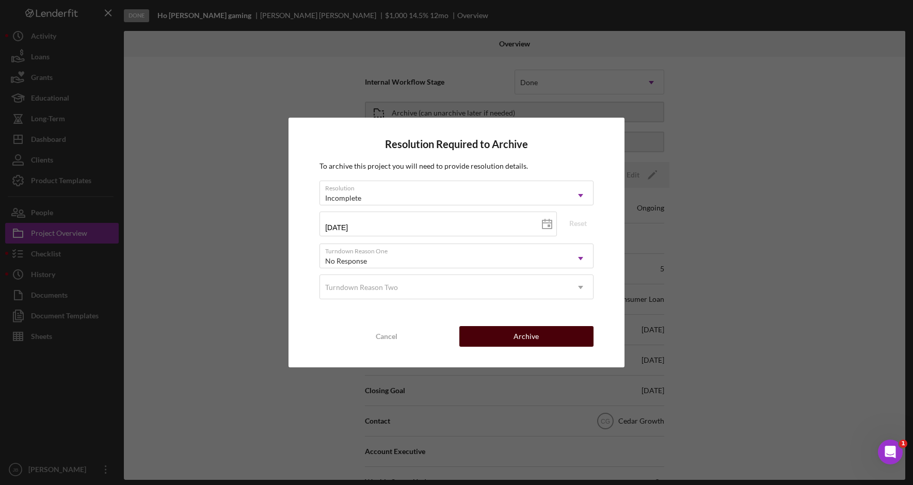
click at [521, 337] on div "Archive" at bounding box center [526, 336] width 25 height 21
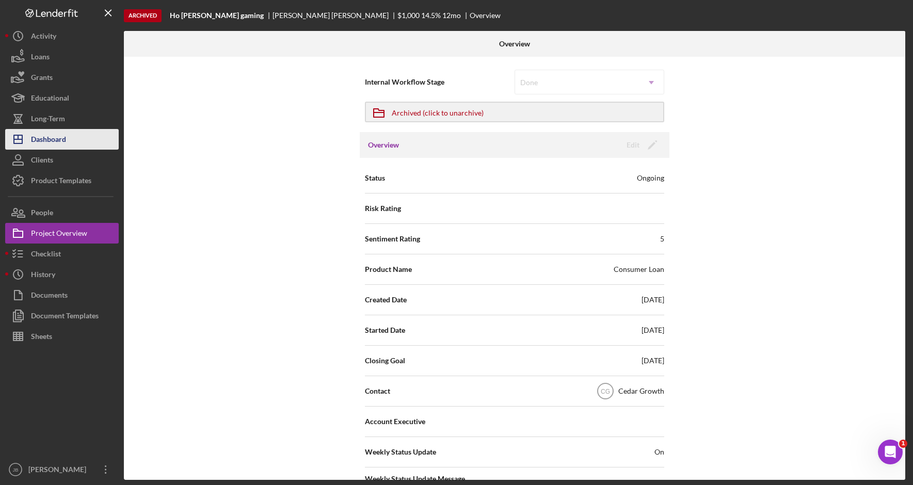
click at [67, 136] on button "Icon/Dashboard Dashboard" at bounding box center [62, 139] width 114 height 21
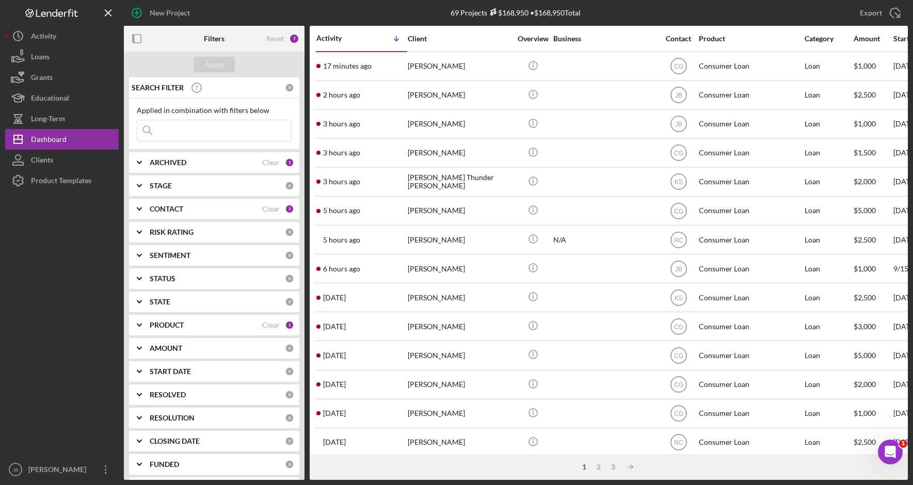
click at [613, 461] on div "1 2 3 Icon/Table Sort Arrow" at bounding box center [609, 467] width 598 height 26
click at [613, 465] on div "3" at bounding box center [613, 467] width 14 height 8
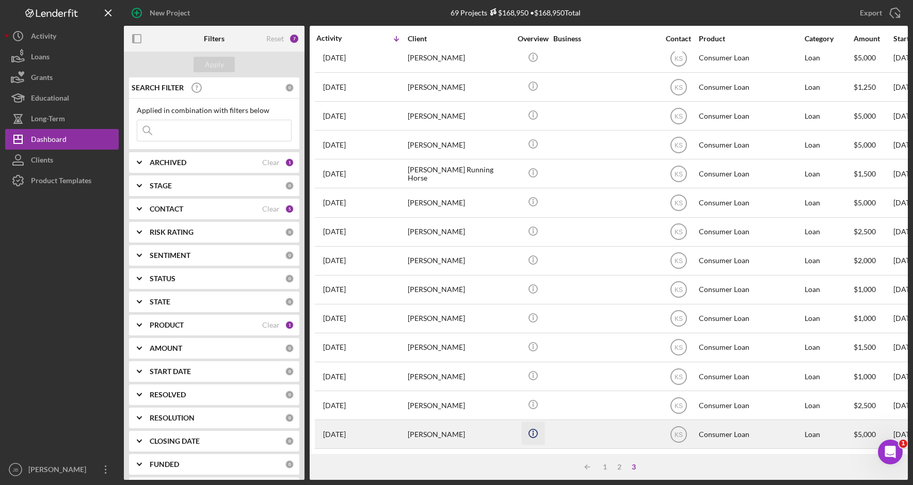
scroll to position [161, 0]
click at [508, 428] on div "[PERSON_NAME]" at bounding box center [459, 434] width 103 height 27
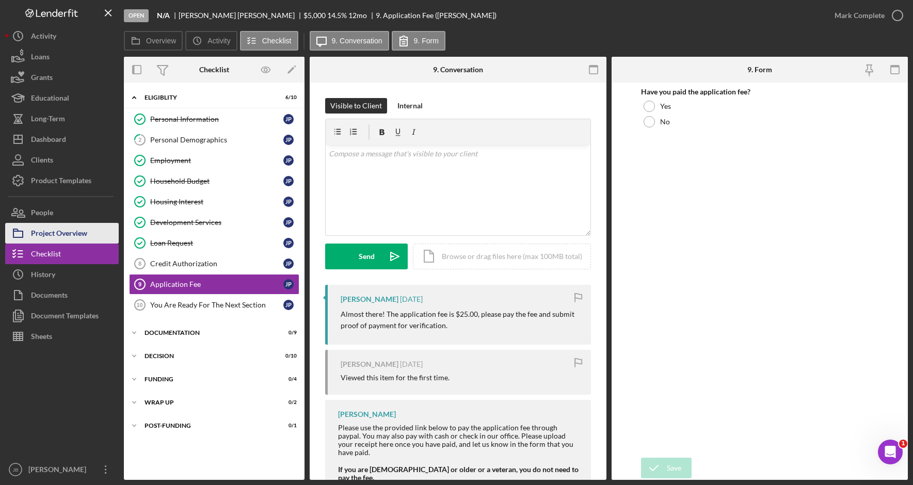
click at [87, 232] on div "Project Overview" at bounding box center [59, 234] width 56 height 23
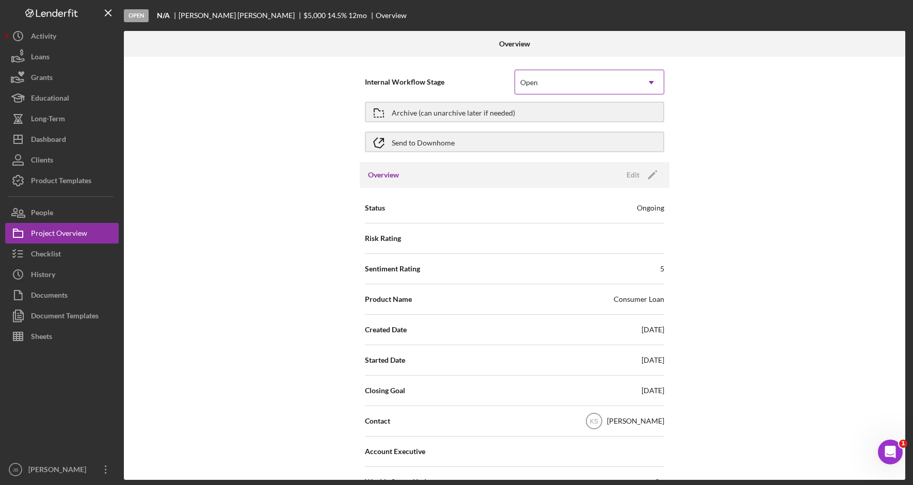
click at [627, 82] on div "Open" at bounding box center [577, 83] width 124 height 24
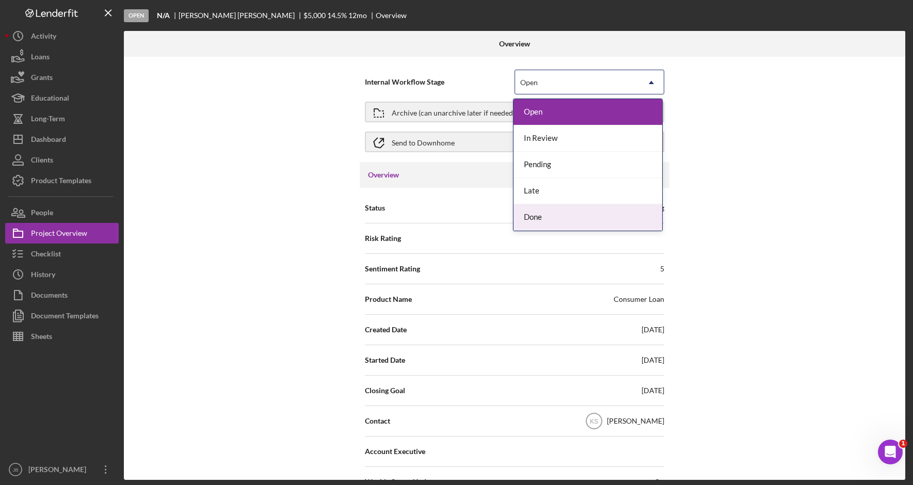
click at [597, 213] on div "Done" at bounding box center [588, 217] width 149 height 26
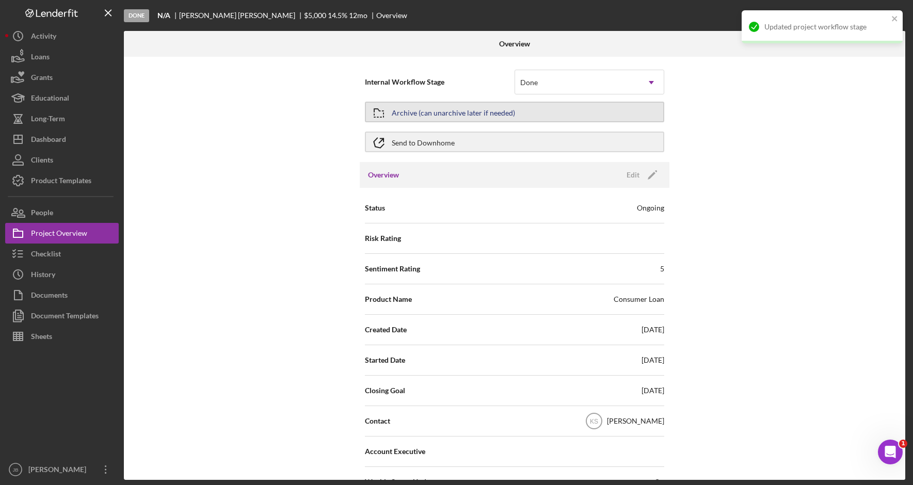
click at [587, 119] on button "Archive (can unarchive later if needed)" at bounding box center [514, 112] width 299 height 21
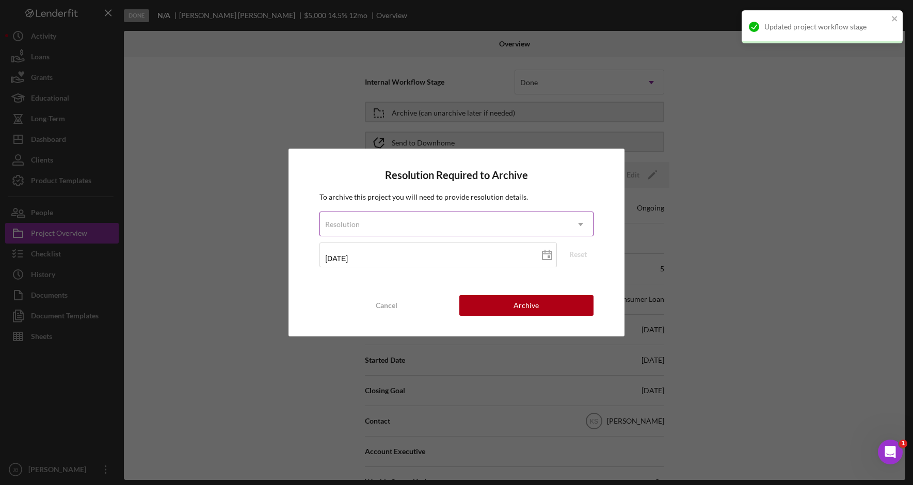
click at [547, 222] on div "Resolution" at bounding box center [444, 225] width 248 height 24
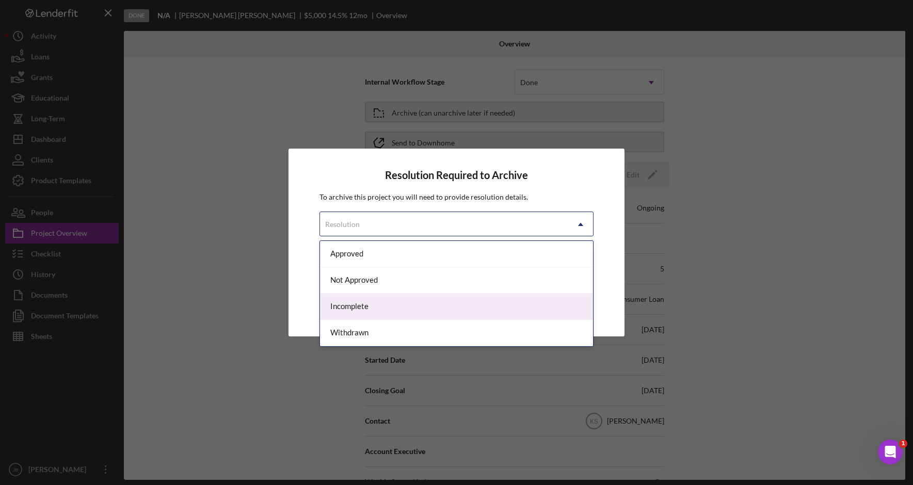
click at [494, 315] on div "Incomplete" at bounding box center [456, 307] width 273 height 26
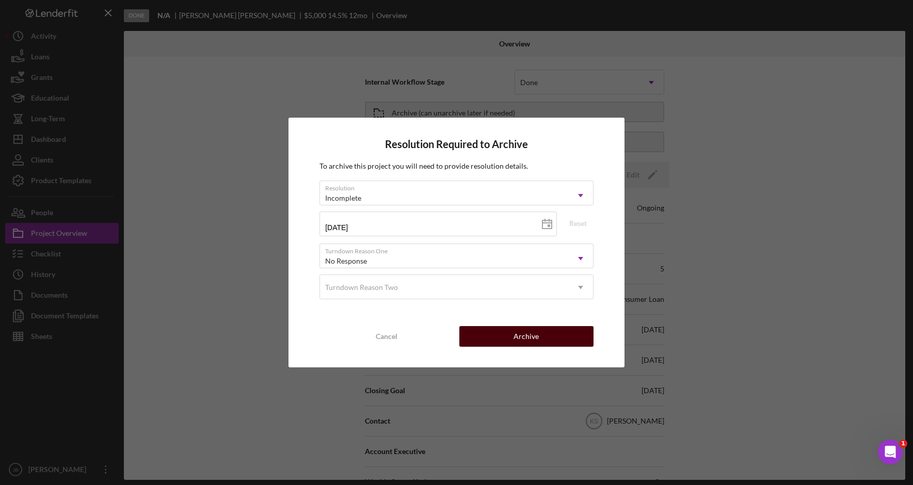
click at [509, 332] on button "Archive" at bounding box center [526, 336] width 134 height 21
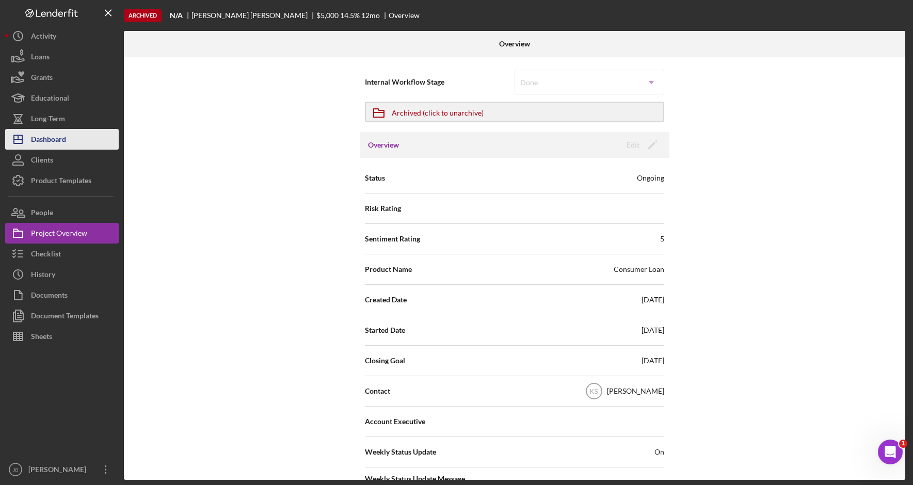
click at [83, 146] on button "Icon/Dashboard Dashboard" at bounding box center [62, 139] width 114 height 21
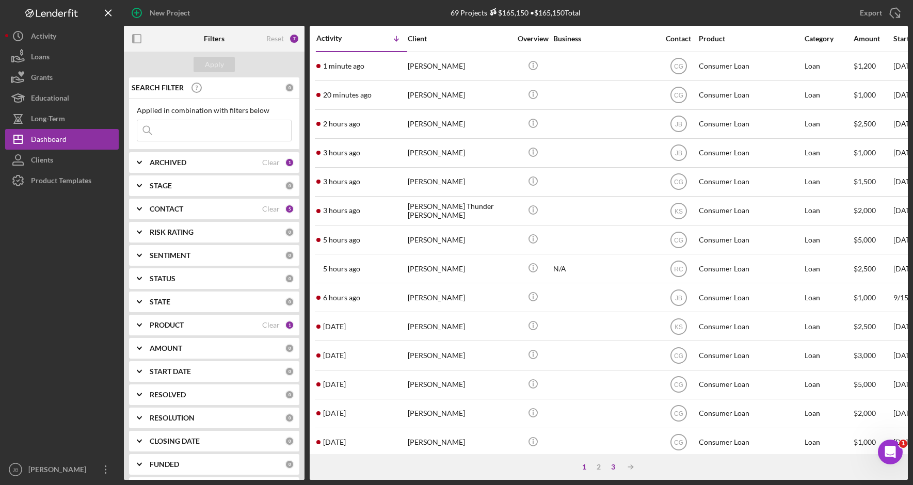
click at [614, 468] on div "3" at bounding box center [613, 467] width 14 height 8
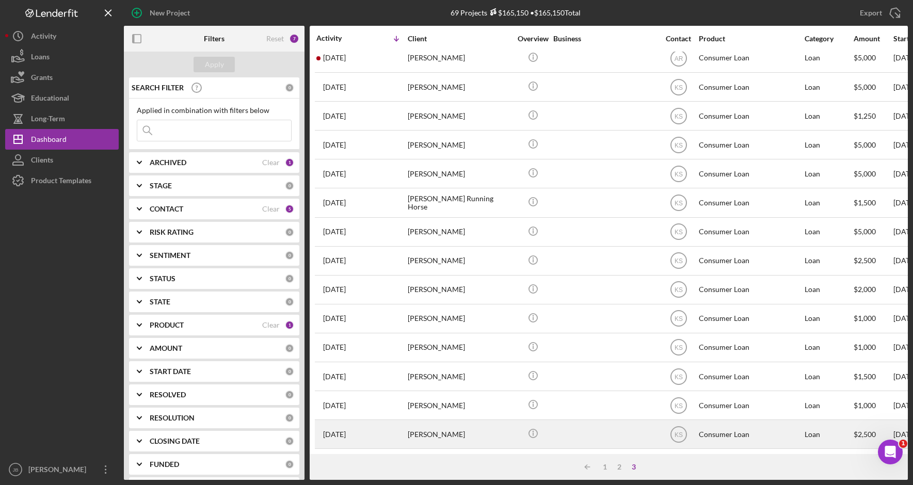
scroll to position [161, 0]
click at [568, 425] on div at bounding box center [604, 434] width 103 height 27
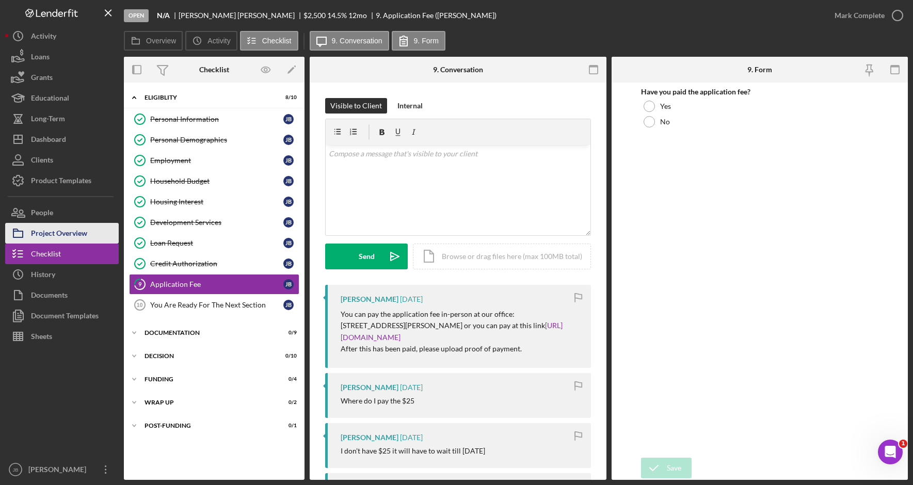
click at [91, 237] on button "Project Overview" at bounding box center [62, 233] width 114 height 21
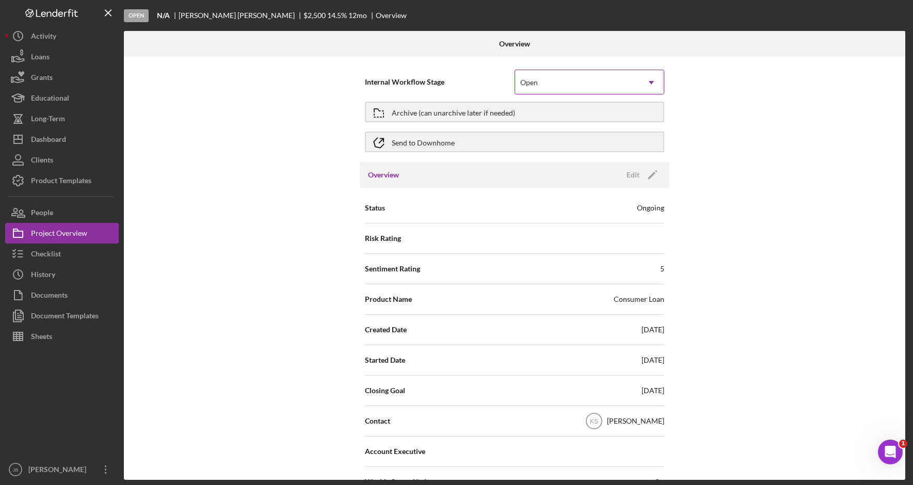
click at [628, 91] on div "Open" at bounding box center [577, 83] width 124 height 24
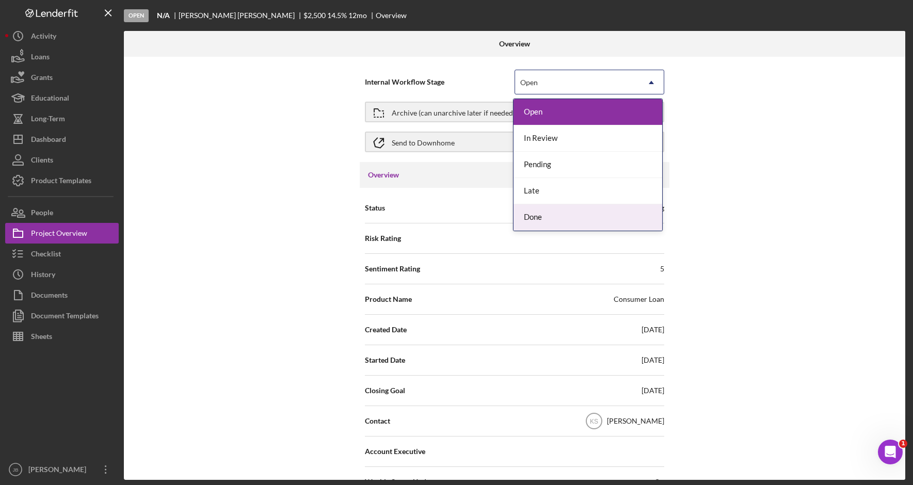
click at [586, 216] on div "Done" at bounding box center [588, 217] width 149 height 26
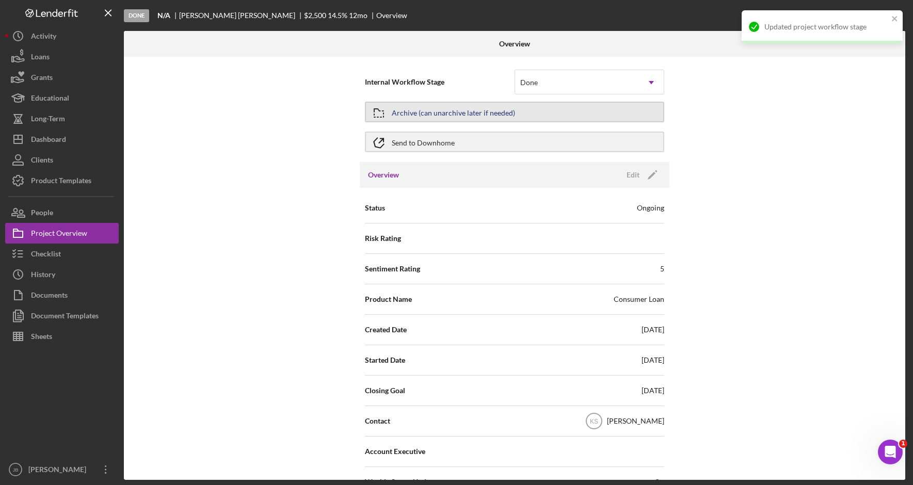
click at [518, 119] on button "Archive (can unarchive later if needed)" at bounding box center [514, 112] width 299 height 21
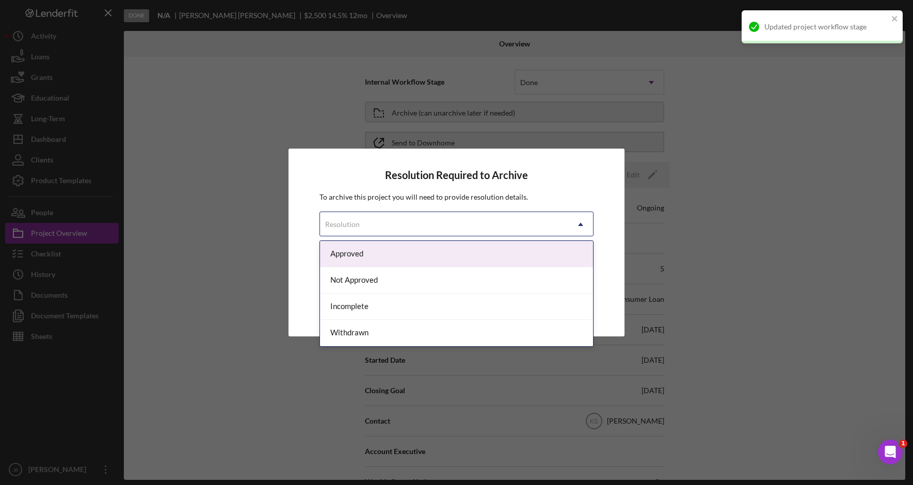
click at [508, 226] on div "Resolution" at bounding box center [444, 225] width 248 height 24
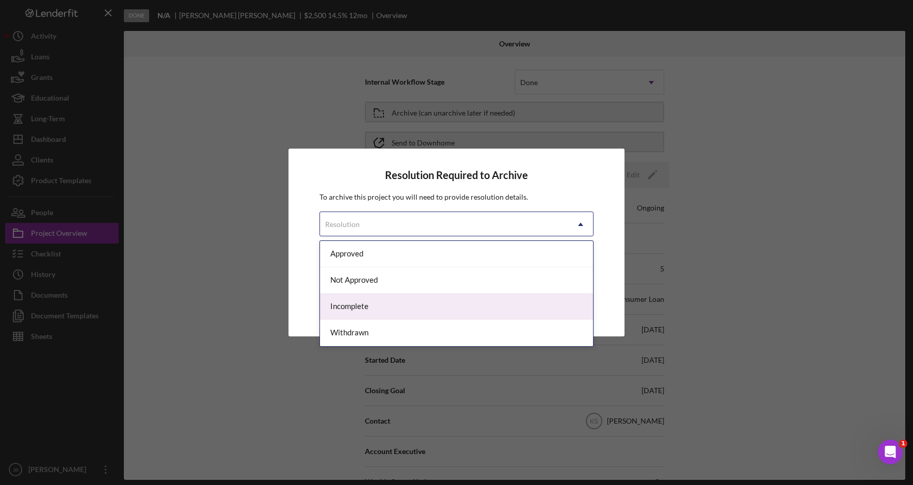
click at [475, 310] on div "Incomplete" at bounding box center [456, 307] width 273 height 26
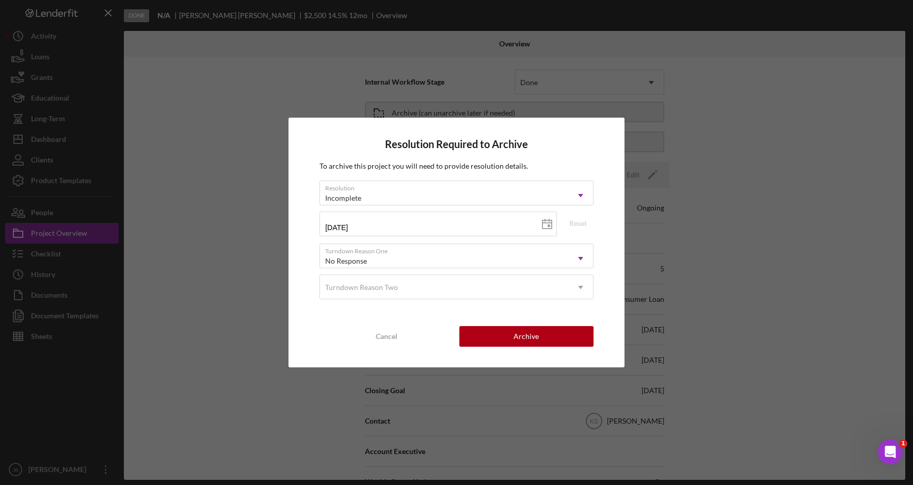
click at [499, 321] on div "Resolution Required to Archive To archive this project you will need to provide…" at bounding box center [457, 242] width 336 height 249
click at [496, 332] on button "Archive" at bounding box center [526, 336] width 134 height 21
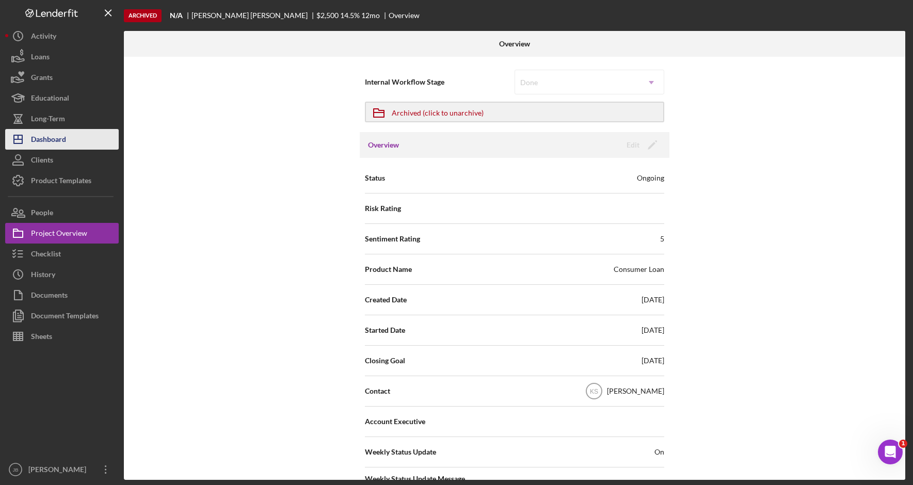
click at [91, 137] on button "Icon/Dashboard Dashboard" at bounding box center [62, 139] width 114 height 21
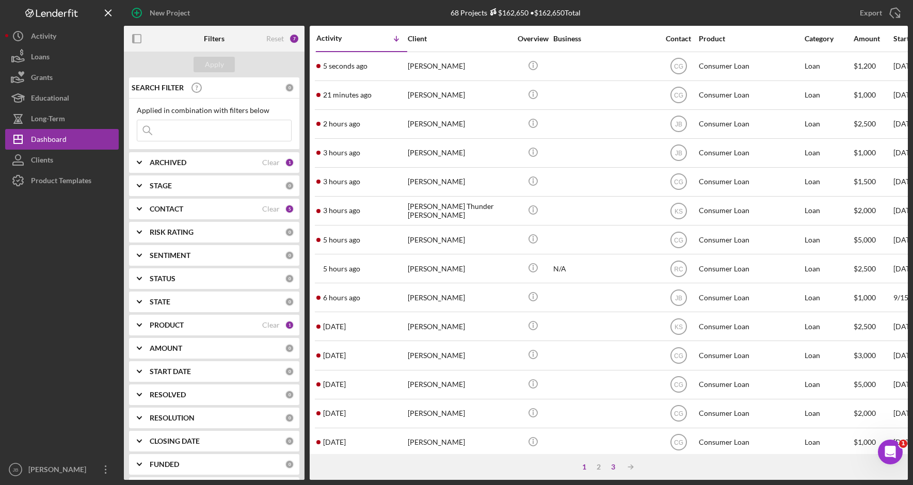
click at [617, 471] on div "3" at bounding box center [613, 467] width 14 height 8
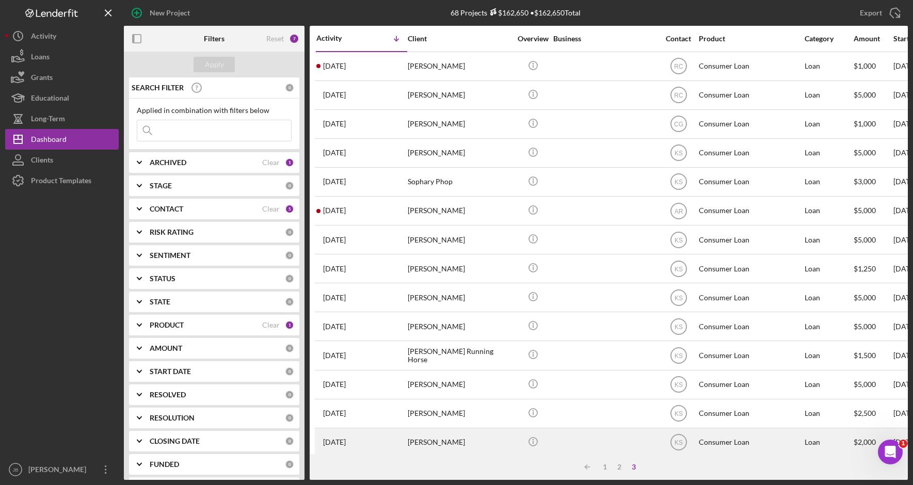
click at [492, 433] on div "[PERSON_NAME]" at bounding box center [459, 442] width 103 height 27
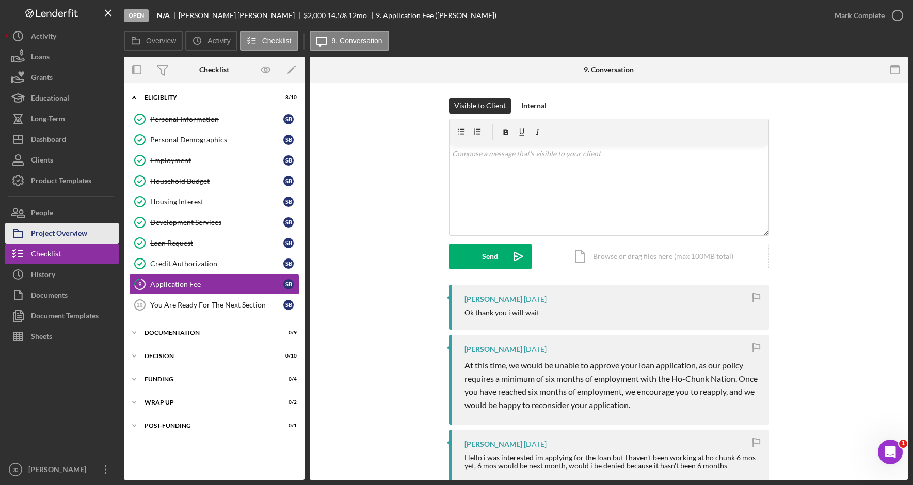
click at [94, 232] on button "Project Overview" at bounding box center [62, 233] width 114 height 21
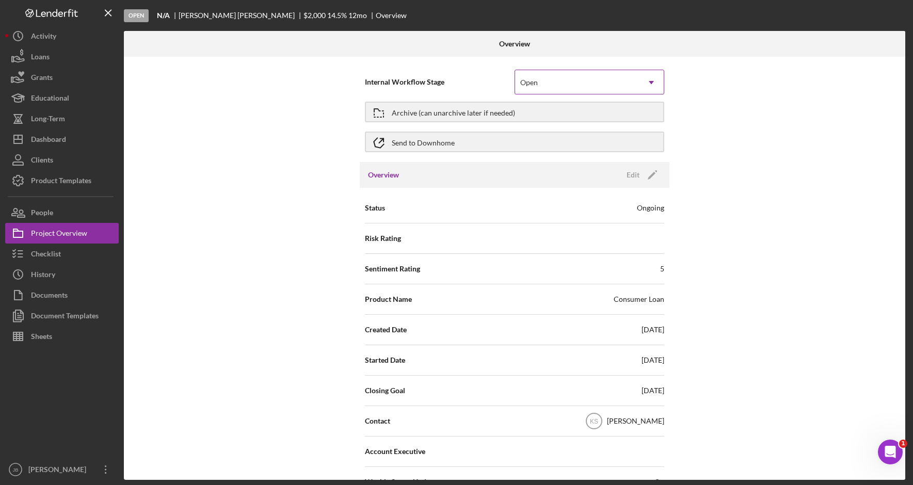
click at [604, 74] on div "Open" at bounding box center [577, 83] width 124 height 24
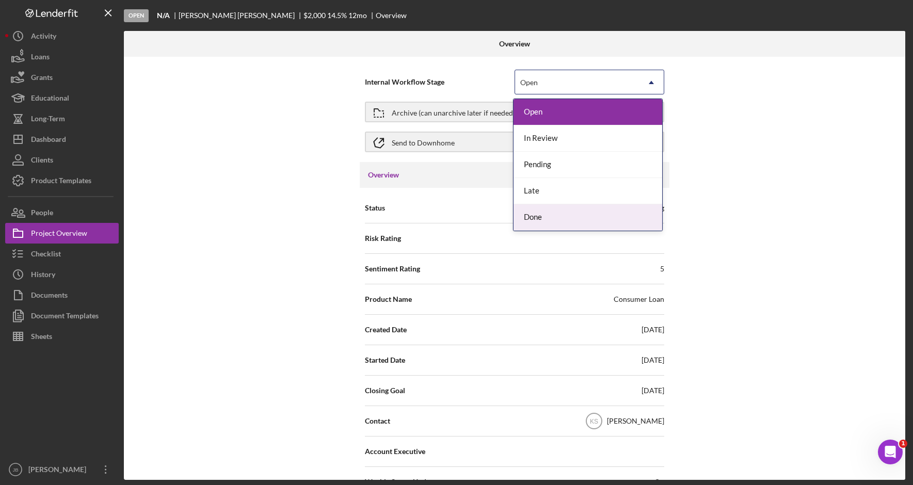
click at [569, 220] on div "Done" at bounding box center [588, 217] width 149 height 26
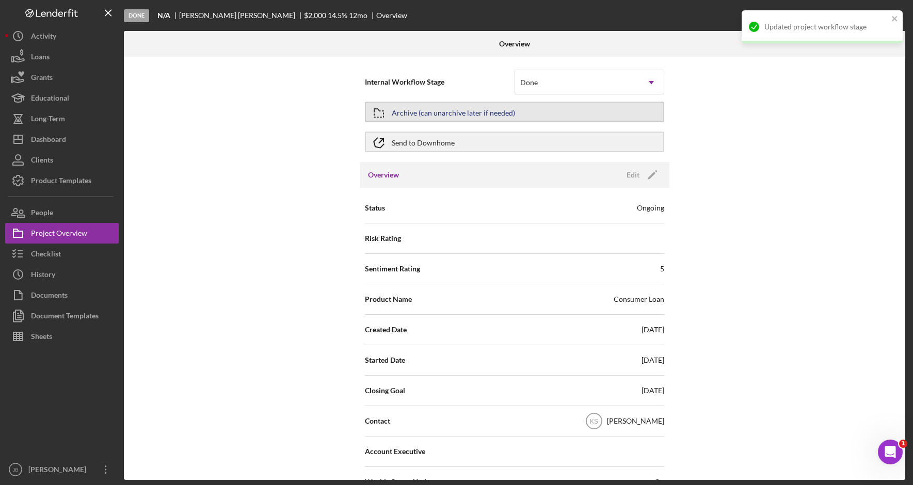
click at [552, 113] on button "Archive (can unarchive later if needed)" at bounding box center [514, 112] width 299 height 21
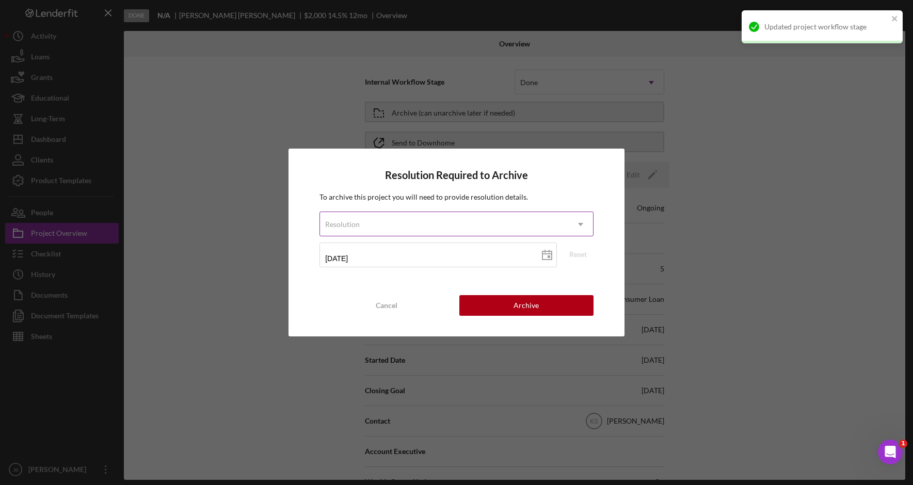
click at [576, 221] on icon "Icon/Dropdown Arrow" at bounding box center [580, 224] width 25 height 25
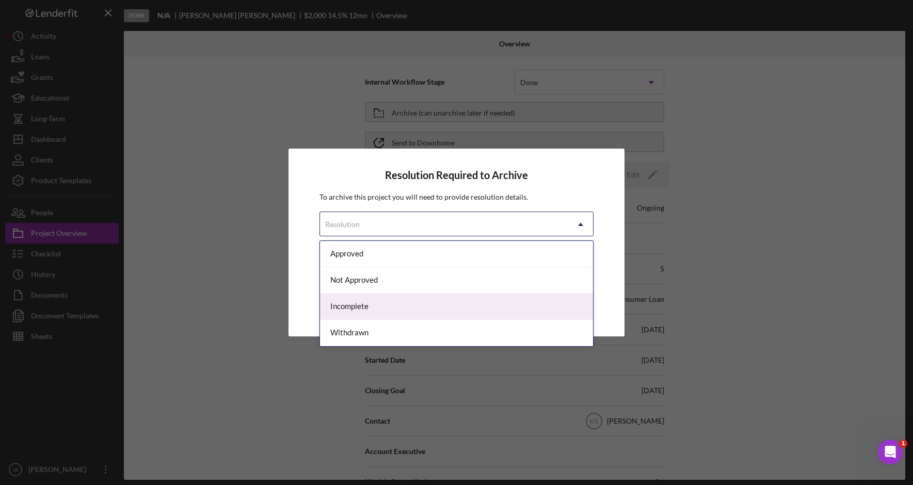
click at [490, 309] on div "Incomplete" at bounding box center [456, 307] width 273 height 26
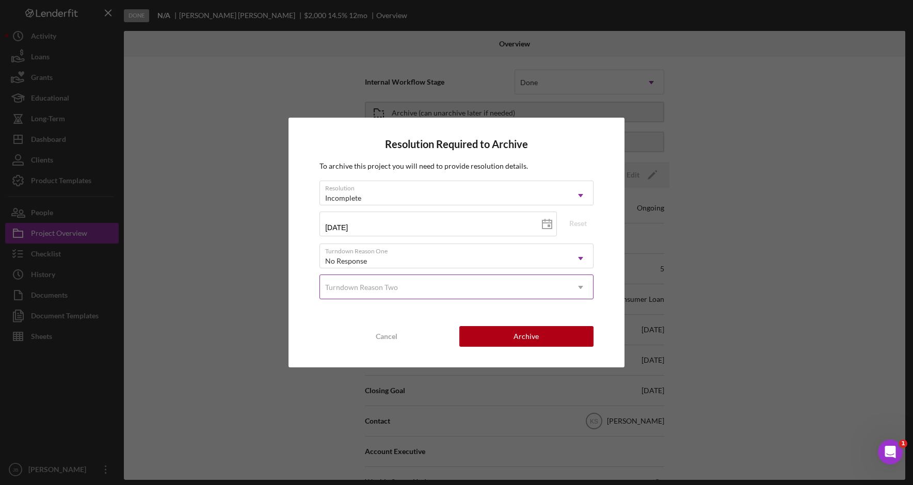
click at [570, 283] on icon "Icon/Dropdown Arrow" at bounding box center [580, 287] width 25 height 25
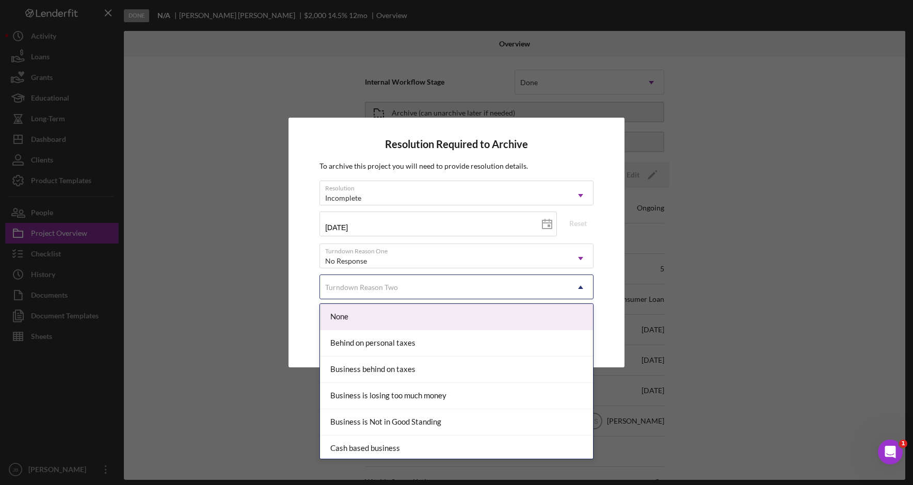
click at [612, 262] on div "Resolution Required to Archive To archive this project you will need to provide…" at bounding box center [457, 242] width 336 height 249
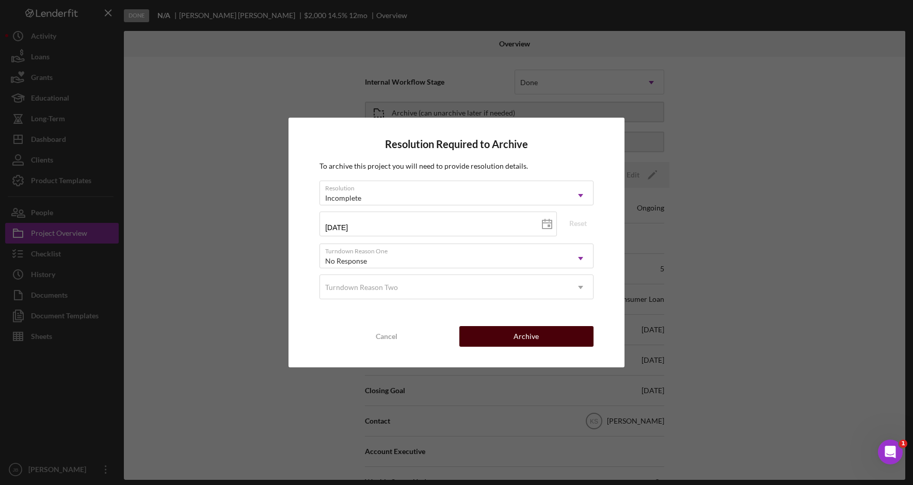
click at [582, 338] on button "Archive" at bounding box center [526, 336] width 134 height 21
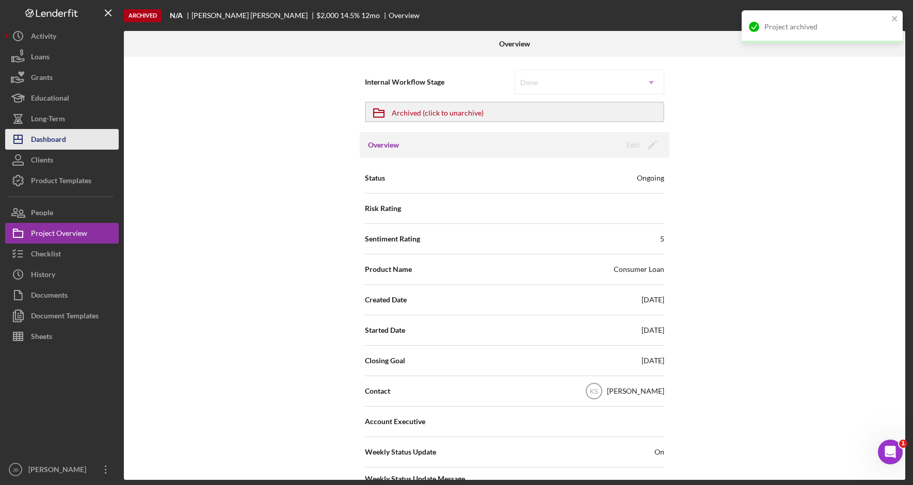
click at [77, 137] on button "Icon/Dashboard Dashboard" at bounding box center [62, 139] width 114 height 21
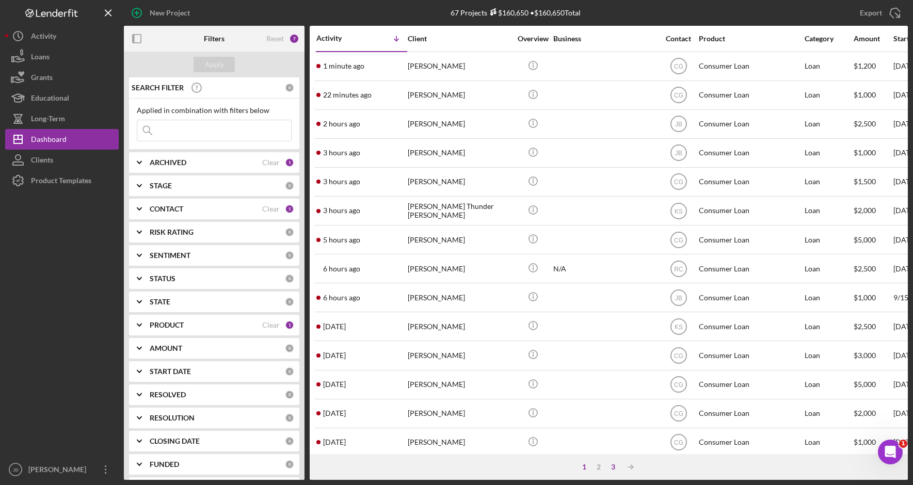
click at [614, 469] on div "3" at bounding box center [613, 467] width 14 height 8
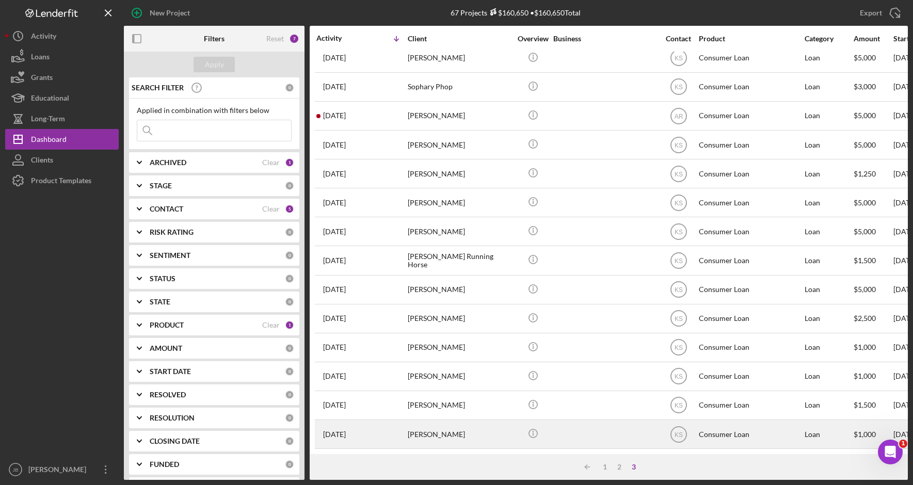
scroll to position [103, 0]
click at [481, 423] on div "[PERSON_NAME]" at bounding box center [459, 434] width 103 height 27
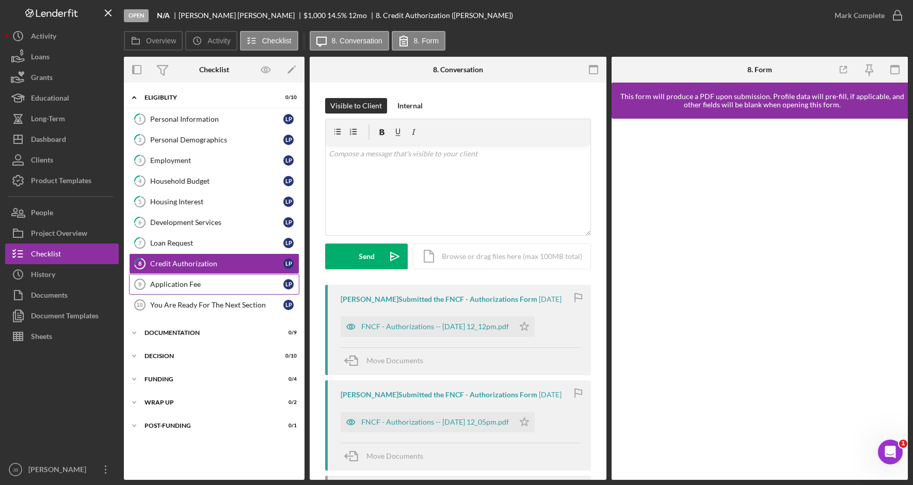
click at [228, 283] on div "Application Fee" at bounding box center [216, 284] width 133 height 8
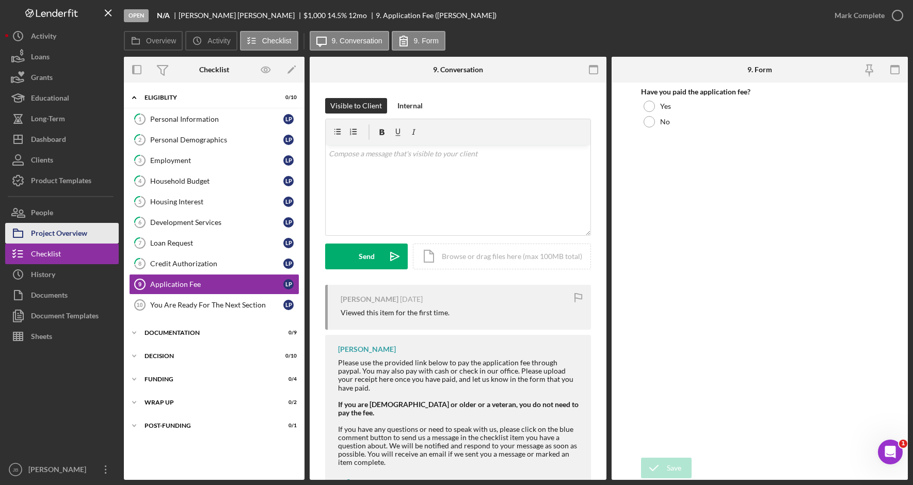
click at [76, 235] on div "Project Overview" at bounding box center [59, 234] width 56 height 23
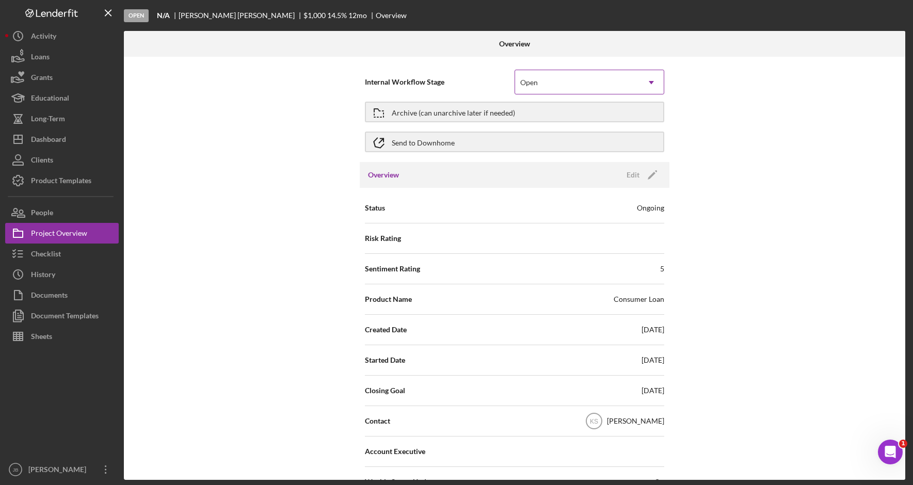
click at [573, 93] on div "Open" at bounding box center [577, 83] width 124 height 24
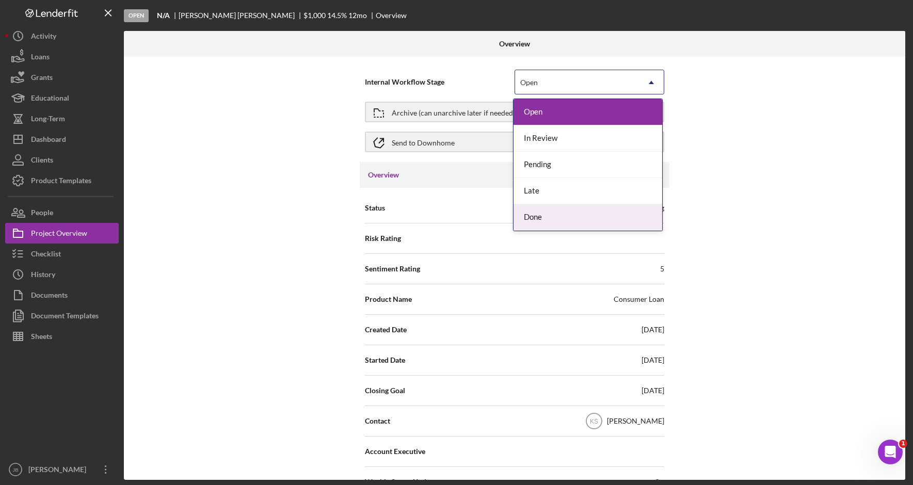
click at [554, 215] on div "Done" at bounding box center [588, 217] width 149 height 26
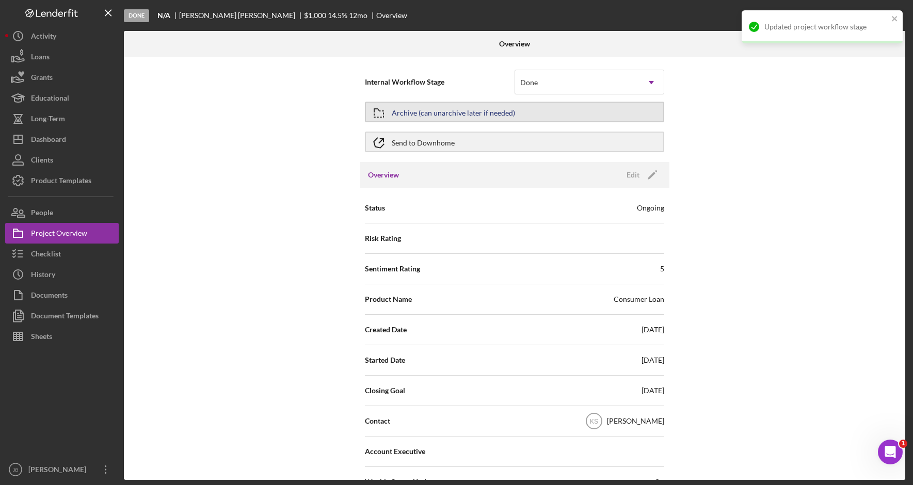
click at [509, 102] on button "Archive (can unarchive later if needed)" at bounding box center [514, 112] width 299 height 21
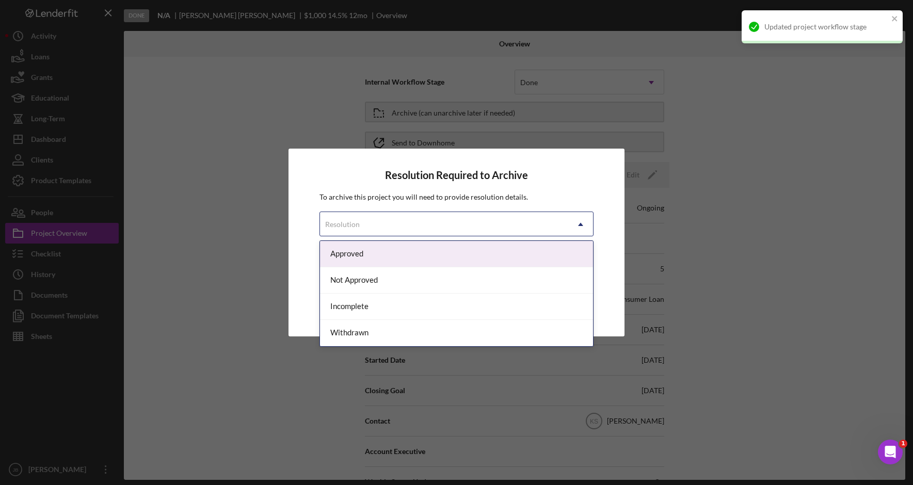
click at [562, 234] on div "Resolution" at bounding box center [444, 225] width 248 height 24
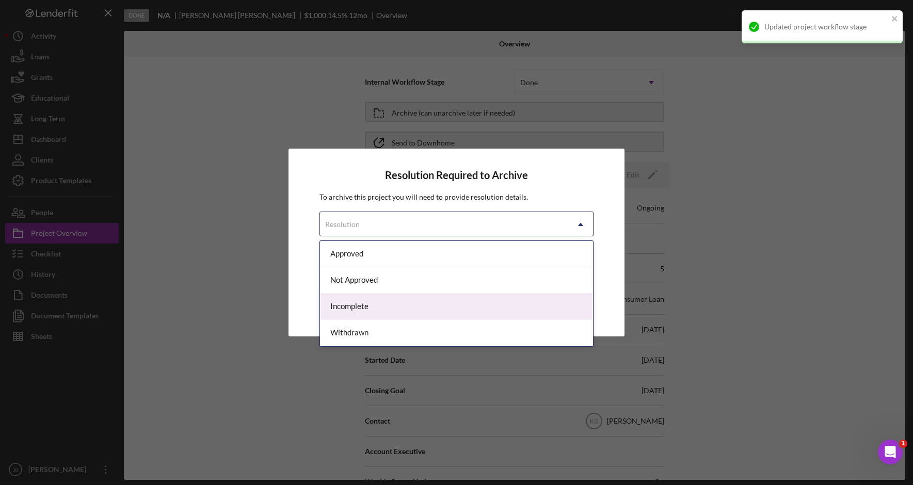
click at [492, 311] on div "Incomplete" at bounding box center [456, 307] width 273 height 26
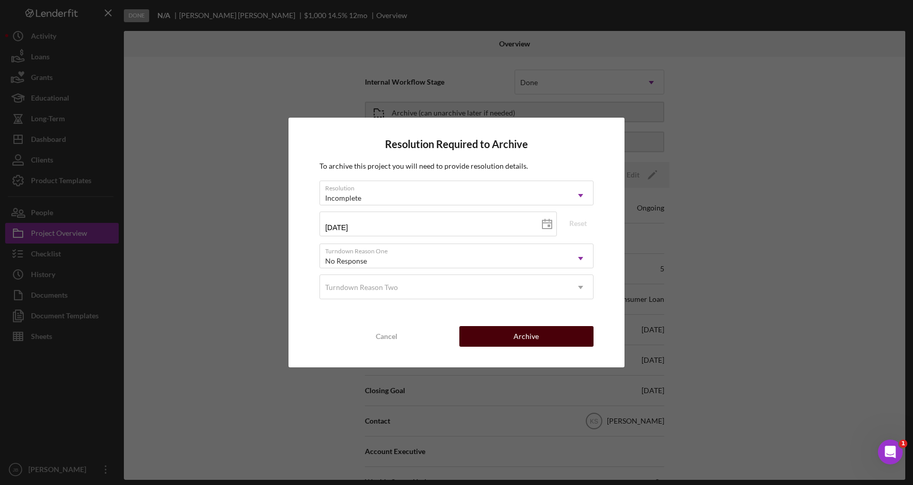
click at [508, 333] on button "Archive" at bounding box center [526, 336] width 134 height 21
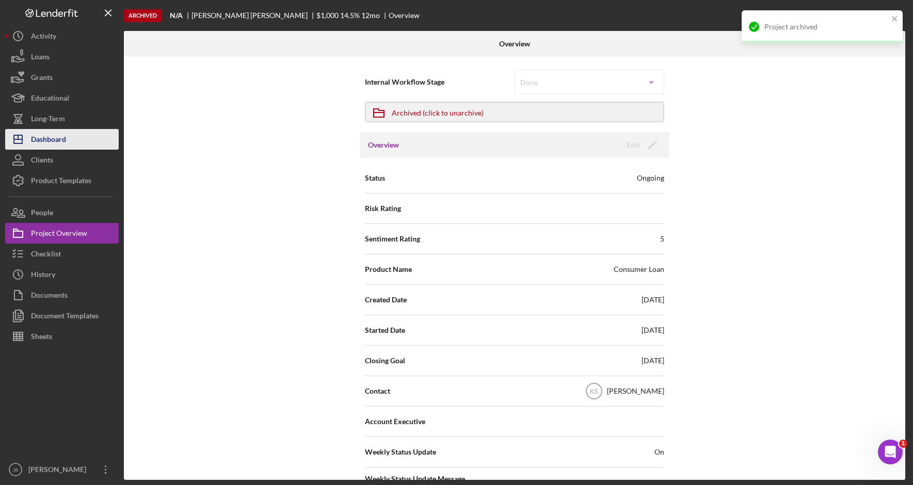
click at [95, 138] on button "Icon/Dashboard Dashboard" at bounding box center [62, 139] width 114 height 21
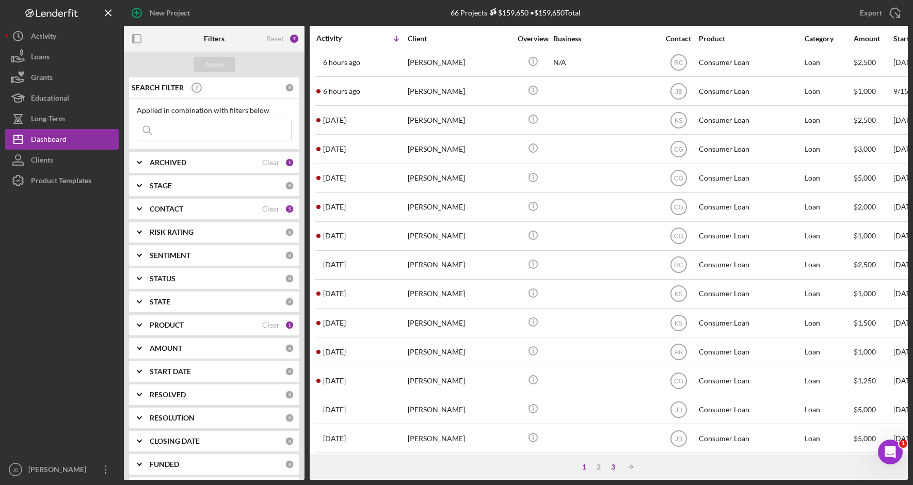
click at [612, 470] on div "3" at bounding box center [613, 467] width 14 height 8
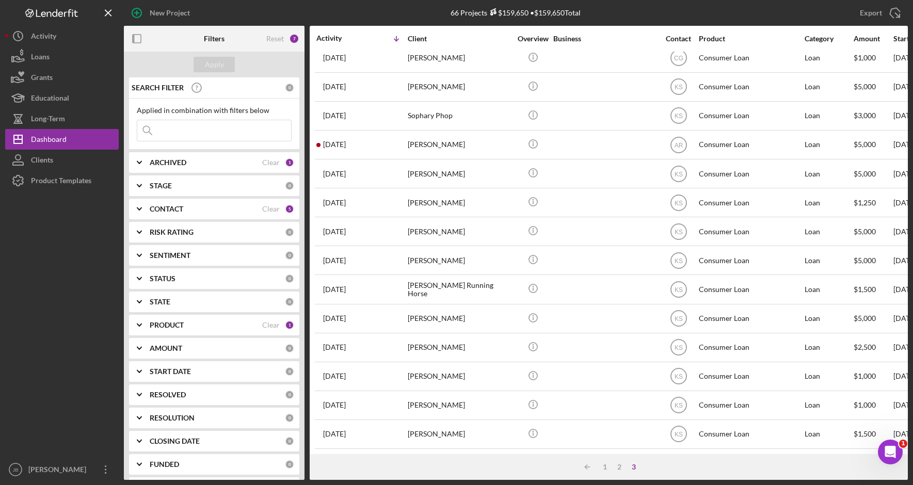
scroll to position [74, 0]
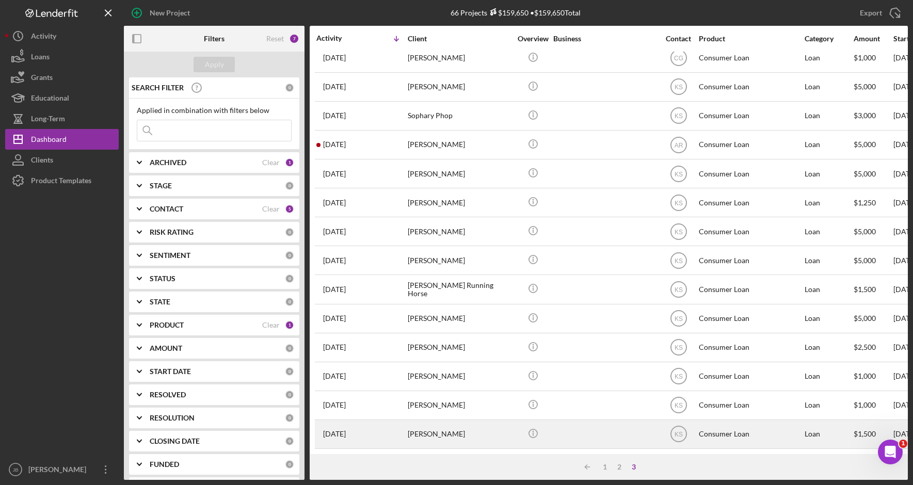
click at [471, 427] on div "[PERSON_NAME]" at bounding box center [459, 434] width 103 height 27
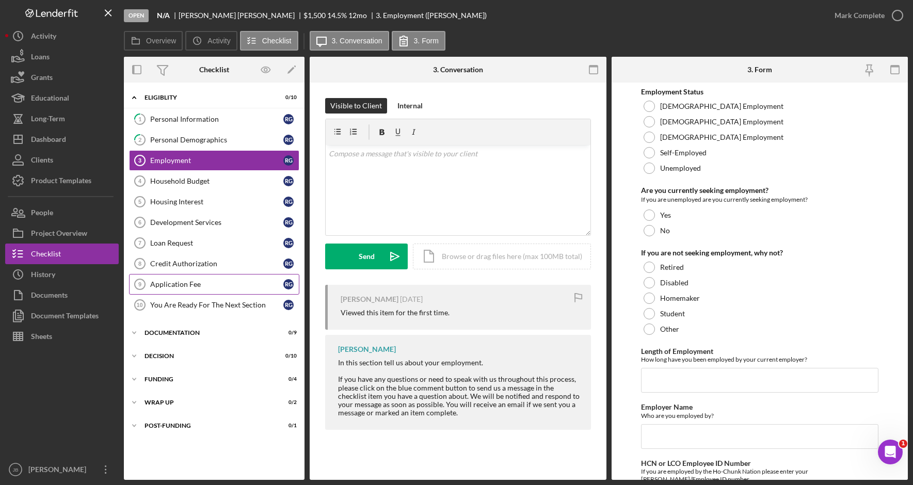
click at [245, 282] on div "Application Fee" at bounding box center [216, 284] width 133 height 8
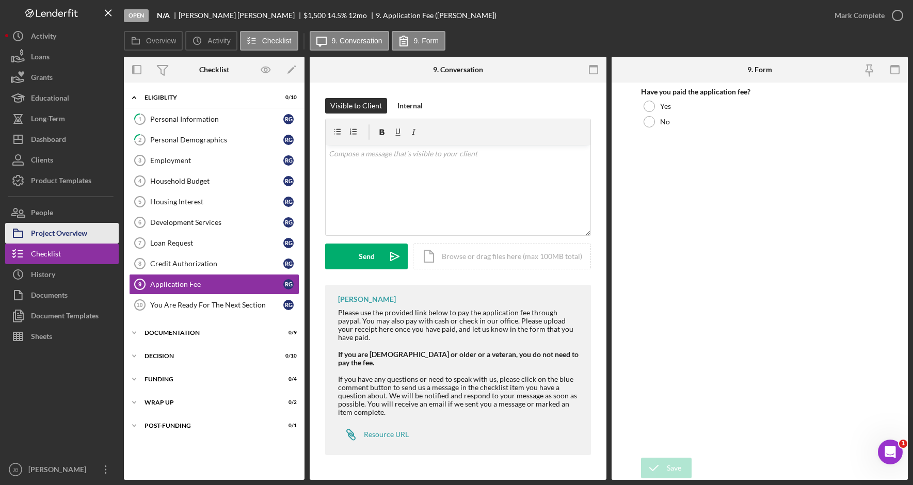
click at [77, 226] on div "Project Overview" at bounding box center [59, 234] width 56 height 23
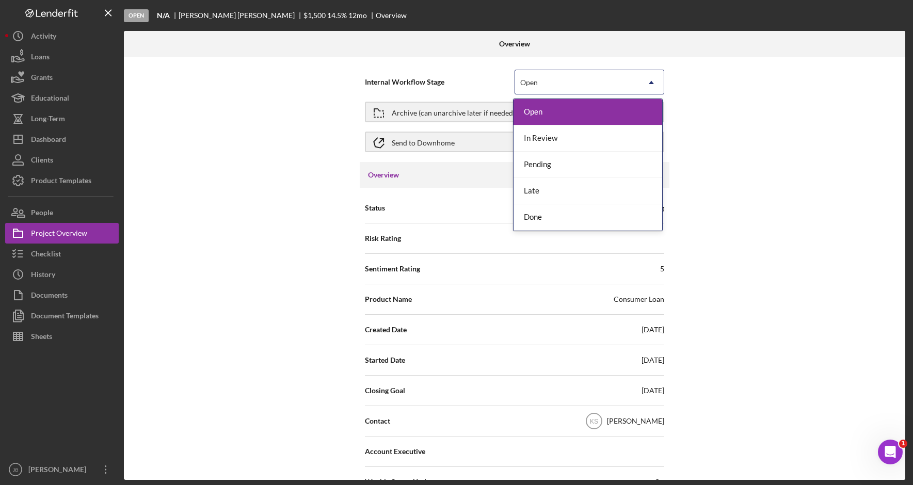
click at [565, 82] on div "Open" at bounding box center [577, 83] width 124 height 24
click at [552, 212] on div "Done" at bounding box center [588, 217] width 149 height 26
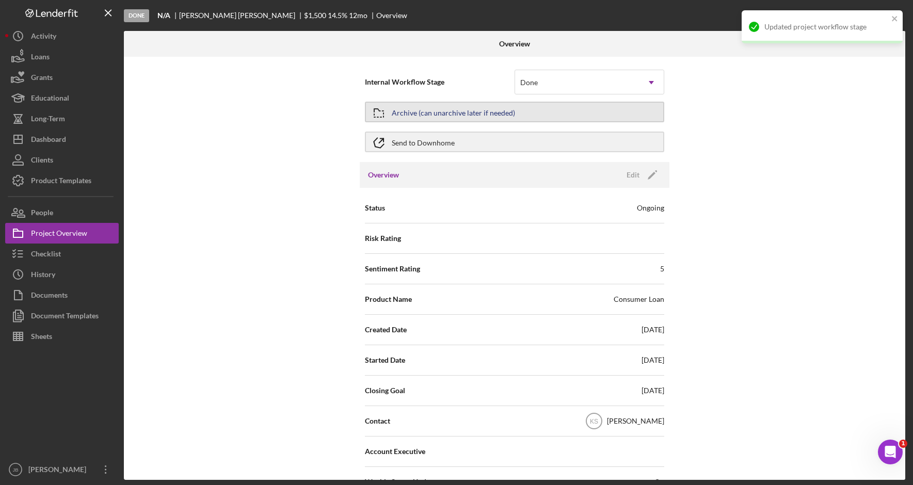
click at [532, 113] on button "Archive (can unarchive later if needed)" at bounding box center [514, 112] width 299 height 21
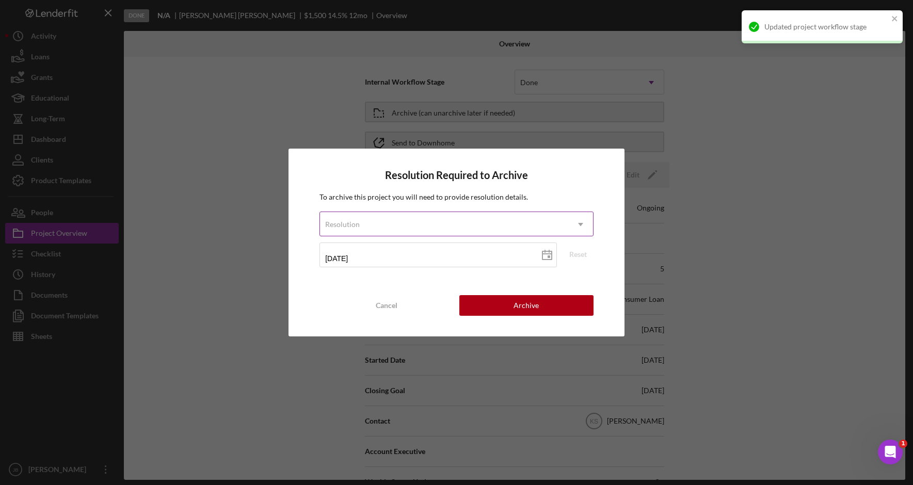
click at [557, 226] on div "Resolution" at bounding box center [444, 225] width 248 height 24
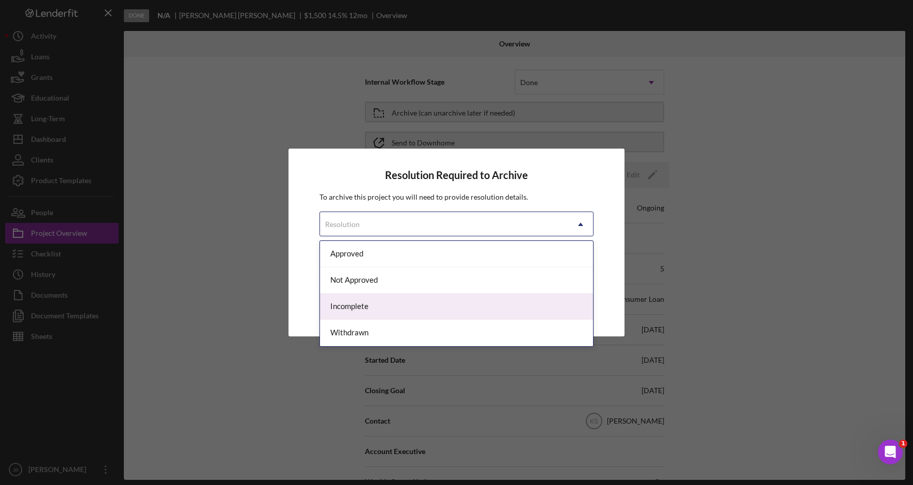
click at [471, 305] on div "Incomplete" at bounding box center [456, 307] width 273 height 26
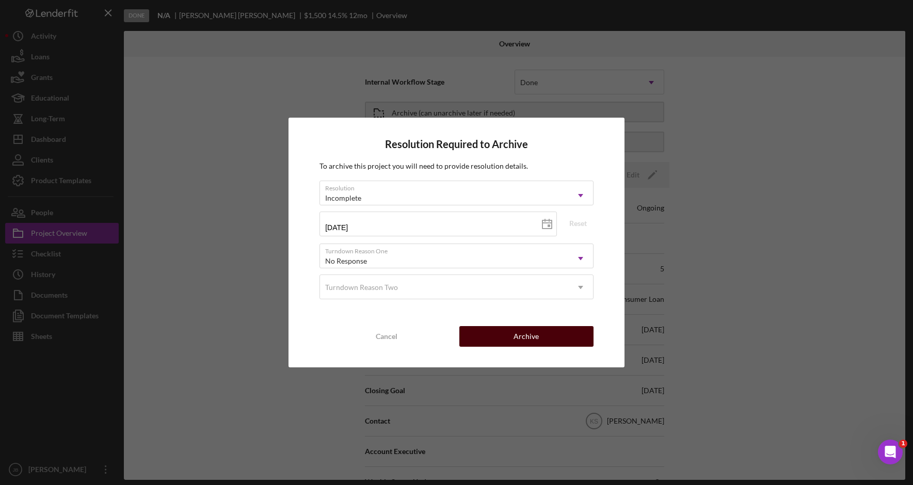
click at [541, 340] on button "Archive" at bounding box center [526, 336] width 134 height 21
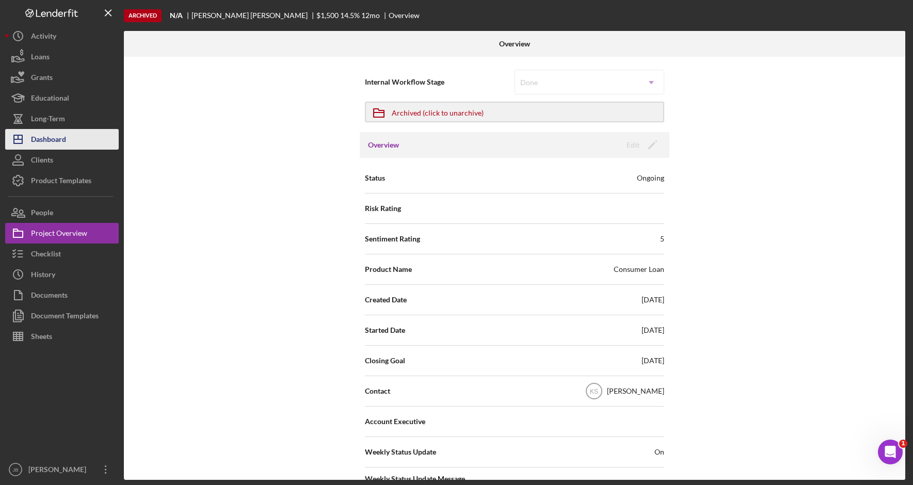
click at [73, 143] on button "Icon/Dashboard Dashboard" at bounding box center [62, 139] width 114 height 21
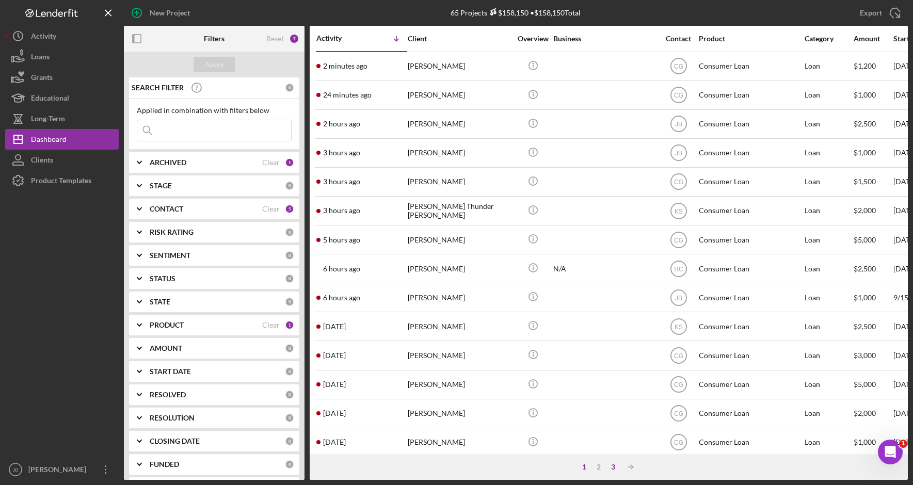
click at [618, 468] on div "3" at bounding box center [613, 467] width 14 height 8
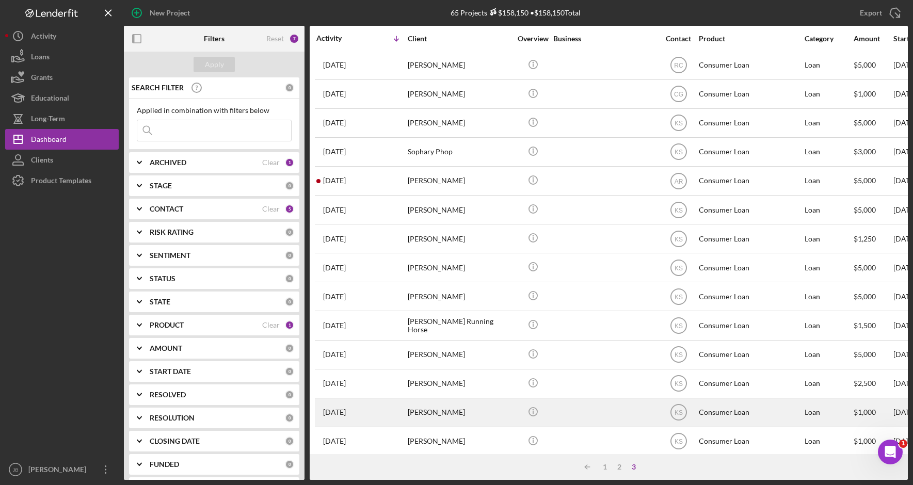
scroll to position [45, 0]
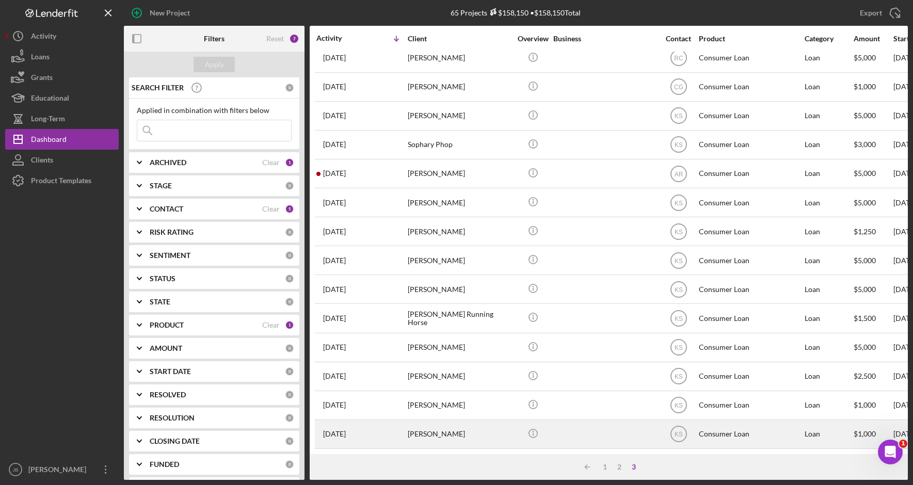
click at [575, 427] on div at bounding box center [604, 434] width 103 height 27
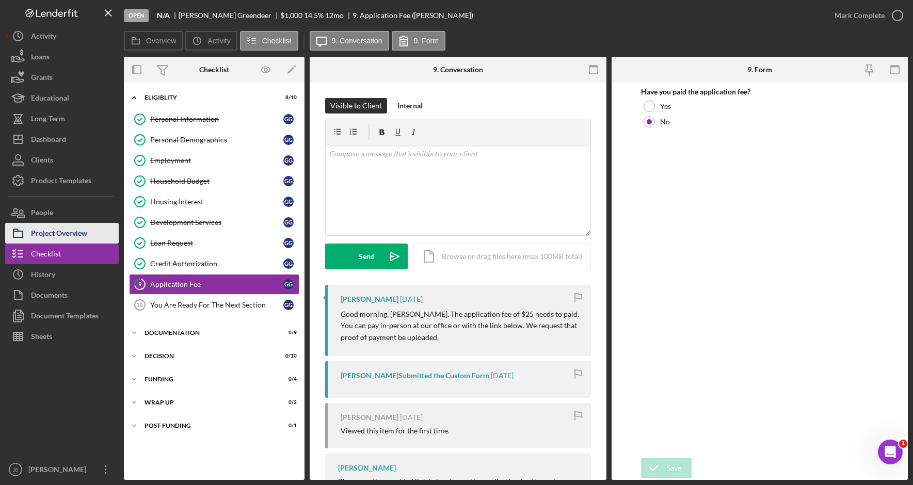
click at [91, 233] on button "Project Overview" at bounding box center [62, 233] width 114 height 21
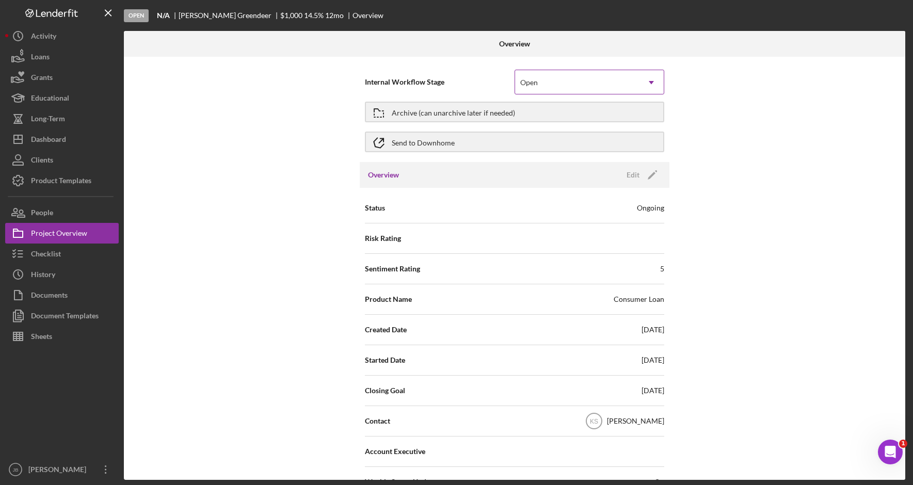
click at [602, 84] on div "Open" at bounding box center [577, 83] width 124 height 24
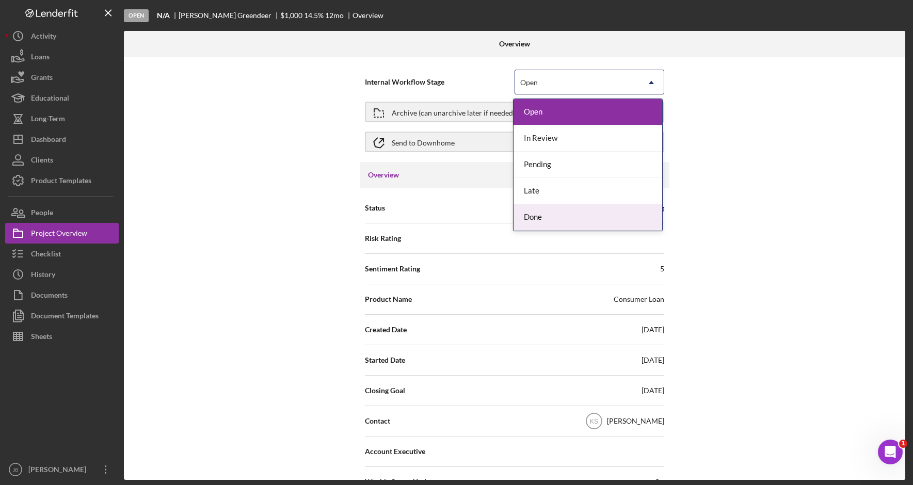
click at [578, 217] on div "Done" at bounding box center [588, 217] width 149 height 26
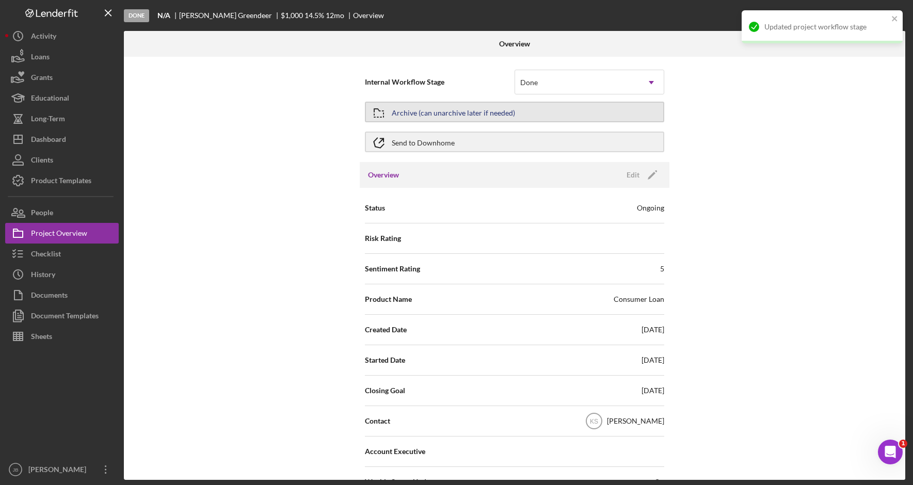
click at [535, 113] on button "Archive (can unarchive later if needed)" at bounding box center [514, 112] width 299 height 21
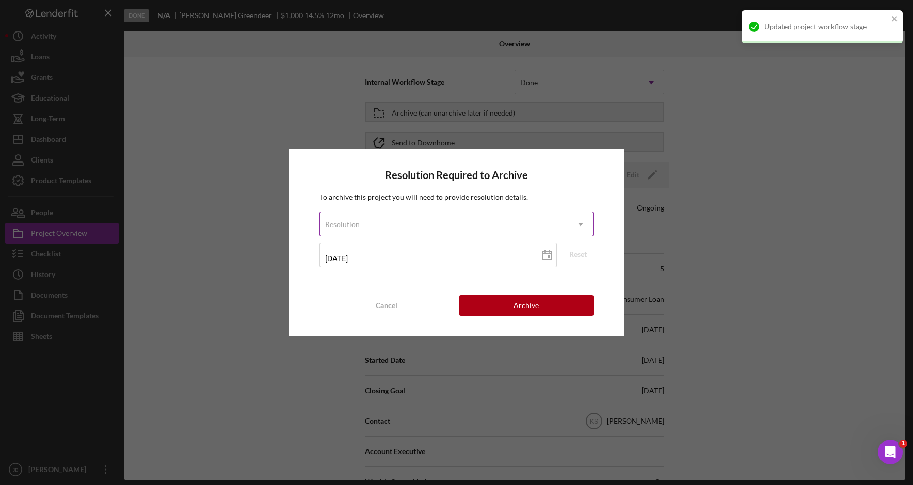
click at [522, 231] on div "Resolution" at bounding box center [444, 225] width 248 height 24
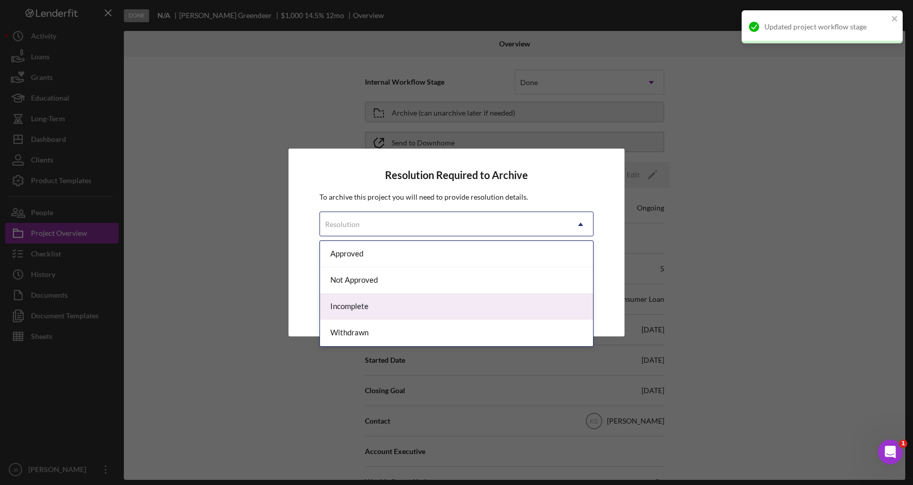
click at [510, 309] on div "Incomplete" at bounding box center [456, 307] width 273 height 26
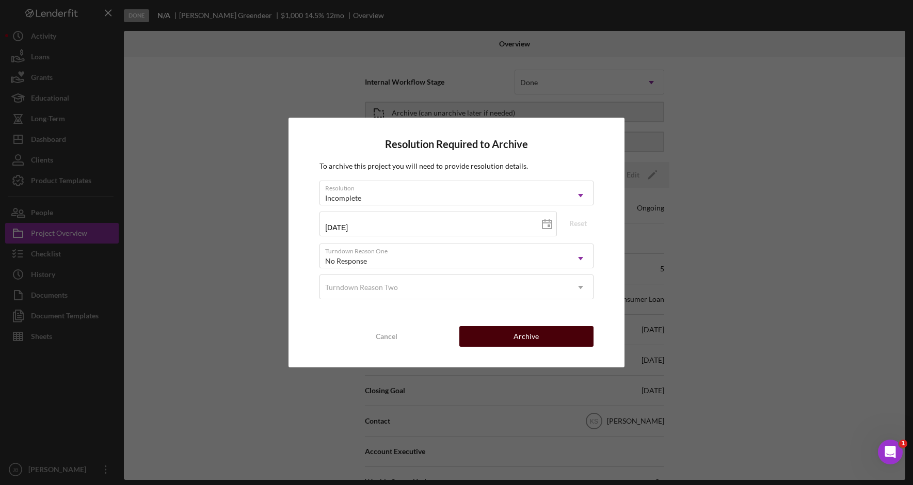
click at [515, 331] on div "Archive" at bounding box center [526, 336] width 25 height 21
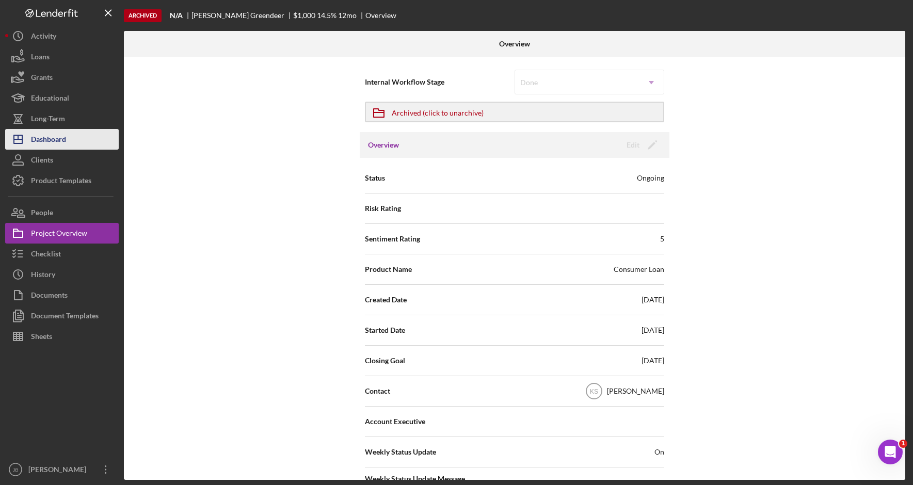
click at [91, 138] on button "Icon/Dashboard Dashboard" at bounding box center [62, 139] width 114 height 21
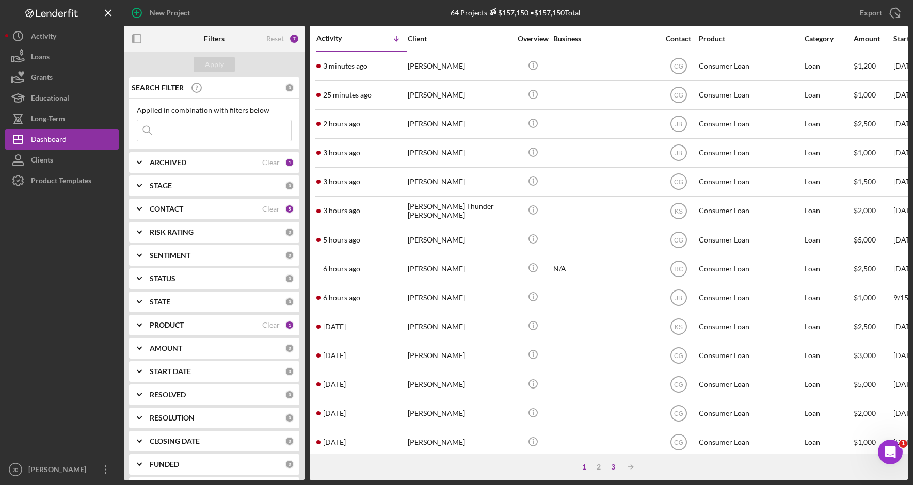
click at [617, 467] on div "3" at bounding box center [613, 467] width 14 height 8
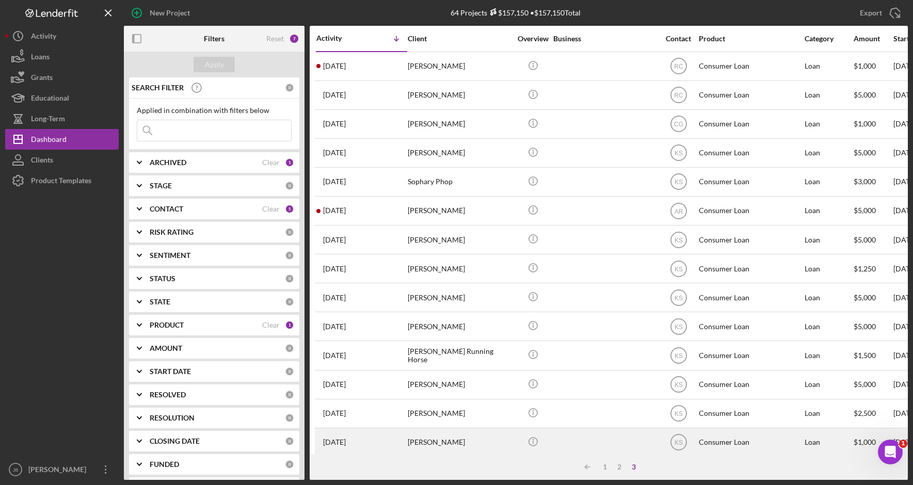
scroll to position [16, 0]
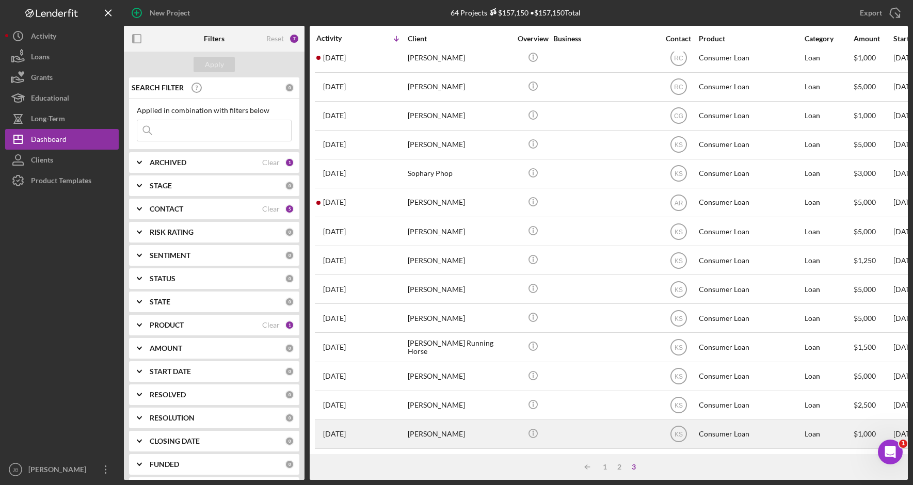
click at [610, 431] on div at bounding box center [604, 434] width 103 height 27
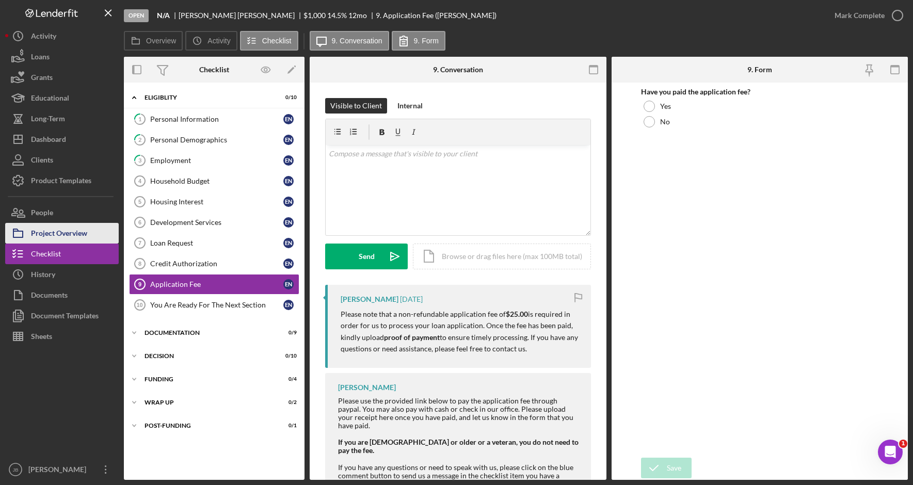
click at [76, 239] on div "Project Overview" at bounding box center [59, 234] width 56 height 23
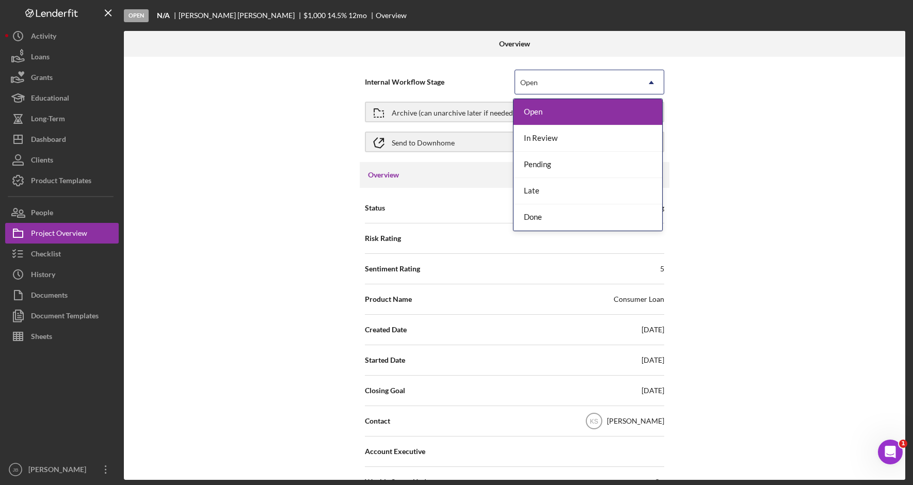
click at [547, 80] on div "Open" at bounding box center [577, 83] width 124 height 24
click at [540, 217] on div "Done" at bounding box center [588, 217] width 149 height 26
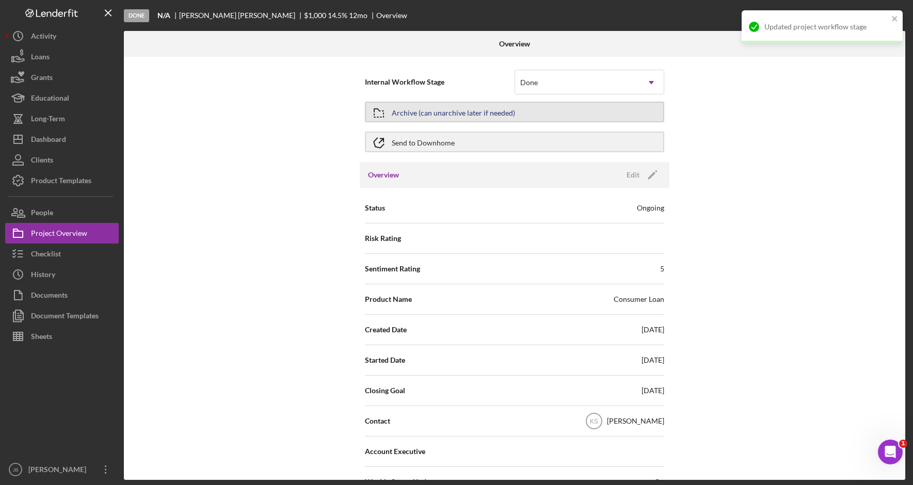
click at [520, 112] on button "Archive (can unarchive later if needed)" at bounding box center [514, 112] width 299 height 21
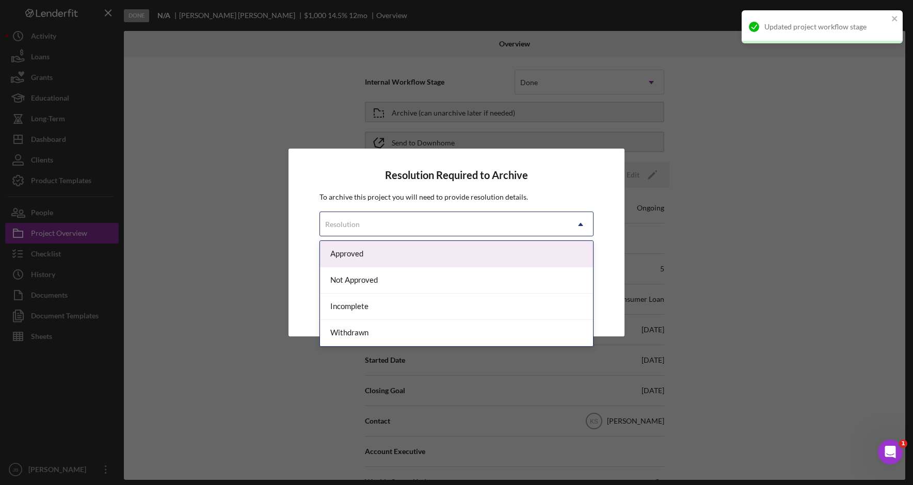
click at [501, 219] on div "Resolution" at bounding box center [444, 225] width 248 height 24
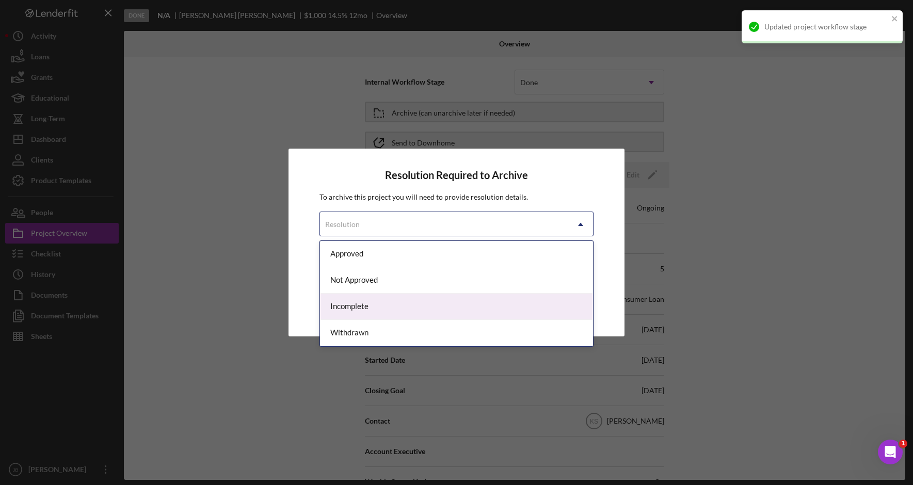
click at [491, 308] on div "Incomplete" at bounding box center [456, 307] width 273 height 26
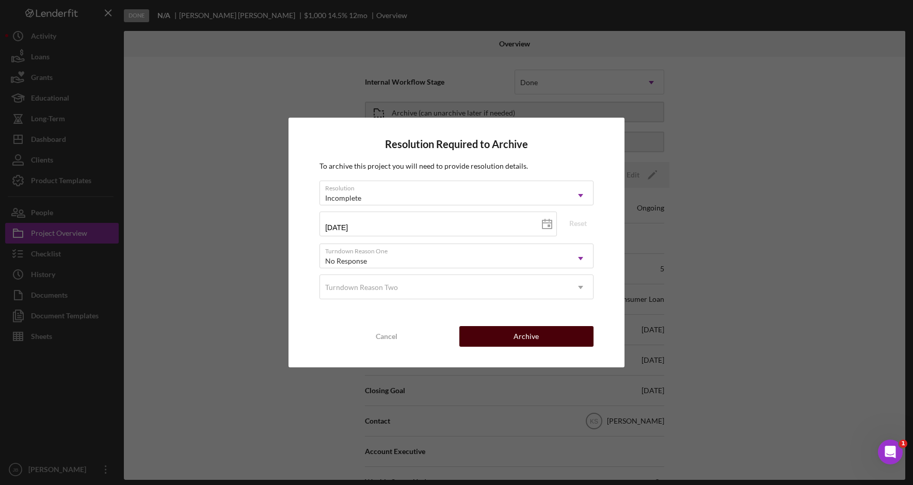
click at [532, 332] on div "Archive" at bounding box center [526, 336] width 25 height 21
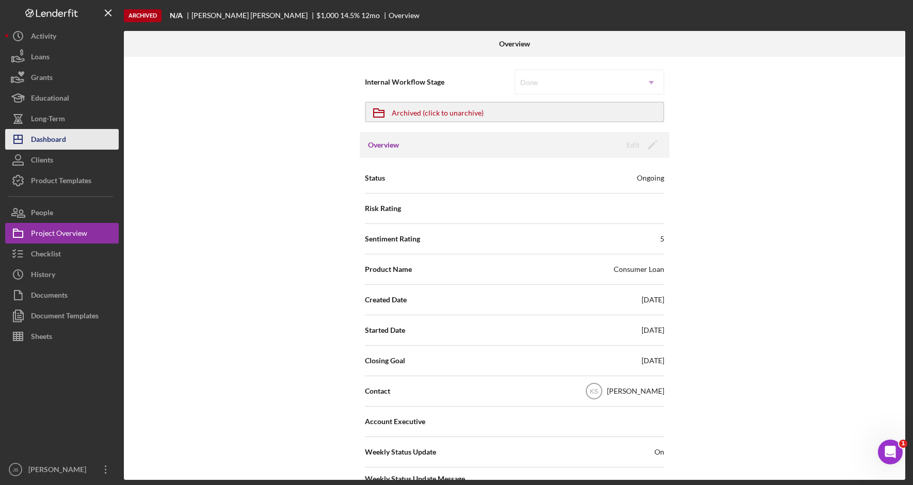
click at [82, 134] on button "Icon/Dashboard Dashboard" at bounding box center [62, 139] width 114 height 21
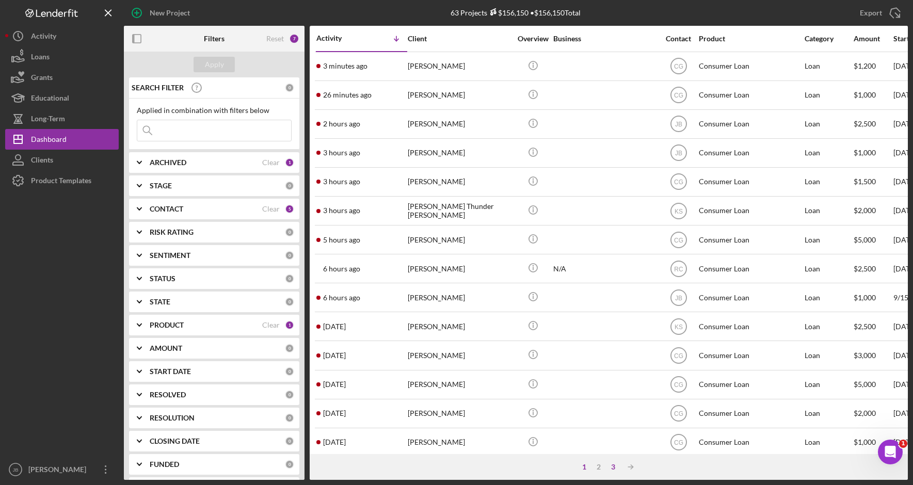
click at [613, 470] on div "3" at bounding box center [613, 467] width 14 height 8
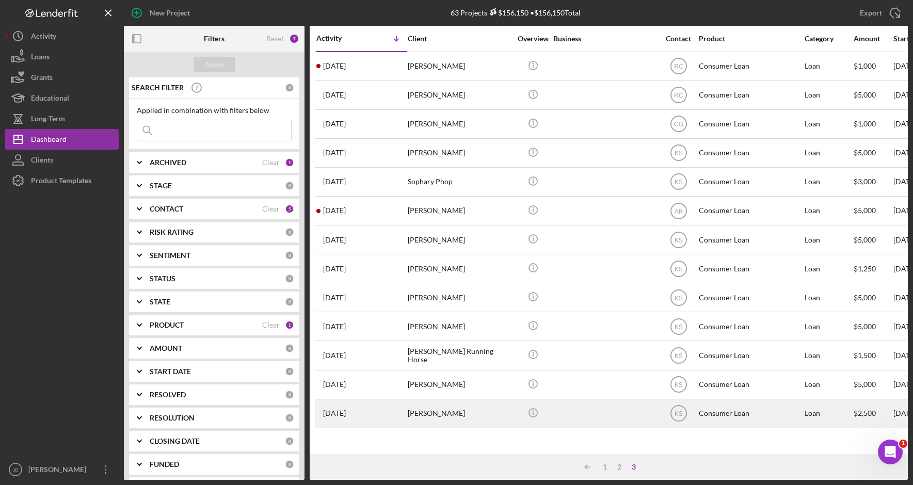
click at [572, 418] on div at bounding box center [604, 413] width 103 height 27
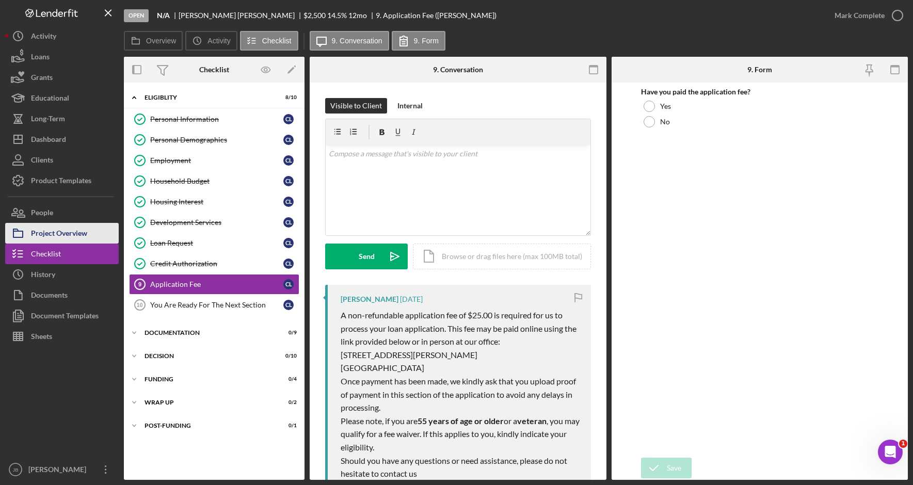
click at [82, 237] on div "Project Overview" at bounding box center [59, 234] width 56 height 23
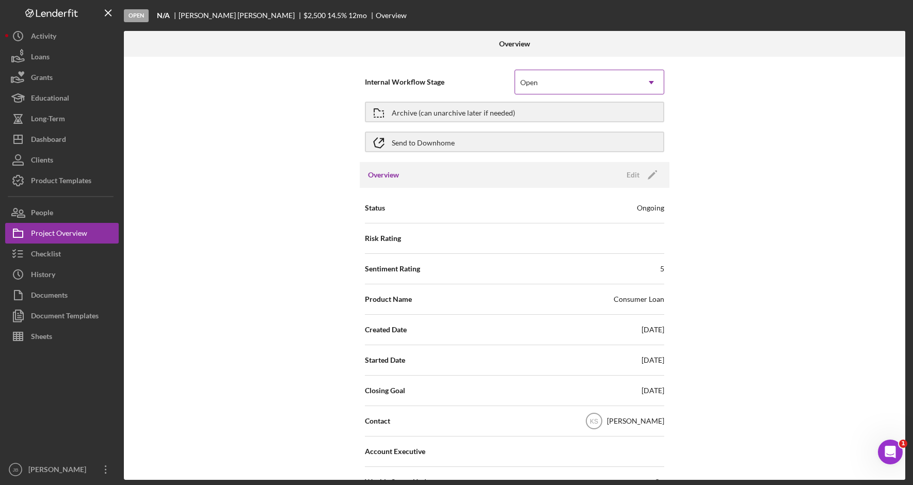
click at [612, 90] on div "Open" at bounding box center [577, 83] width 124 height 24
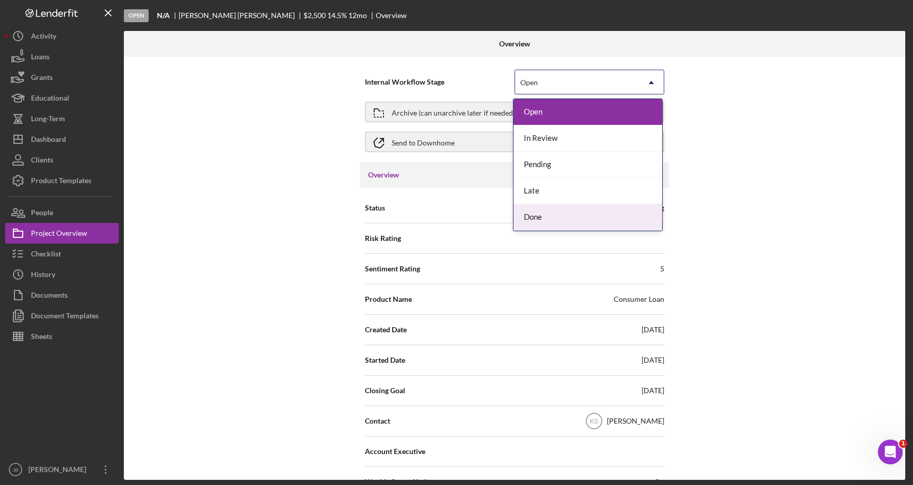
click at [583, 214] on div "Done" at bounding box center [588, 217] width 149 height 26
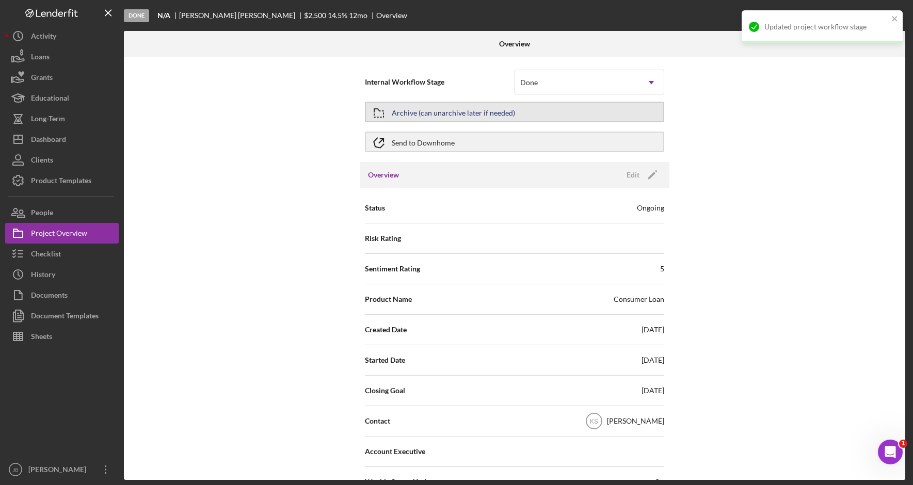
click at [570, 113] on button "Archive (can unarchive later if needed)" at bounding box center [514, 112] width 299 height 21
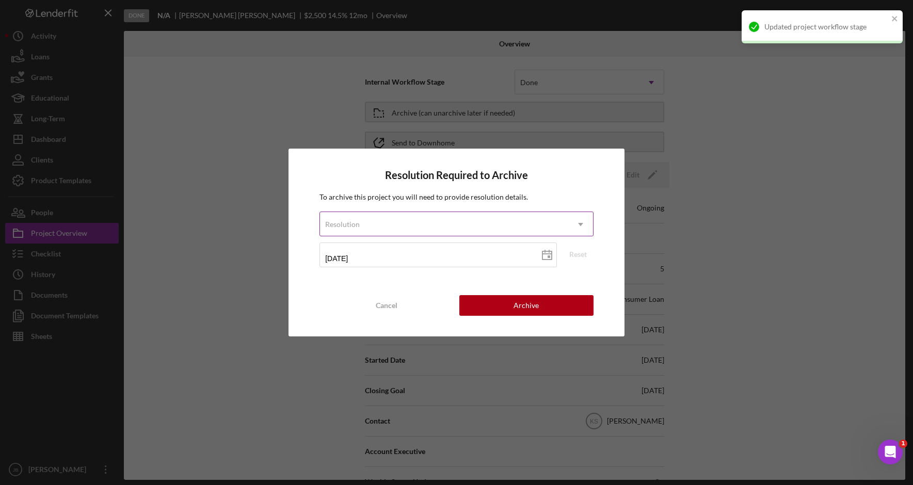
click at [593, 229] on icon "Icon/Dropdown Arrow" at bounding box center [580, 224] width 25 height 25
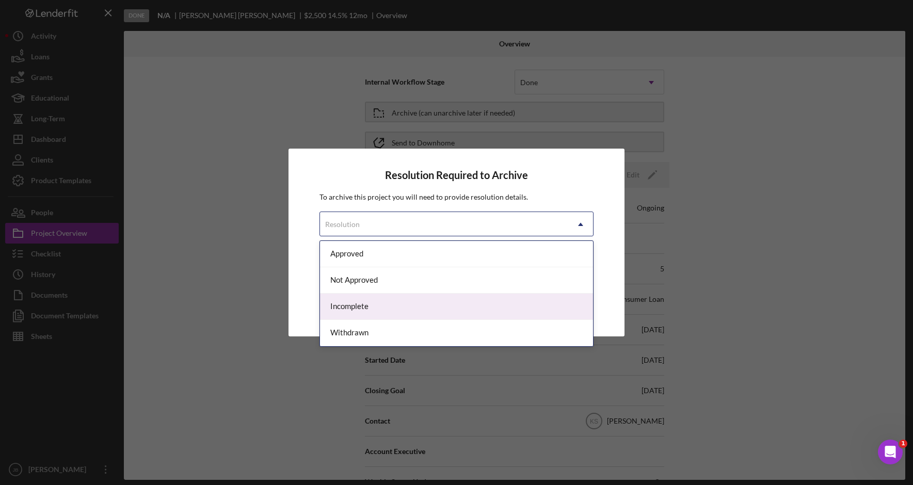
click at [550, 316] on div "Incomplete" at bounding box center [456, 307] width 273 height 26
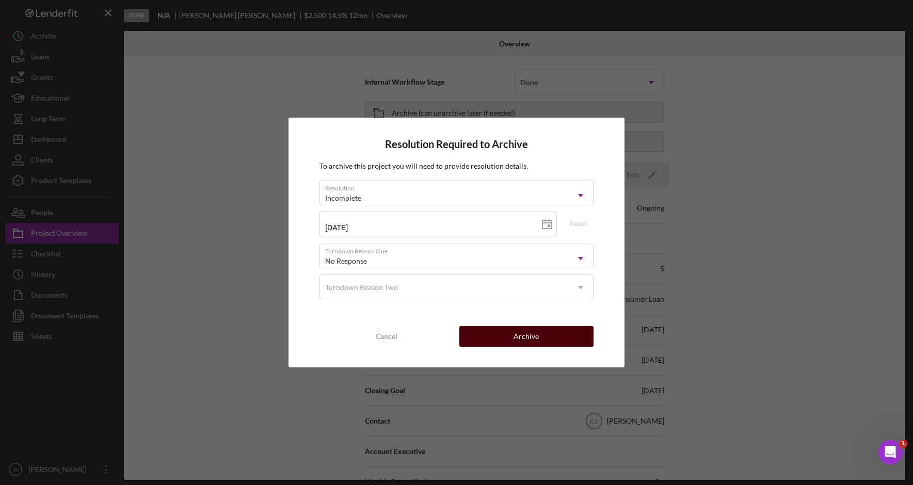
click at [563, 336] on button "Archive" at bounding box center [526, 336] width 134 height 21
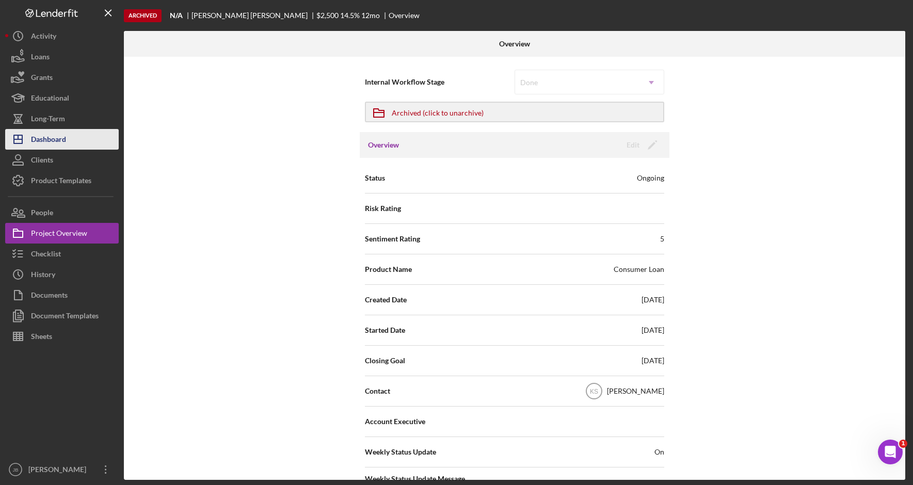
click at [104, 141] on button "Icon/Dashboard Dashboard" at bounding box center [62, 139] width 114 height 21
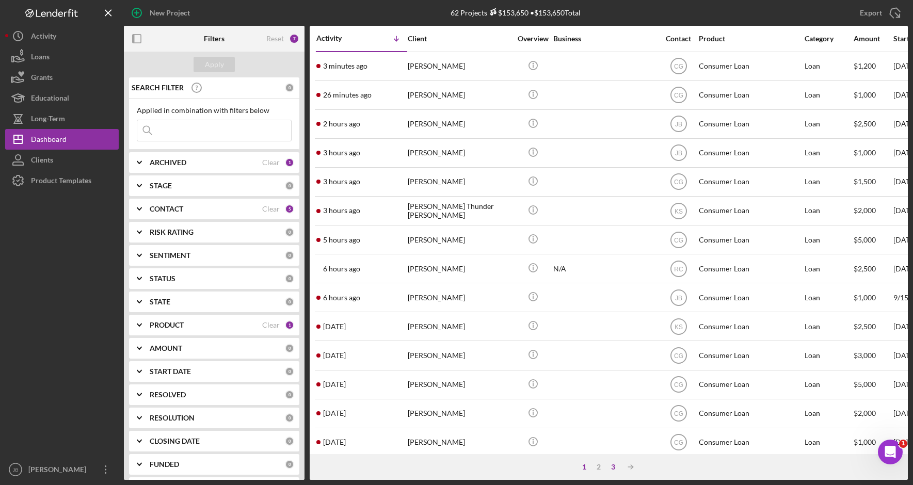
click at [613, 470] on div "3" at bounding box center [613, 467] width 14 height 8
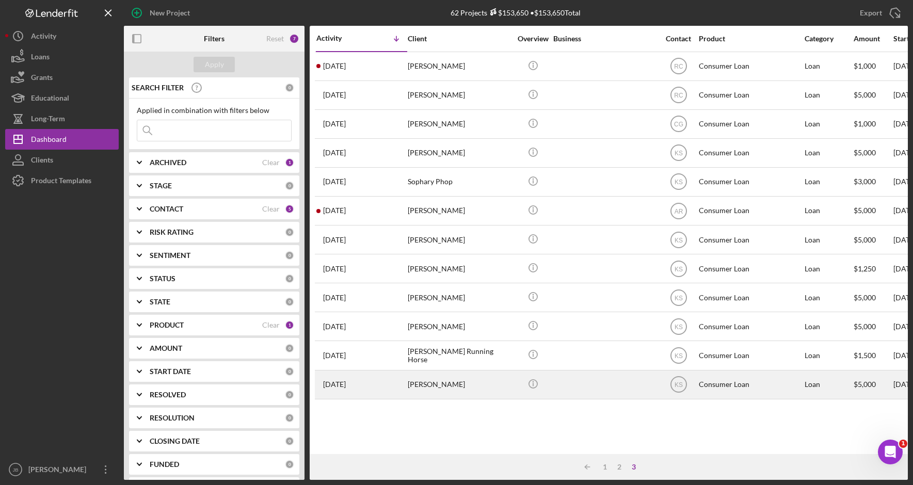
click at [573, 385] on div at bounding box center [604, 384] width 103 height 27
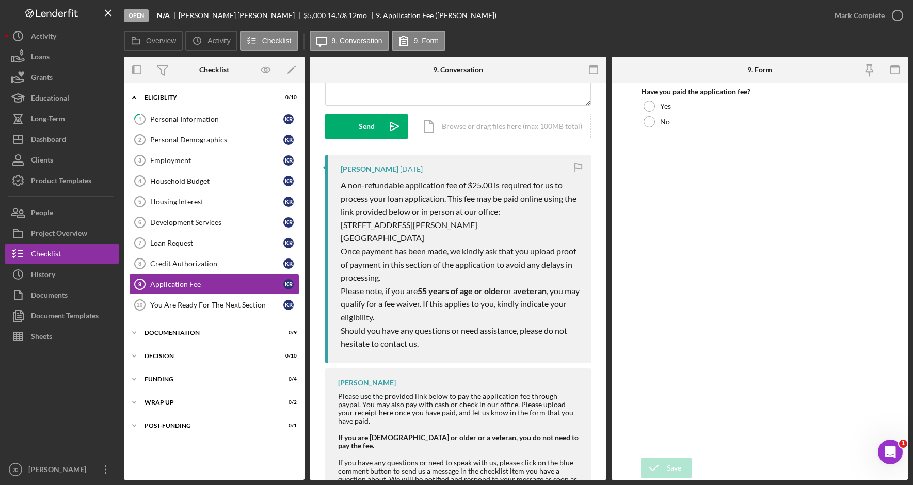
scroll to position [193, 0]
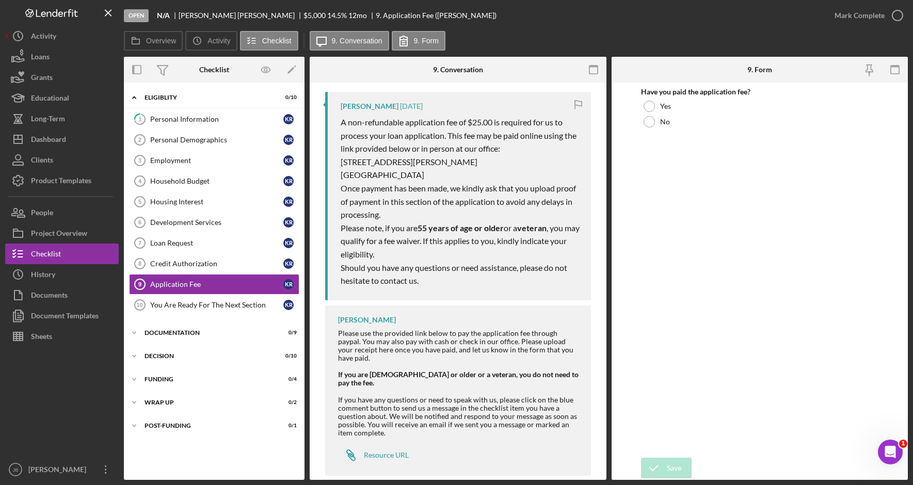
click at [756, 204] on div "Have you paid the application fee? Yes No" at bounding box center [759, 270] width 237 height 365
click at [45, 231] on div "Project Overview" at bounding box center [59, 234] width 56 height 23
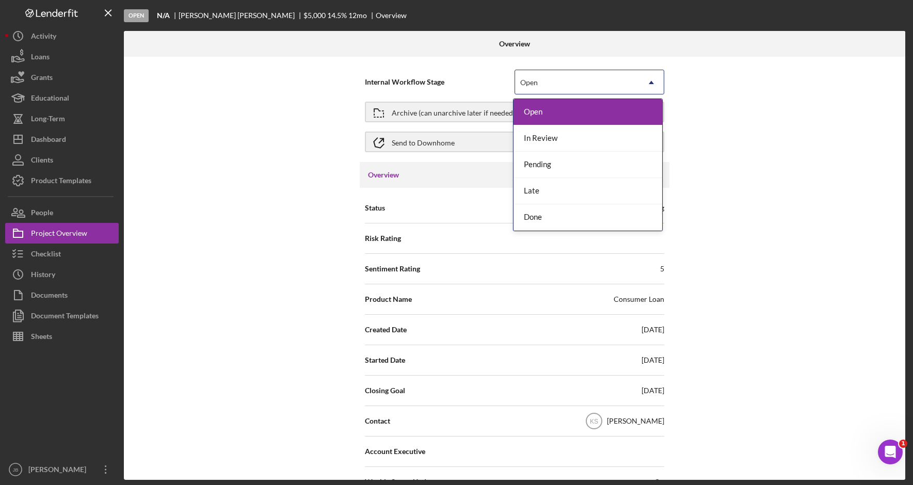
click at [633, 77] on div "Open" at bounding box center [577, 83] width 124 height 24
click at [586, 222] on div "Done" at bounding box center [588, 217] width 149 height 26
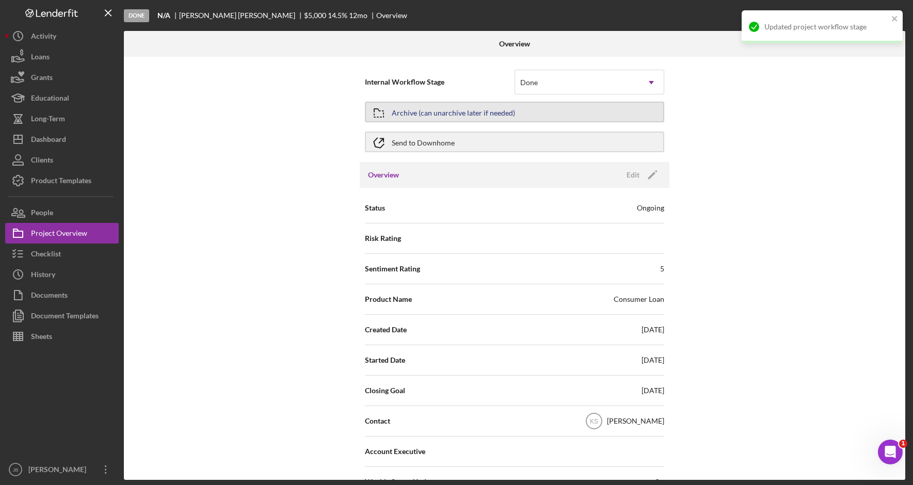
click at [457, 103] on div "Archive (can unarchive later if needed)" at bounding box center [453, 112] width 123 height 19
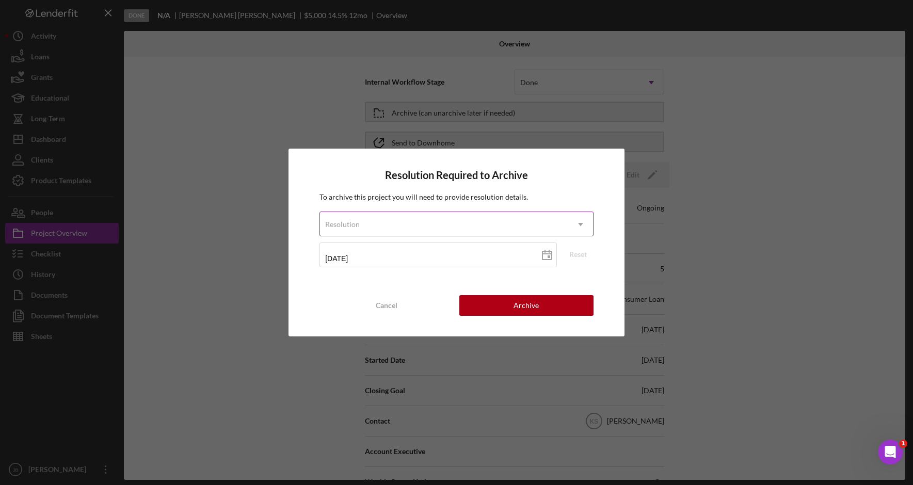
click at [442, 216] on div "Resolution" at bounding box center [444, 225] width 248 height 24
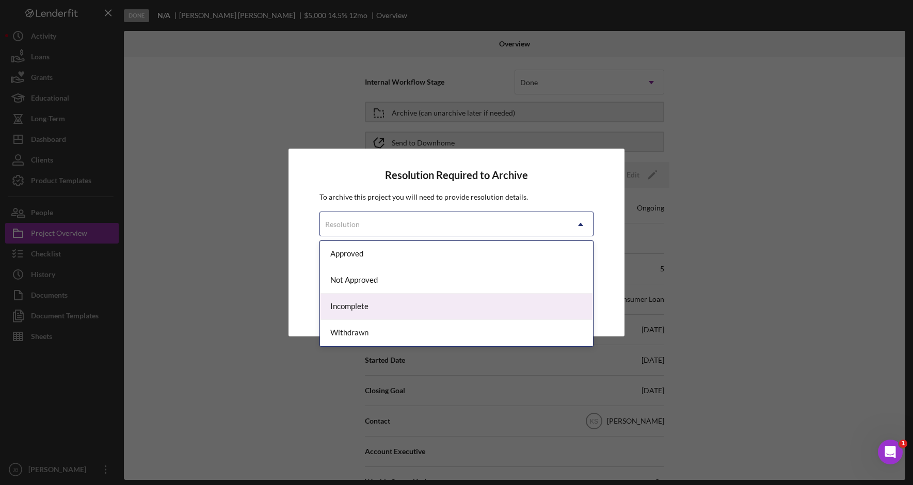
click at [413, 315] on div "Incomplete" at bounding box center [456, 307] width 273 height 26
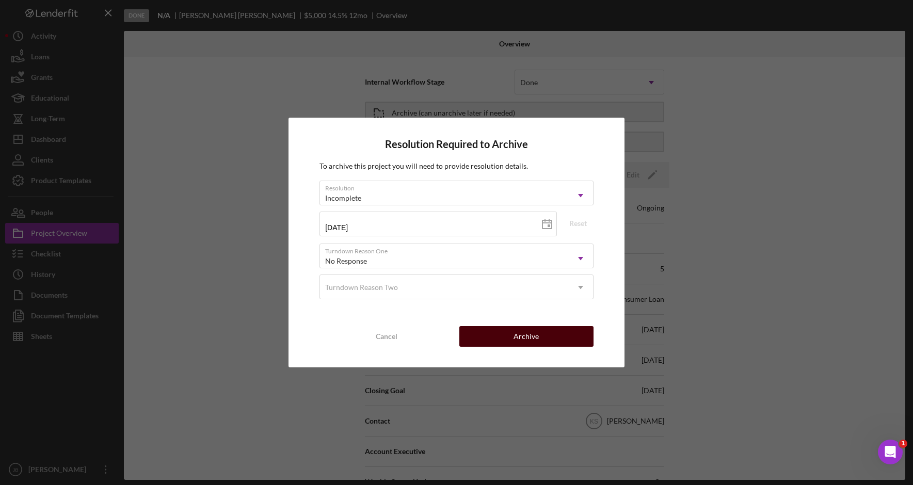
click at [509, 339] on button "Archive" at bounding box center [526, 336] width 134 height 21
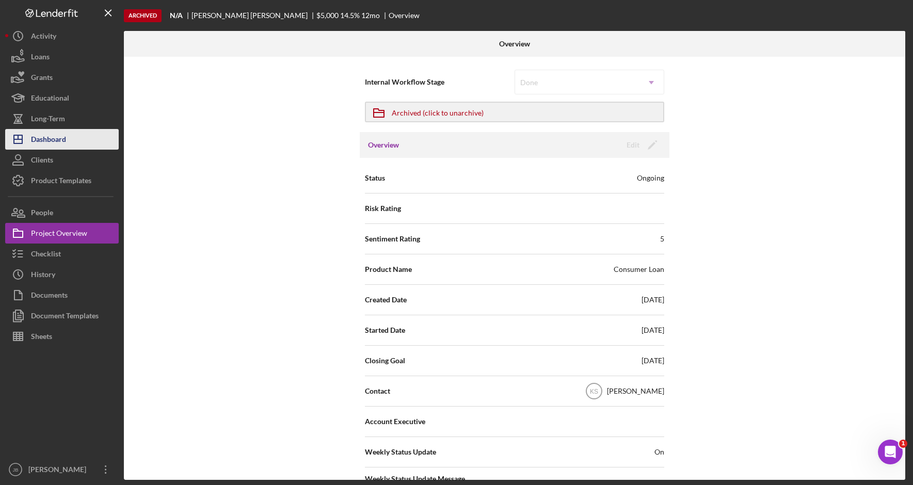
click at [74, 137] on button "Icon/Dashboard Dashboard" at bounding box center [62, 139] width 114 height 21
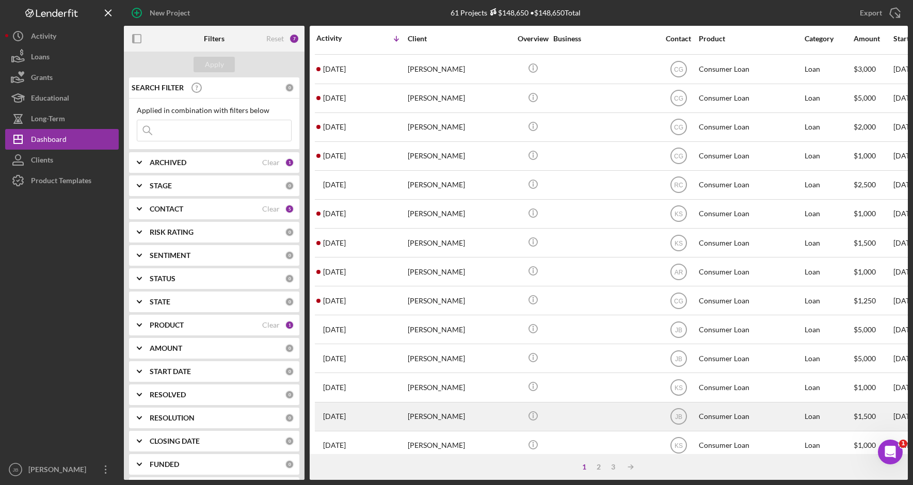
scroll to position [334, 0]
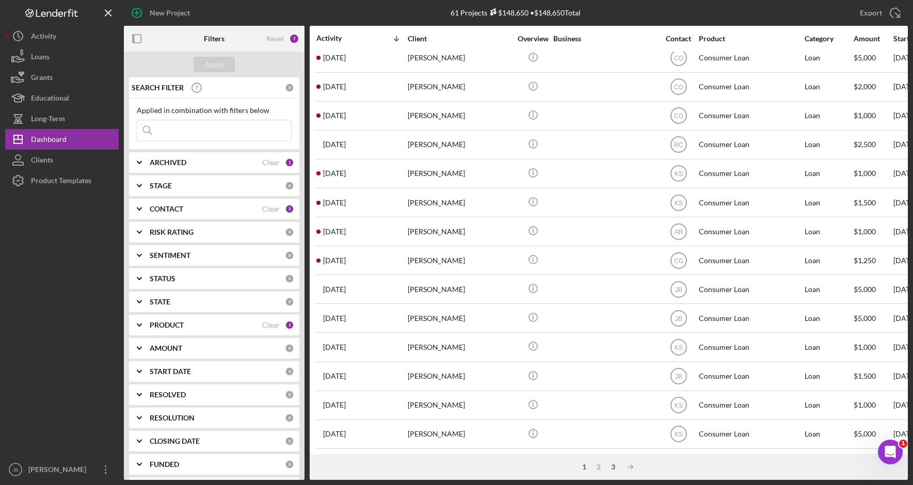
click at [615, 469] on div "3" at bounding box center [613, 467] width 14 height 8
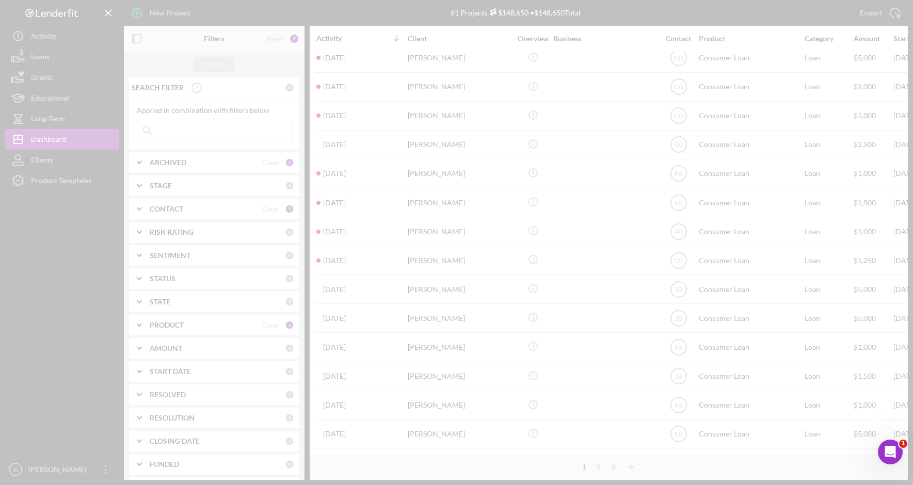
scroll to position [0, 0]
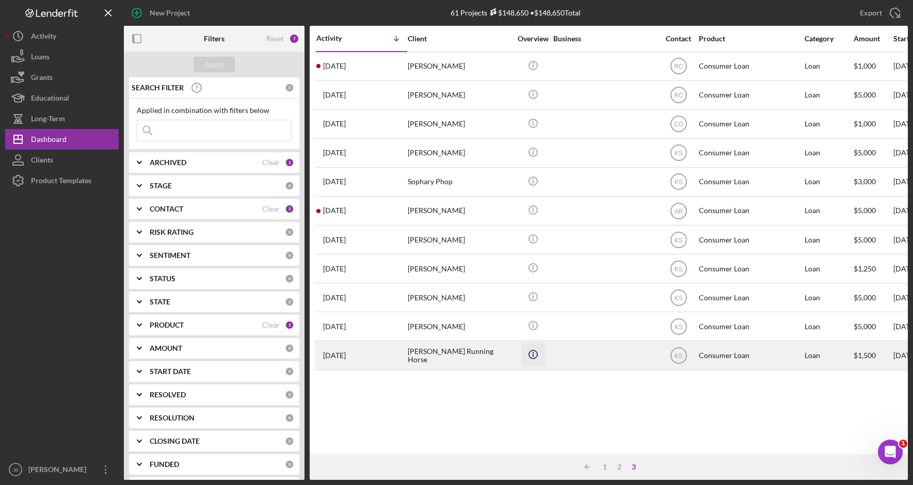
click at [537, 354] on icon "Icon/Info" at bounding box center [532, 354] width 23 height 23
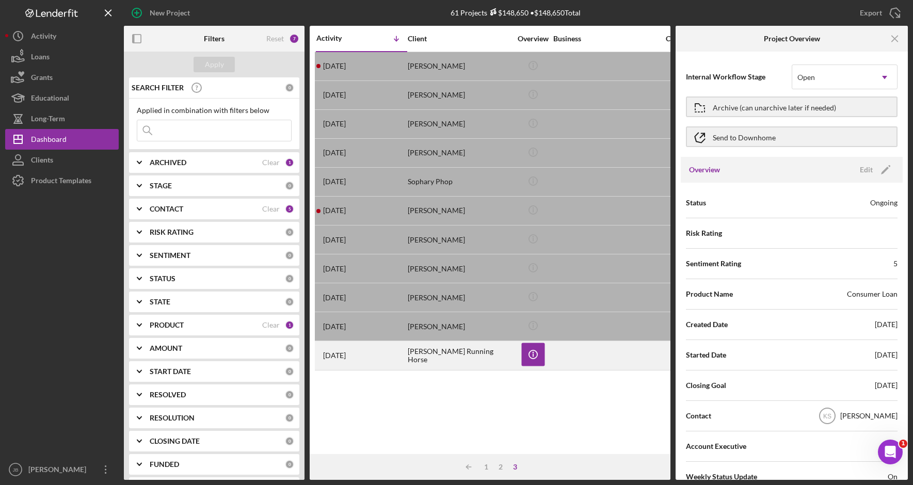
click at [482, 354] on div "[PERSON_NAME] Running Horse" at bounding box center [459, 355] width 103 height 27
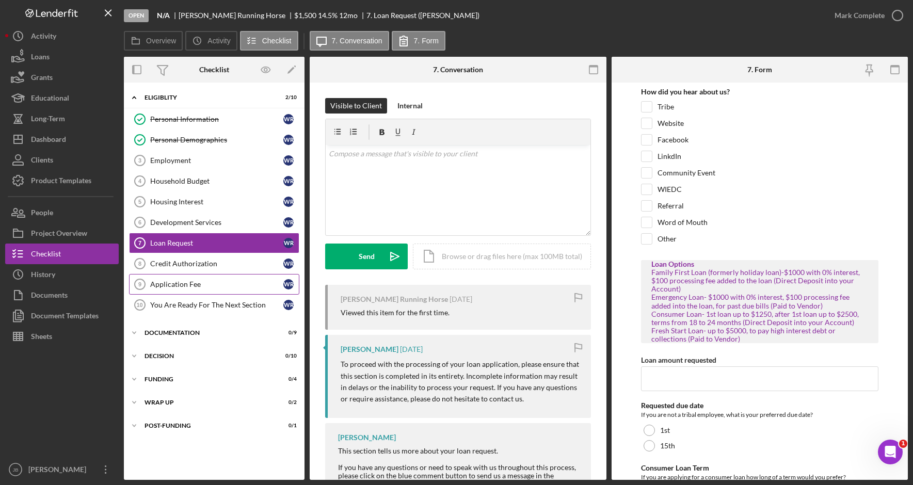
click at [216, 284] on div "Application Fee" at bounding box center [216, 284] width 133 height 8
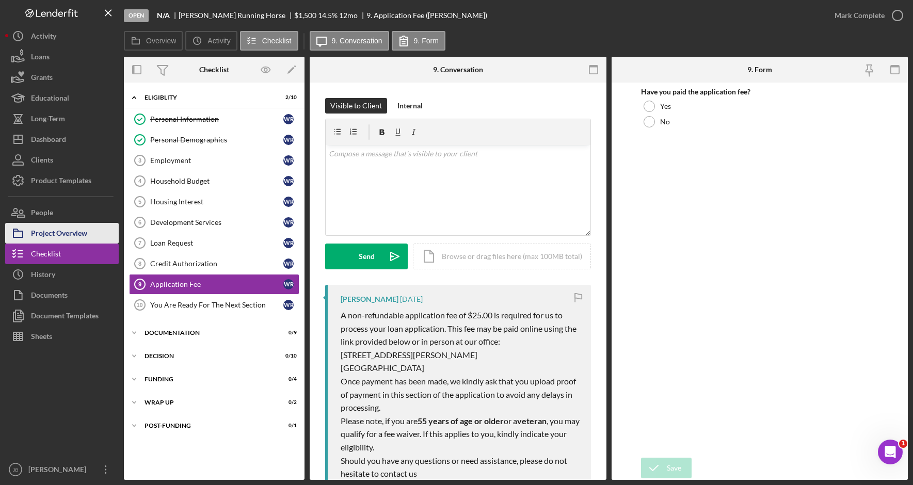
click at [66, 238] on div "Project Overview" at bounding box center [59, 234] width 56 height 23
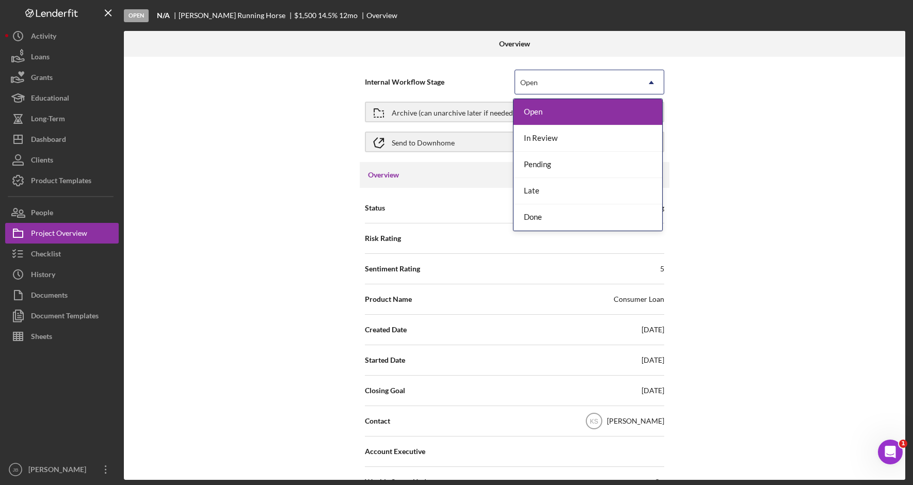
drag, startPoint x: 587, startPoint y: 82, endPoint x: 585, endPoint y: 90, distance: 8.7
click at [587, 84] on div "Open" at bounding box center [577, 83] width 124 height 24
click at [582, 218] on div "Done" at bounding box center [588, 217] width 149 height 26
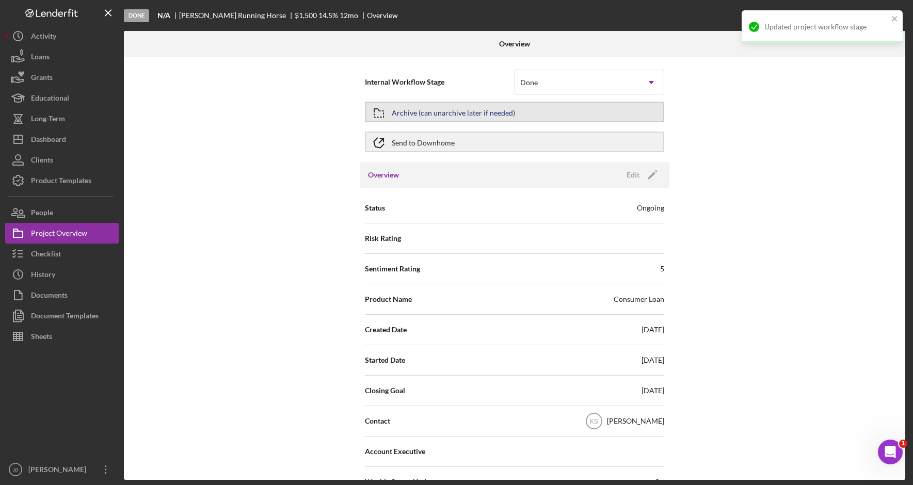
click at [494, 105] on div "Archive (can unarchive later if needed)" at bounding box center [453, 112] width 123 height 19
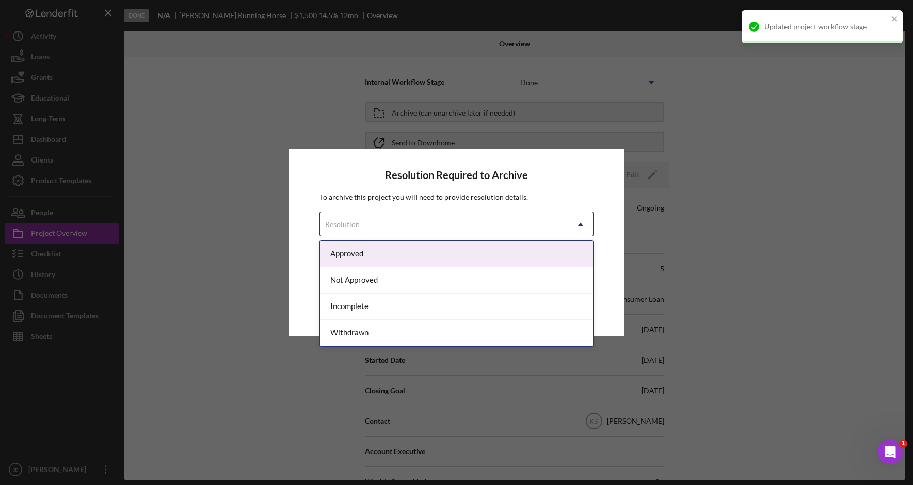
click at [472, 229] on div "Resolution" at bounding box center [444, 225] width 248 height 24
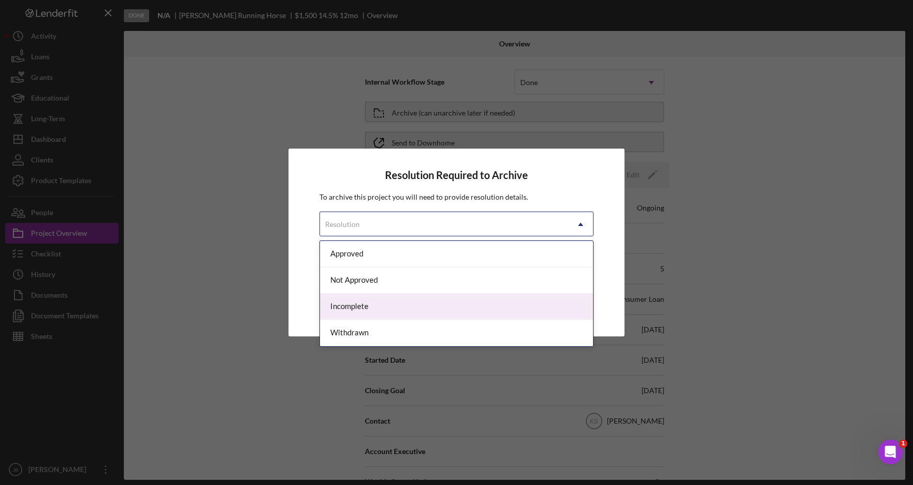
click at [479, 316] on div "Incomplete" at bounding box center [456, 307] width 273 height 26
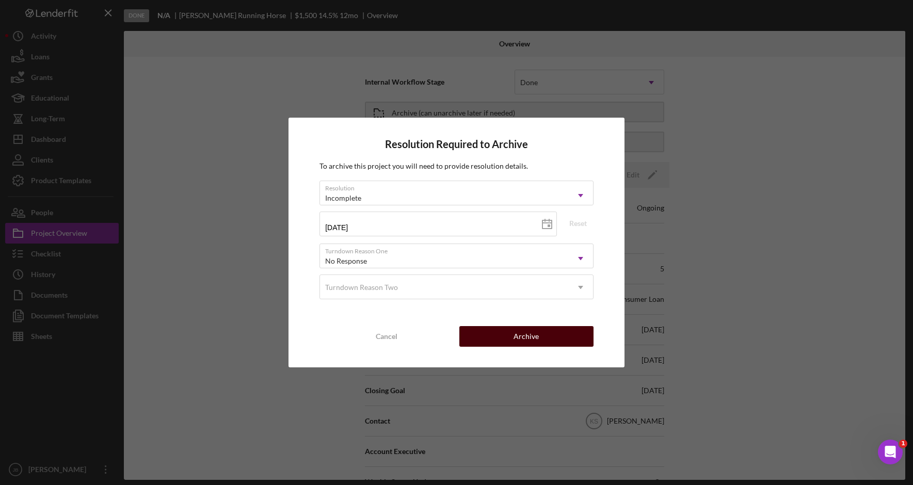
click at [554, 334] on button "Archive" at bounding box center [526, 336] width 134 height 21
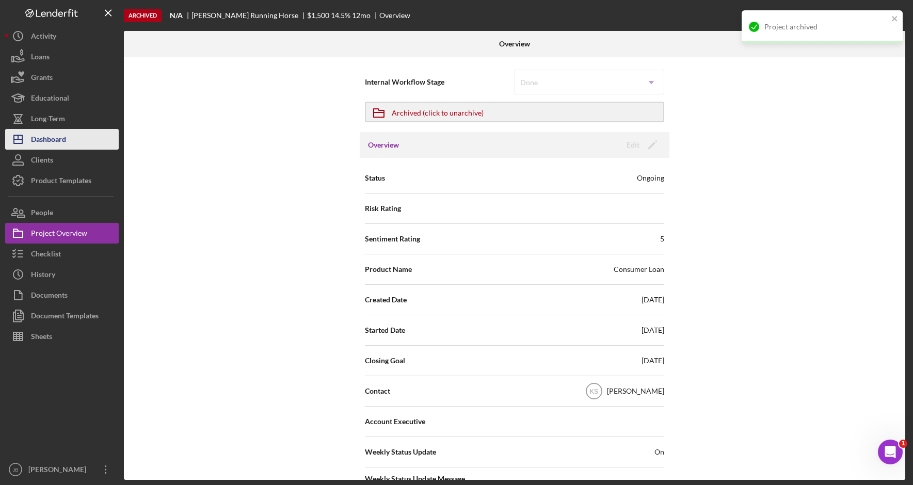
click at [83, 140] on button "Icon/Dashboard Dashboard" at bounding box center [62, 139] width 114 height 21
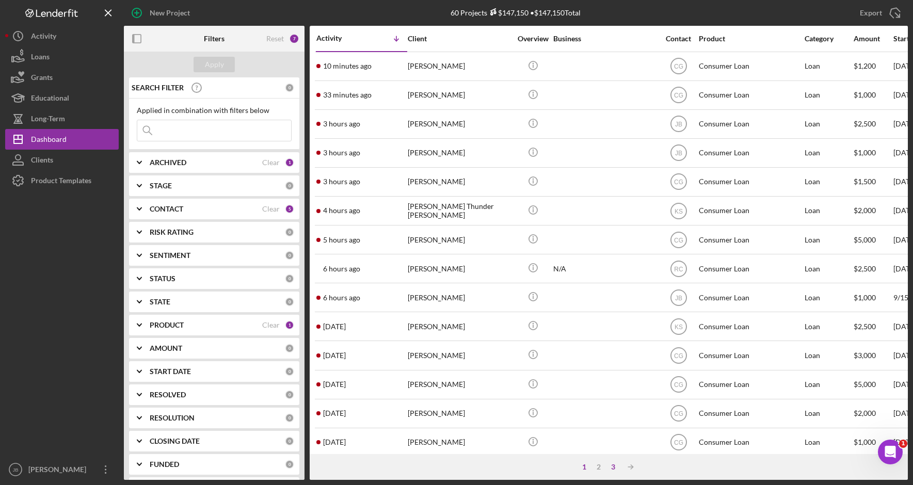
click at [618, 465] on div "3" at bounding box center [613, 467] width 14 height 8
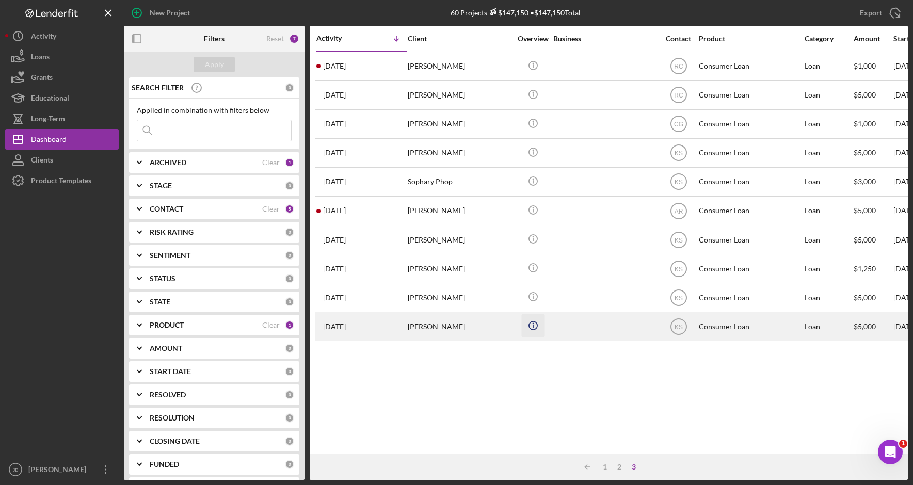
click at [528, 331] on icon "Icon/Info" at bounding box center [532, 325] width 23 height 23
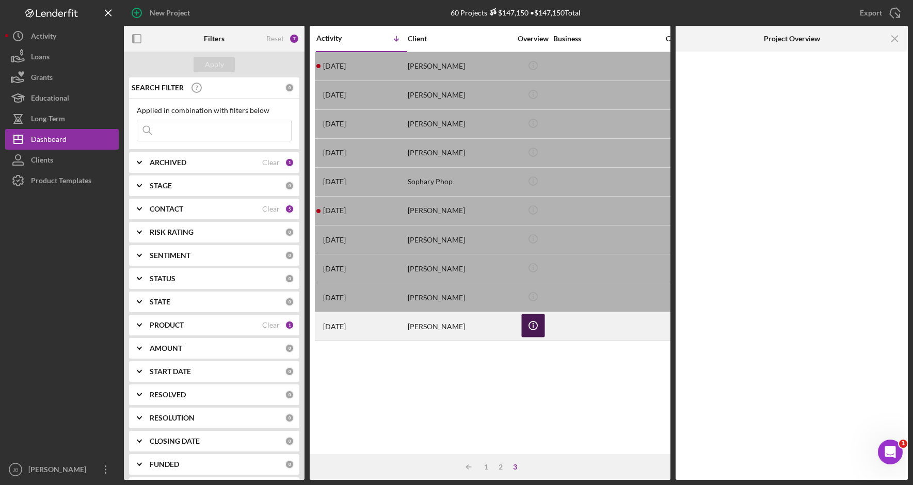
click at [528, 331] on icon "Icon/Info" at bounding box center [532, 325] width 23 height 23
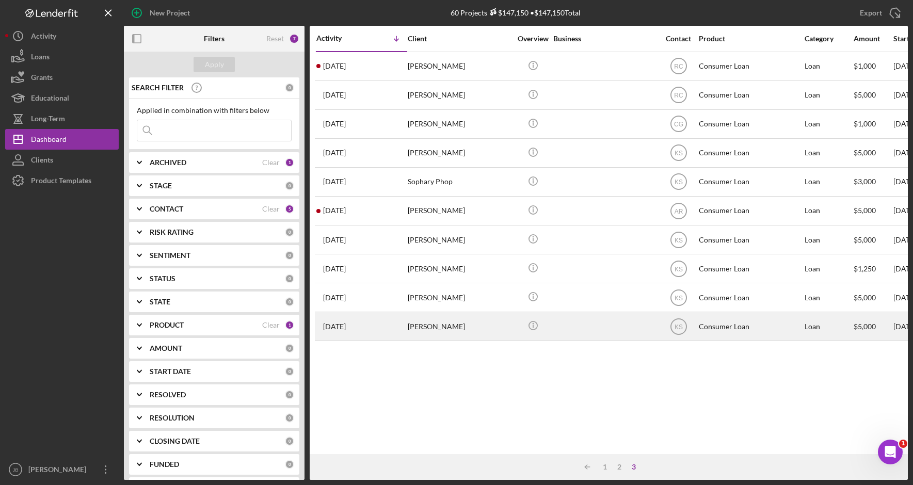
click at [510, 331] on div "[PERSON_NAME]" at bounding box center [459, 326] width 103 height 27
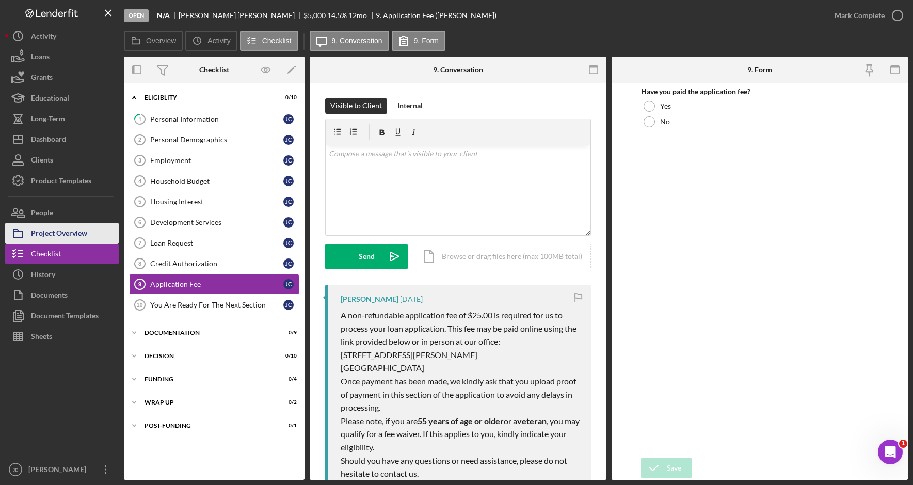
click at [92, 237] on button "Project Overview" at bounding box center [62, 233] width 114 height 21
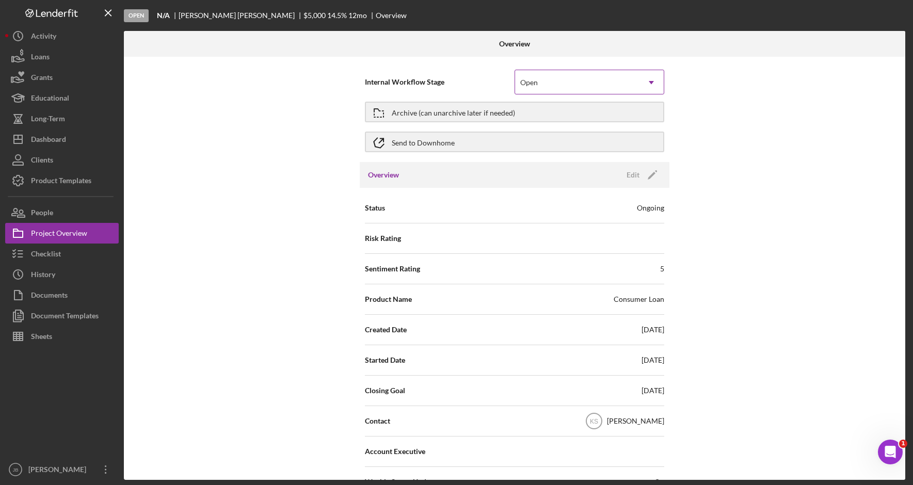
click at [553, 79] on div "Open" at bounding box center [577, 83] width 124 height 24
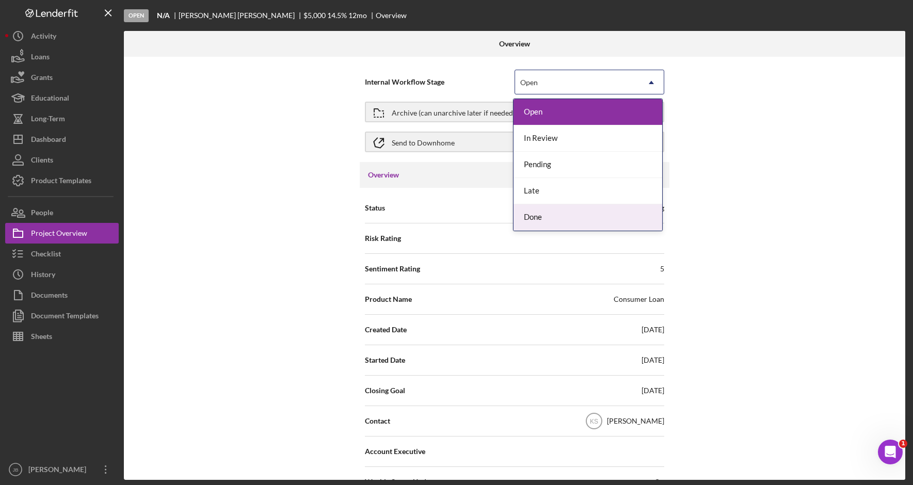
click at [560, 217] on div "Done" at bounding box center [588, 217] width 149 height 26
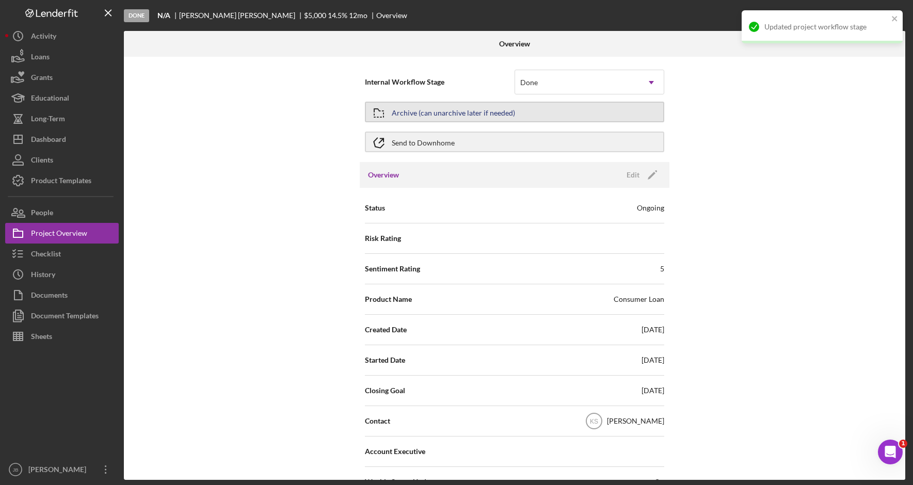
click at [513, 112] on button "Archive (can unarchive later if needed)" at bounding box center [514, 112] width 299 height 21
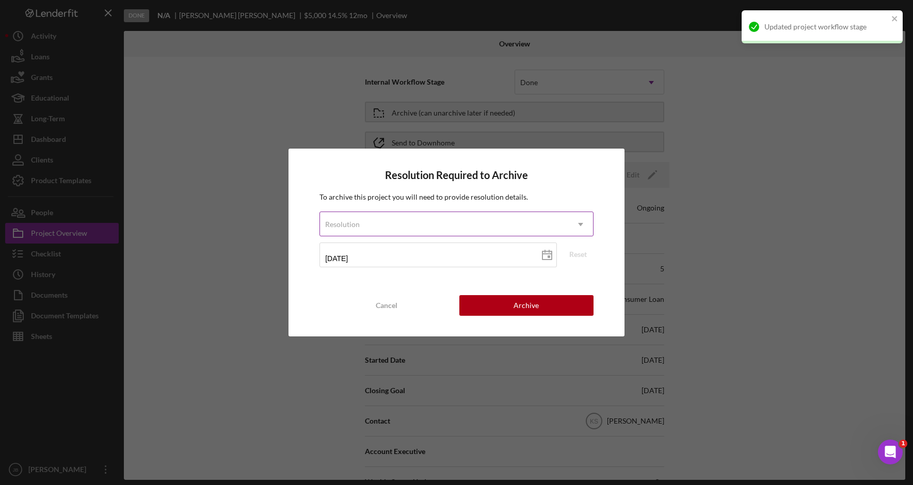
click at [560, 221] on div "Resolution" at bounding box center [444, 225] width 248 height 24
drag, startPoint x: 481, startPoint y: 258, endPoint x: 474, endPoint y: 270, distance: 14.3
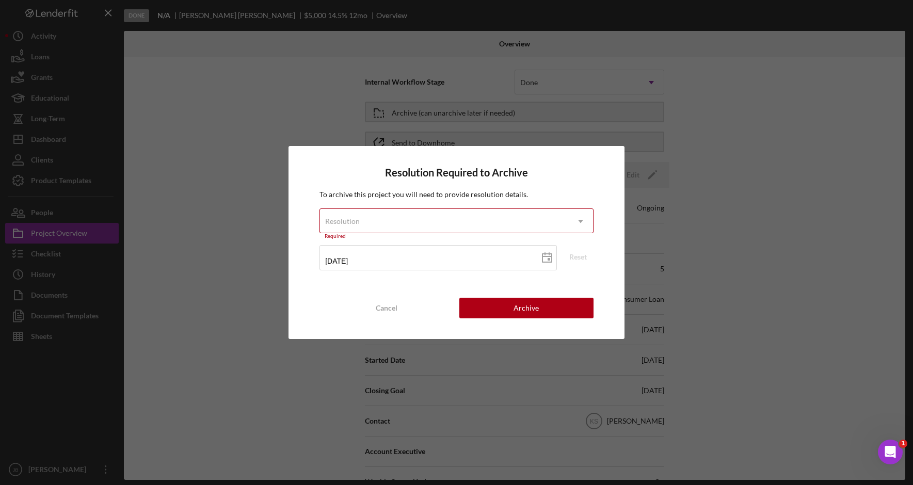
drag, startPoint x: 474, startPoint y: 270, endPoint x: 562, endPoint y: 226, distance: 98.6
click at [562, 226] on div "Resolution" at bounding box center [444, 222] width 248 height 24
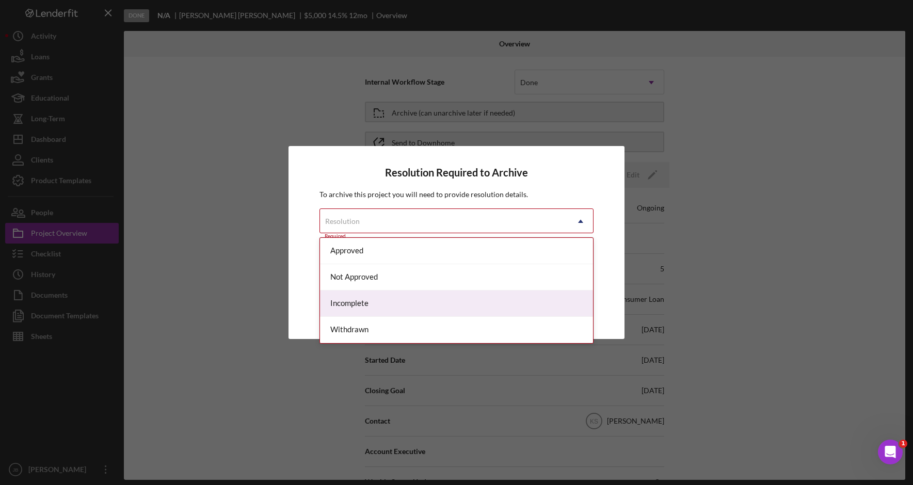
click at [504, 297] on div "Incomplete" at bounding box center [456, 304] width 273 height 26
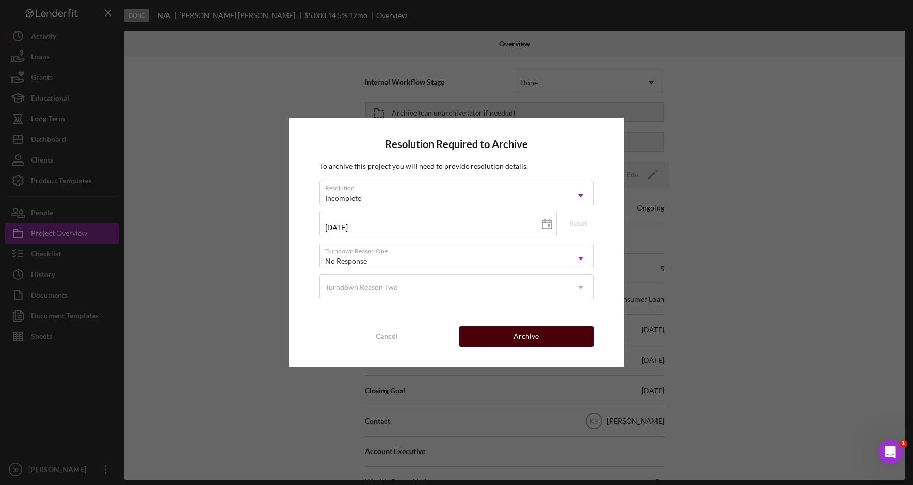
click at [531, 335] on div "Archive" at bounding box center [526, 336] width 25 height 21
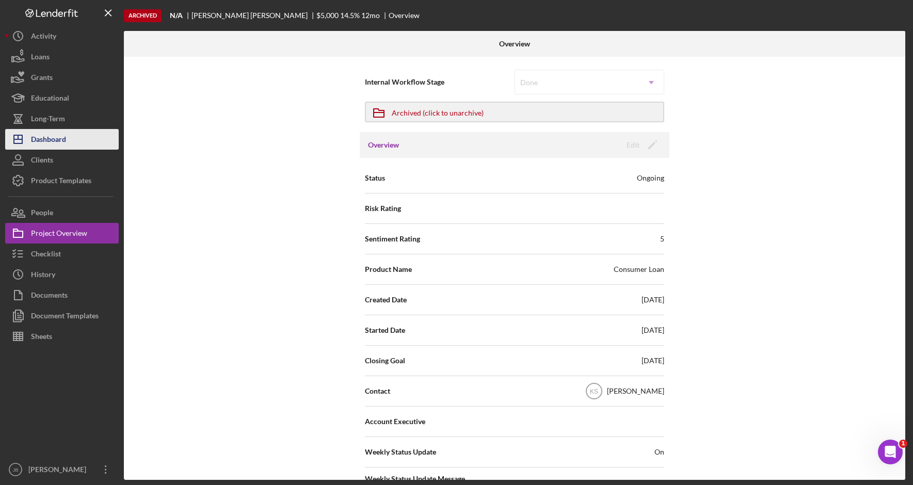
click at [87, 139] on button "Icon/Dashboard Dashboard" at bounding box center [62, 139] width 114 height 21
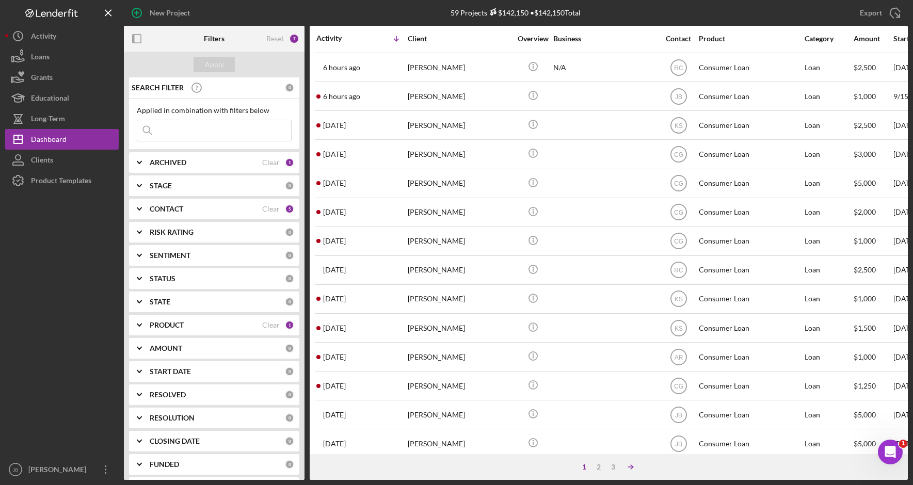
scroll to position [206, 0]
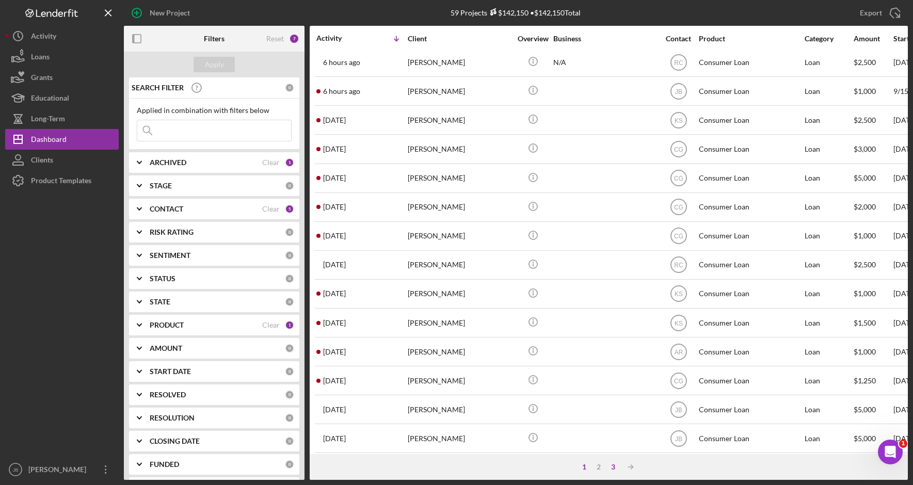
click at [616, 470] on div "3" at bounding box center [613, 467] width 14 height 8
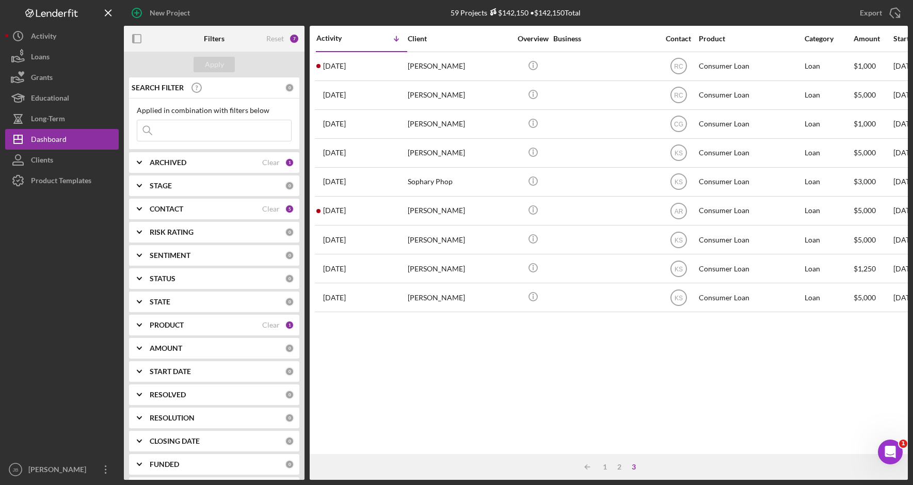
scroll to position [0, 0]
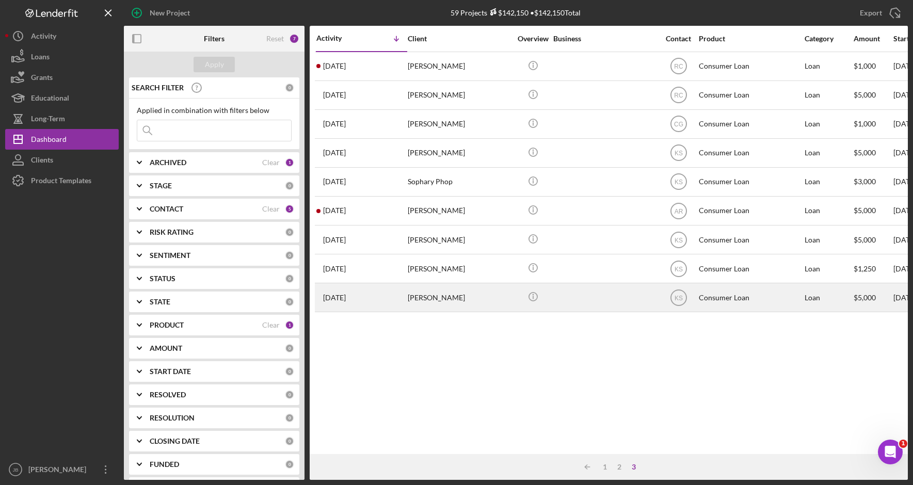
click at [501, 298] on div "[PERSON_NAME]" at bounding box center [459, 297] width 103 height 27
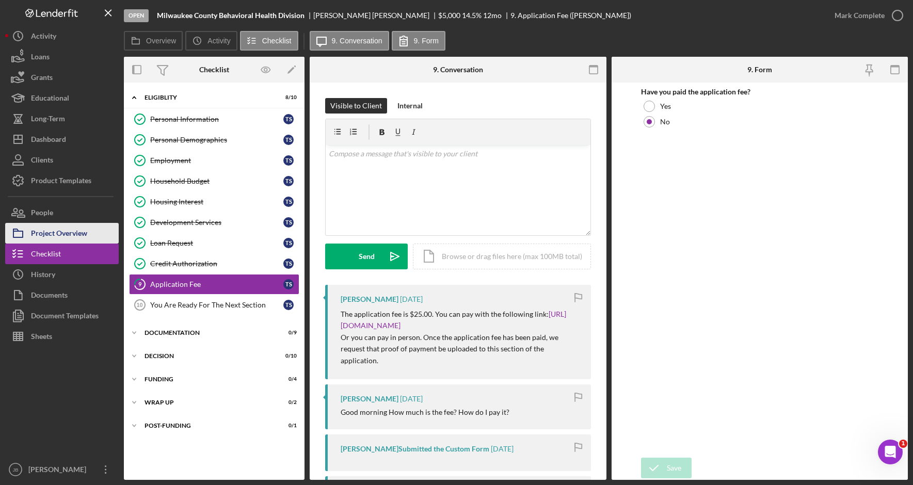
click at [71, 239] on div "Project Overview" at bounding box center [59, 234] width 56 height 23
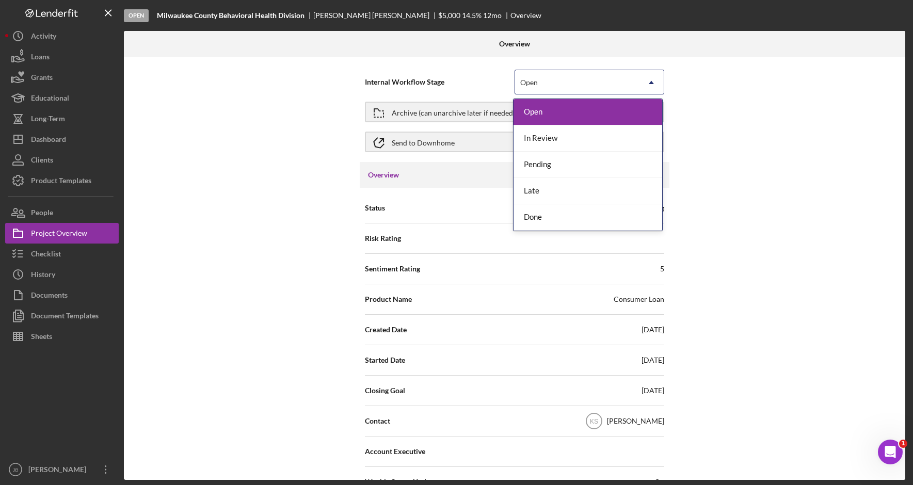
drag, startPoint x: 553, startPoint y: 78, endPoint x: 548, endPoint y: 85, distance: 8.6
click at [553, 79] on div "Open" at bounding box center [577, 83] width 124 height 24
click at [552, 225] on div "Done" at bounding box center [588, 217] width 149 height 26
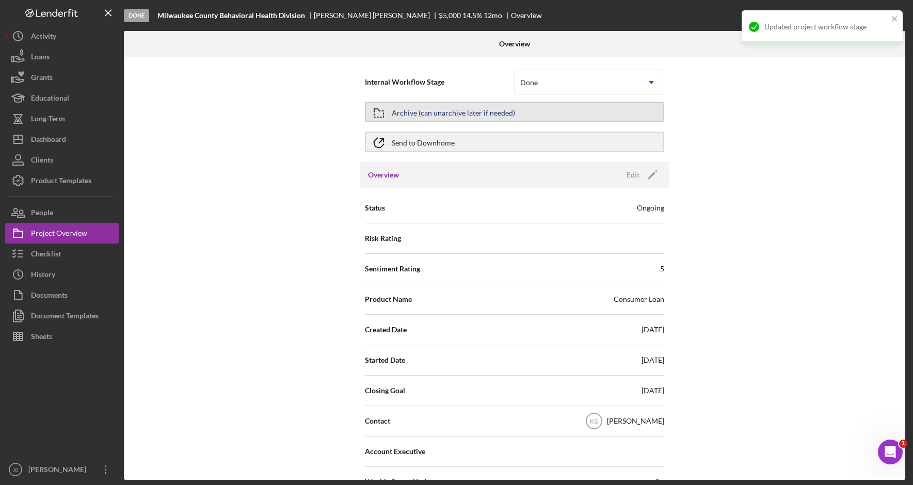
click at [520, 114] on button "Archive (can unarchive later if needed)" at bounding box center [514, 112] width 299 height 21
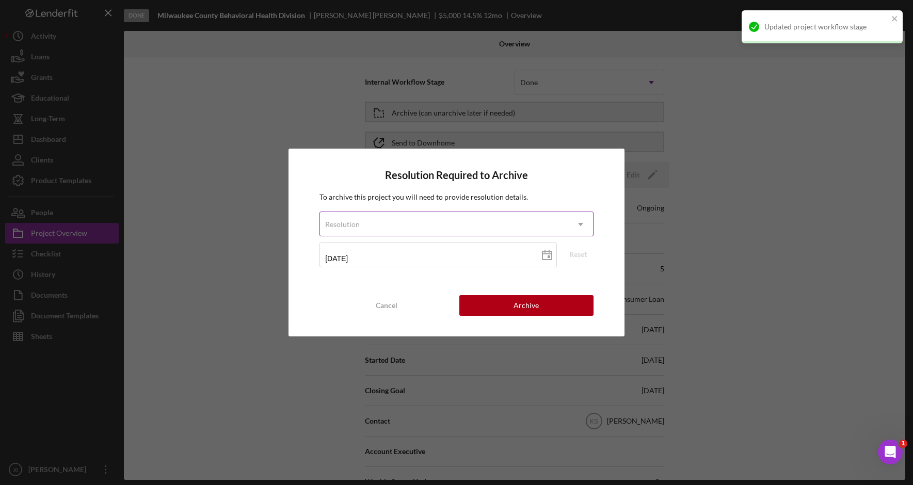
click at [508, 229] on div "Resolution" at bounding box center [444, 225] width 248 height 24
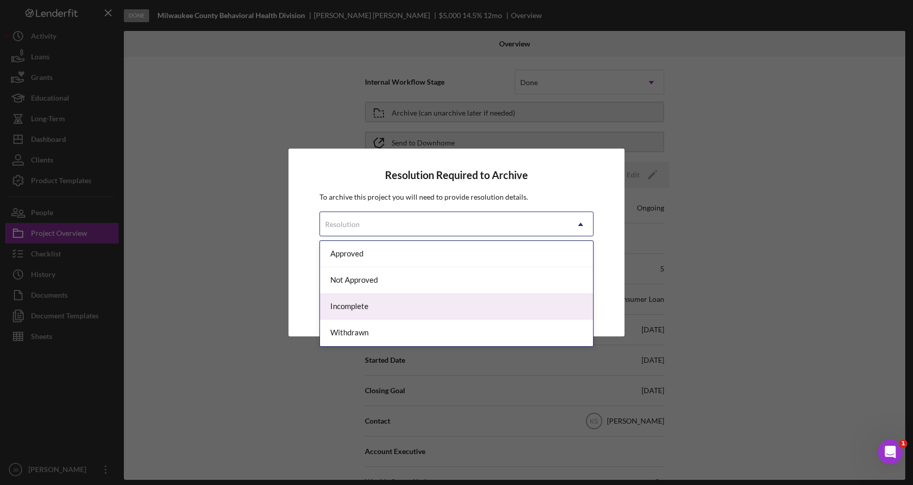
click at [502, 316] on div "Incomplete" at bounding box center [456, 307] width 273 height 26
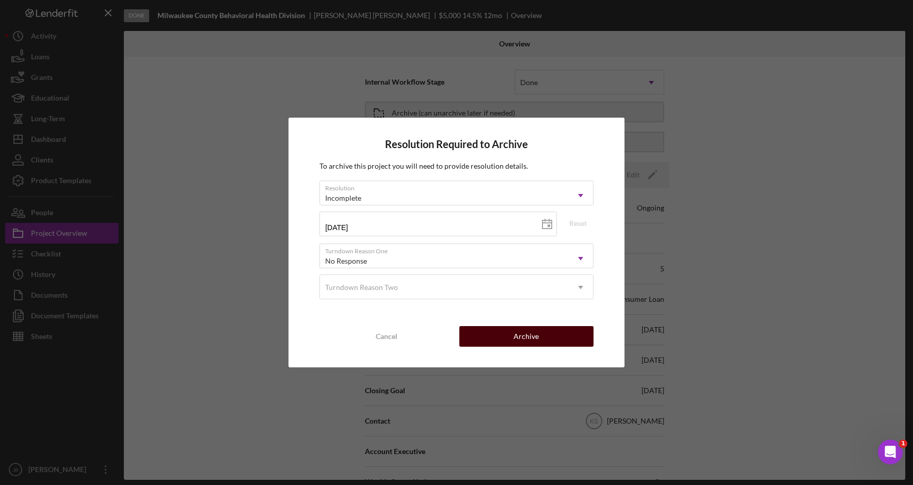
click at [522, 341] on div "Archive" at bounding box center [526, 336] width 25 height 21
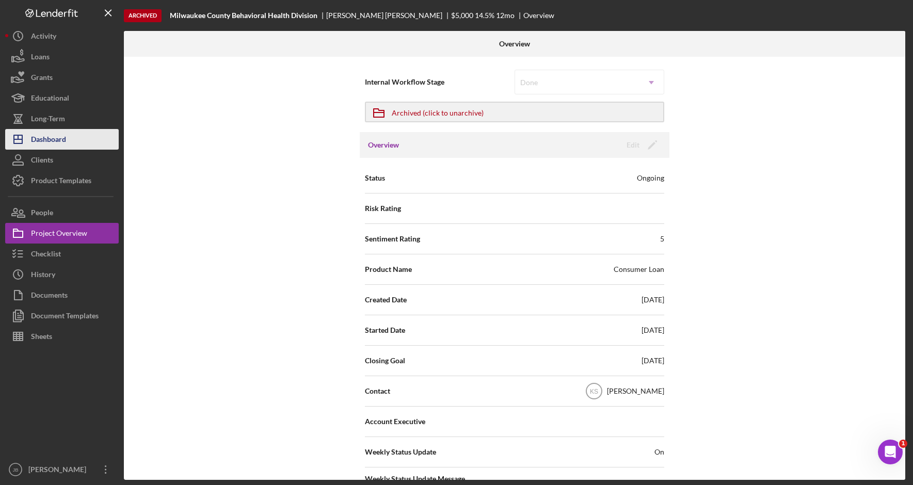
click at [87, 137] on button "Icon/Dashboard Dashboard" at bounding box center [62, 139] width 114 height 21
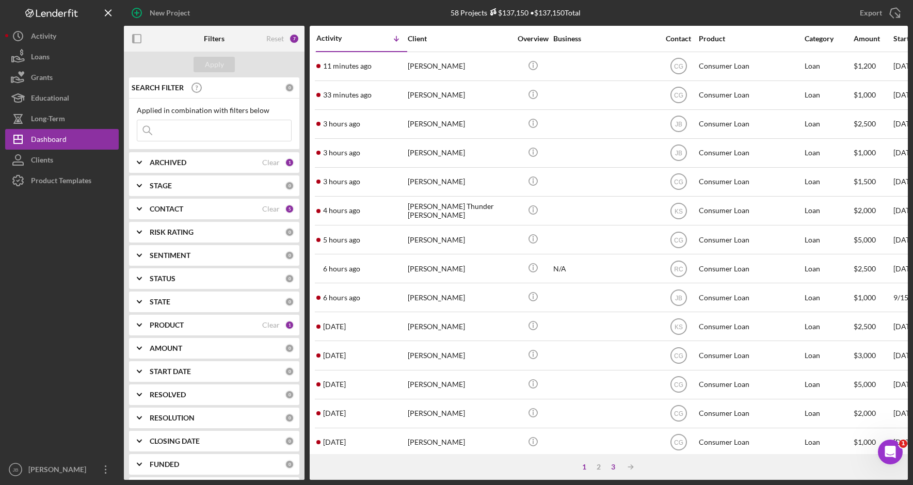
click at [611, 467] on div "3" at bounding box center [613, 467] width 14 height 8
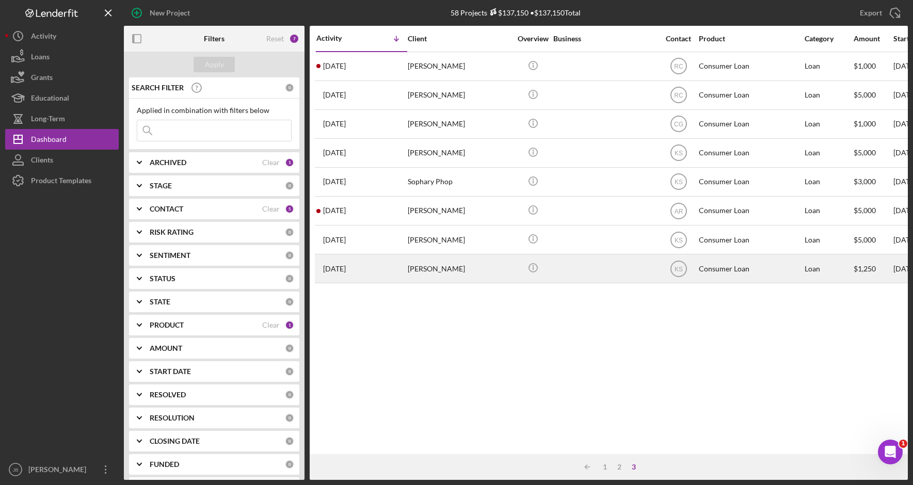
click at [479, 271] on div "[PERSON_NAME]" at bounding box center [459, 268] width 103 height 27
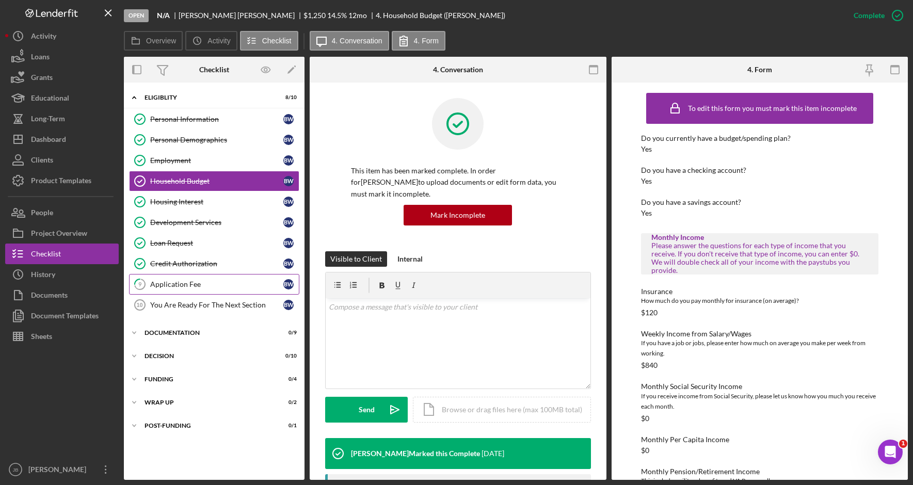
click at [222, 289] on link "9 Application Fee B W" at bounding box center [214, 284] width 170 height 21
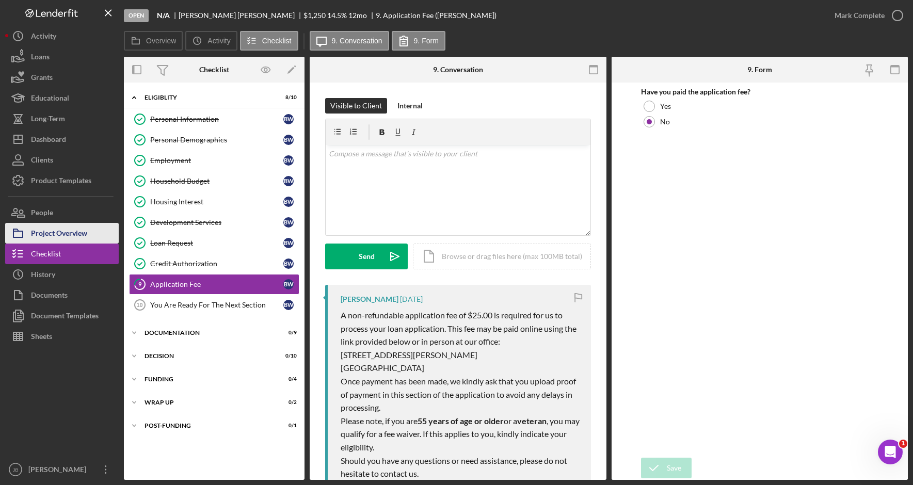
click at [89, 235] on button "Project Overview" at bounding box center [62, 233] width 114 height 21
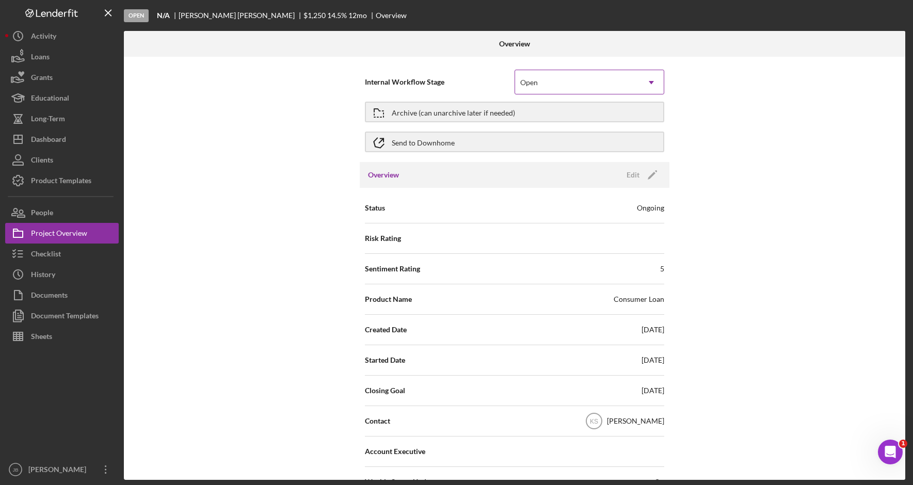
drag, startPoint x: 569, startPoint y: 74, endPoint x: 569, endPoint y: 83, distance: 8.8
click at [570, 75] on div "Open" at bounding box center [577, 83] width 124 height 24
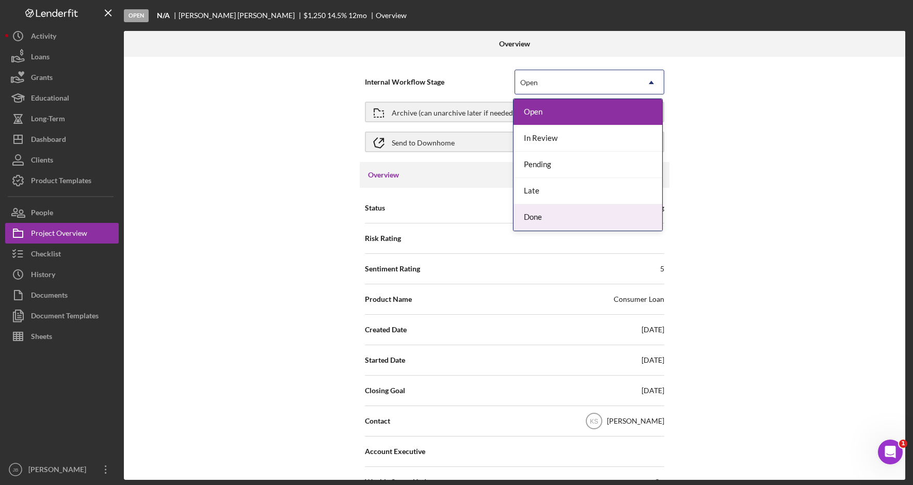
click at [560, 215] on div "Done" at bounding box center [588, 217] width 149 height 26
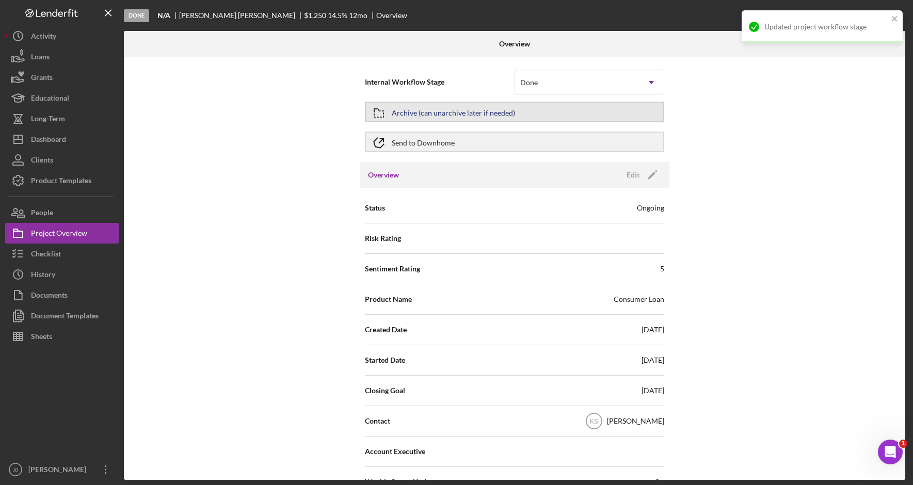
click at [568, 113] on button "Archive (can unarchive later if needed)" at bounding box center [514, 112] width 299 height 21
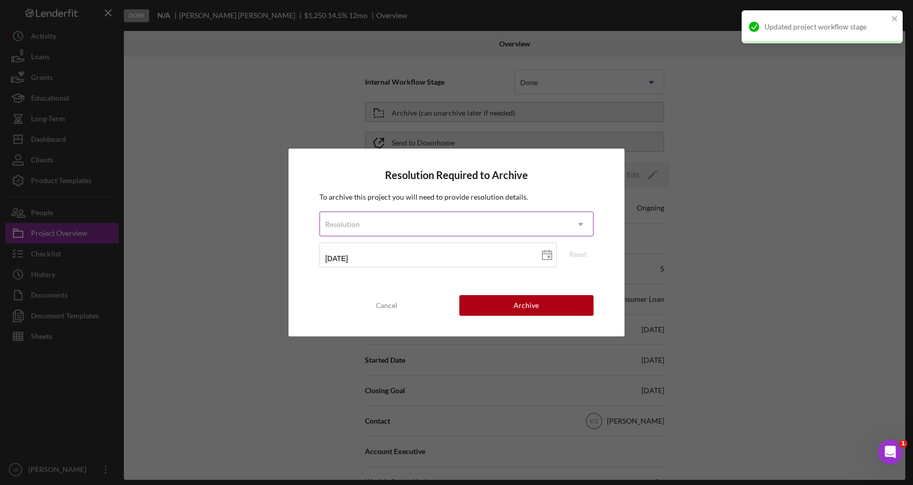
click at [560, 220] on div "Resolution" at bounding box center [444, 225] width 248 height 24
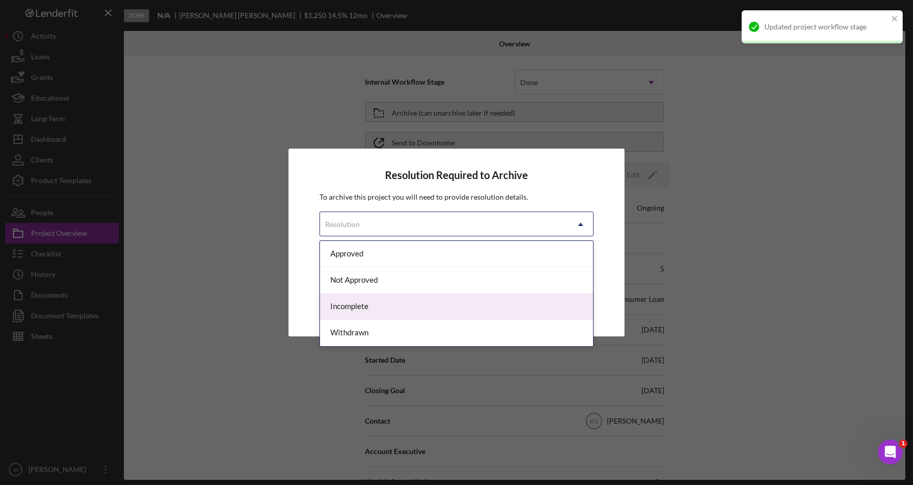
drag, startPoint x: 536, startPoint y: 293, endPoint x: 536, endPoint y: 302, distance: 9.3
click at [536, 302] on div "Approved Not Approved Incomplete Withdrawn" at bounding box center [456, 293] width 273 height 105
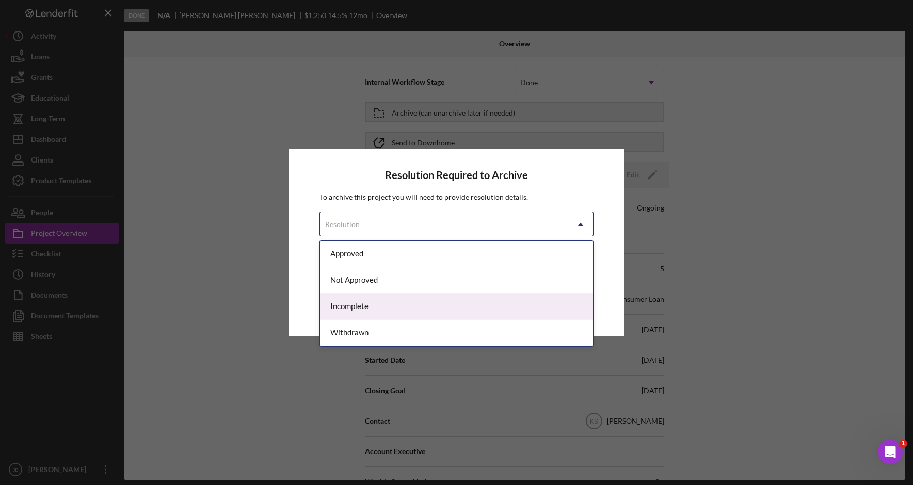
click at [537, 310] on div "Incomplete" at bounding box center [456, 307] width 273 height 26
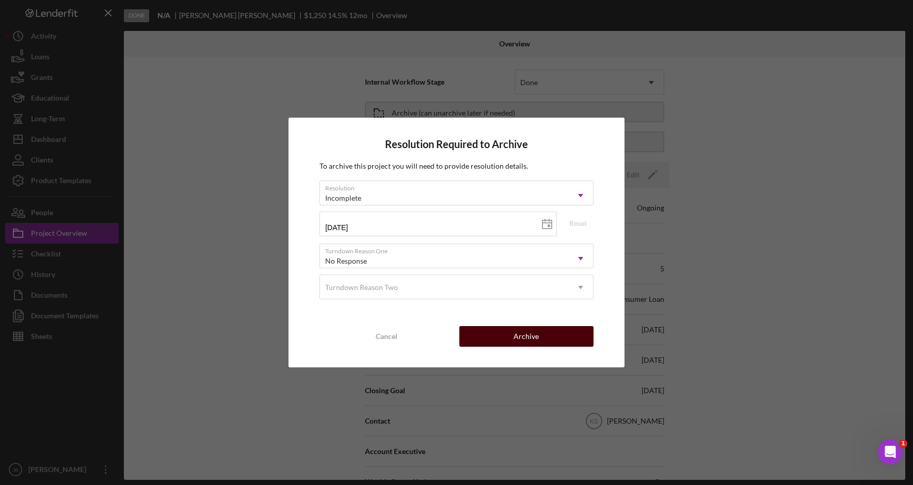
click at [542, 329] on button "Archive" at bounding box center [526, 336] width 134 height 21
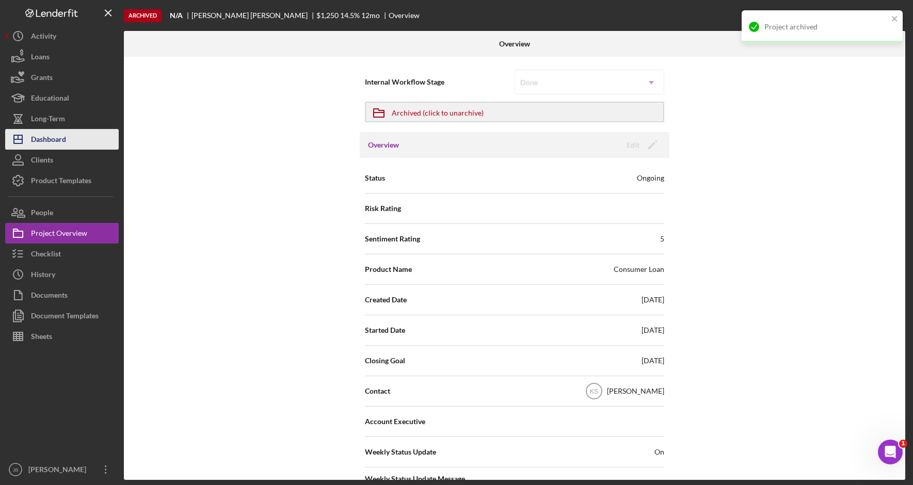
click at [71, 138] on button "Icon/Dashboard Dashboard" at bounding box center [62, 139] width 114 height 21
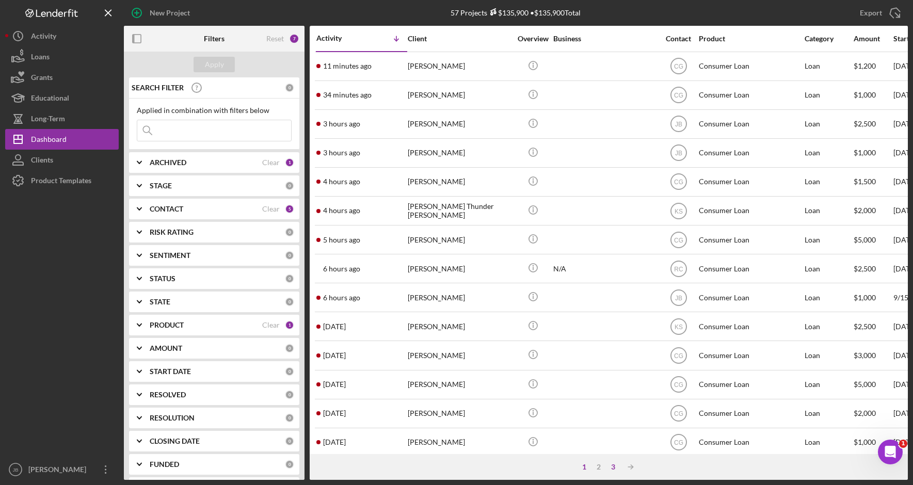
click at [614, 468] on div "3" at bounding box center [613, 467] width 14 height 8
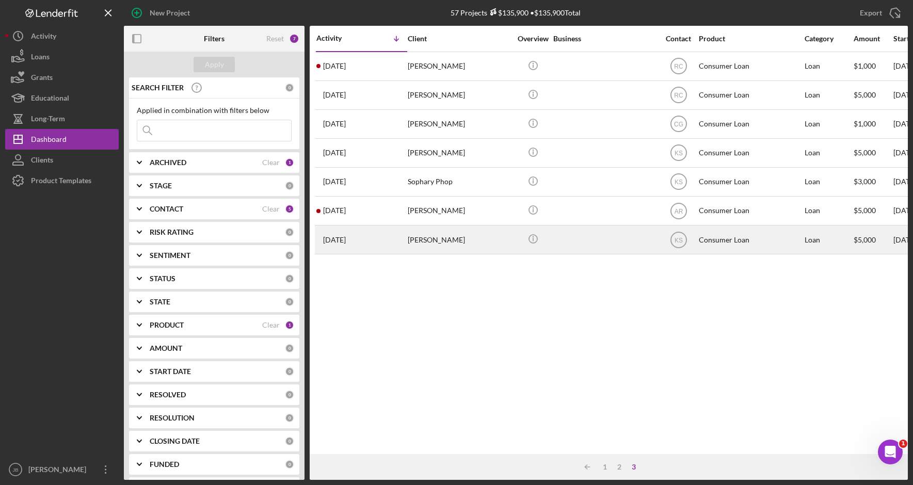
click at [456, 238] on div "[PERSON_NAME]" at bounding box center [459, 239] width 103 height 27
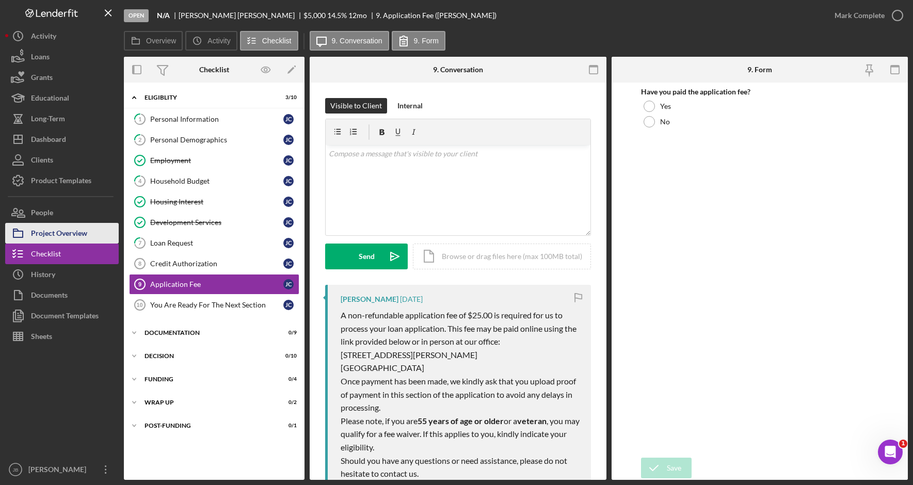
click at [94, 234] on button "Project Overview" at bounding box center [62, 233] width 114 height 21
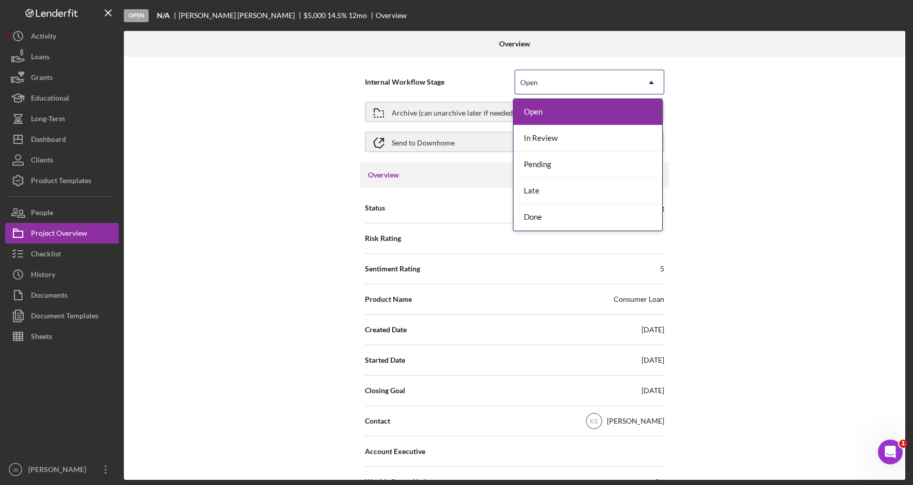
click at [546, 93] on div "Open" at bounding box center [577, 83] width 124 height 24
click at [545, 226] on div "Done" at bounding box center [588, 217] width 149 height 26
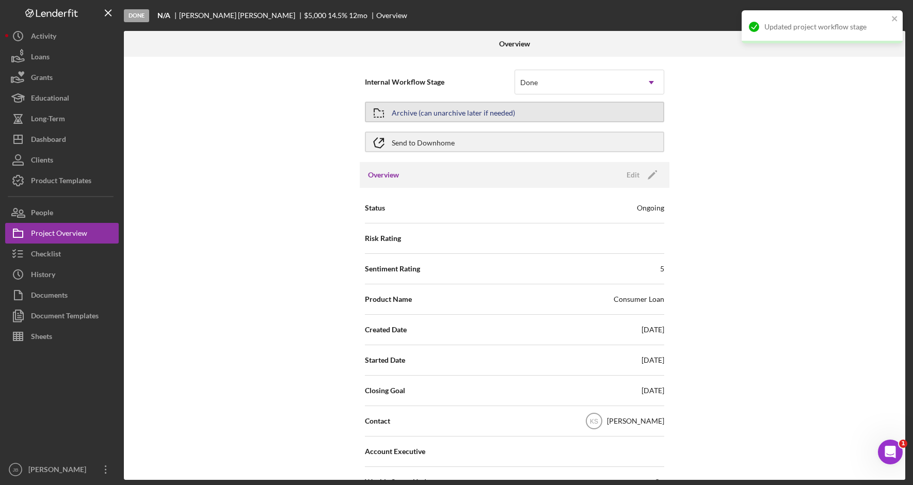
click at [509, 113] on div "Archive (can unarchive later if needed)" at bounding box center [453, 112] width 123 height 19
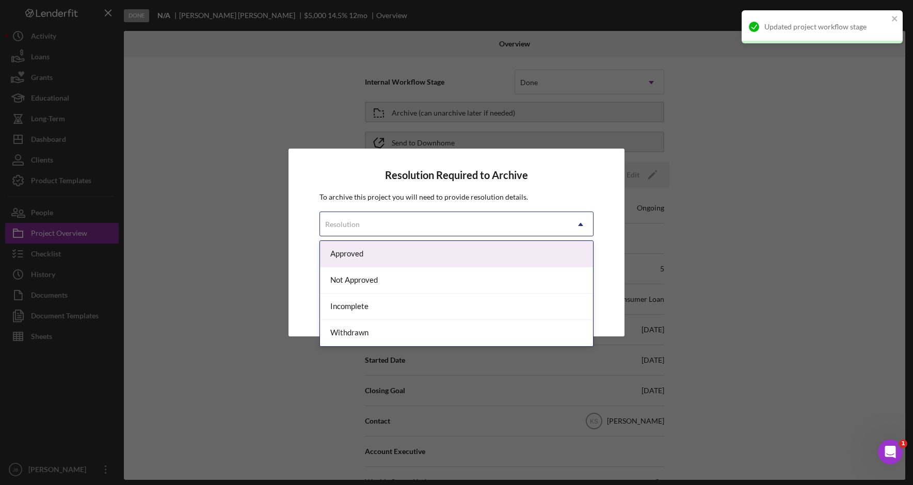
click at [513, 223] on div "Resolution" at bounding box center [444, 225] width 248 height 24
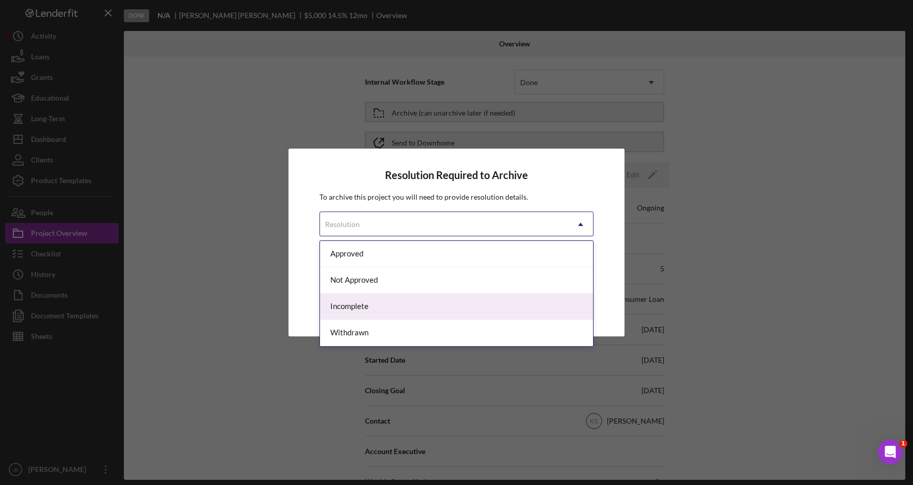
click at [457, 315] on div "Incomplete" at bounding box center [456, 307] width 273 height 26
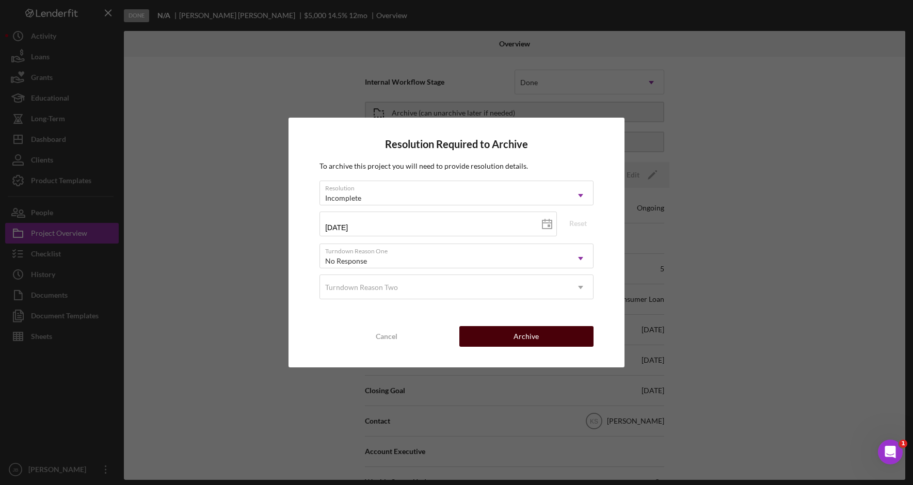
click at [520, 337] on div "Archive" at bounding box center [526, 336] width 25 height 21
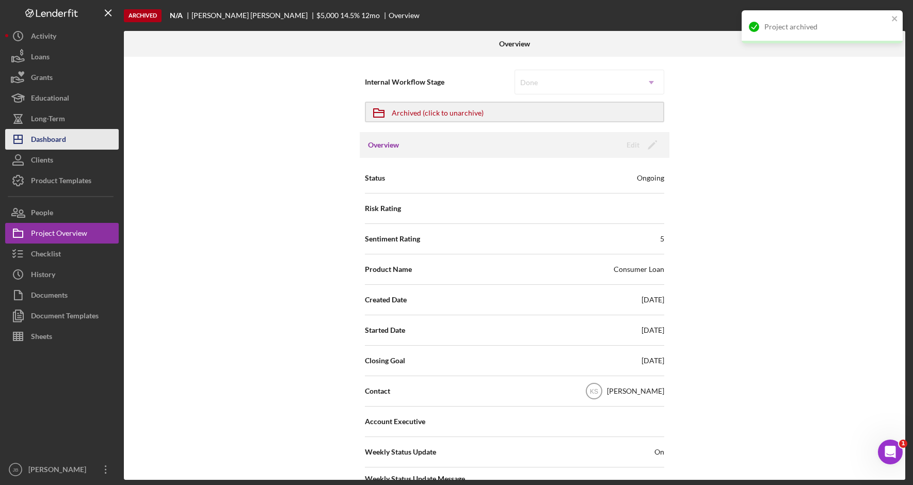
click at [73, 134] on button "Icon/Dashboard Dashboard" at bounding box center [62, 139] width 114 height 21
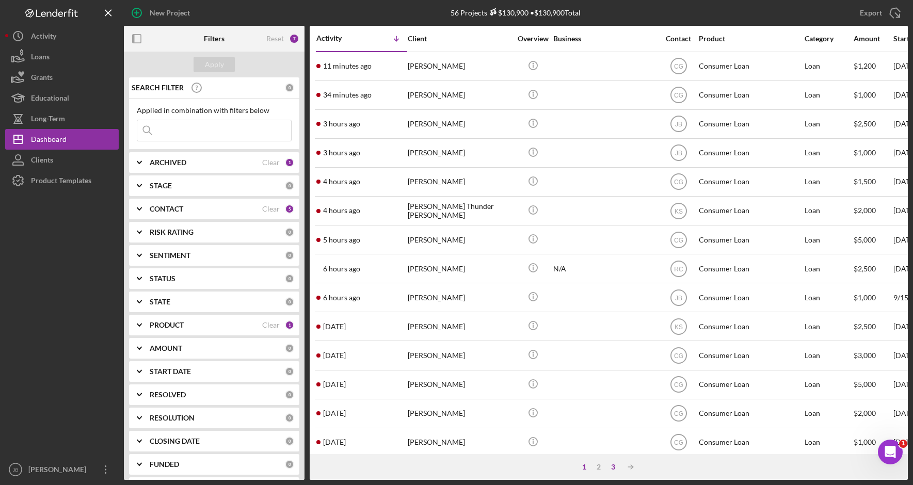
click at [617, 471] on div "3" at bounding box center [613, 467] width 14 height 8
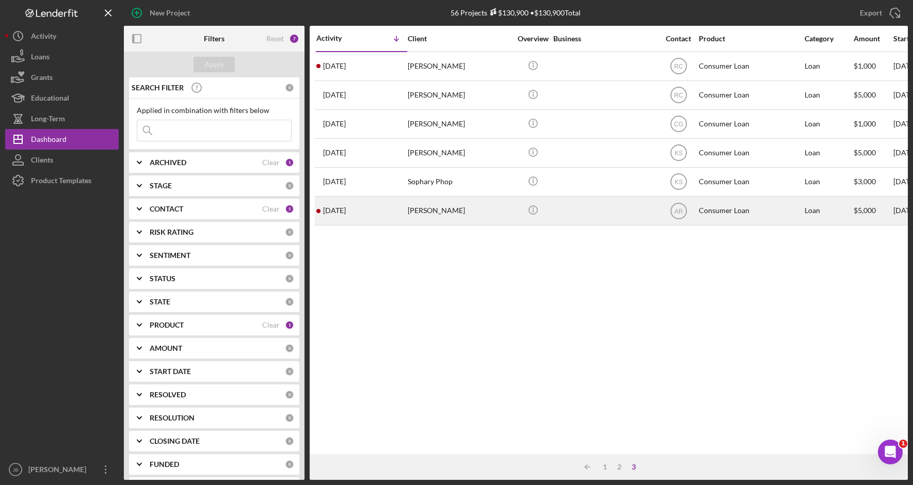
click at [484, 213] on div "[PERSON_NAME]" at bounding box center [459, 210] width 103 height 27
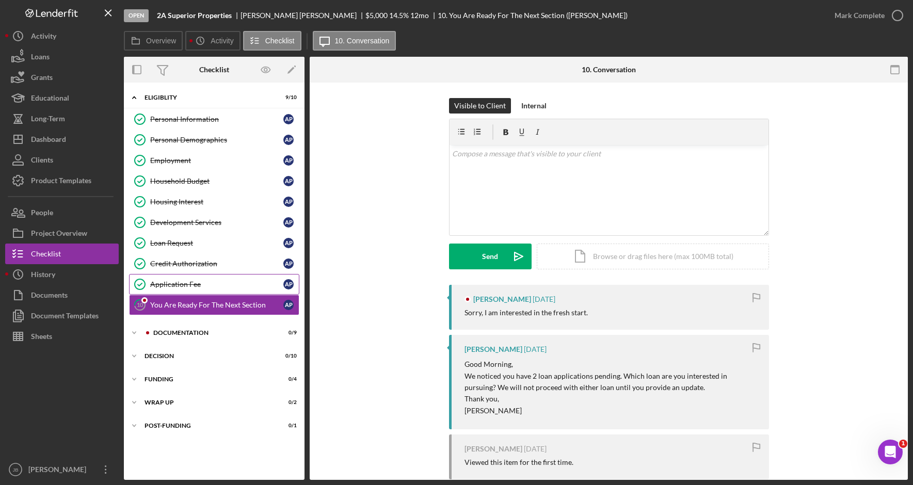
click at [226, 284] on div "Application Fee" at bounding box center [216, 284] width 133 height 8
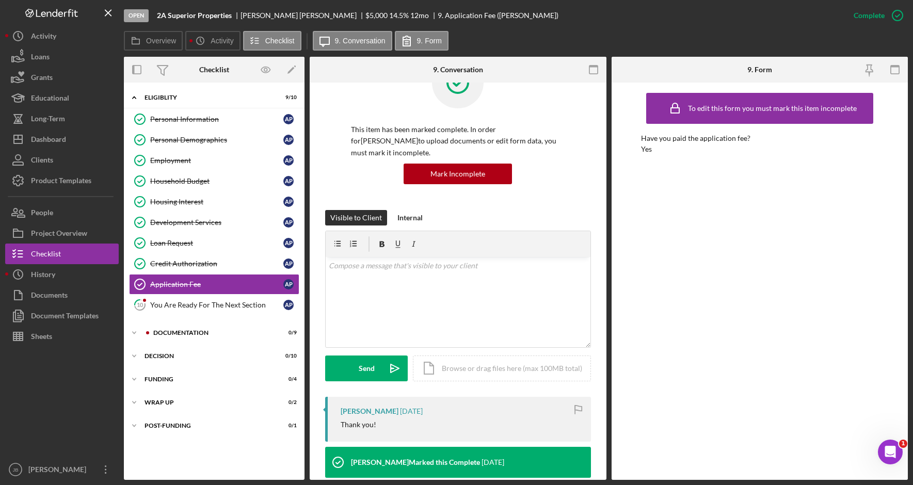
scroll to position [258, 0]
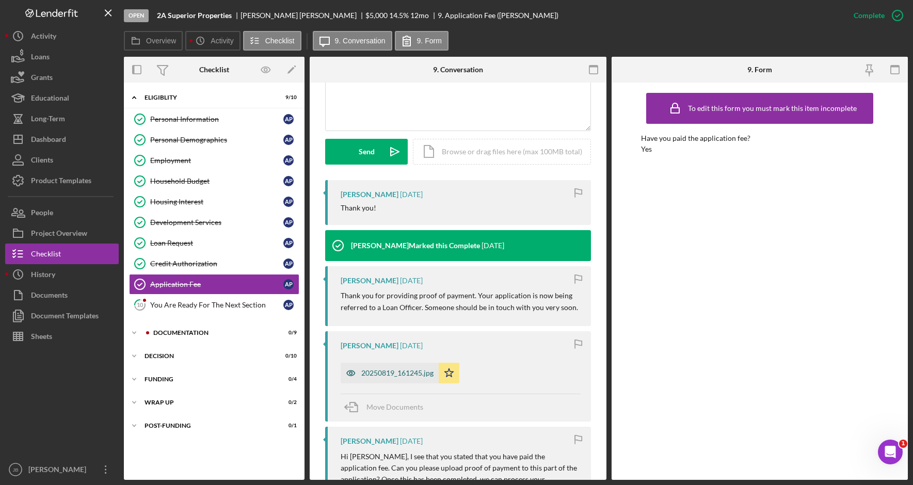
click at [389, 375] on div "20250819_161245.jpg" at bounding box center [397, 373] width 72 height 8
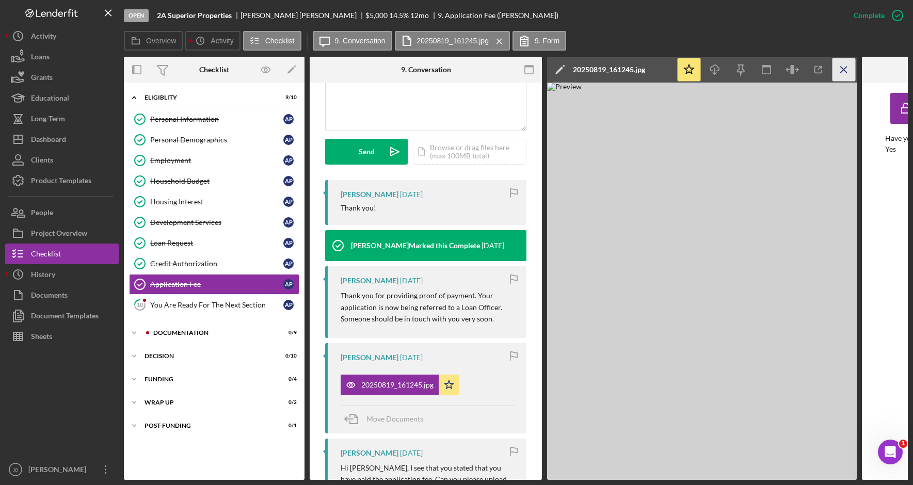
click at [846, 69] on icon "Icon/Menu Close" at bounding box center [844, 69] width 23 height 23
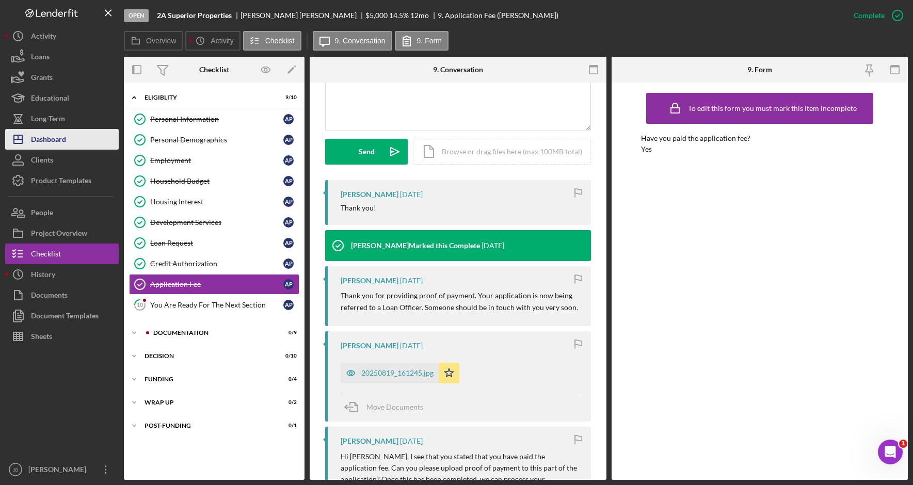
click at [81, 143] on button "Icon/Dashboard Dashboard" at bounding box center [62, 139] width 114 height 21
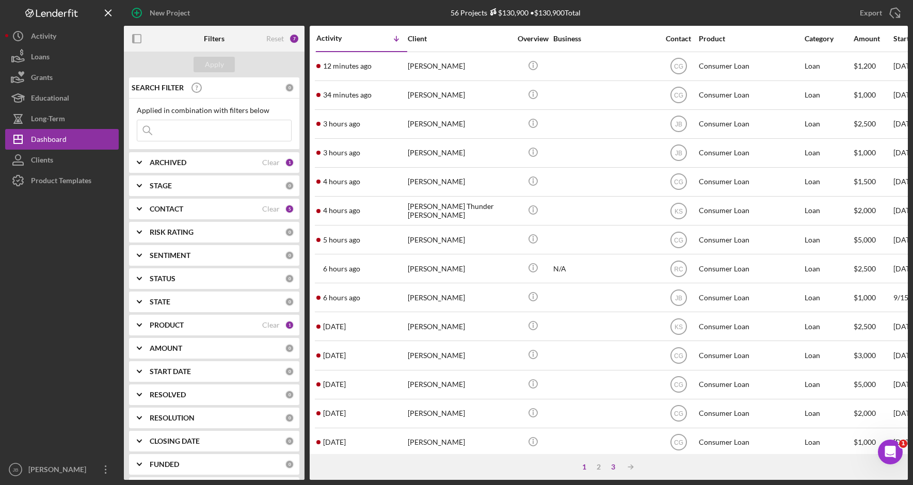
click at [616, 471] on div "3" at bounding box center [613, 467] width 14 height 8
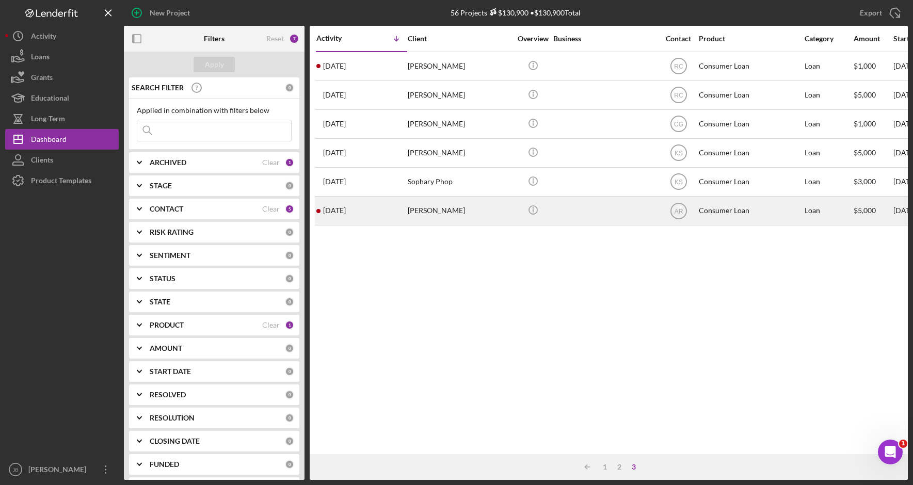
click at [425, 213] on div "[PERSON_NAME]" at bounding box center [459, 210] width 103 height 27
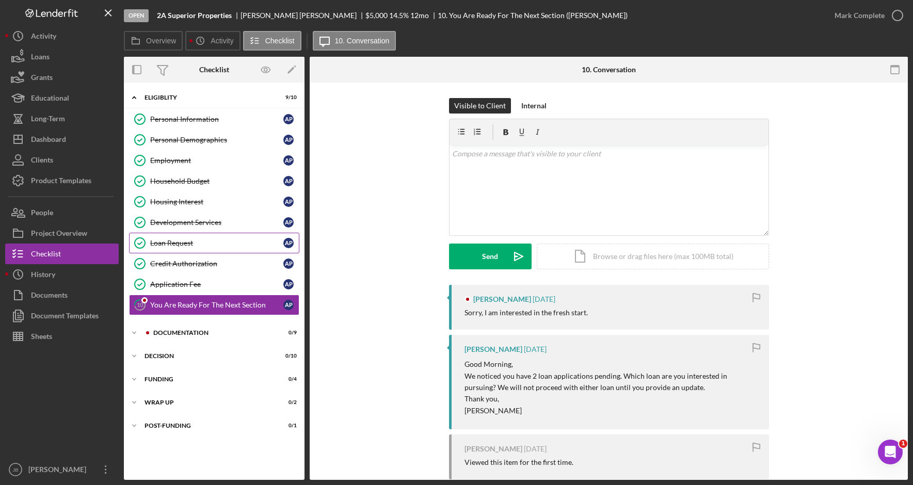
click at [224, 239] on div "Loan Request" at bounding box center [216, 243] width 133 height 8
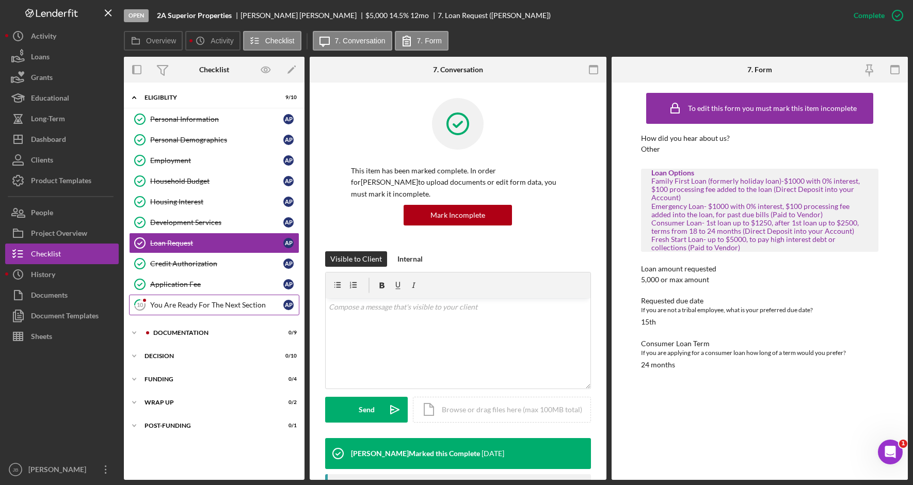
click at [224, 304] on div "You Are Ready For The Next Section" at bounding box center [216, 305] width 133 height 8
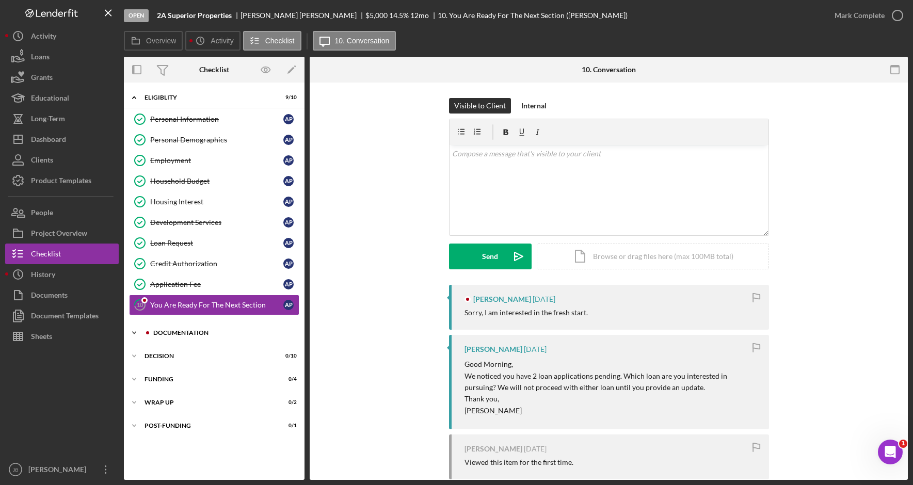
click at [217, 333] on div "Documentation" at bounding box center [222, 333] width 138 height 6
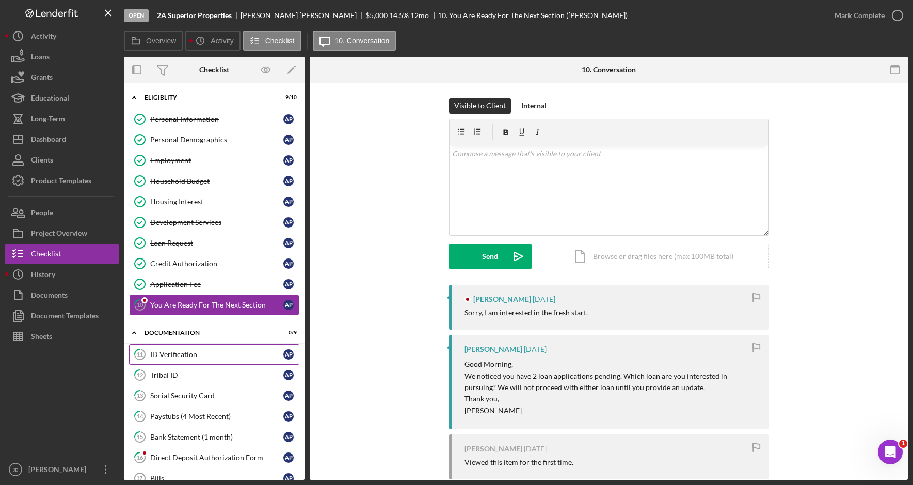
click at [242, 362] on link "11 ID Verification A P" at bounding box center [214, 354] width 170 height 21
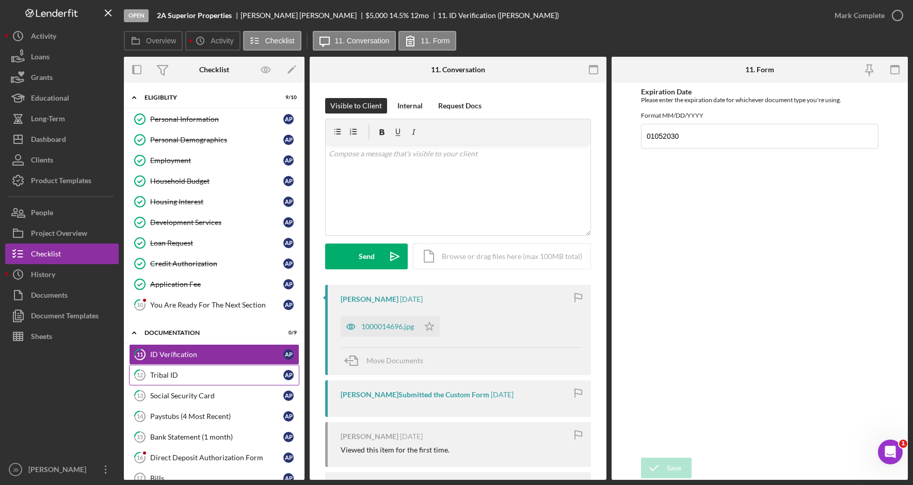
click at [229, 385] on link "12 Tribal ID A P" at bounding box center [214, 375] width 170 height 21
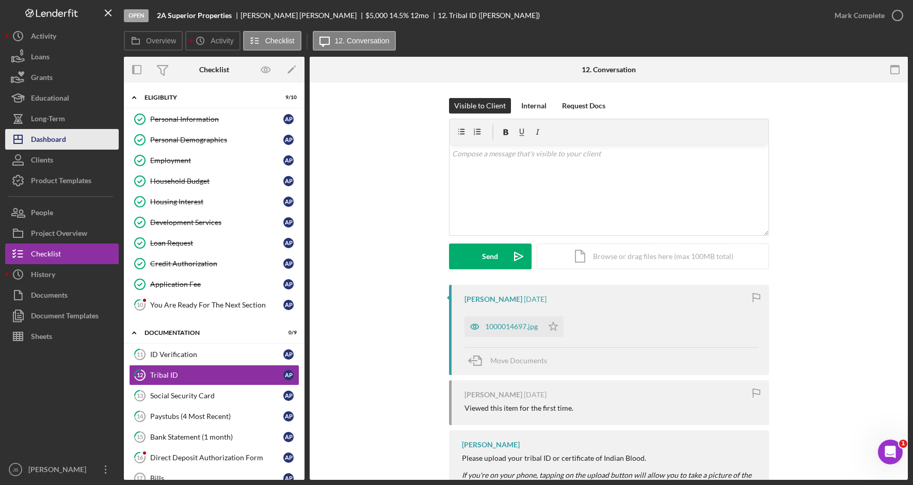
click at [70, 138] on button "Icon/Dashboard Dashboard" at bounding box center [62, 139] width 114 height 21
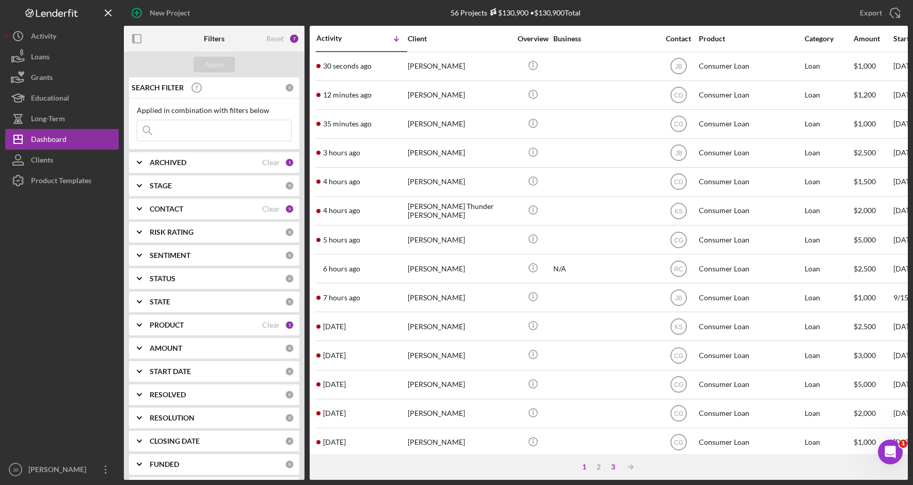
click at [611, 465] on div "3" at bounding box center [613, 467] width 14 height 8
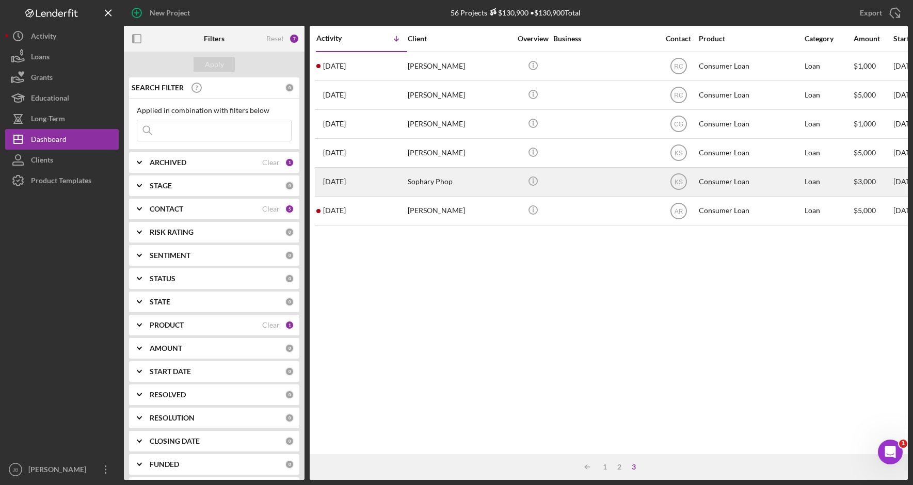
click at [444, 183] on div "Sophary Phop" at bounding box center [459, 181] width 103 height 27
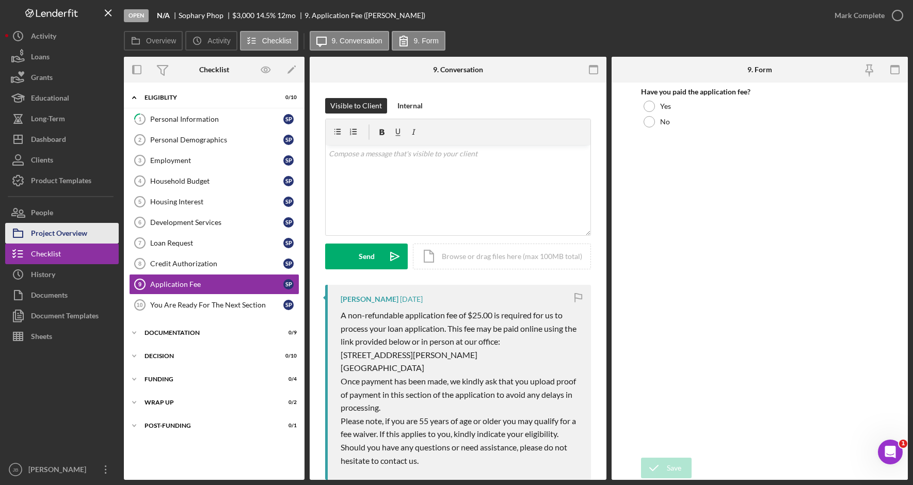
click at [82, 228] on div "Project Overview" at bounding box center [59, 234] width 56 height 23
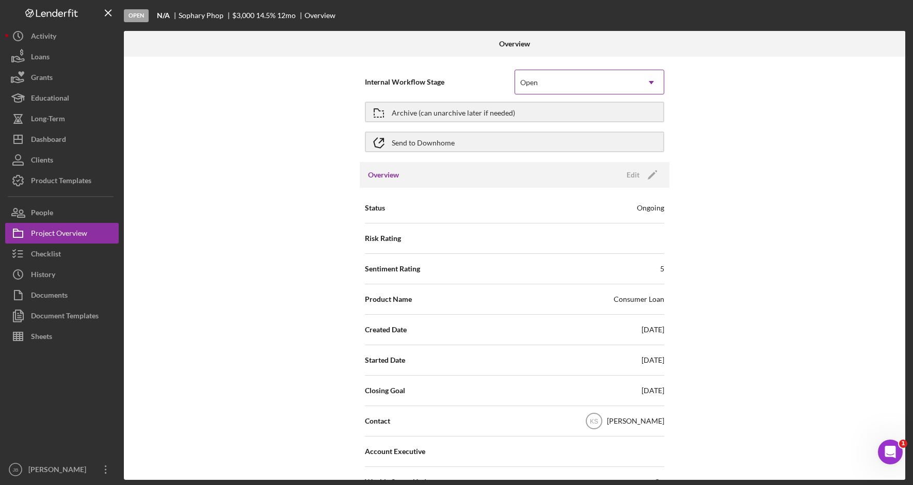
click at [575, 90] on div "Open" at bounding box center [577, 83] width 124 height 24
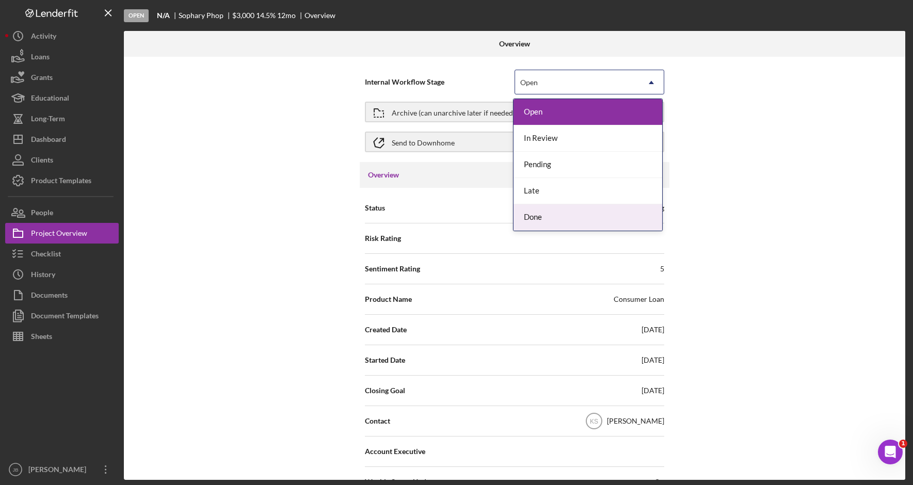
click at [570, 221] on div "Done" at bounding box center [588, 217] width 149 height 26
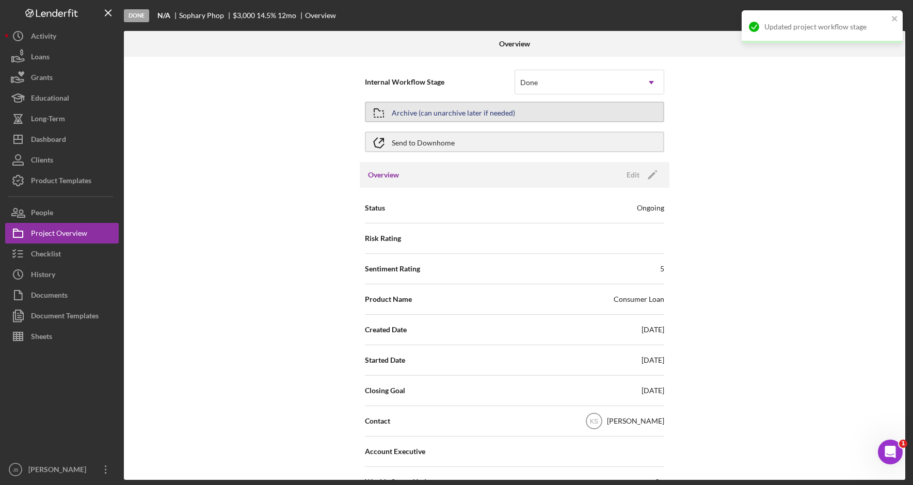
click at [538, 108] on button "Archive (can unarchive later if needed)" at bounding box center [514, 112] width 299 height 21
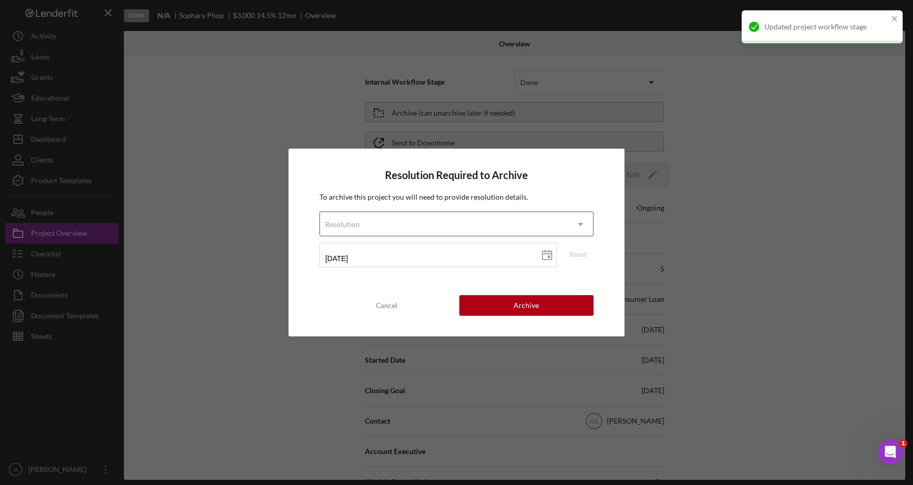
click at [498, 231] on div "Resolution" at bounding box center [444, 225] width 248 height 24
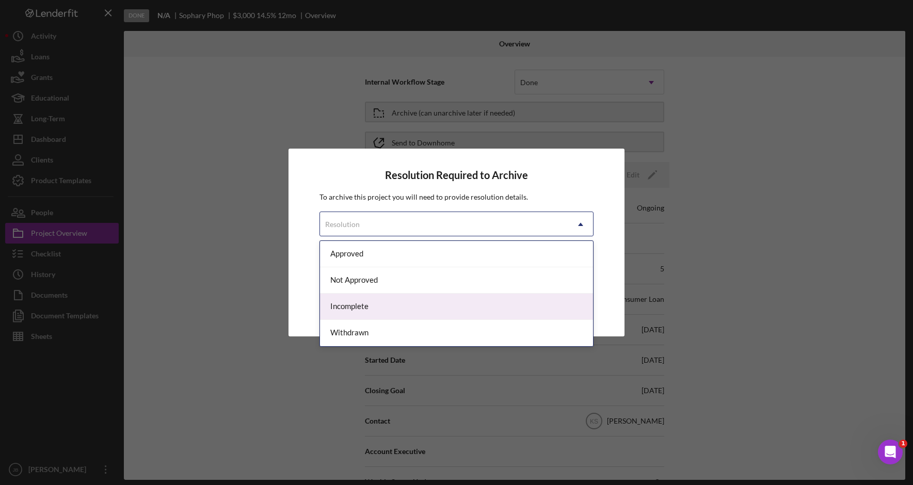
click at [484, 316] on div "Incomplete" at bounding box center [456, 307] width 273 height 26
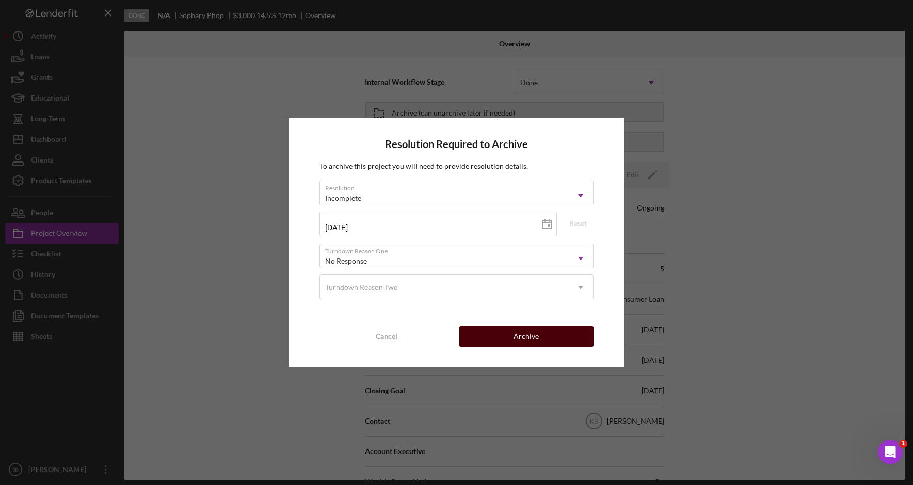
click at [541, 335] on button "Archive" at bounding box center [526, 336] width 134 height 21
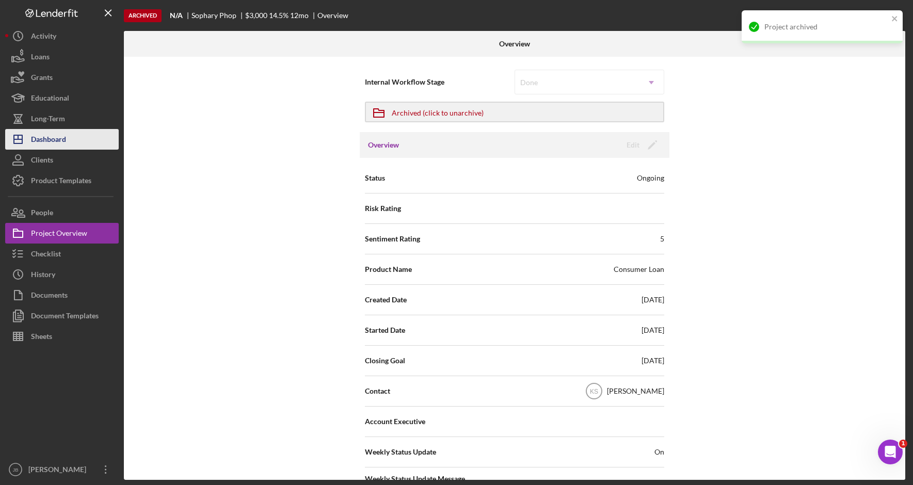
click at [67, 138] on button "Icon/Dashboard Dashboard" at bounding box center [62, 139] width 114 height 21
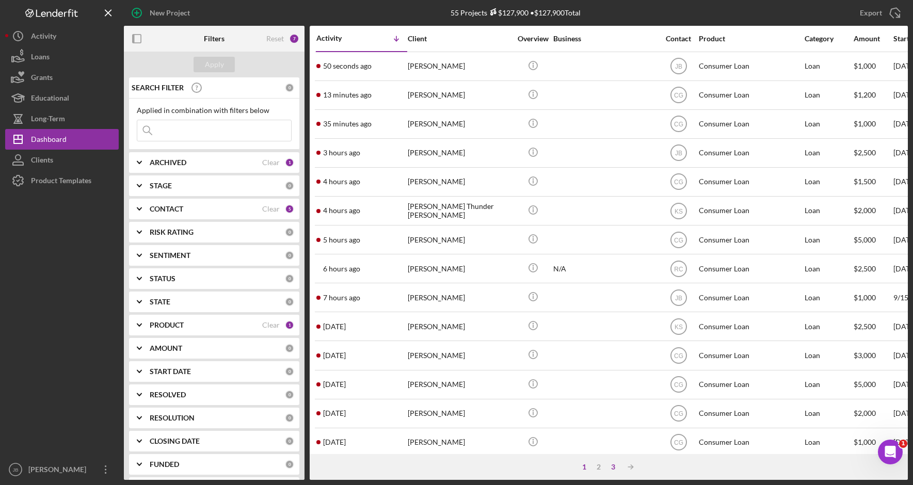
click at [612, 471] on div "3" at bounding box center [613, 467] width 14 height 8
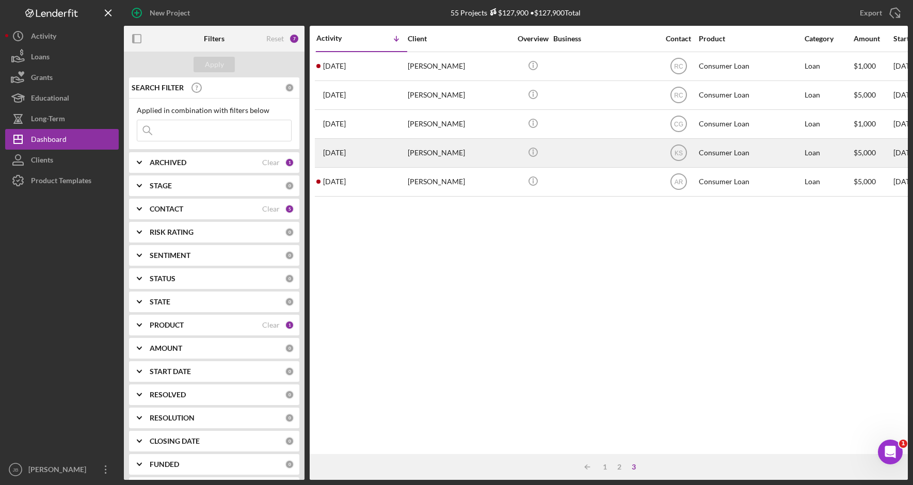
click at [458, 151] on div "[PERSON_NAME]" at bounding box center [459, 152] width 103 height 27
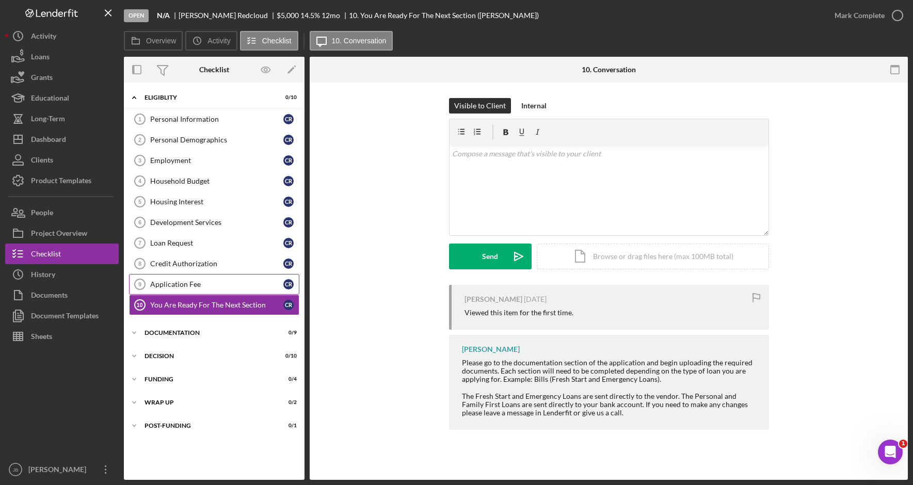
click at [241, 282] on div "Application Fee" at bounding box center [216, 284] width 133 height 8
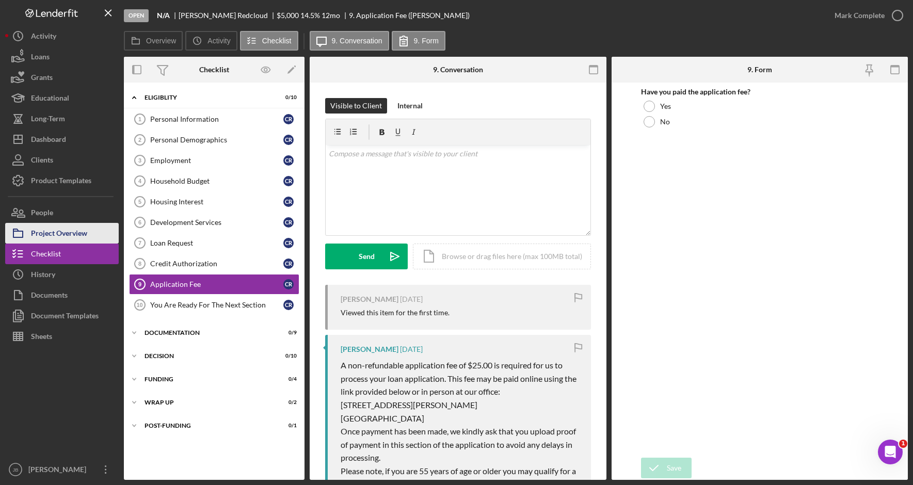
click at [92, 235] on button "Project Overview" at bounding box center [62, 233] width 114 height 21
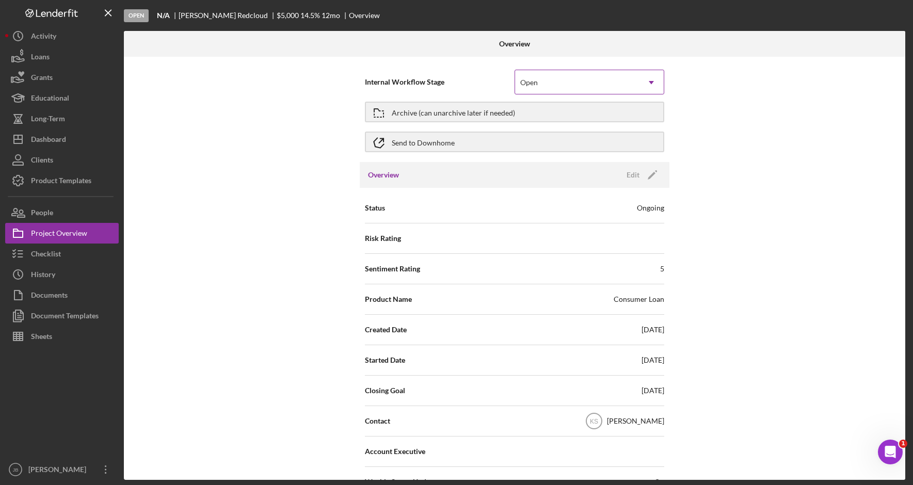
click at [588, 90] on div "Open" at bounding box center [577, 83] width 124 height 24
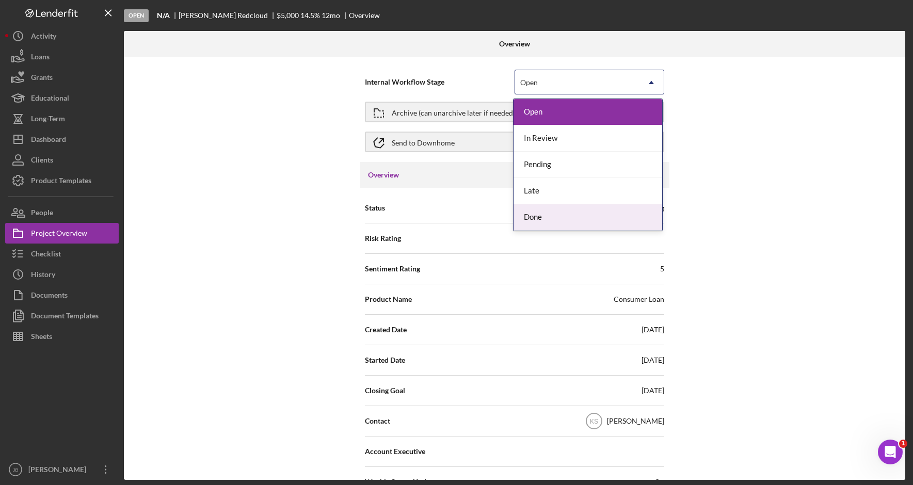
click at [570, 228] on div "Done" at bounding box center [588, 217] width 149 height 26
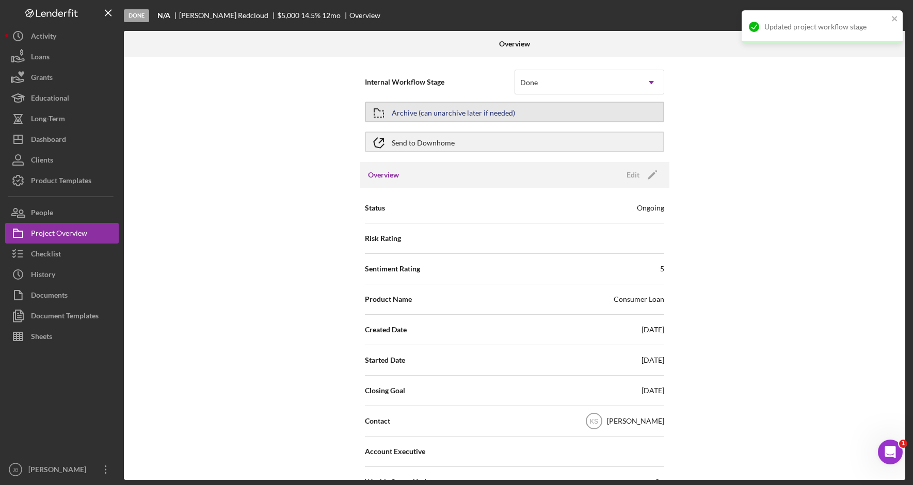
click at [502, 113] on div "Archive (can unarchive later if needed)" at bounding box center [453, 112] width 123 height 19
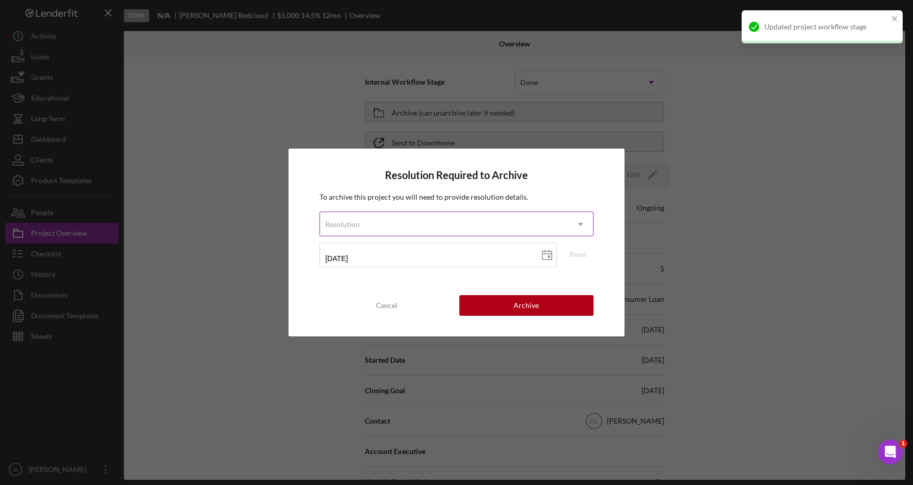
click at [503, 227] on div "Resolution" at bounding box center [444, 225] width 248 height 24
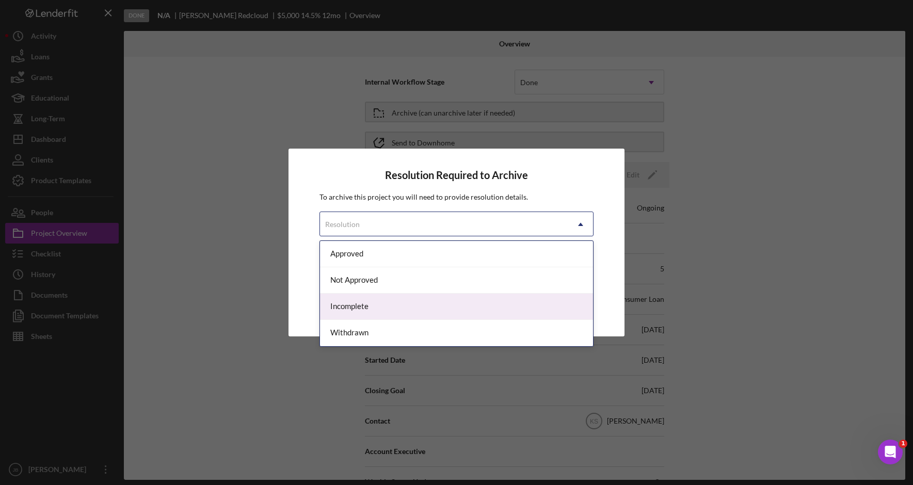
click at [472, 307] on div "Incomplete" at bounding box center [456, 307] width 273 height 26
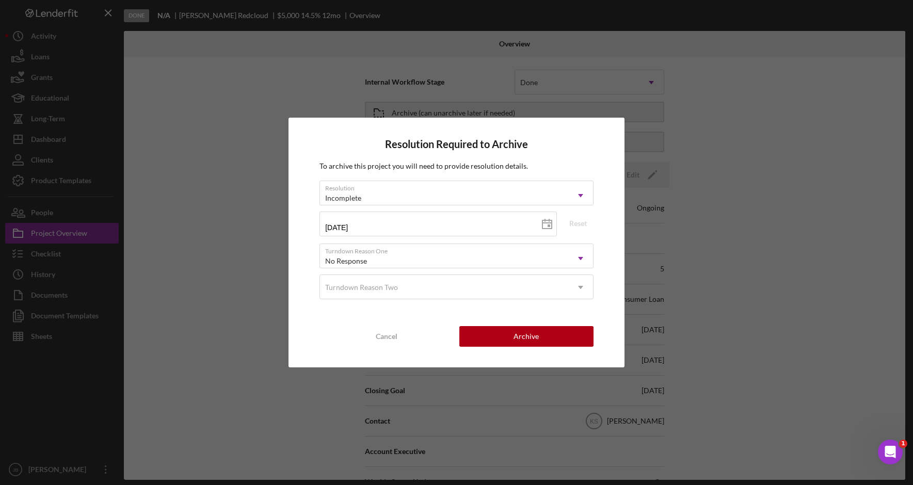
click at [540, 349] on div "Resolution Required to Archive To archive this project you will need to provide…" at bounding box center [457, 242] width 336 height 249
click at [549, 347] on div "Resolution Required to Archive To archive this project you will need to provide…" at bounding box center [457, 242] width 336 height 249
click at [495, 346] on button "Archive" at bounding box center [526, 336] width 134 height 21
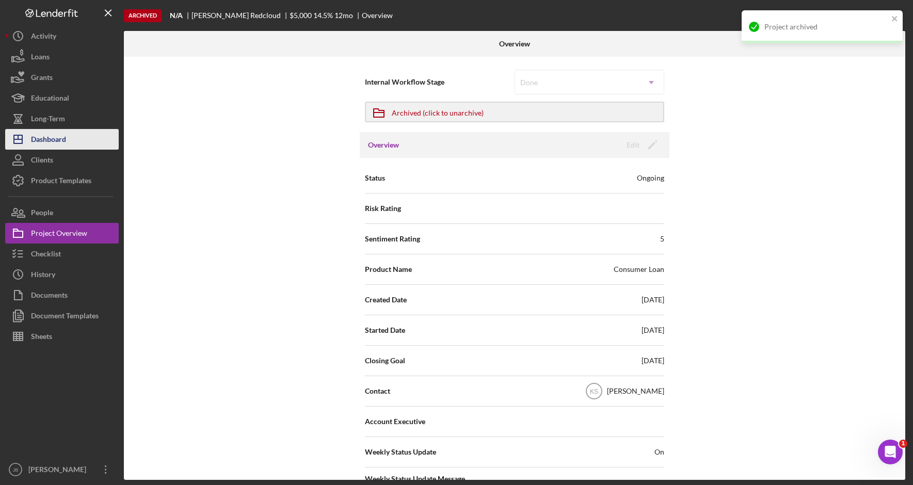
click at [67, 139] on button "Icon/Dashboard Dashboard" at bounding box center [62, 139] width 114 height 21
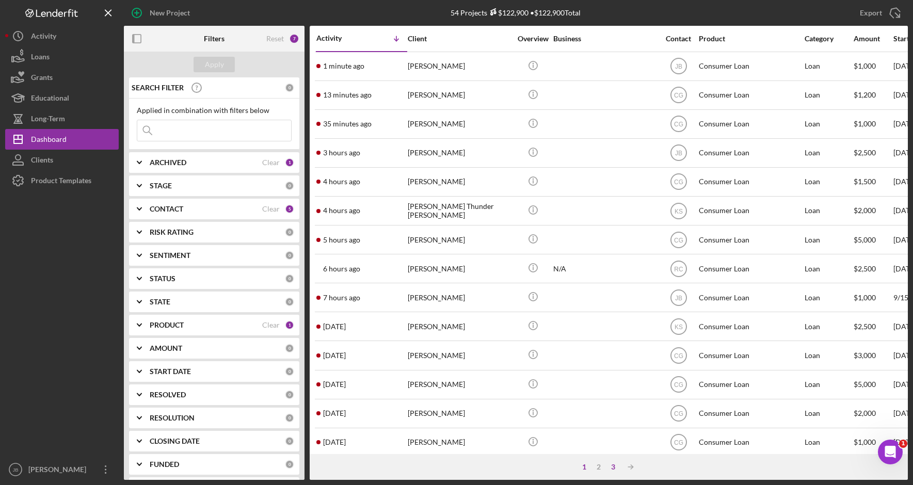
click at [613, 467] on div "3" at bounding box center [613, 467] width 14 height 8
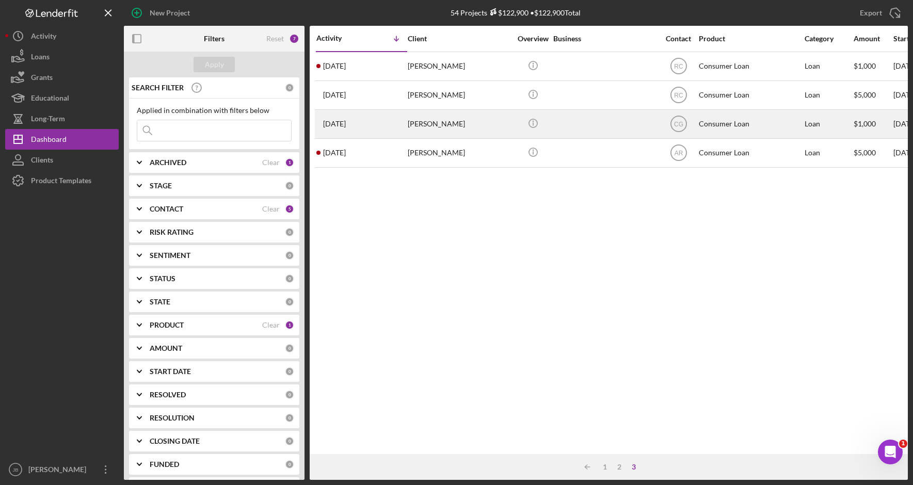
click at [446, 124] on div "[PERSON_NAME]" at bounding box center [459, 123] width 103 height 27
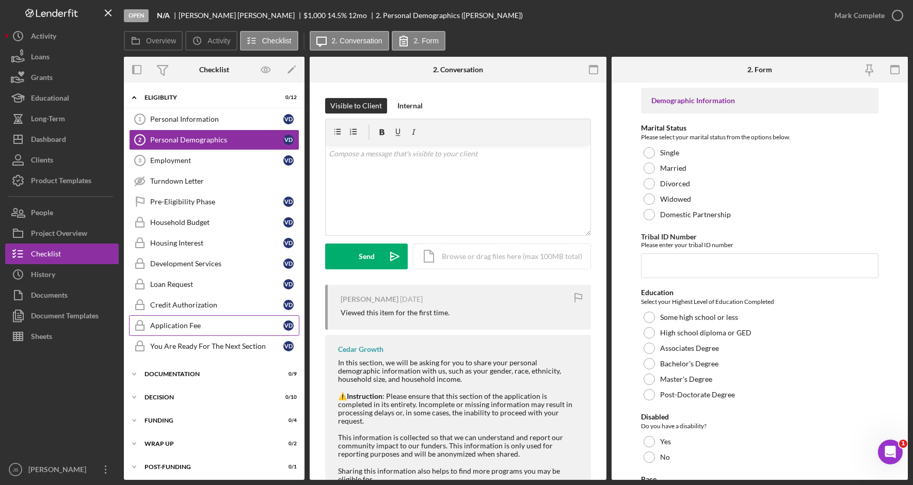
click at [225, 319] on link "Application Fee Application Fee V D" at bounding box center [214, 325] width 170 height 21
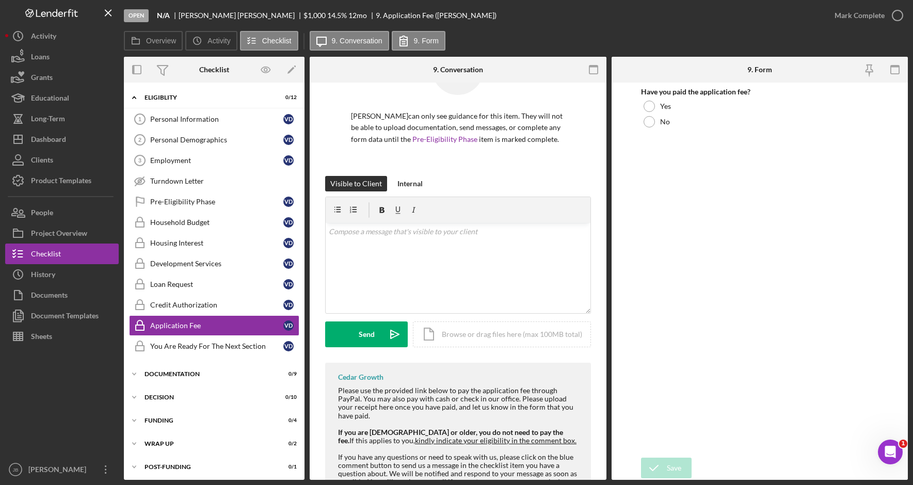
scroll to position [129, 0]
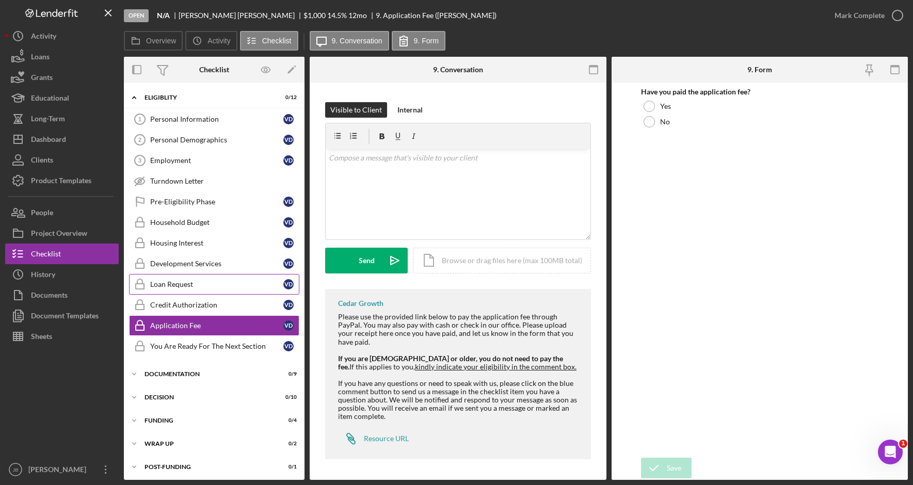
click at [210, 281] on div "Loan Request" at bounding box center [216, 284] width 133 height 8
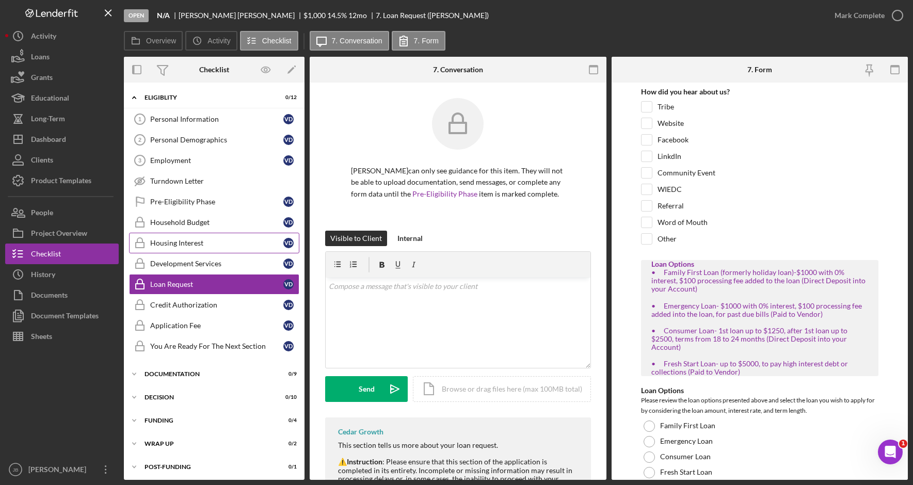
click at [212, 250] on link "Housing Interest Housing Interest V D" at bounding box center [214, 243] width 170 height 21
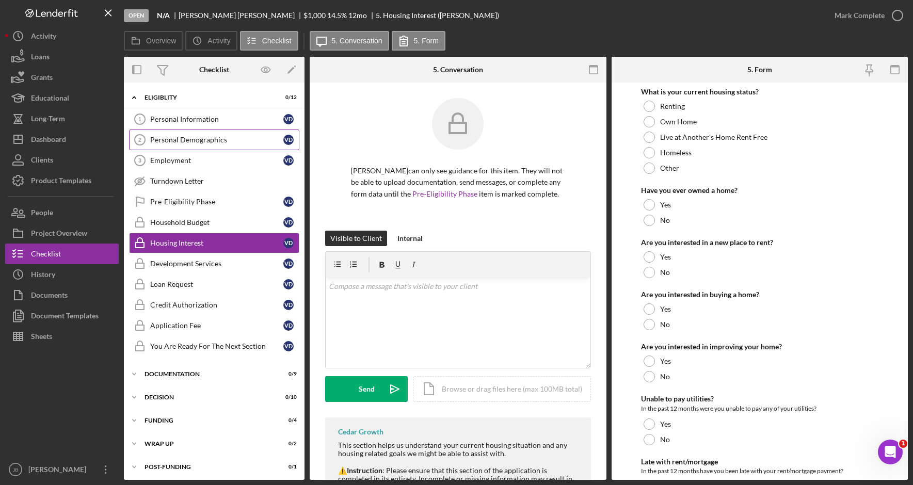
click at [236, 144] on div "Personal Demographics" at bounding box center [216, 140] width 133 height 8
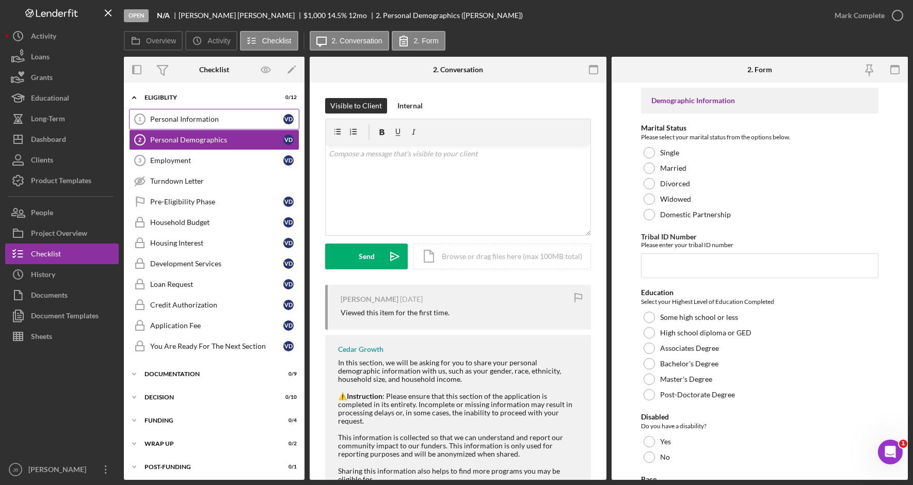
click at [232, 122] on div "Personal Information" at bounding box center [216, 119] width 133 height 8
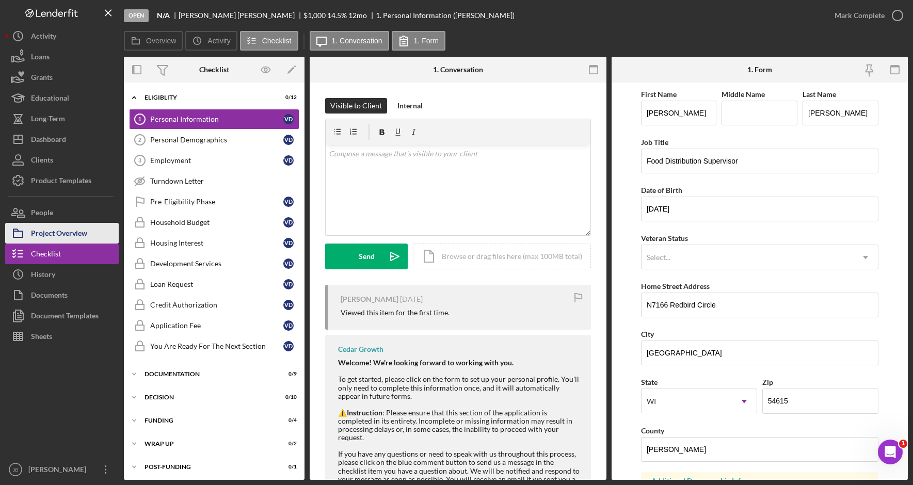
click at [77, 229] on div "Project Overview" at bounding box center [59, 234] width 56 height 23
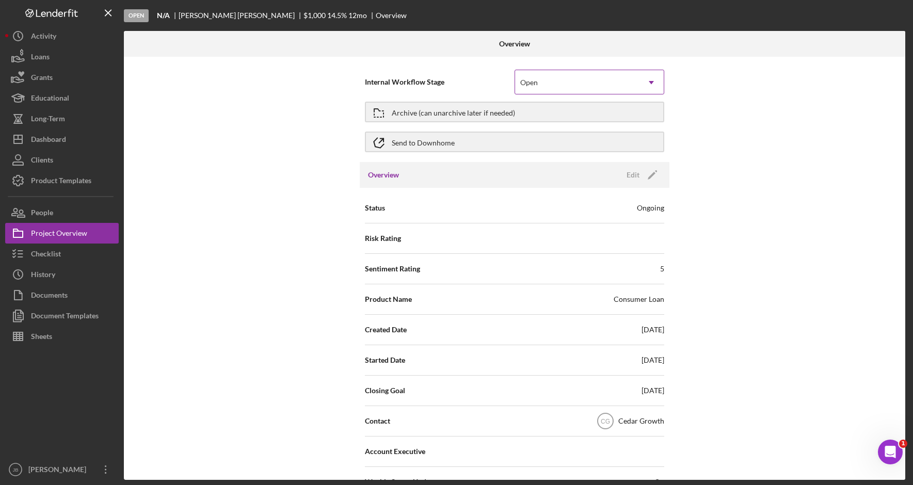
click at [581, 82] on div "Open" at bounding box center [577, 83] width 124 height 24
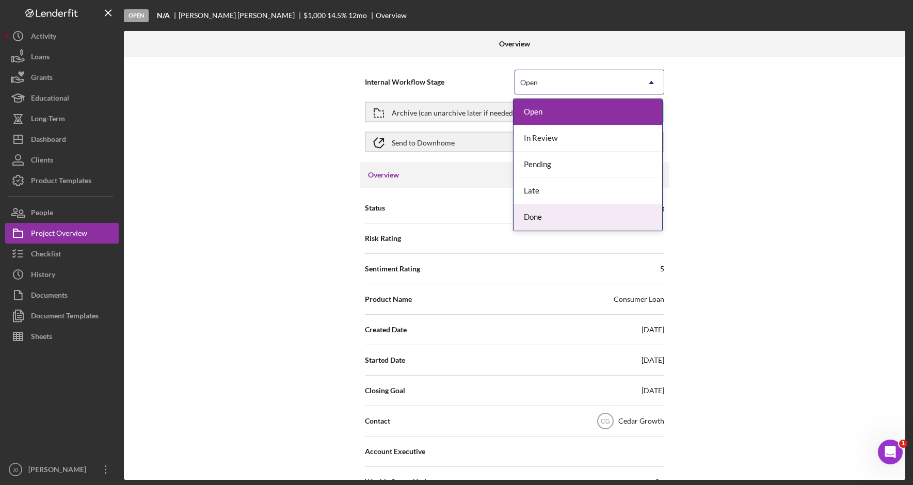
click at [565, 213] on div "Done" at bounding box center [588, 217] width 149 height 26
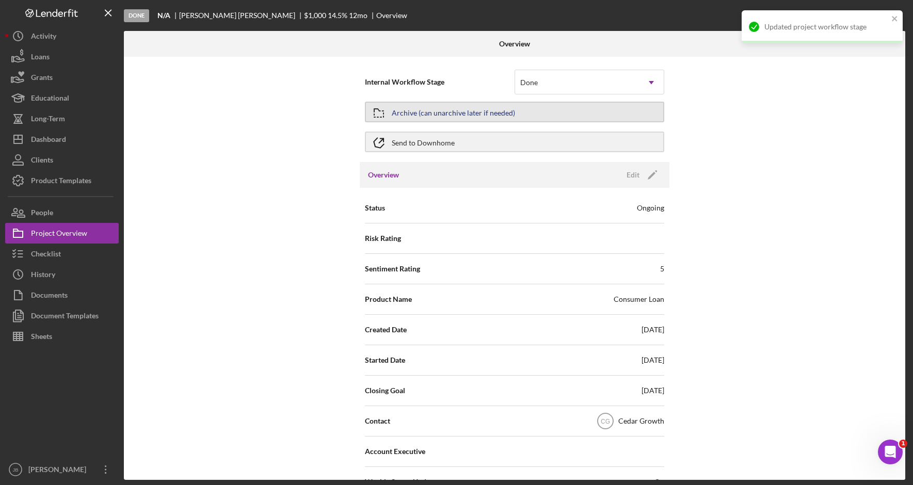
click at [566, 114] on button "Archive (can unarchive later if needed)" at bounding box center [514, 112] width 299 height 21
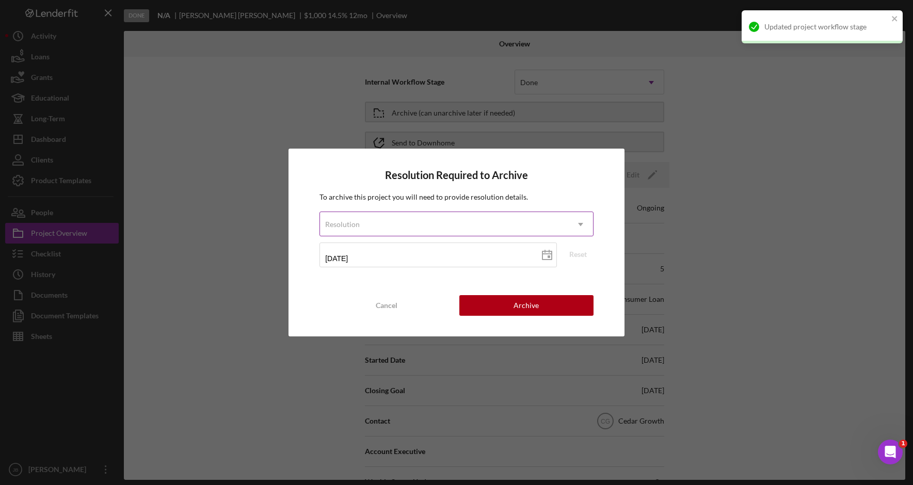
click at [547, 221] on div "Resolution" at bounding box center [444, 225] width 248 height 24
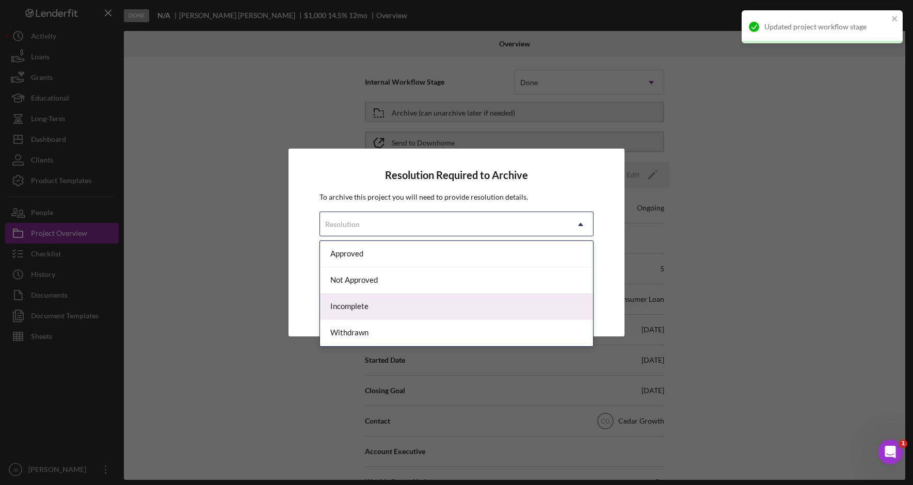
click at [526, 316] on div "Incomplete" at bounding box center [456, 307] width 273 height 26
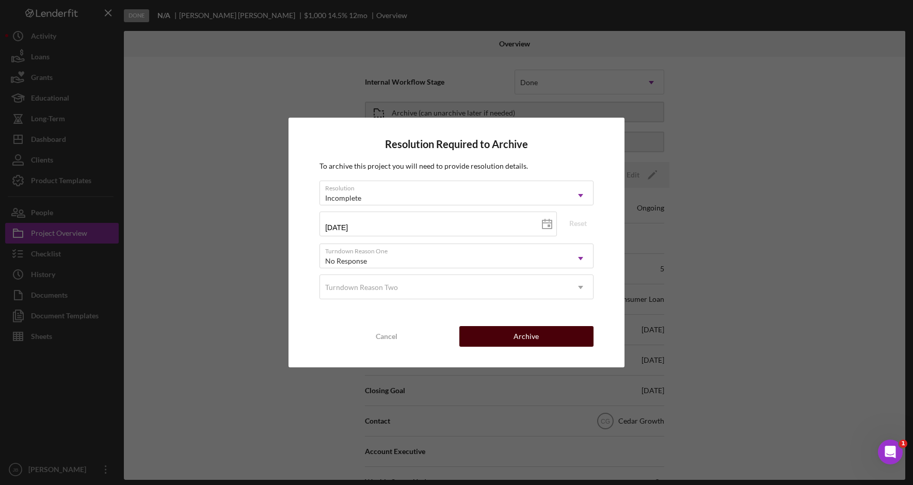
click at [532, 333] on div "Archive" at bounding box center [526, 336] width 25 height 21
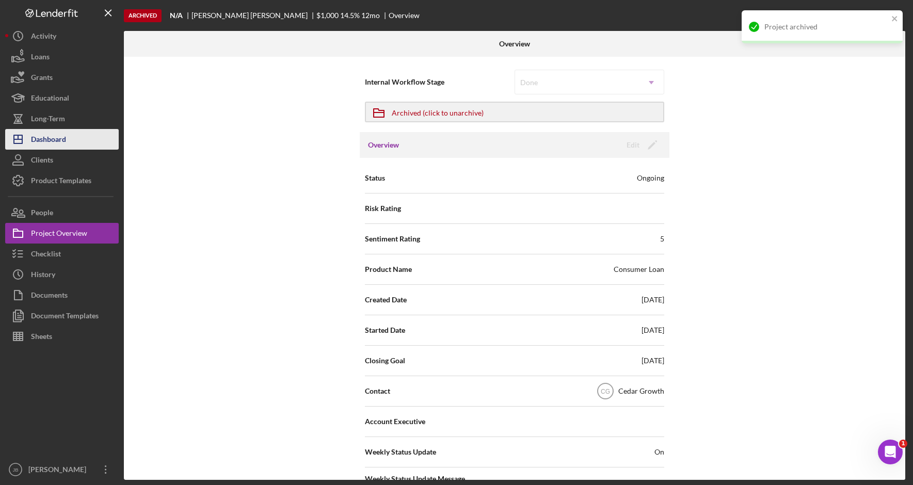
click at [72, 138] on button "Icon/Dashboard Dashboard" at bounding box center [62, 139] width 114 height 21
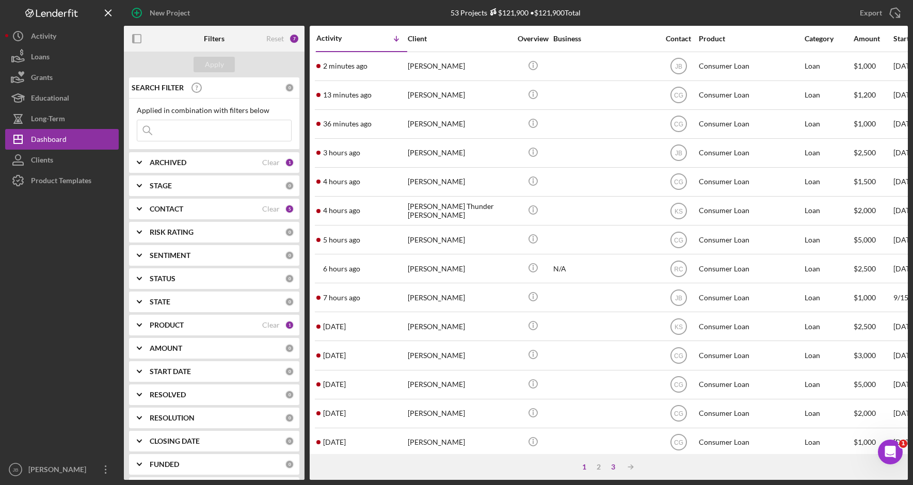
click at [612, 468] on div "3" at bounding box center [613, 467] width 14 height 8
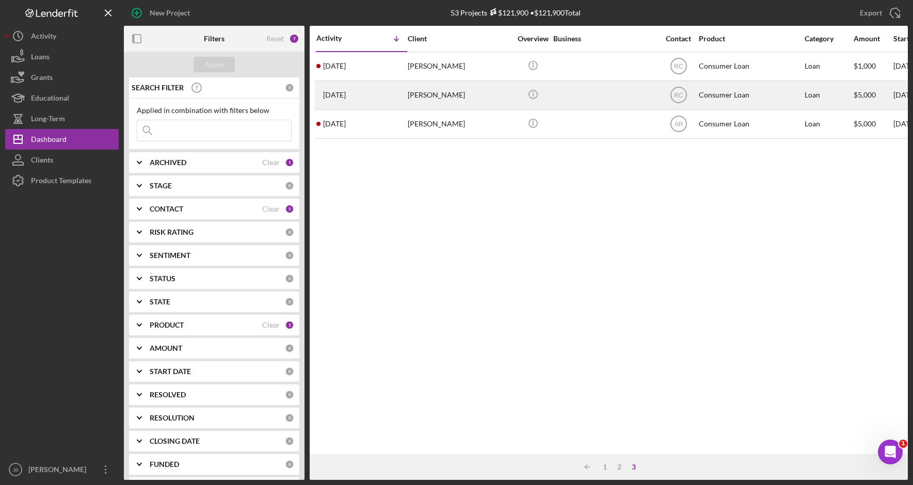
click at [435, 93] on div "[PERSON_NAME]" at bounding box center [459, 95] width 103 height 27
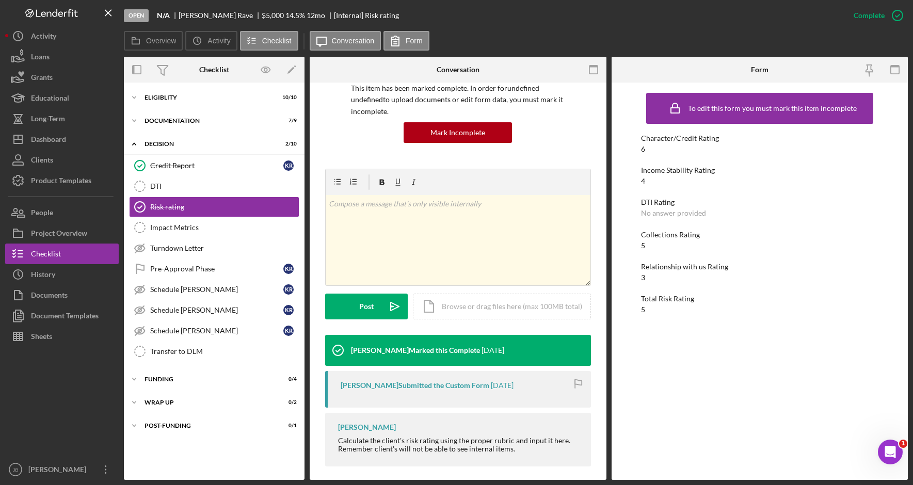
scroll to position [90, 0]
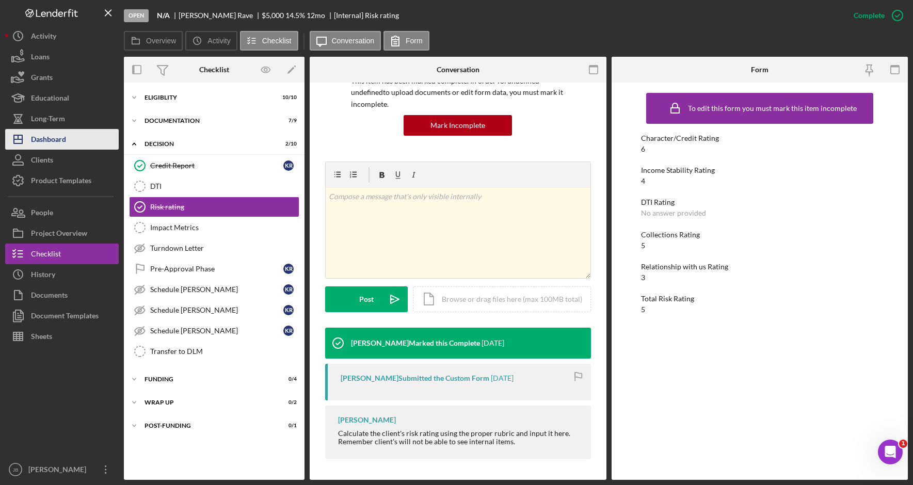
click at [67, 140] on button "Icon/Dashboard Dashboard" at bounding box center [62, 139] width 114 height 21
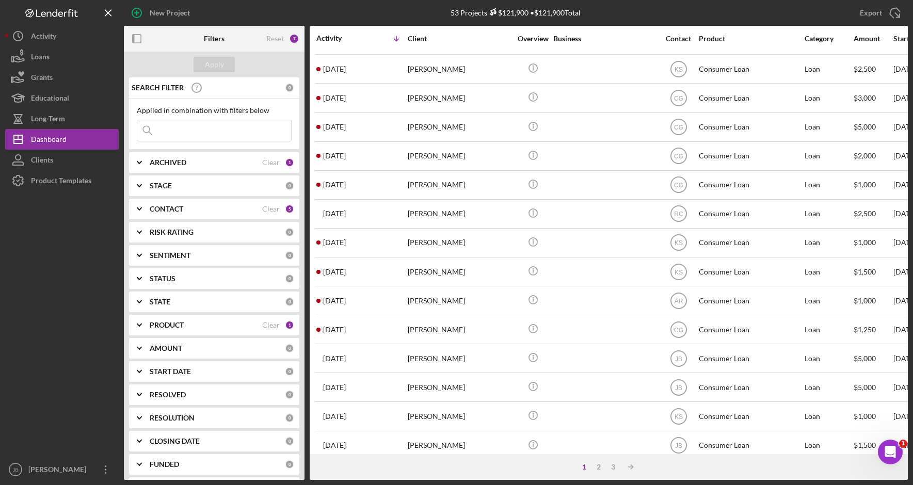
scroll to position [258, 0]
click at [616, 468] on div "3" at bounding box center [613, 467] width 14 height 8
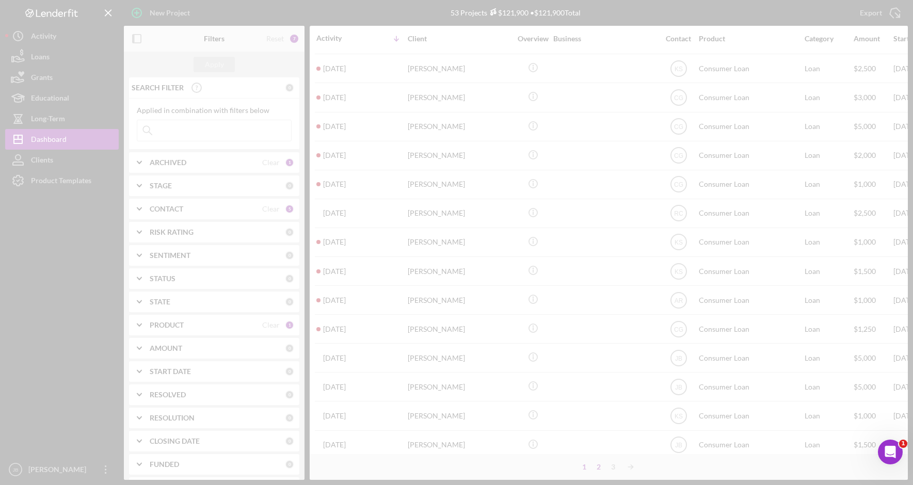
scroll to position [0, 0]
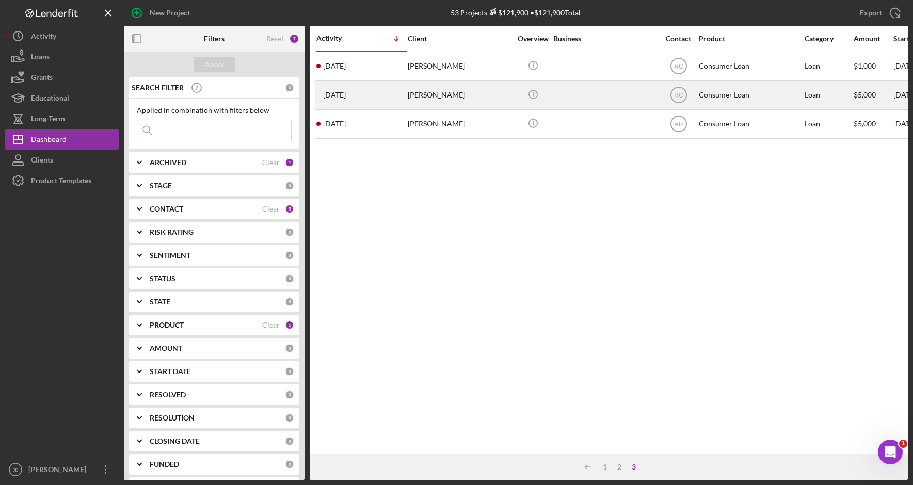
click at [448, 100] on div "[PERSON_NAME]" at bounding box center [459, 95] width 103 height 27
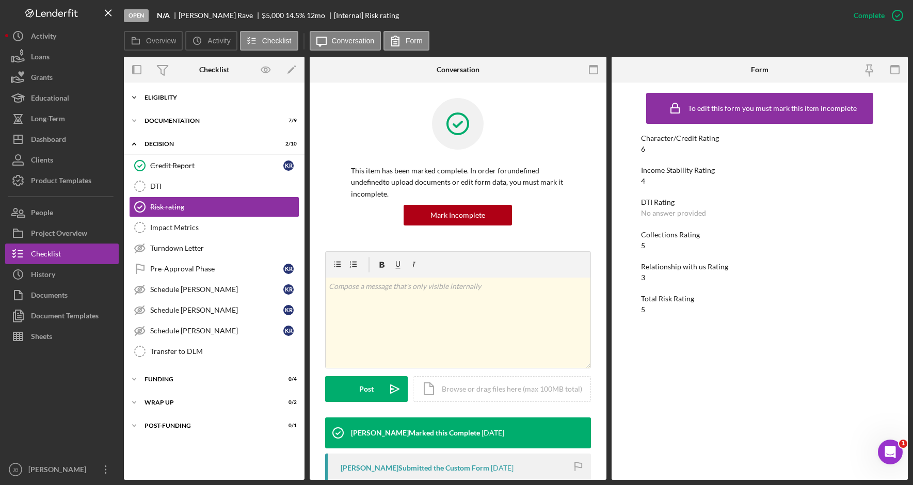
click at [228, 97] on div "Eligiblity" at bounding box center [218, 97] width 147 height 6
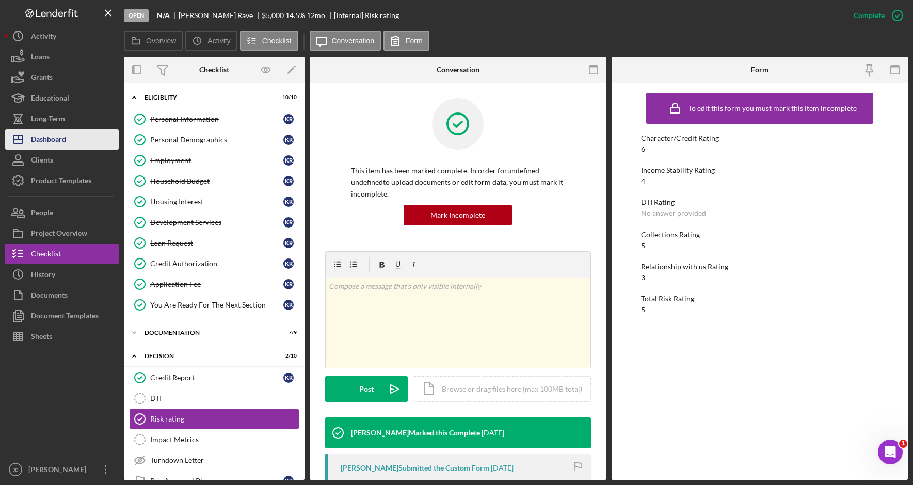
click at [76, 139] on button "Icon/Dashboard Dashboard" at bounding box center [62, 139] width 114 height 21
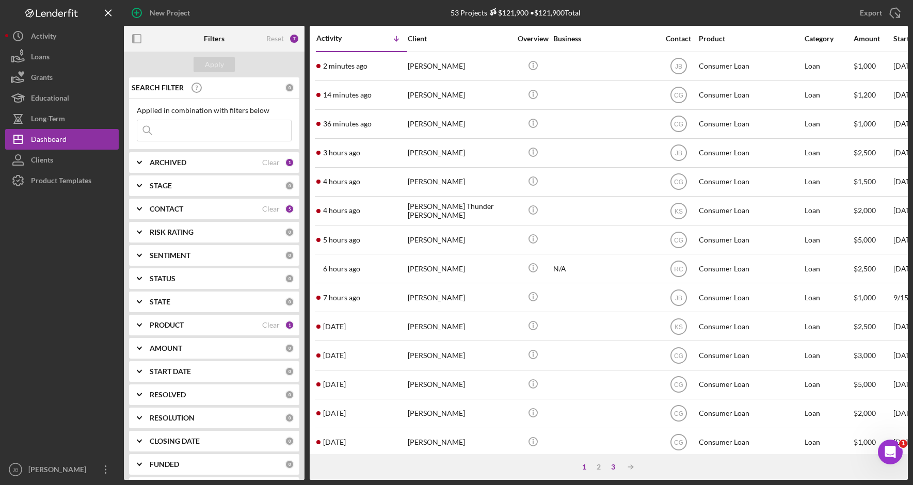
click at [615, 471] on div "3" at bounding box center [613, 467] width 14 height 8
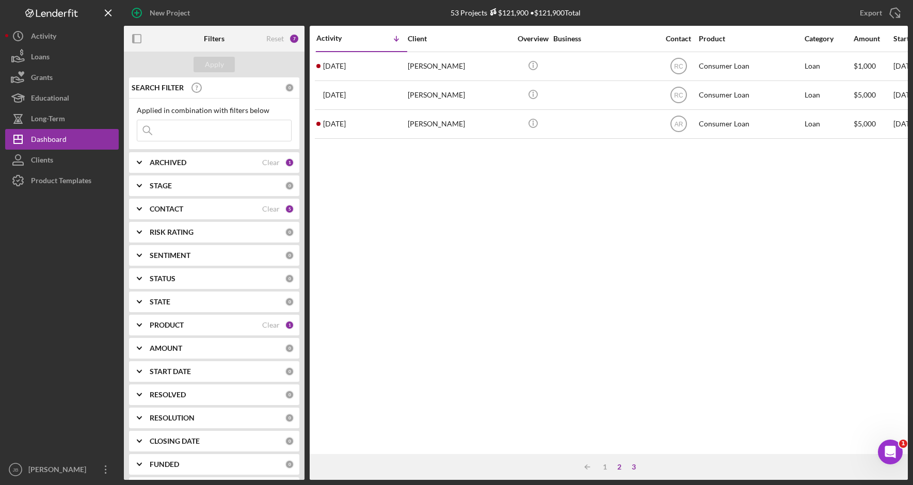
click at [616, 470] on div "2" at bounding box center [619, 467] width 14 height 8
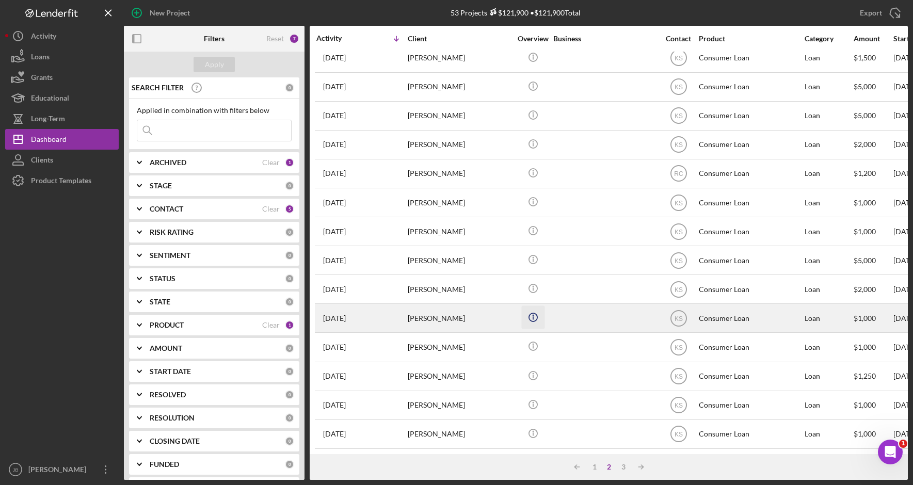
scroll to position [334, 0]
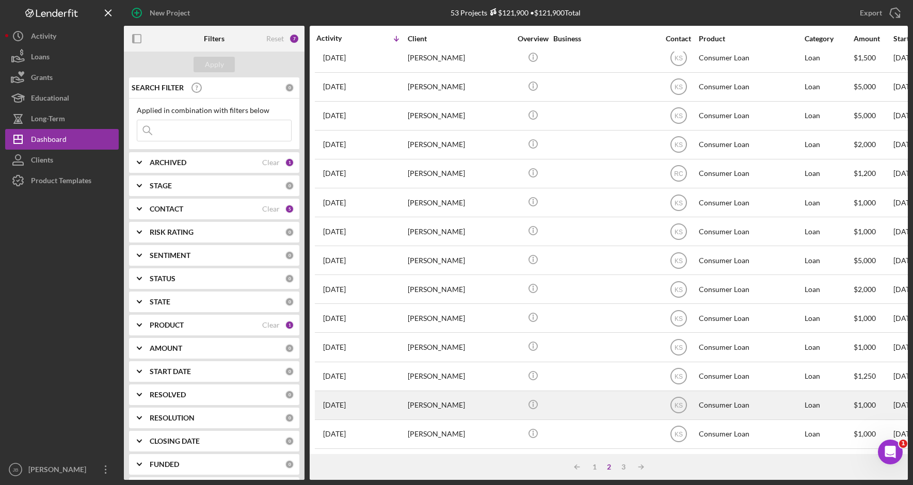
click at [473, 406] on div "[PERSON_NAME]" at bounding box center [459, 405] width 103 height 27
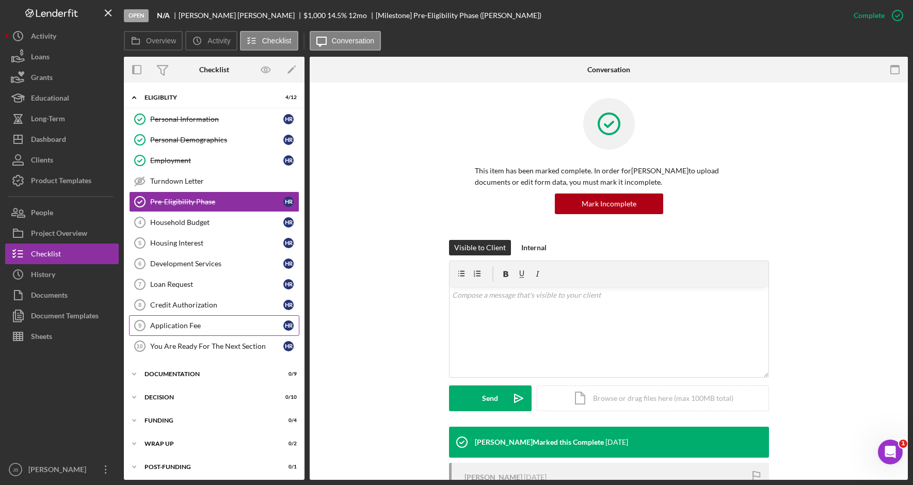
click at [227, 325] on div "Application Fee" at bounding box center [216, 326] width 133 height 8
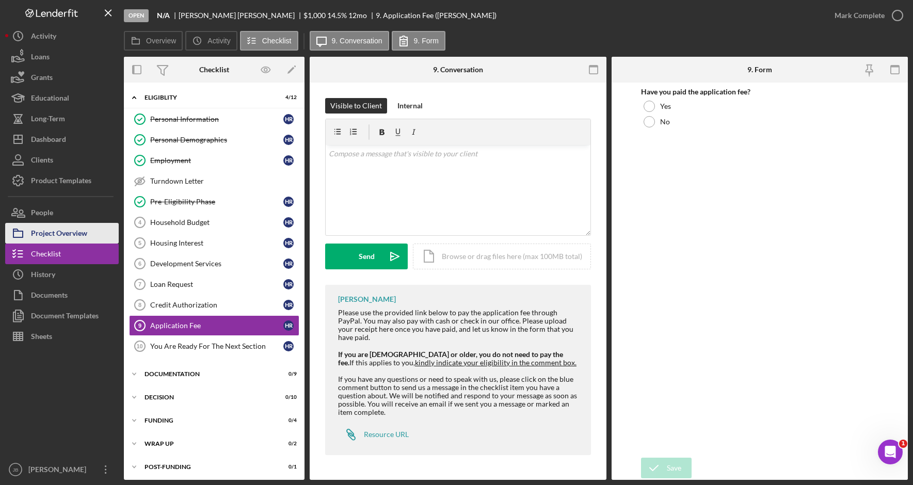
click at [82, 228] on div "Project Overview" at bounding box center [59, 234] width 56 height 23
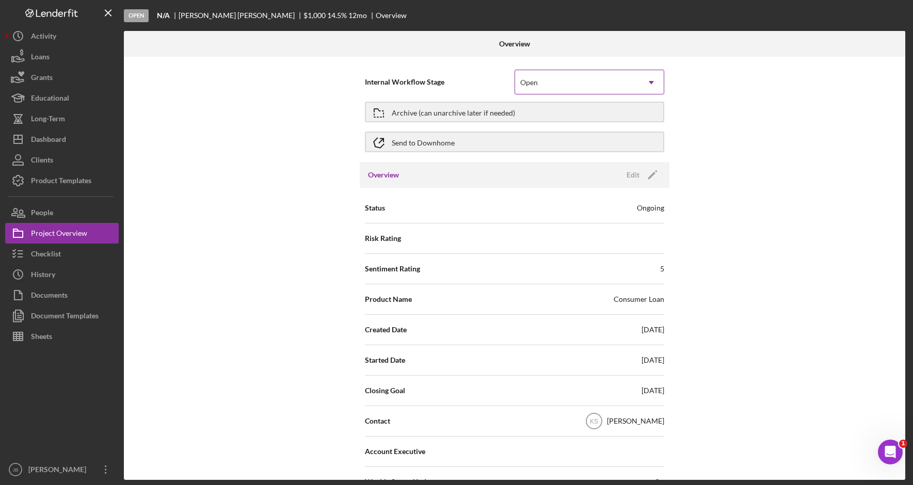
click at [582, 86] on div "Open" at bounding box center [577, 83] width 124 height 24
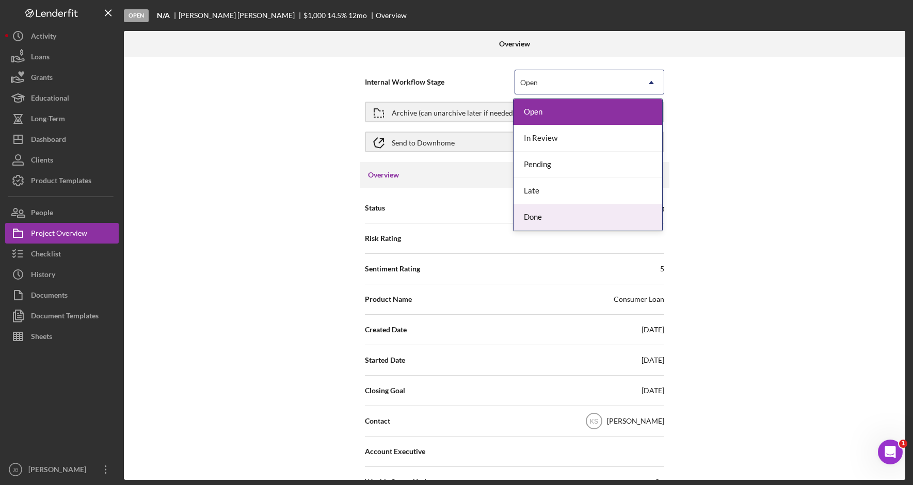
click at [569, 218] on div "Done" at bounding box center [588, 217] width 149 height 26
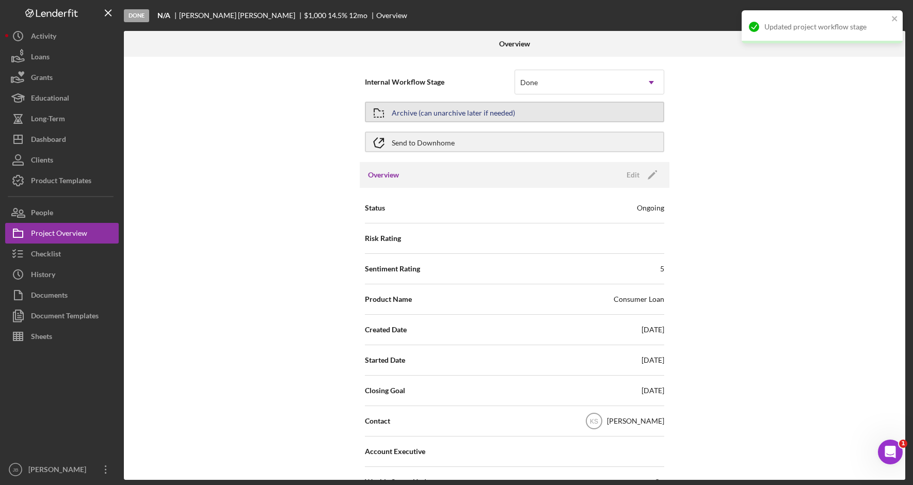
click at [511, 114] on button "Archive (can unarchive later if needed)" at bounding box center [514, 112] width 299 height 21
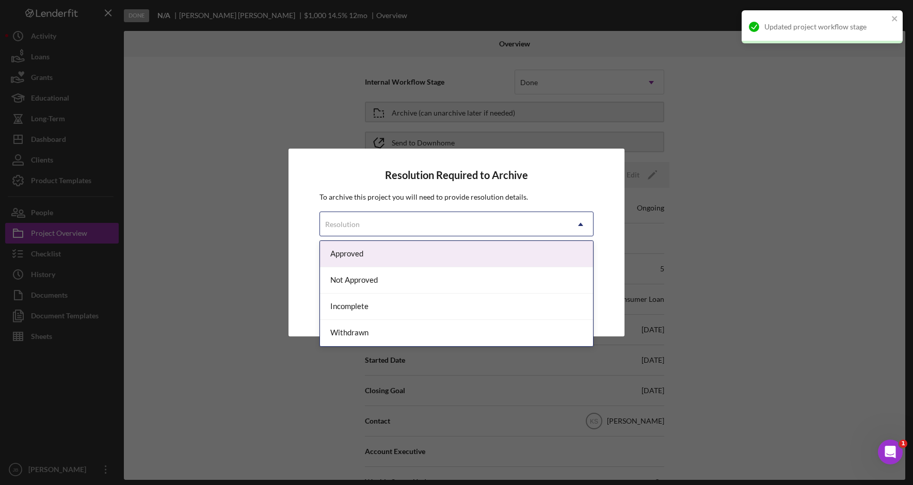
click at [516, 227] on div "Resolution" at bounding box center [444, 225] width 248 height 24
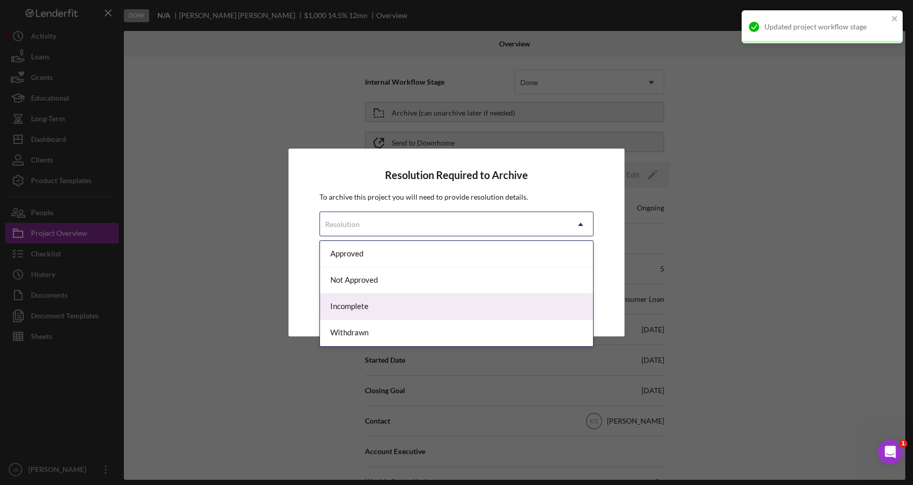
click at [504, 306] on div "Incomplete" at bounding box center [456, 307] width 273 height 26
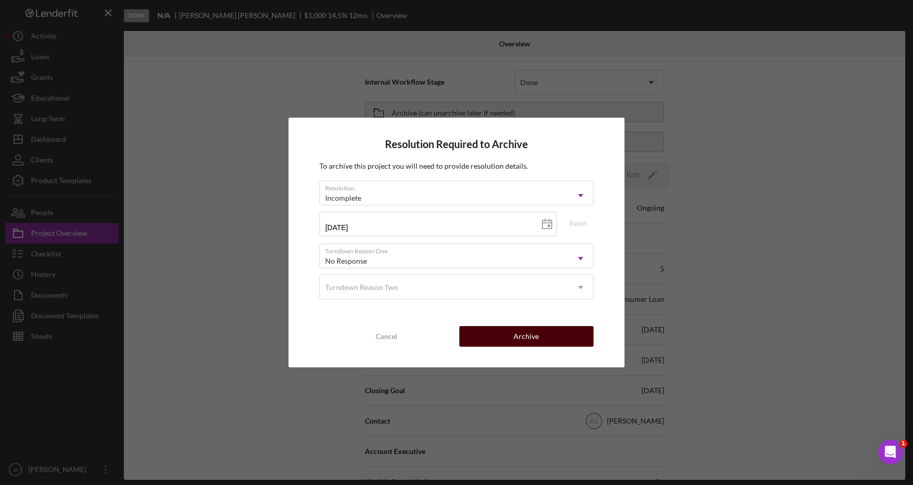
click at [529, 329] on div "Archive" at bounding box center [526, 336] width 25 height 21
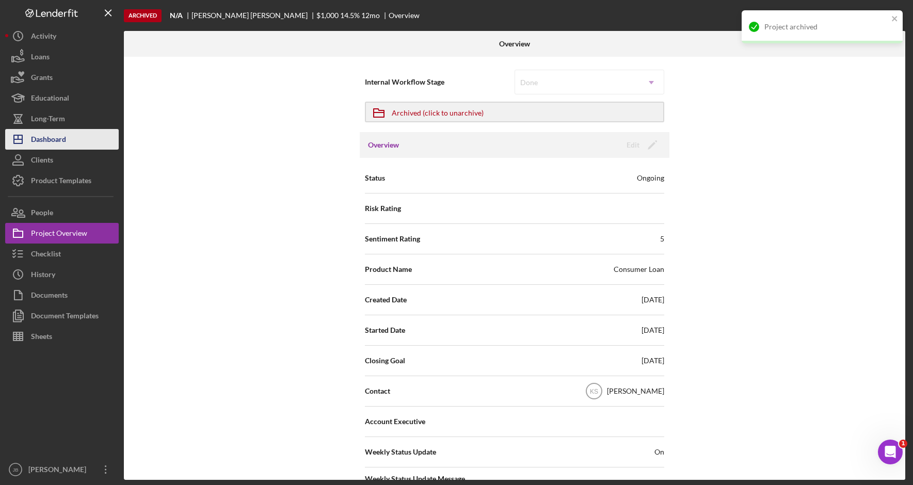
click at [88, 142] on button "Icon/Dashboard Dashboard" at bounding box center [62, 139] width 114 height 21
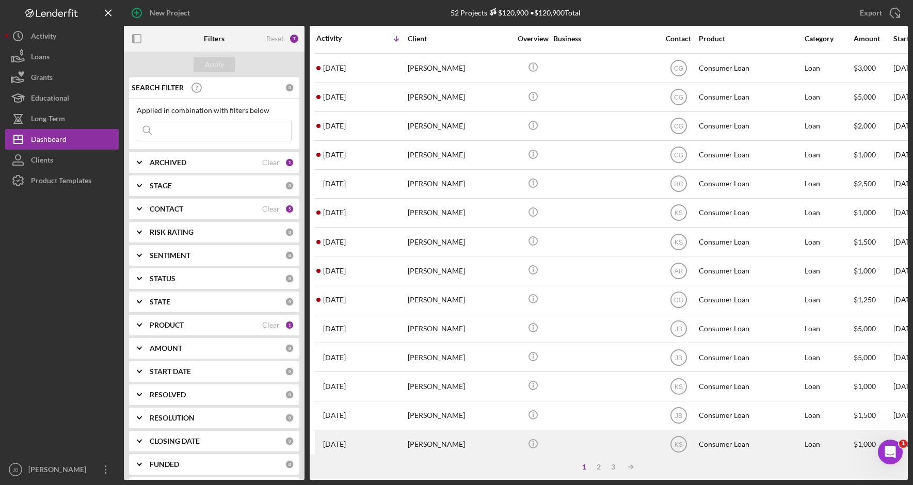
scroll to position [334, 0]
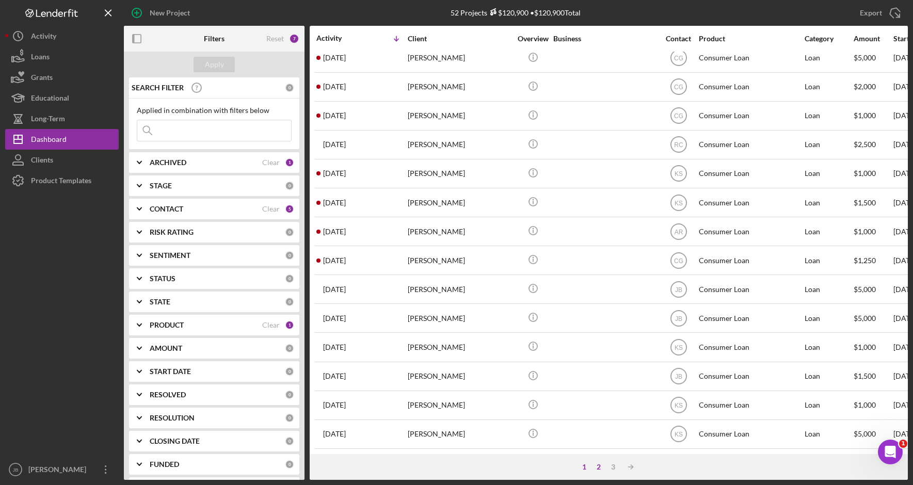
click at [599, 467] on div "2" at bounding box center [598, 467] width 14 height 8
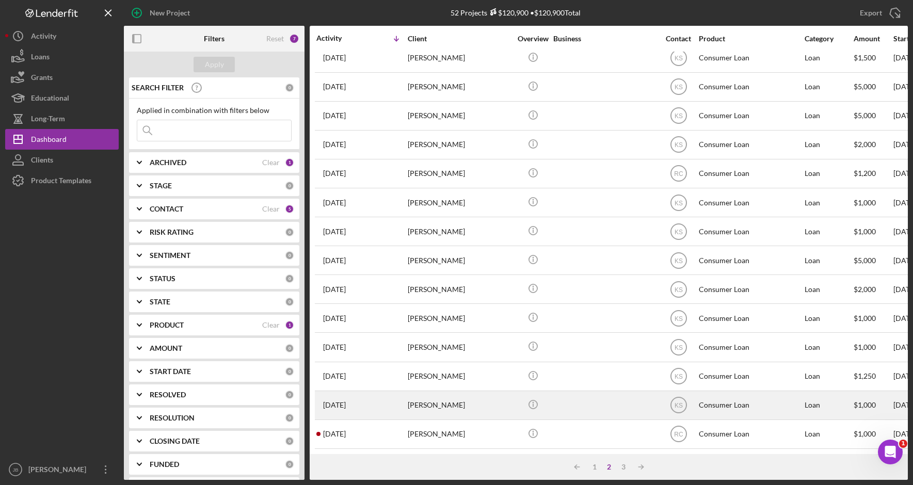
click at [592, 399] on div at bounding box center [604, 405] width 103 height 27
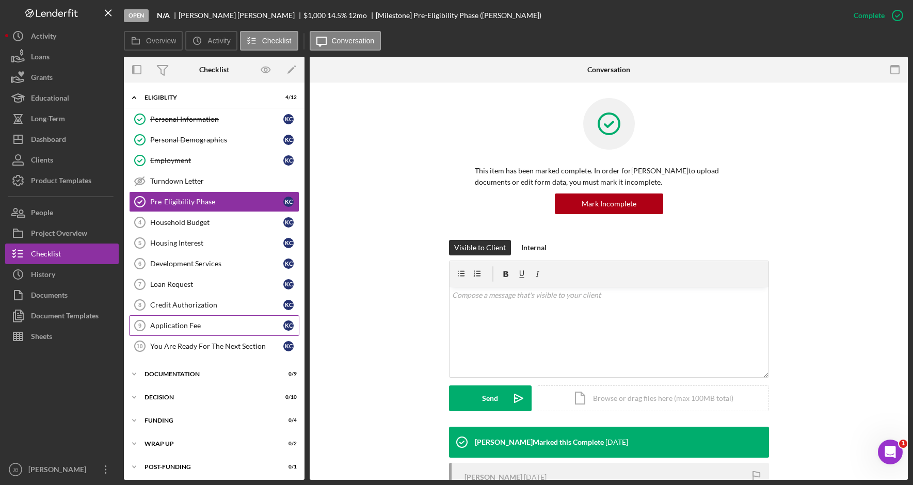
click at [227, 321] on link "Application Fee 9 Application Fee K C" at bounding box center [214, 325] width 170 height 21
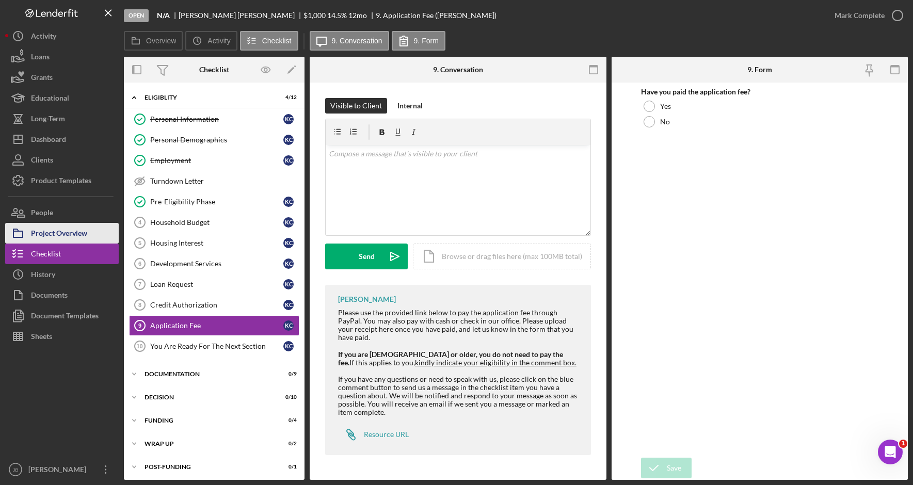
click at [67, 229] on div "Project Overview" at bounding box center [59, 234] width 56 height 23
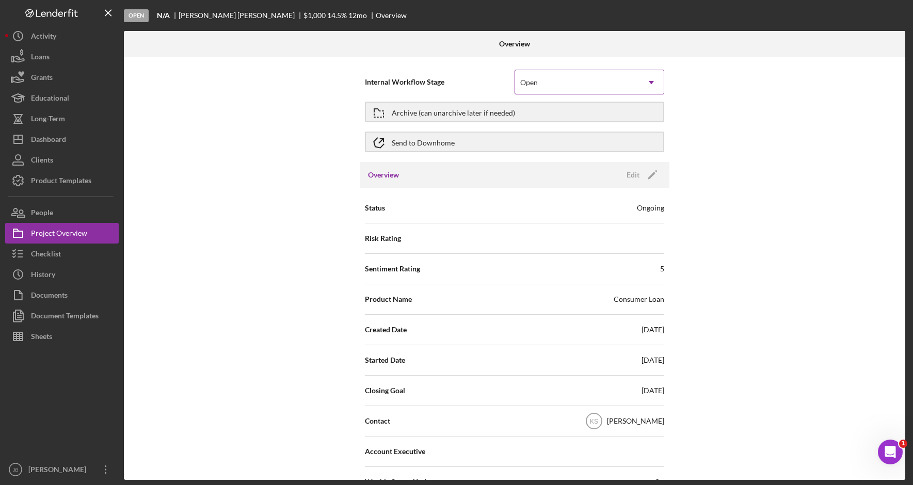
drag, startPoint x: 548, startPoint y: 86, endPoint x: 545, endPoint y: 97, distance: 11.3
click at [548, 87] on div "Open" at bounding box center [577, 83] width 124 height 24
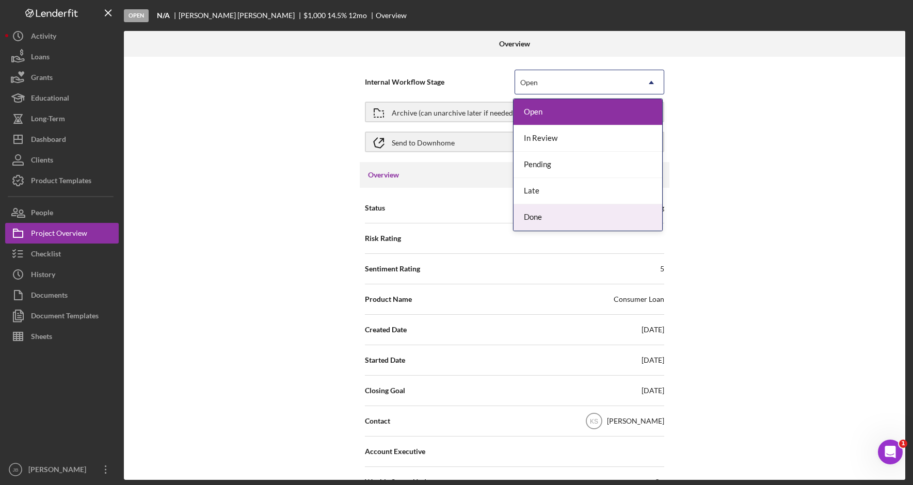
click at [537, 218] on div "Done" at bounding box center [588, 217] width 149 height 26
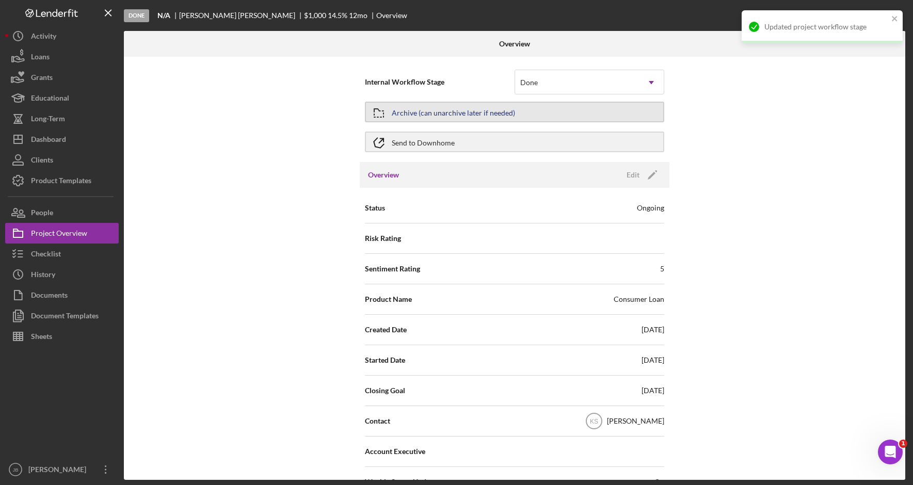
click at [519, 110] on button "Archive (can unarchive later if needed)" at bounding box center [514, 112] width 299 height 21
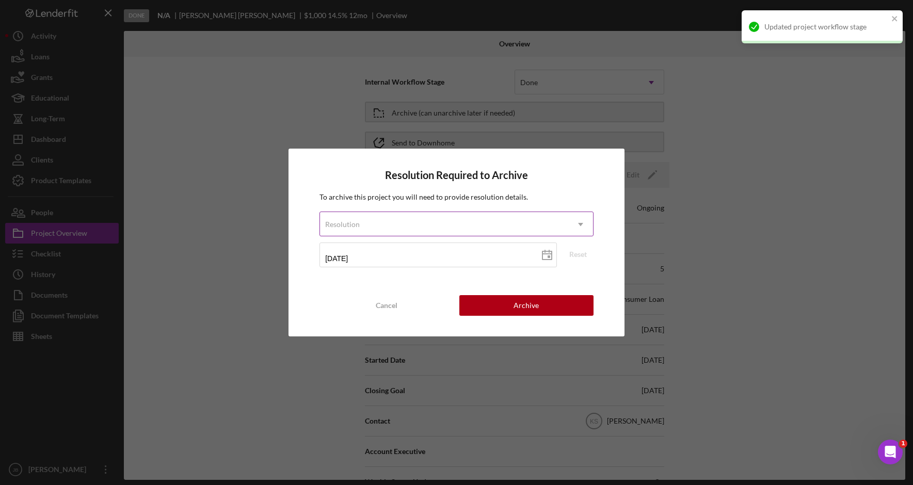
click at [575, 222] on icon "Icon/Dropdown Arrow" at bounding box center [580, 224] width 25 height 25
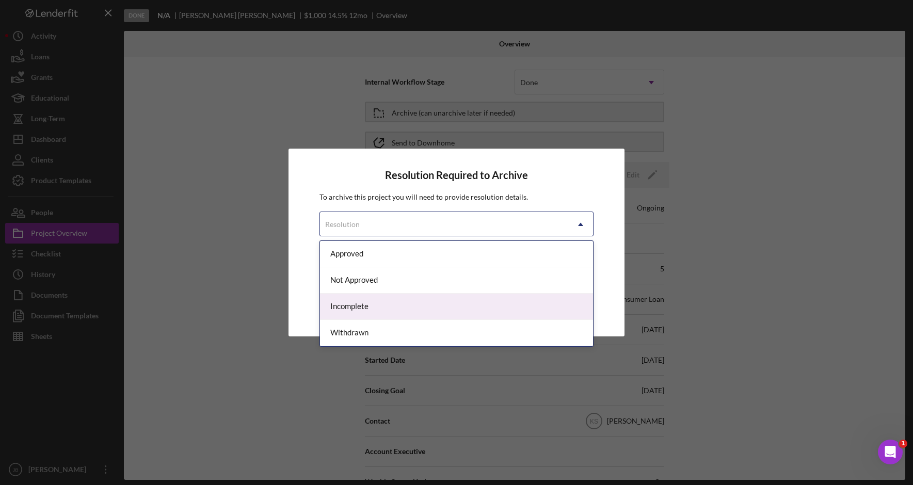
click at [502, 314] on div "Incomplete" at bounding box center [456, 307] width 273 height 26
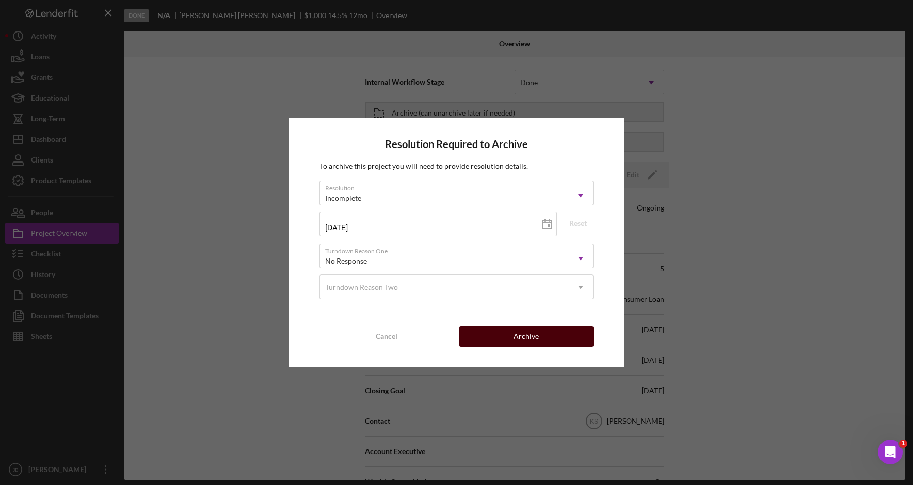
click at [520, 335] on div "Archive" at bounding box center [526, 336] width 25 height 21
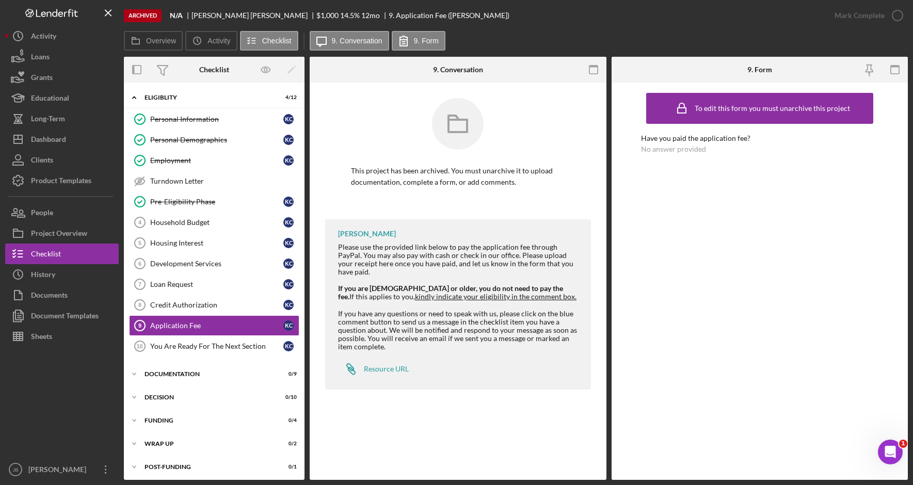
scroll to position [3, 0]
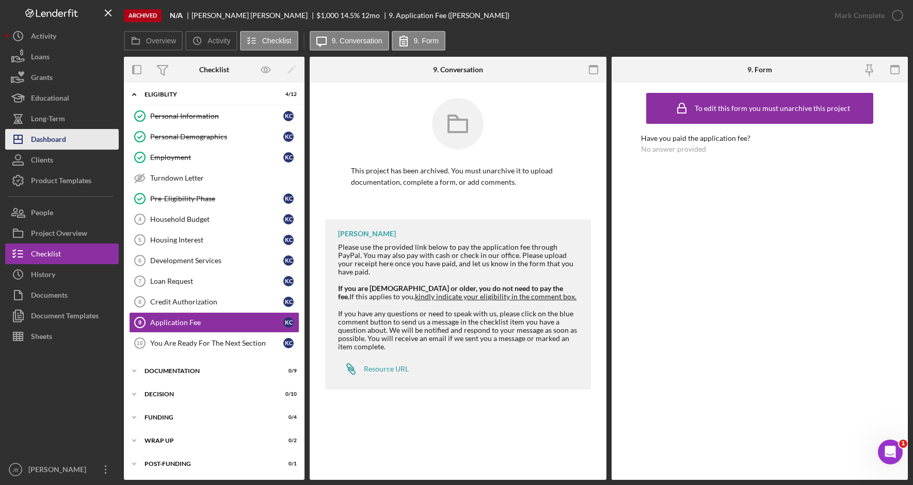
click at [79, 143] on button "Icon/Dashboard Dashboard" at bounding box center [62, 139] width 114 height 21
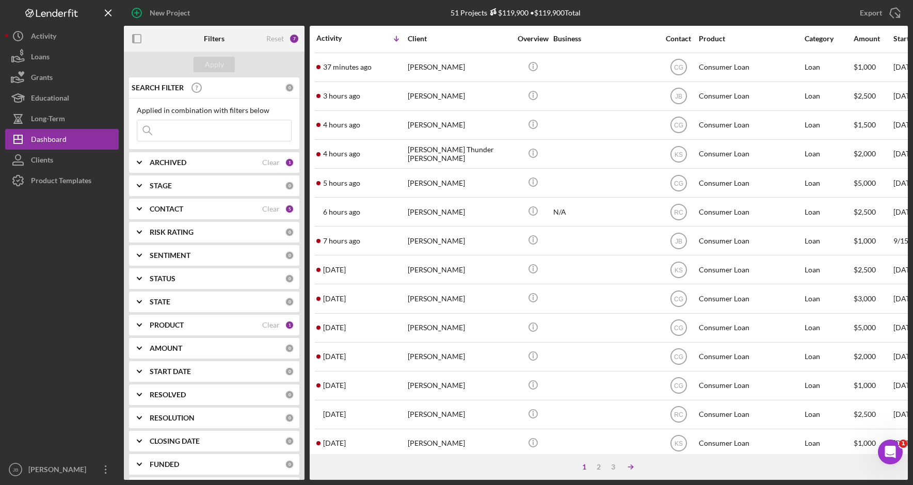
scroll to position [258, 0]
click at [600, 469] on div "2" at bounding box center [598, 467] width 14 height 8
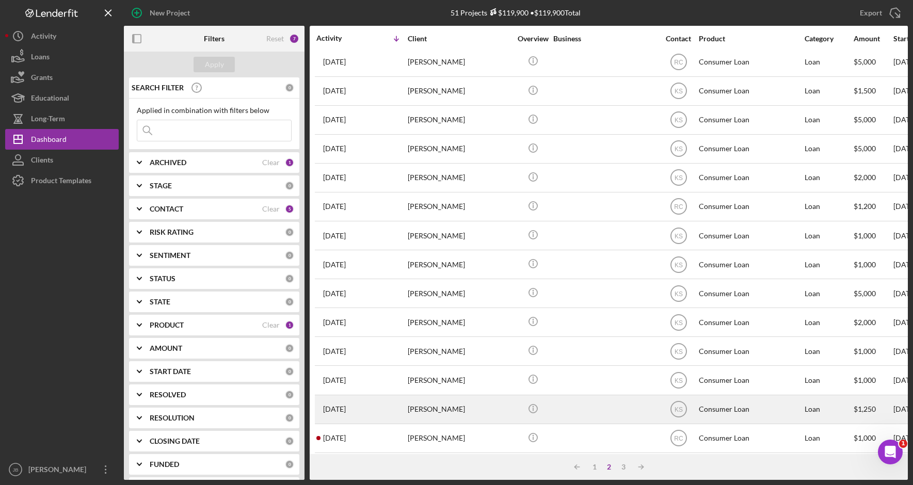
scroll to position [334, 0]
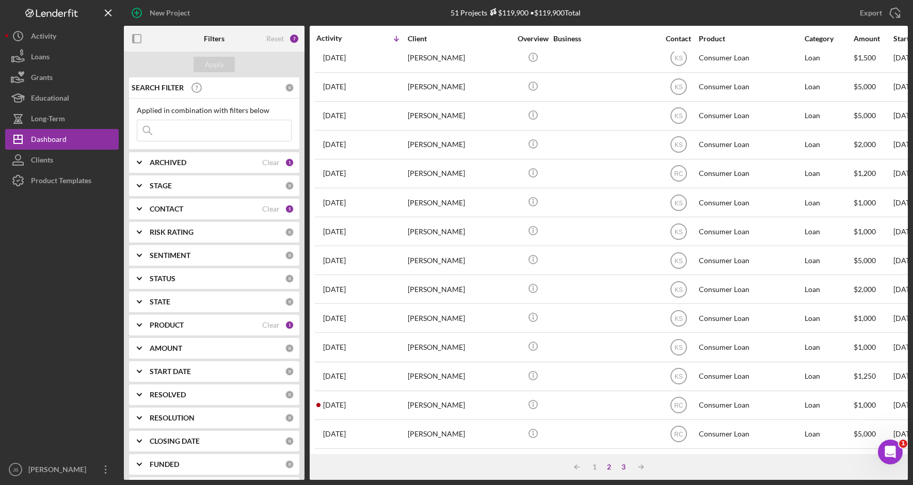
click at [627, 469] on div "3" at bounding box center [623, 467] width 14 height 8
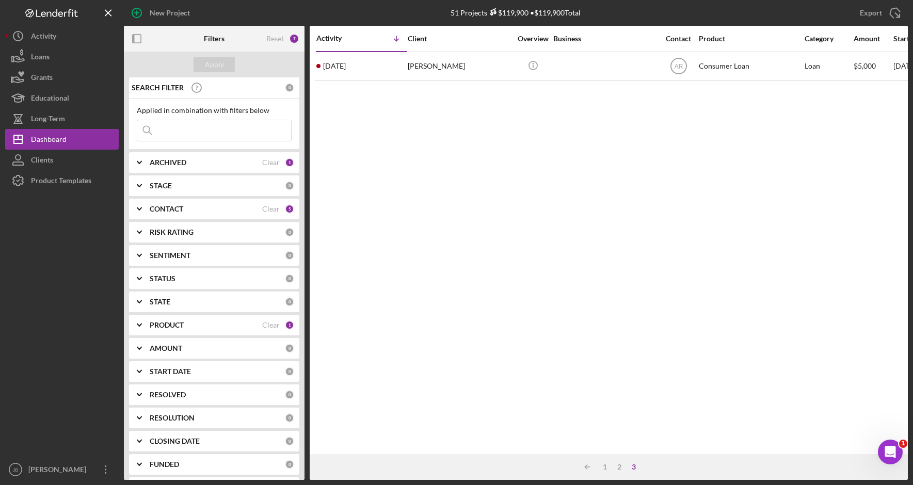
scroll to position [0, 0]
click at [595, 469] on icon "Icon/Table Sort Arrow" at bounding box center [587, 467] width 21 height 21
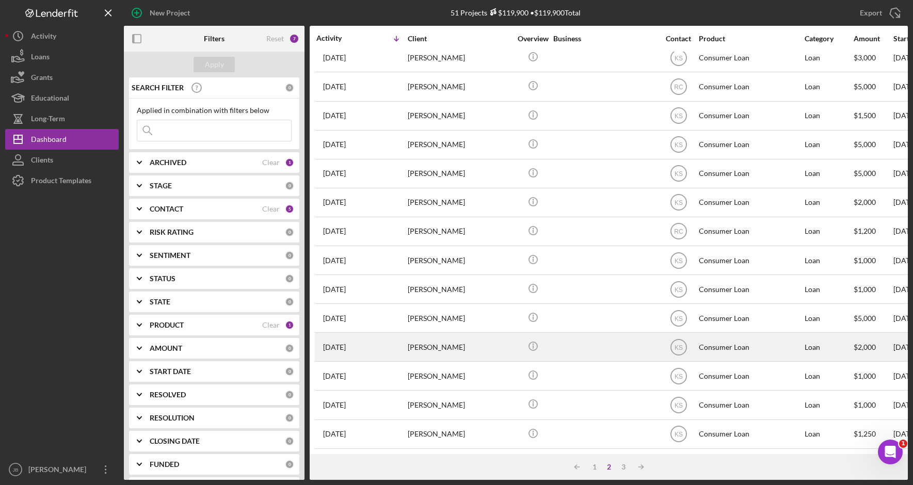
scroll to position [334, 0]
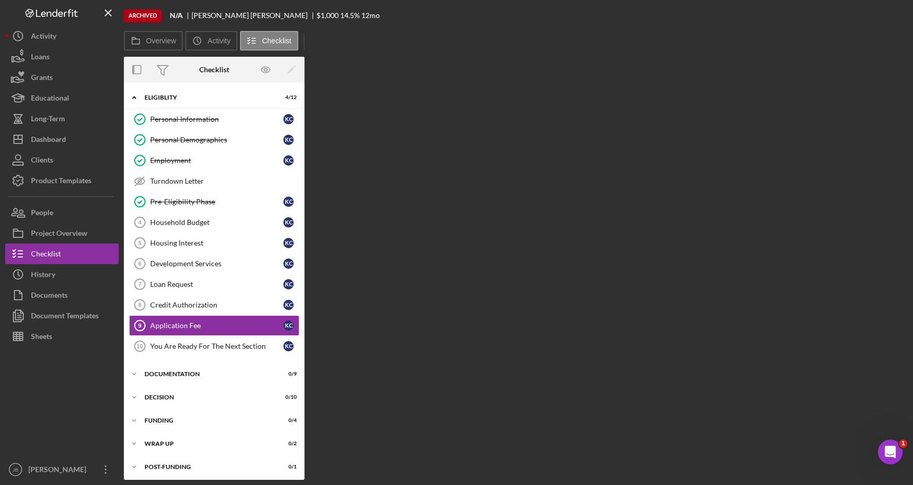
scroll to position [3, 0]
